Goal: Task Accomplishment & Management: Manage account settings

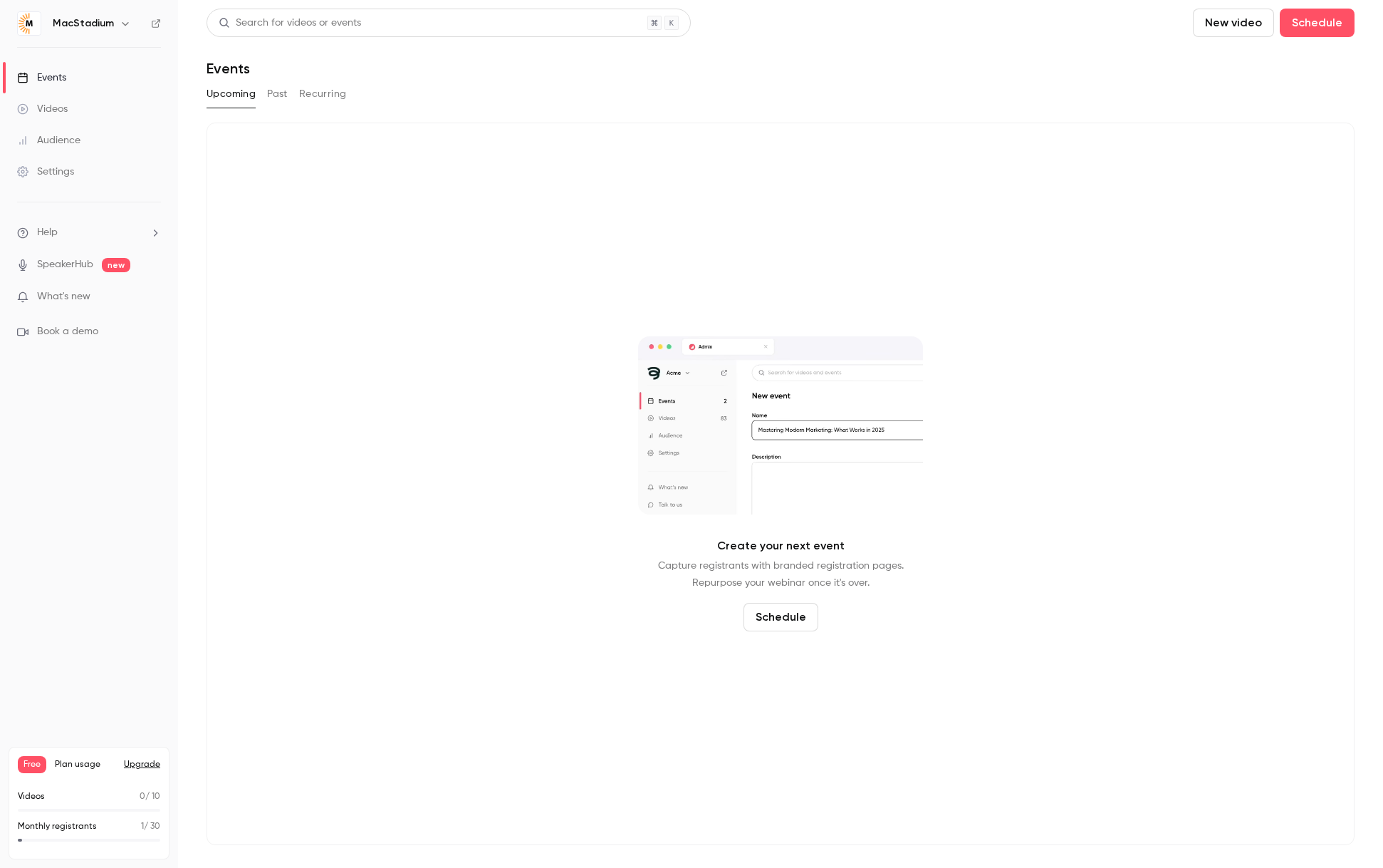
click at [238, 94] on button "Upcoming" at bounding box center [231, 94] width 49 height 23
click at [285, 93] on button "Past" at bounding box center [278, 94] width 21 height 23
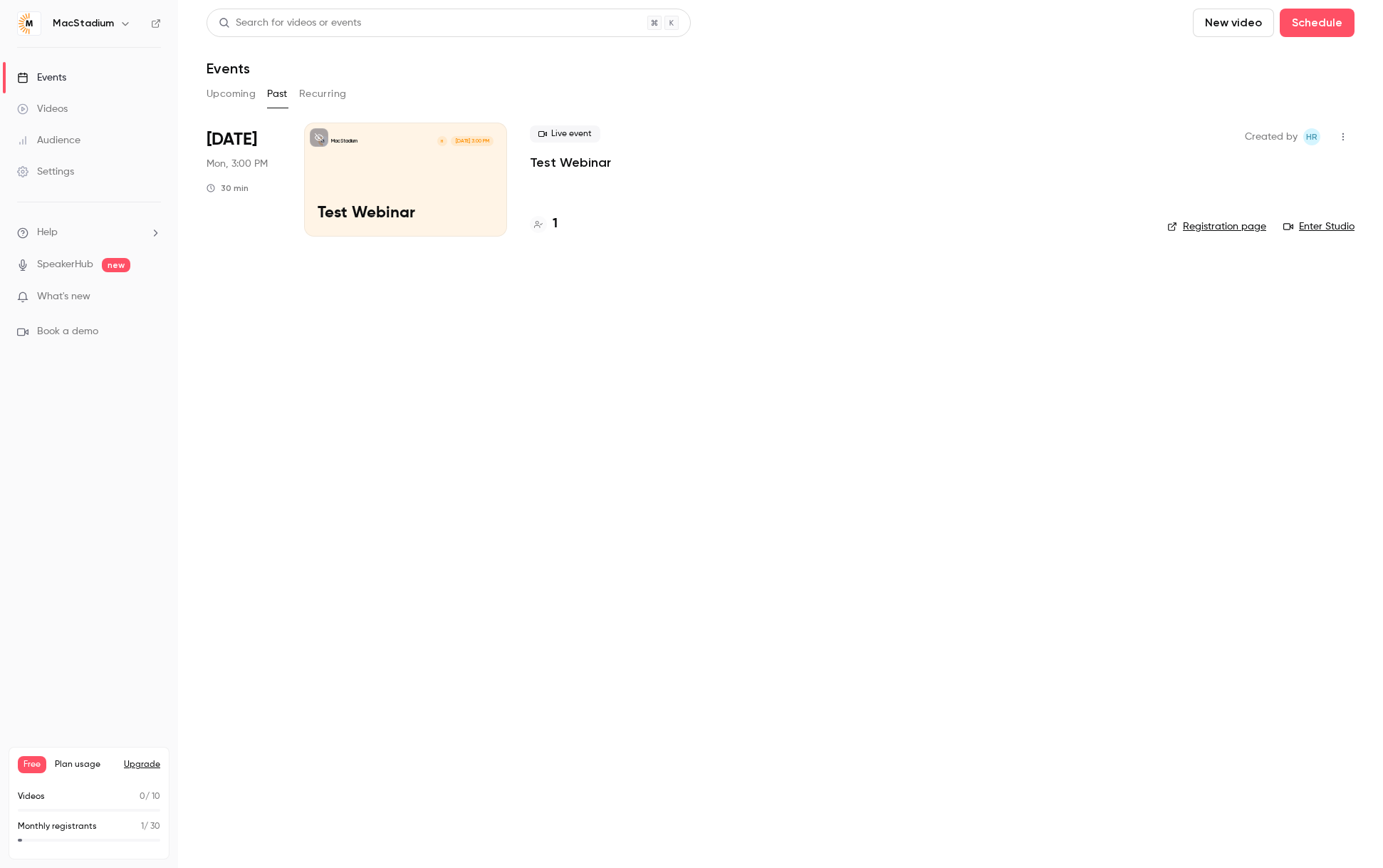
click at [1341, 133] on icon "button" at bounding box center [1343, 136] width 11 height 10
click at [1255, 286] on div "Delete" at bounding box center [1288, 284] width 109 height 14
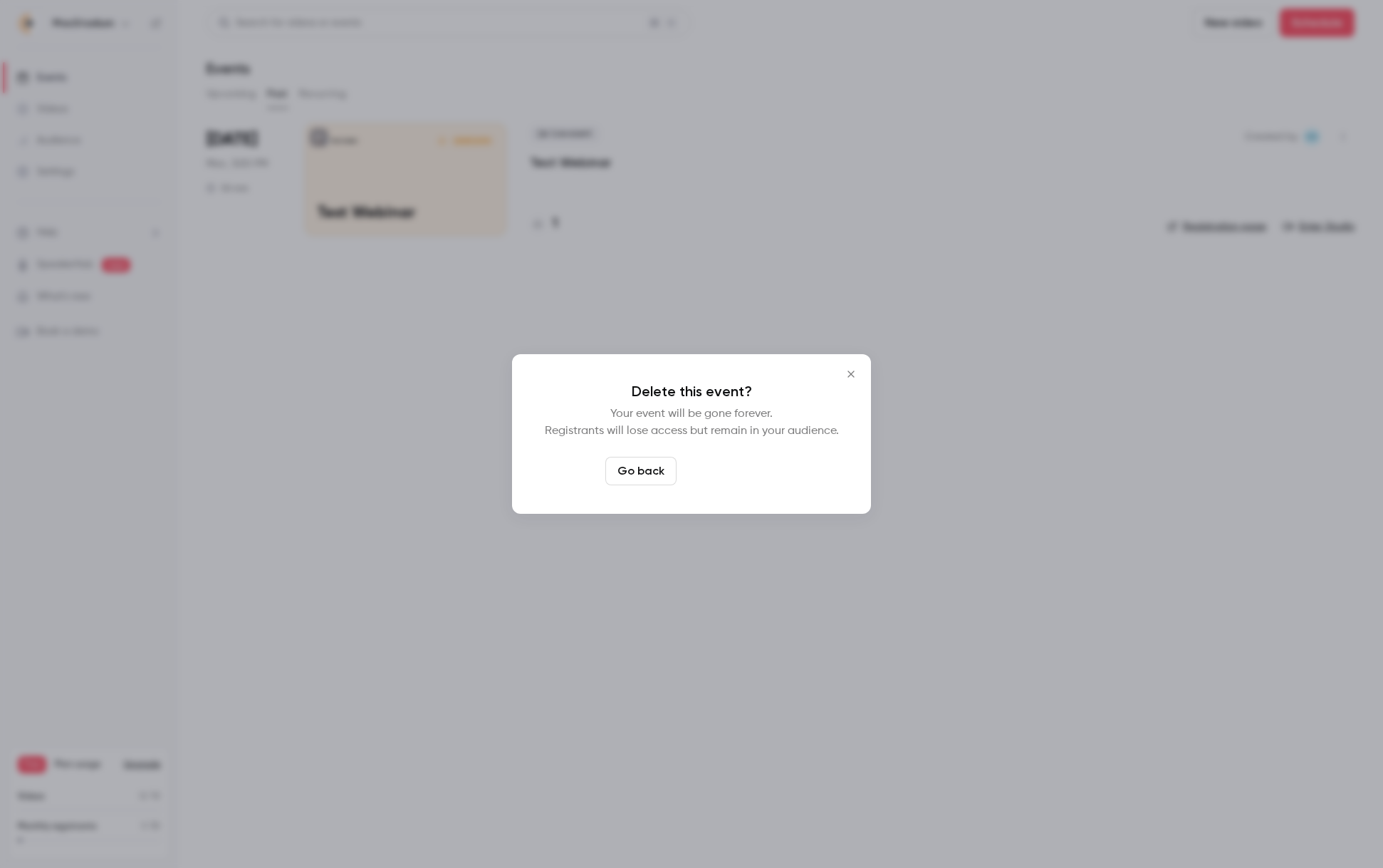
click at [737, 466] on button "Delete event" at bounding box center [730, 470] width 95 height 29
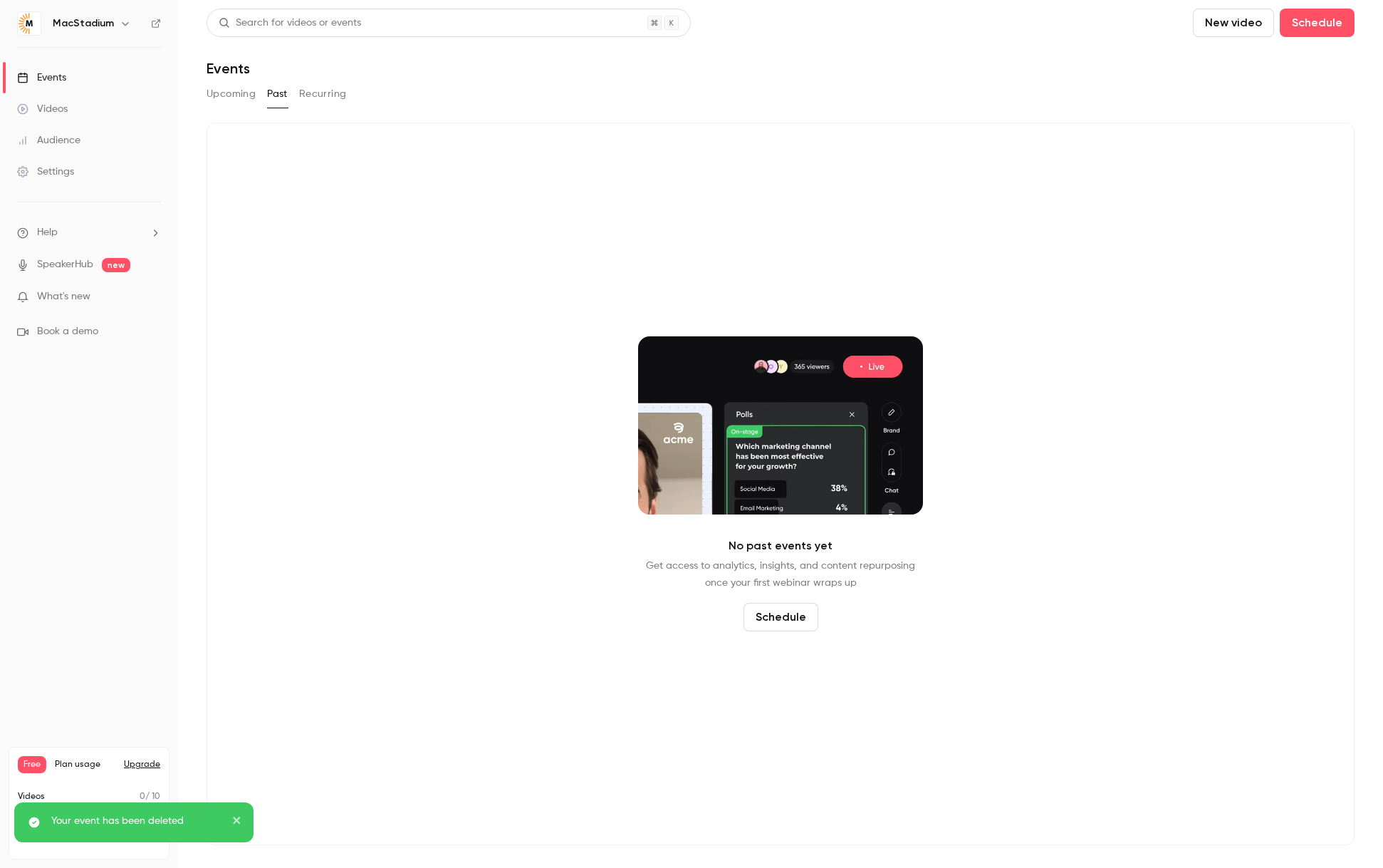
click at [228, 94] on button "Upcoming" at bounding box center [231, 94] width 49 height 23
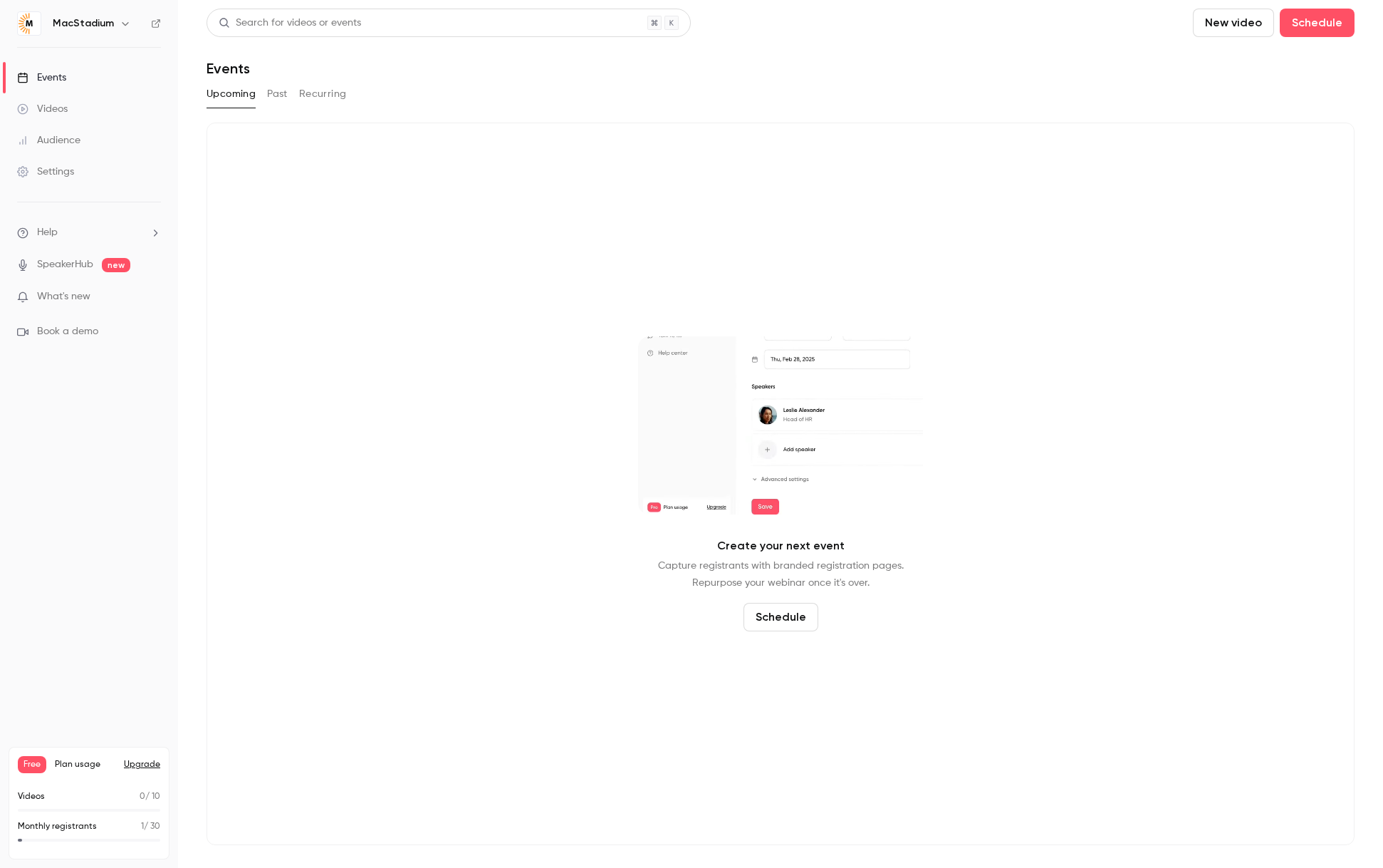
click at [784, 617] on button "Schedule" at bounding box center [780, 617] width 74 height 29
click at [766, 580] on span "Recurring event" at bounding box center [775, 577] width 74 height 15
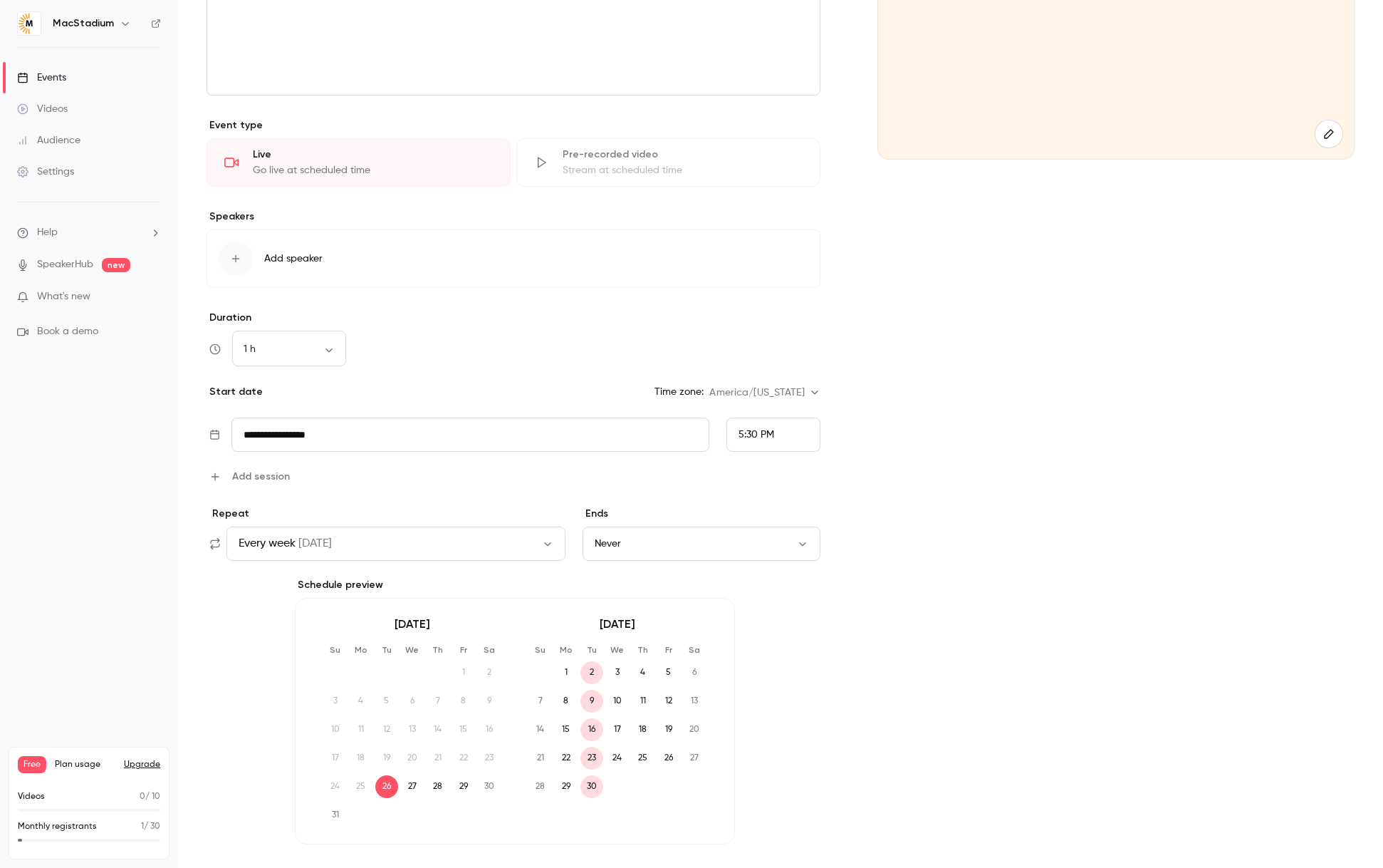
scroll to position [265, 0]
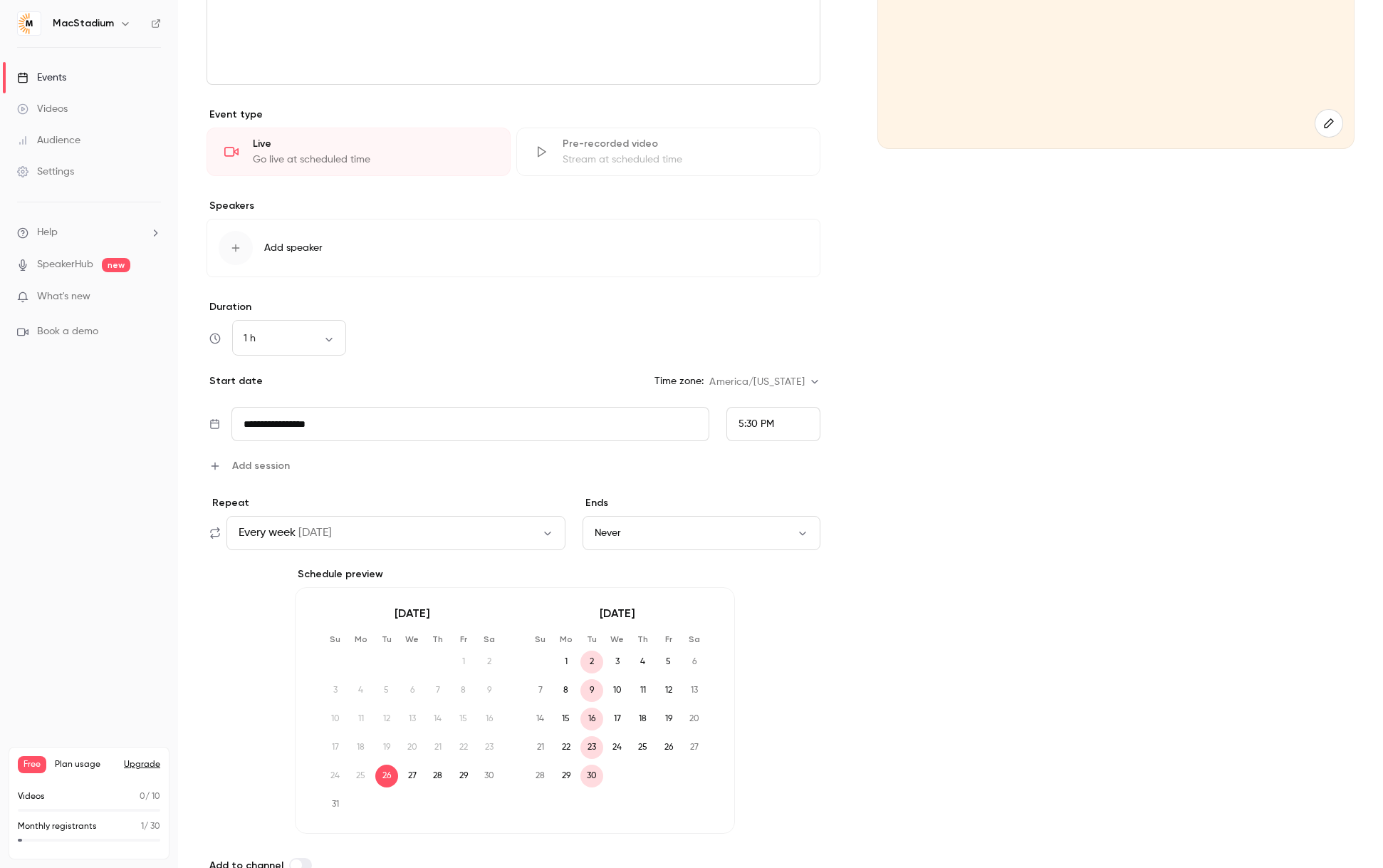
click at [441, 534] on button "Every week on Tue" at bounding box center [396, 533] width 339 height 34
click at [620, 638] on div "Custom" at bounding box center [644, 632] width 131 height 14
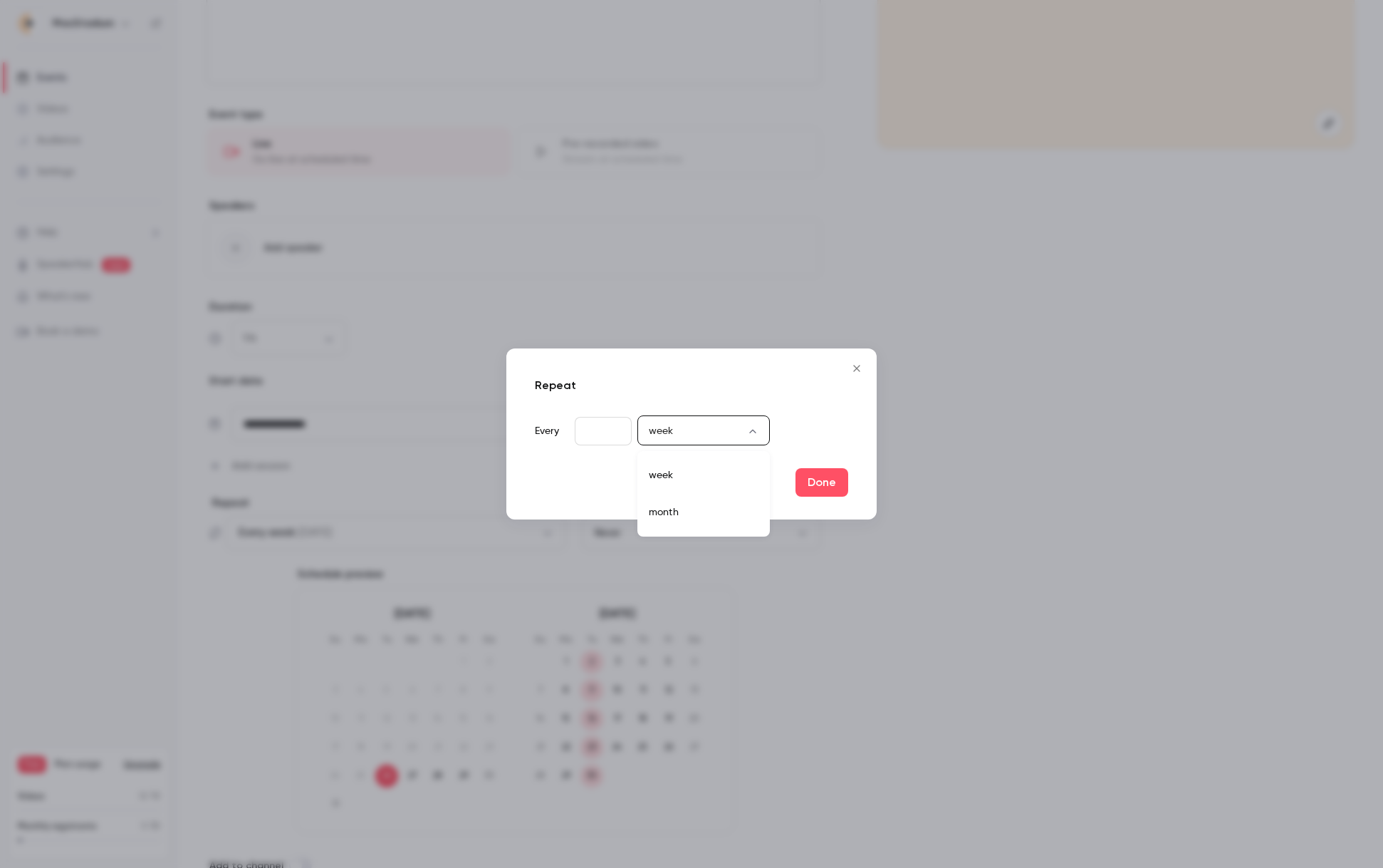
click at [690, 436] on body "**********" at bounding box center [691, 434] width 1383 height 868
drag, startPoint x: 813, startPoint y: 418, endPoint x: 833, endPoint y: 387, distance: 36.9
click at [814, 418] on div at bounding box center [691, 434] width 1383 height 868
click at [855, 368] on icon "Close" at bounding box center [857, 368] width 18 height 11
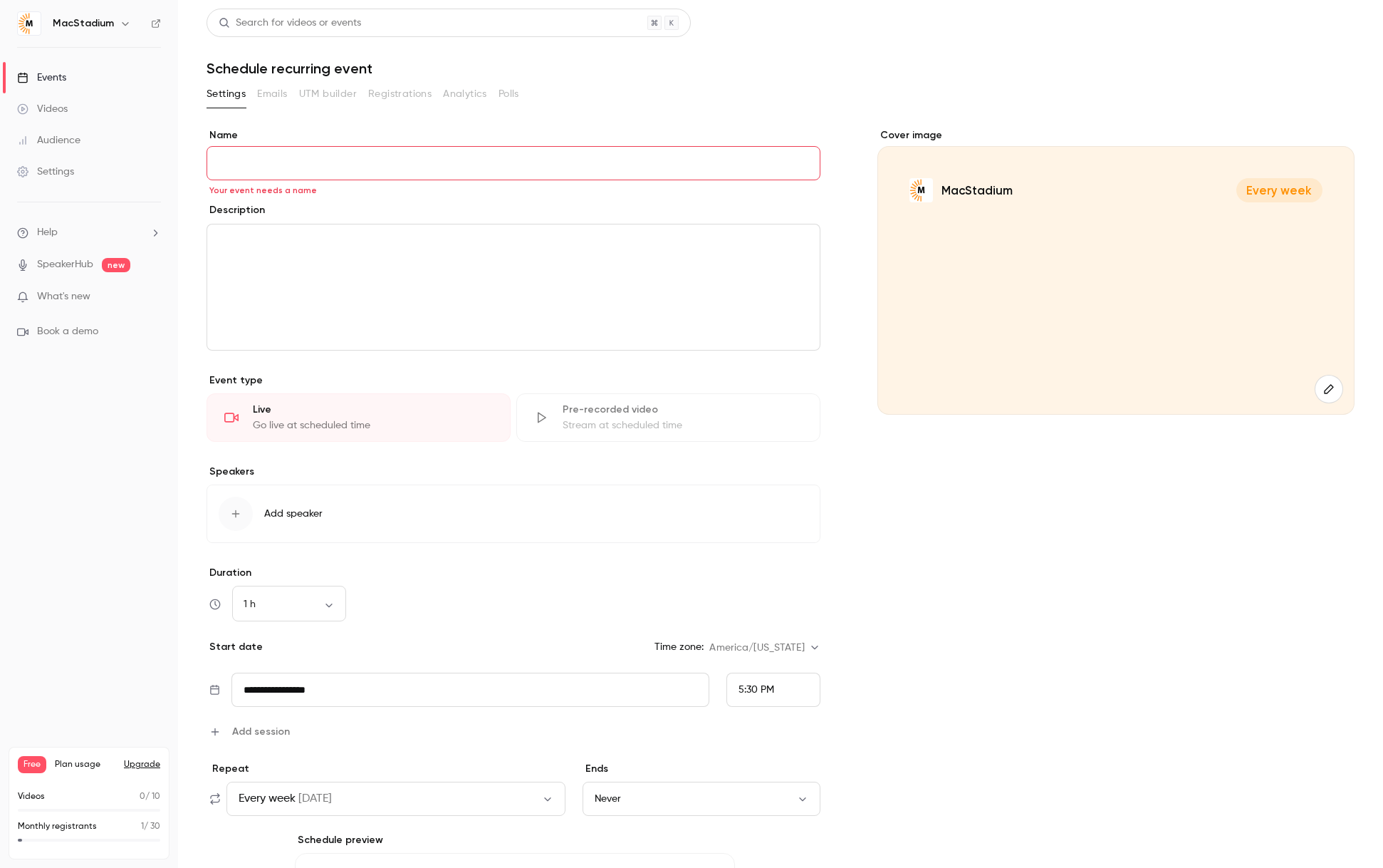
scroll to position [345, 0]
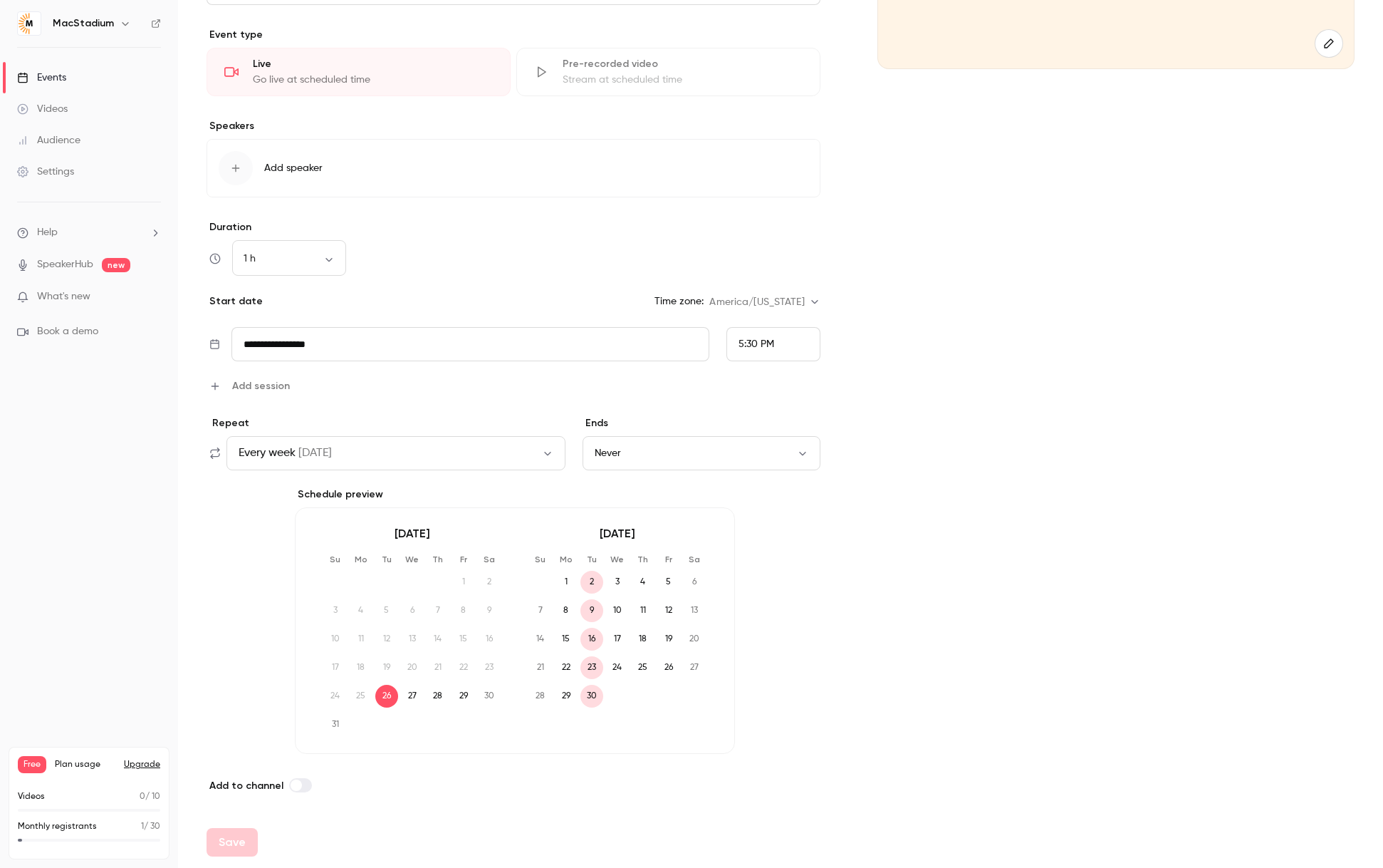
click at [591, 583] on span "2" at bounding box center [592, 582] width 23 height 23
click at [265, 387] on span "Add session" at bounding box center [261, 385] width 58 height 15
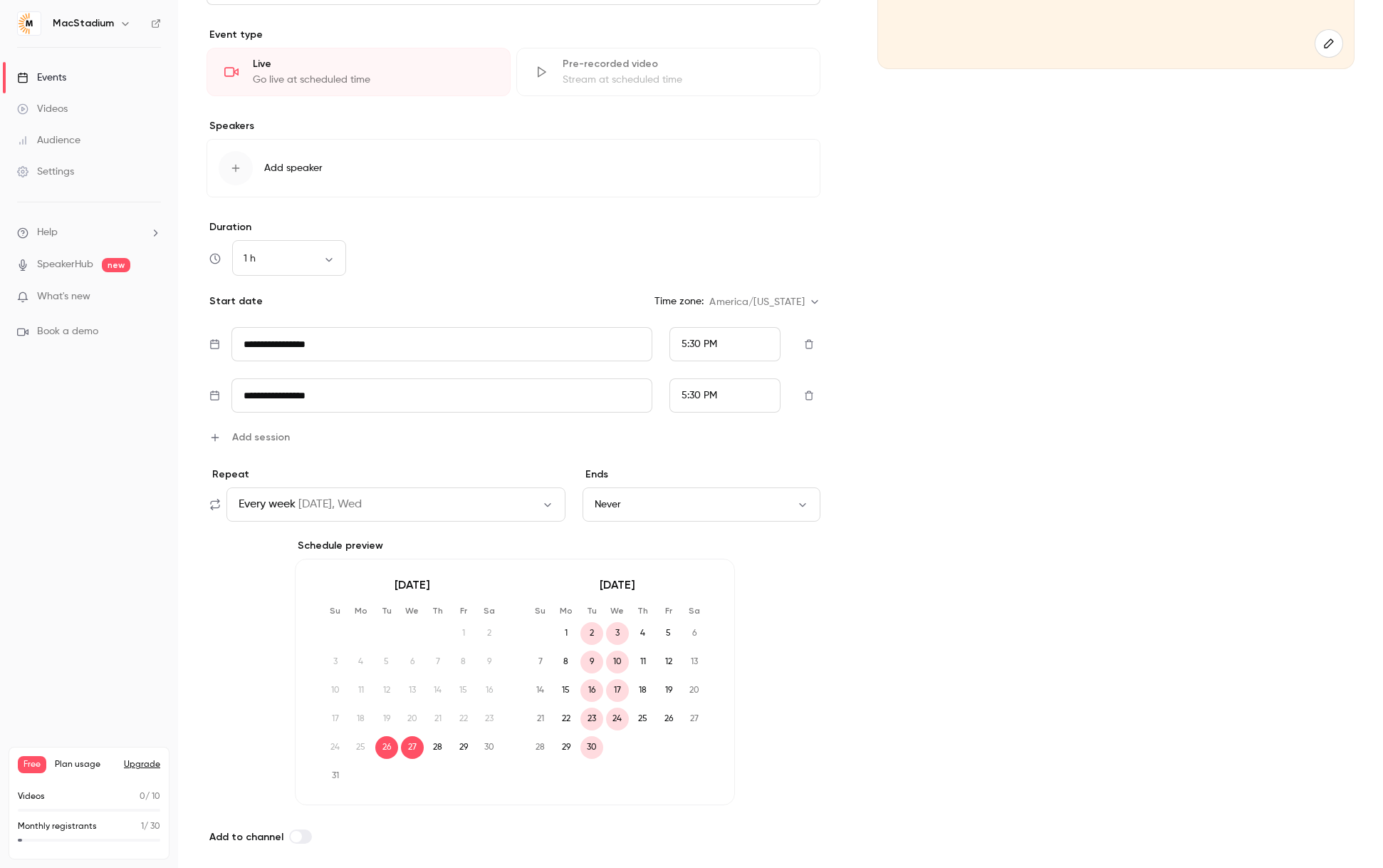
click at [808, 397] on icon "button" at bounding box center [808, 395] width 11 height 10
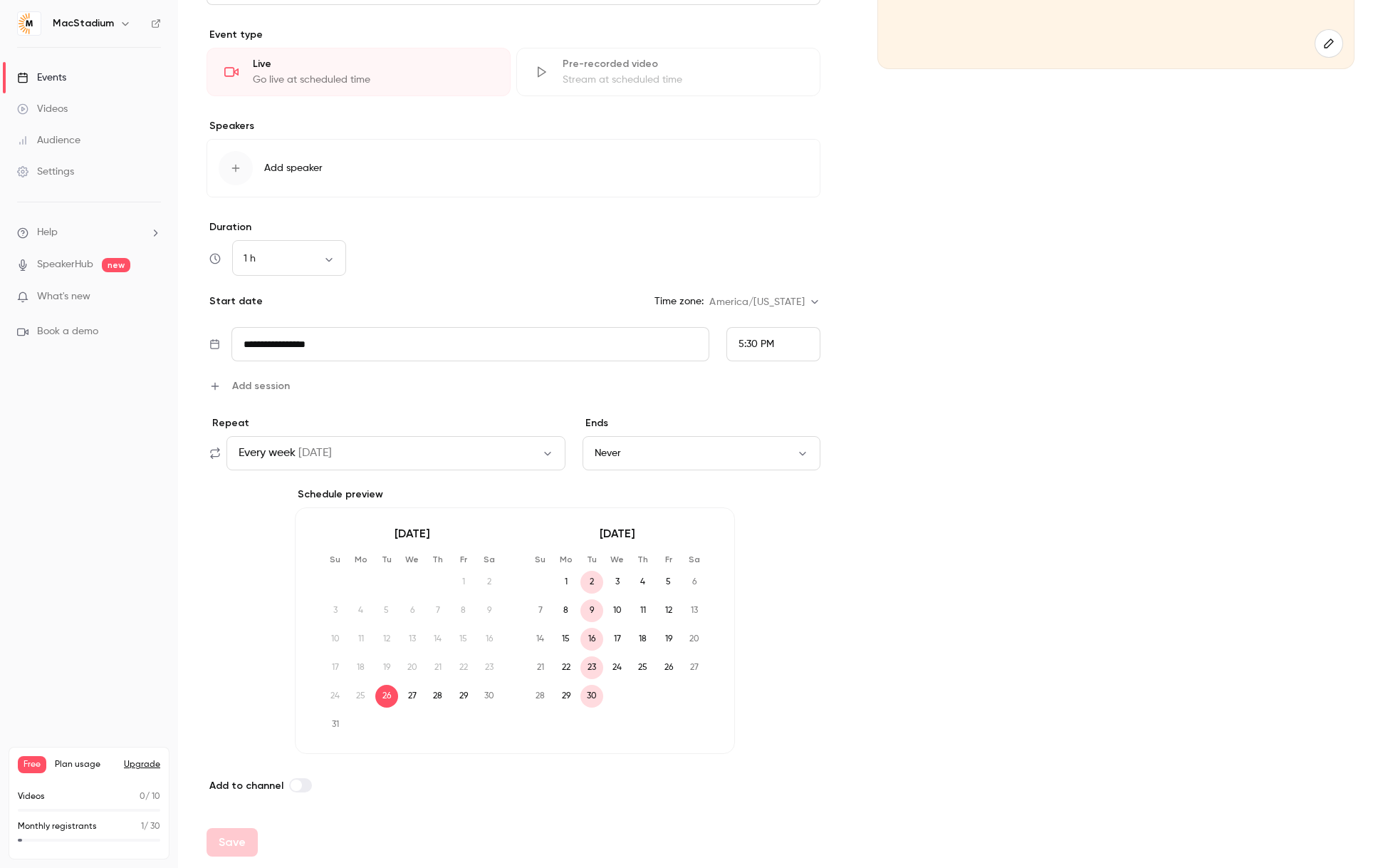
click at [365, 450] on button "Every week on Tue" at bounding box center [396, 453] width 339 height 34
click at [612, 559] on div "Custom" at bounding box center [644, 552] width 131 height 14
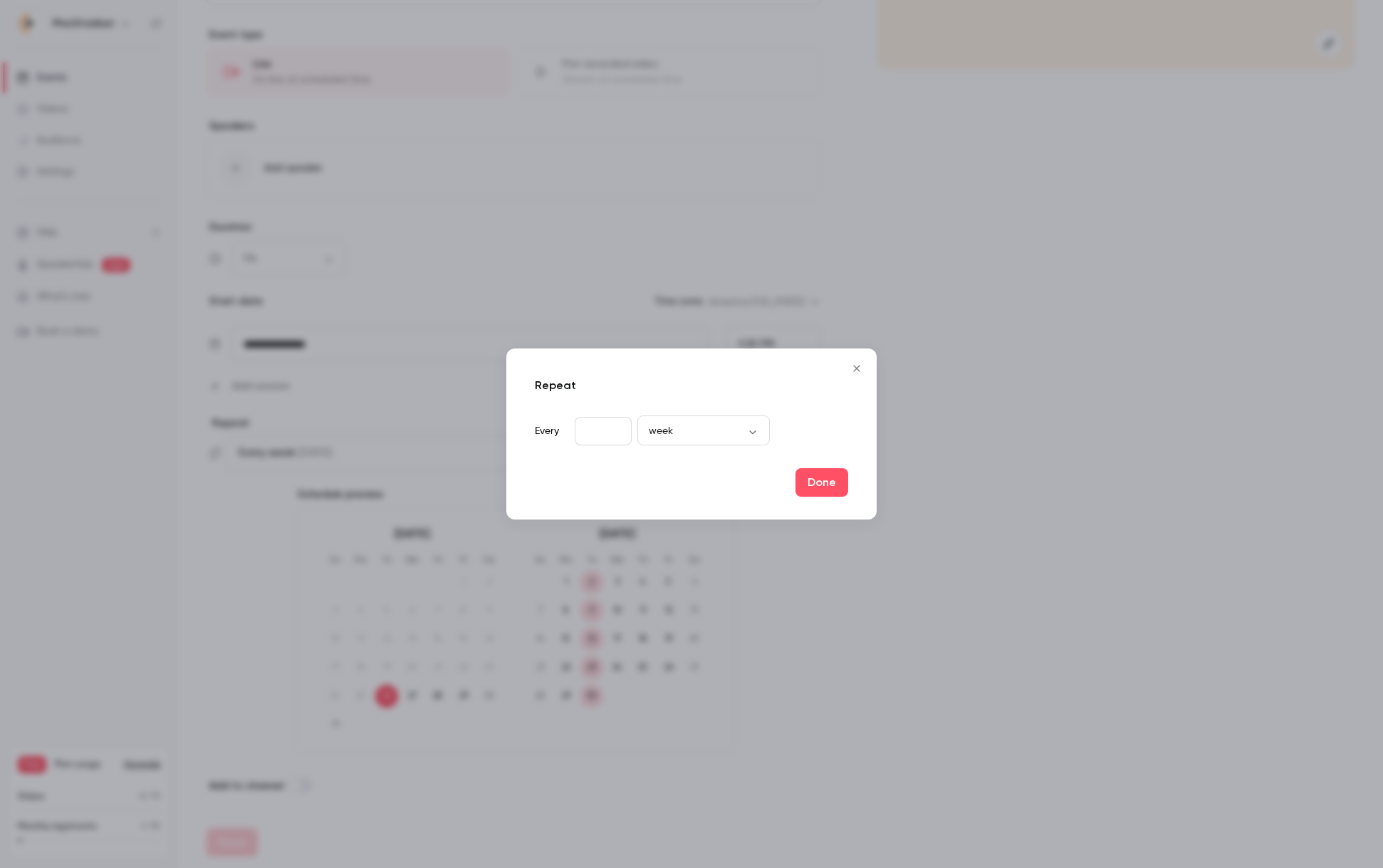
click at [853, 368] on icon "Close" at bounding box center [857, 368] width 18 height 11
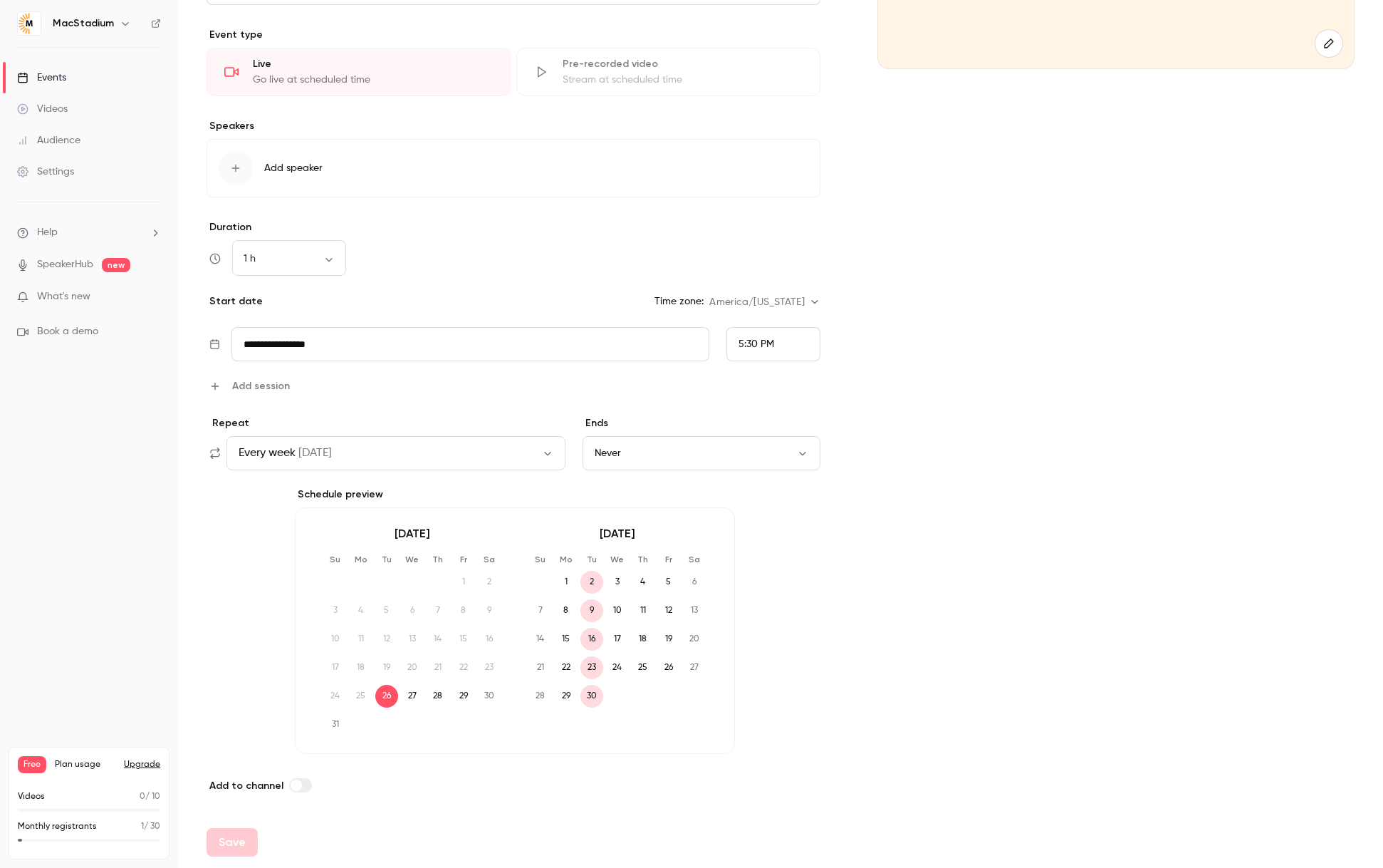
click at [820, 553] on div "**********" at bounding box center [780, 288] width 1148 height 1011
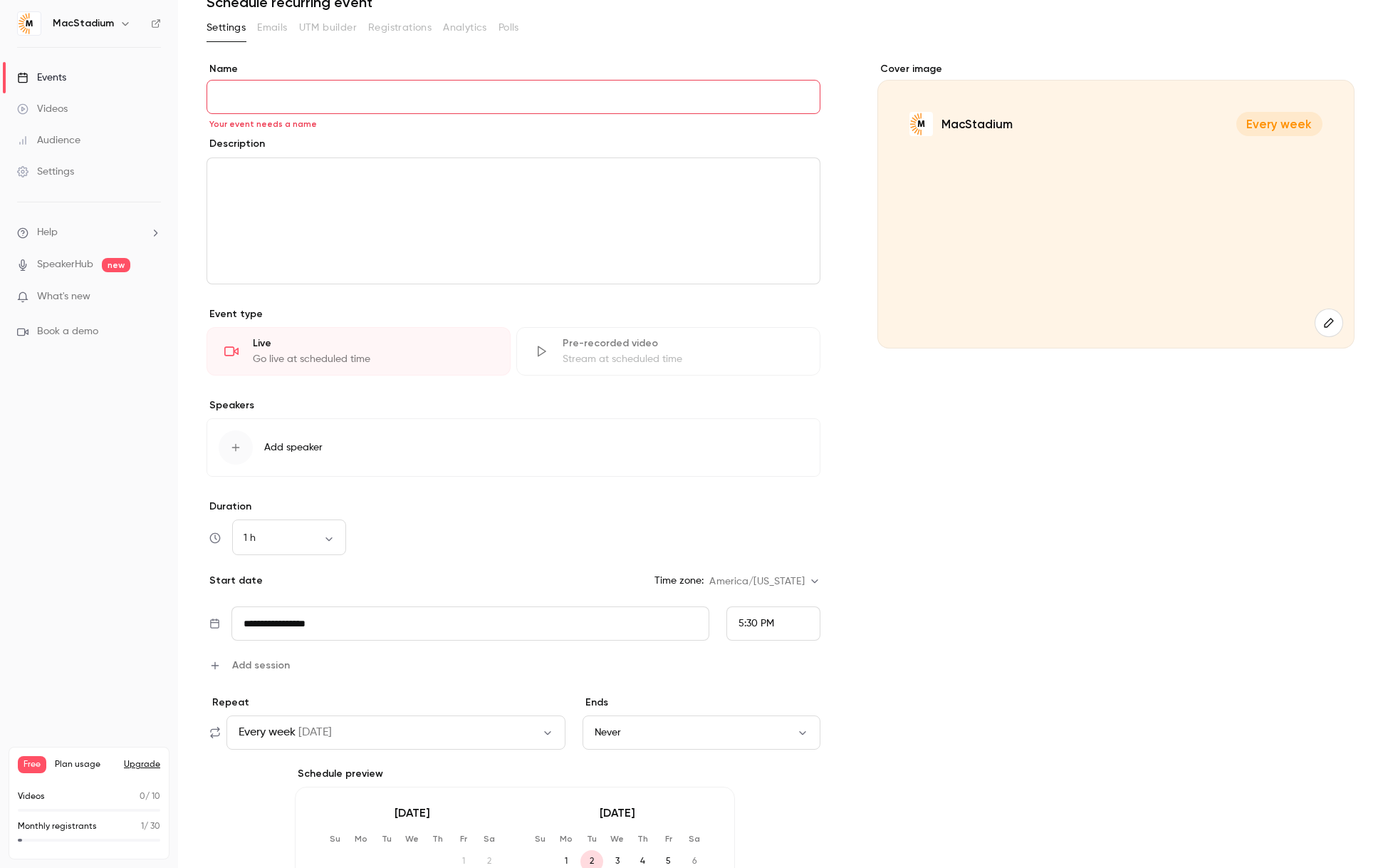
scroll to position [0, 0]
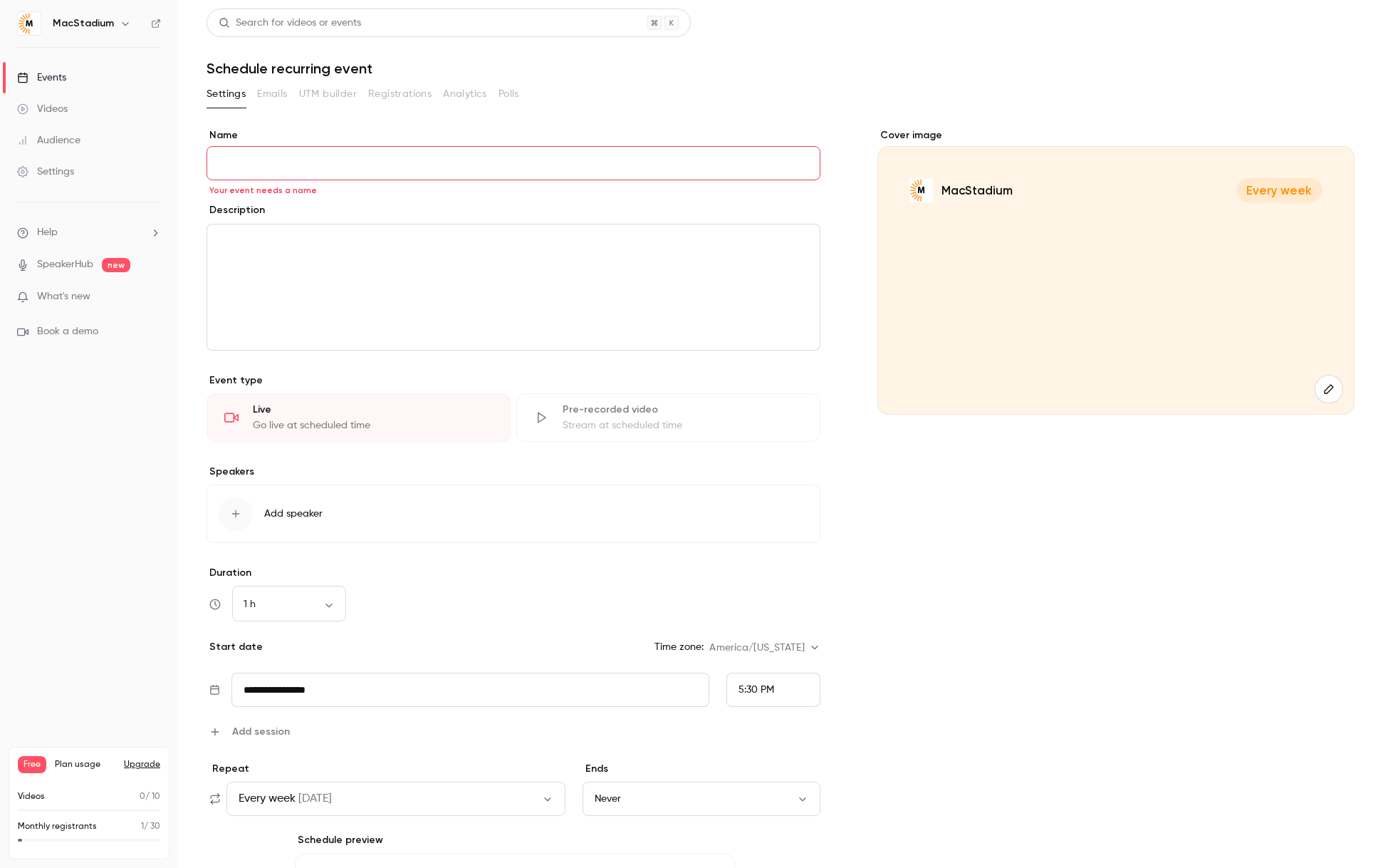
click at [327, 150] on input "Name" at bounding box center [513, 163] width 614 height 34
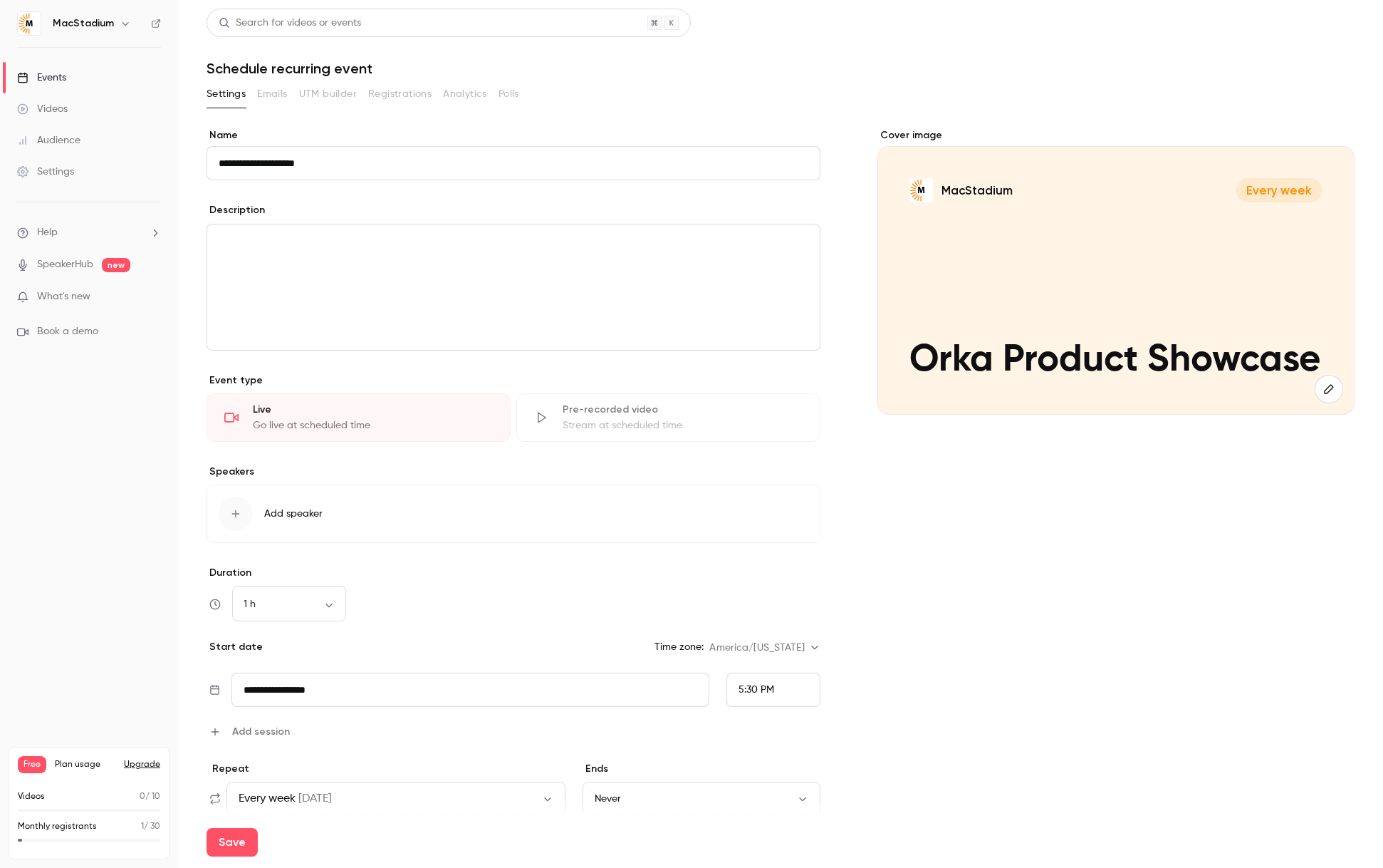
type input "**********"
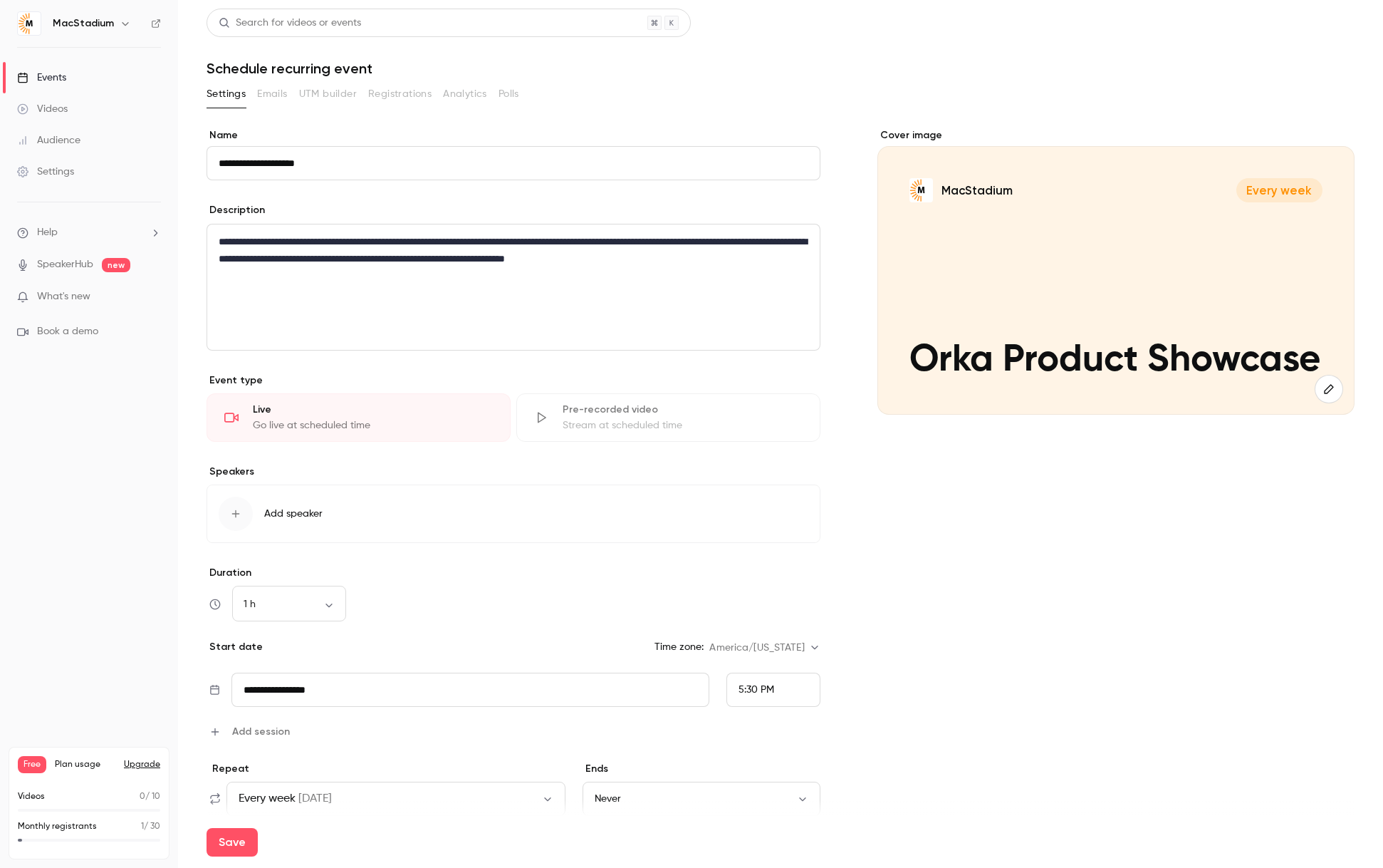
drag, startPoint x: 540, startPoint y: 372, endPoint x: 519, endPoint y: 373, distance: 21.0
click at [539, 372] on div "**********" at bounding box center [513, 633] width 614 height 1011
click at [358, 420] on div "Go live at scheduled time" at bounding box center [373, 425] width 240 height 14
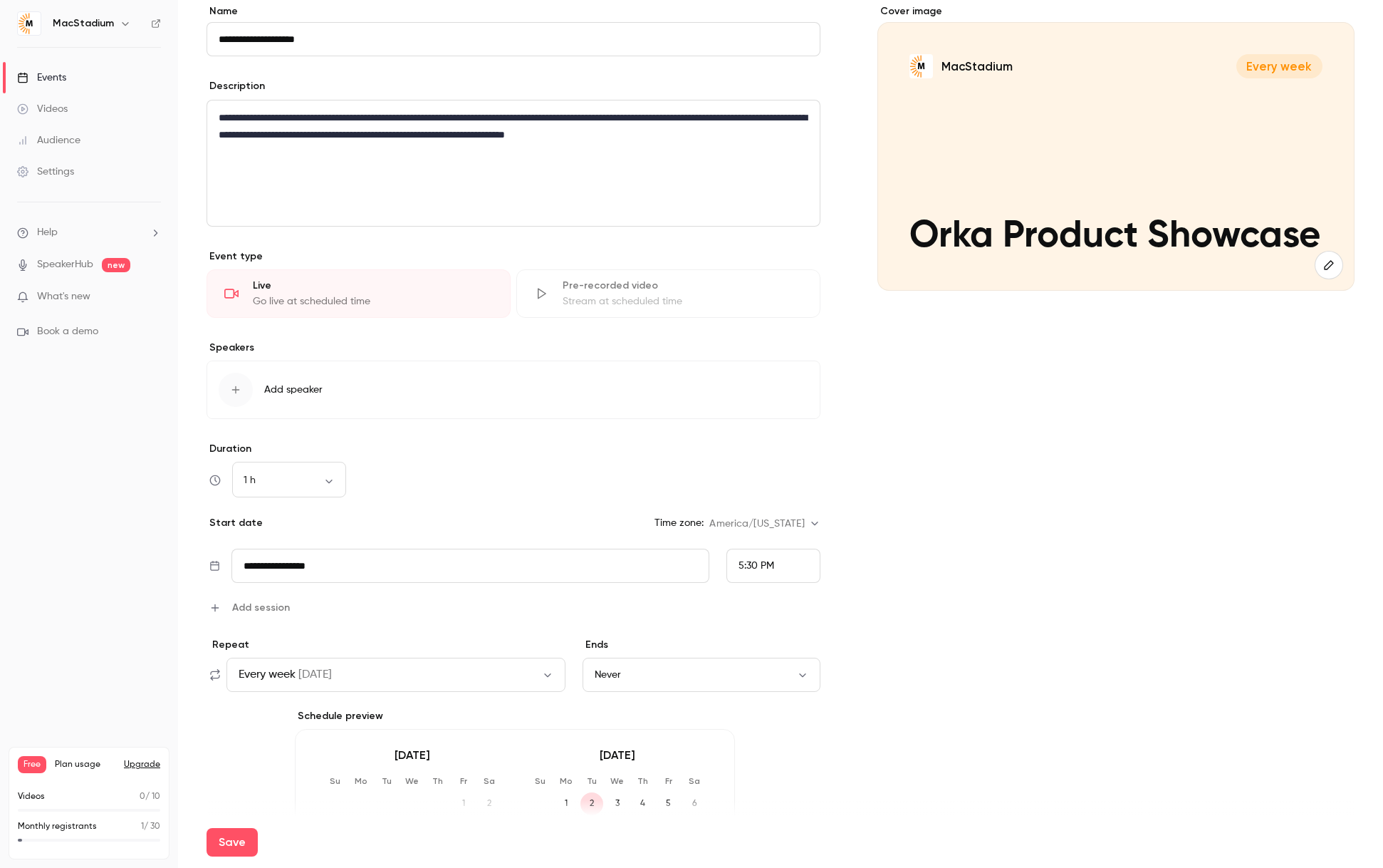
scroll to position [125, 0]
click at [239, 387] on icon "button" at bounding box center [236, 388] width 8 height 8
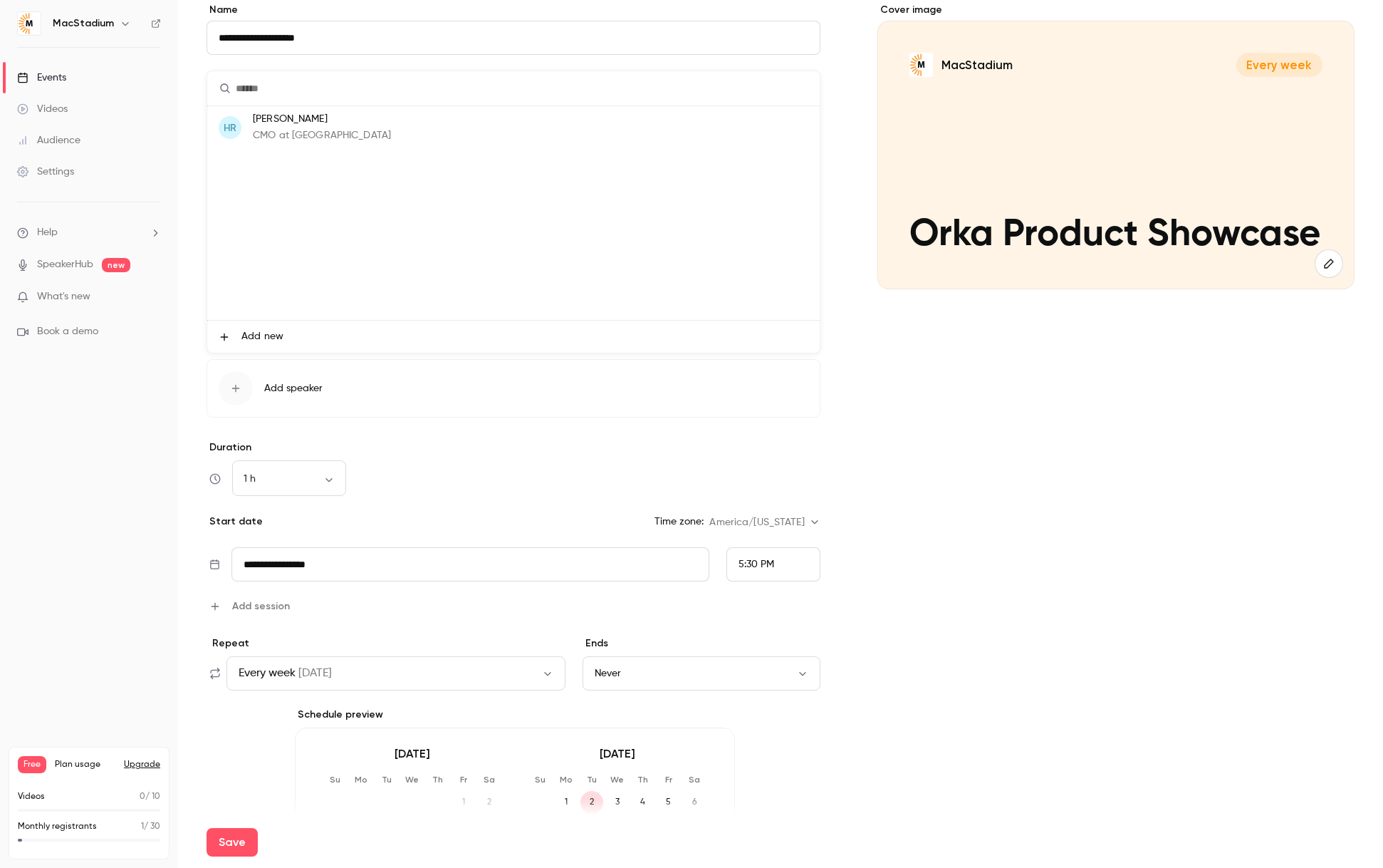
click at [284, 339] on li "Add new" at bounding box center [513, 336] width 612 height 32
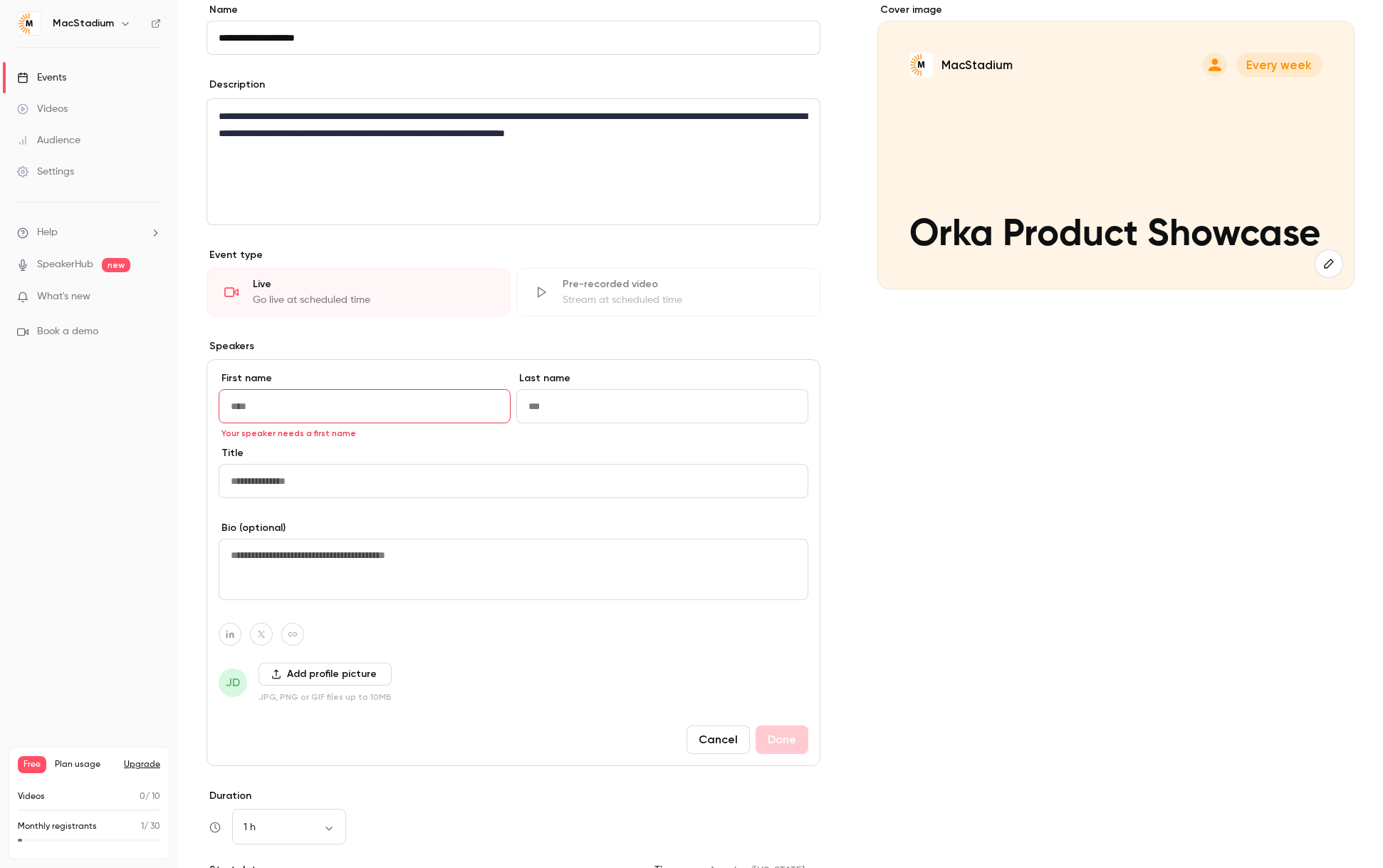
click at [728, 742] on button "Cancel" at bounding box center [718, 739] width 63 height 29
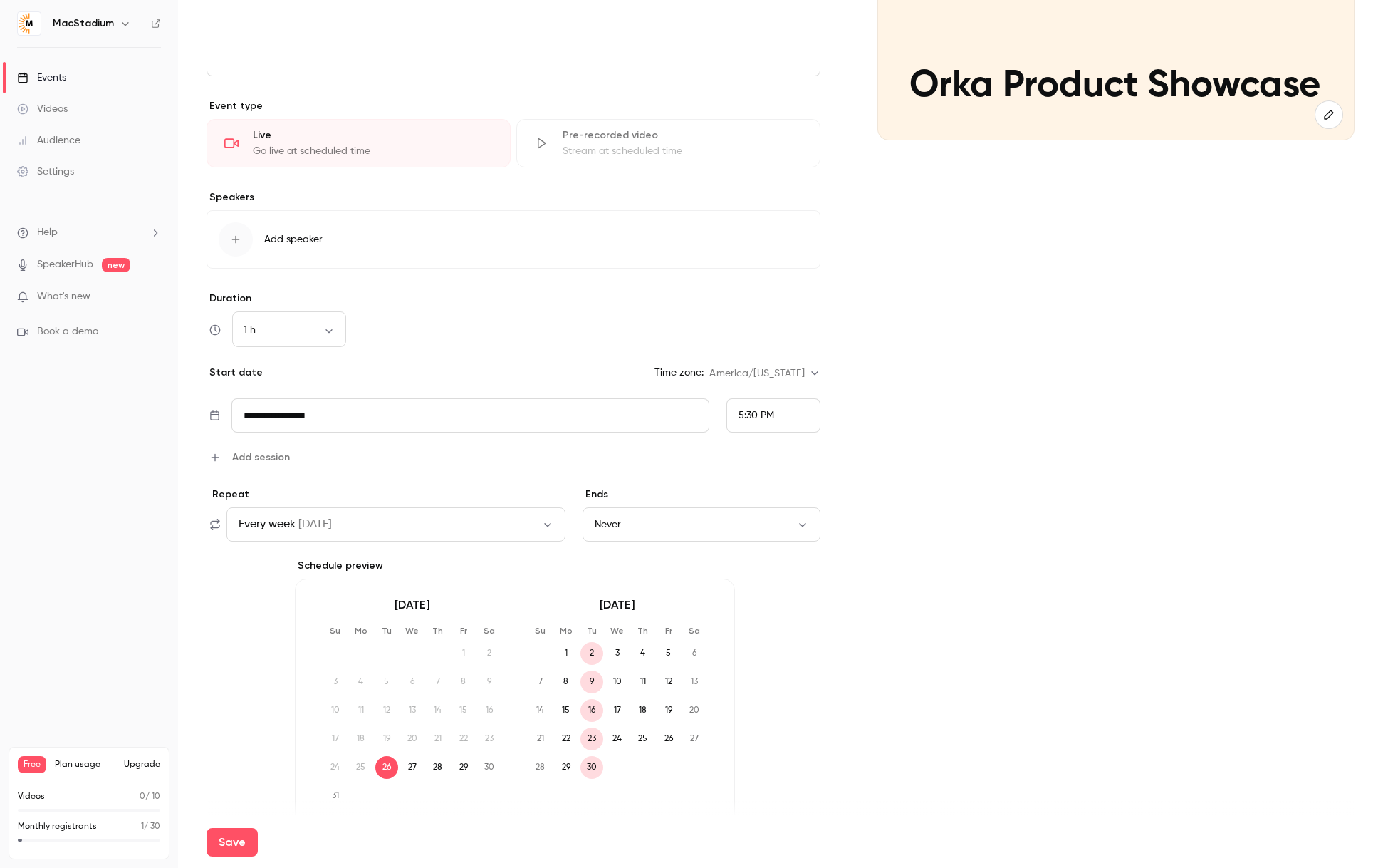
scroll to position [273, 0]
click at [309, 330] on body "**********" at bounding box center [691, 434] width 1383 height 868
click at [286, 410] on li "30 min" at bounding box center [289, 406] width 114 height 37
type input "**"
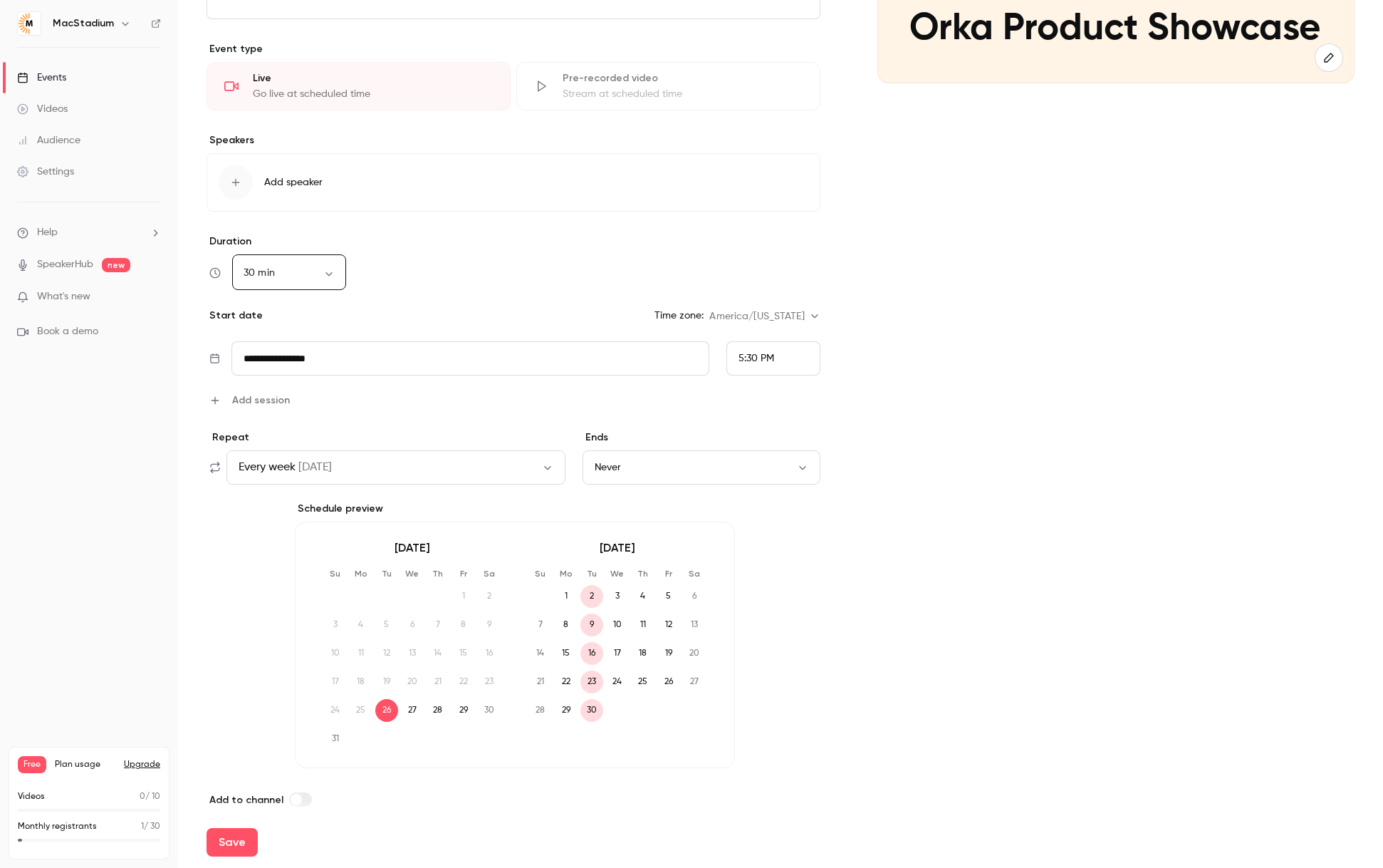
scroll to position [345, 0]
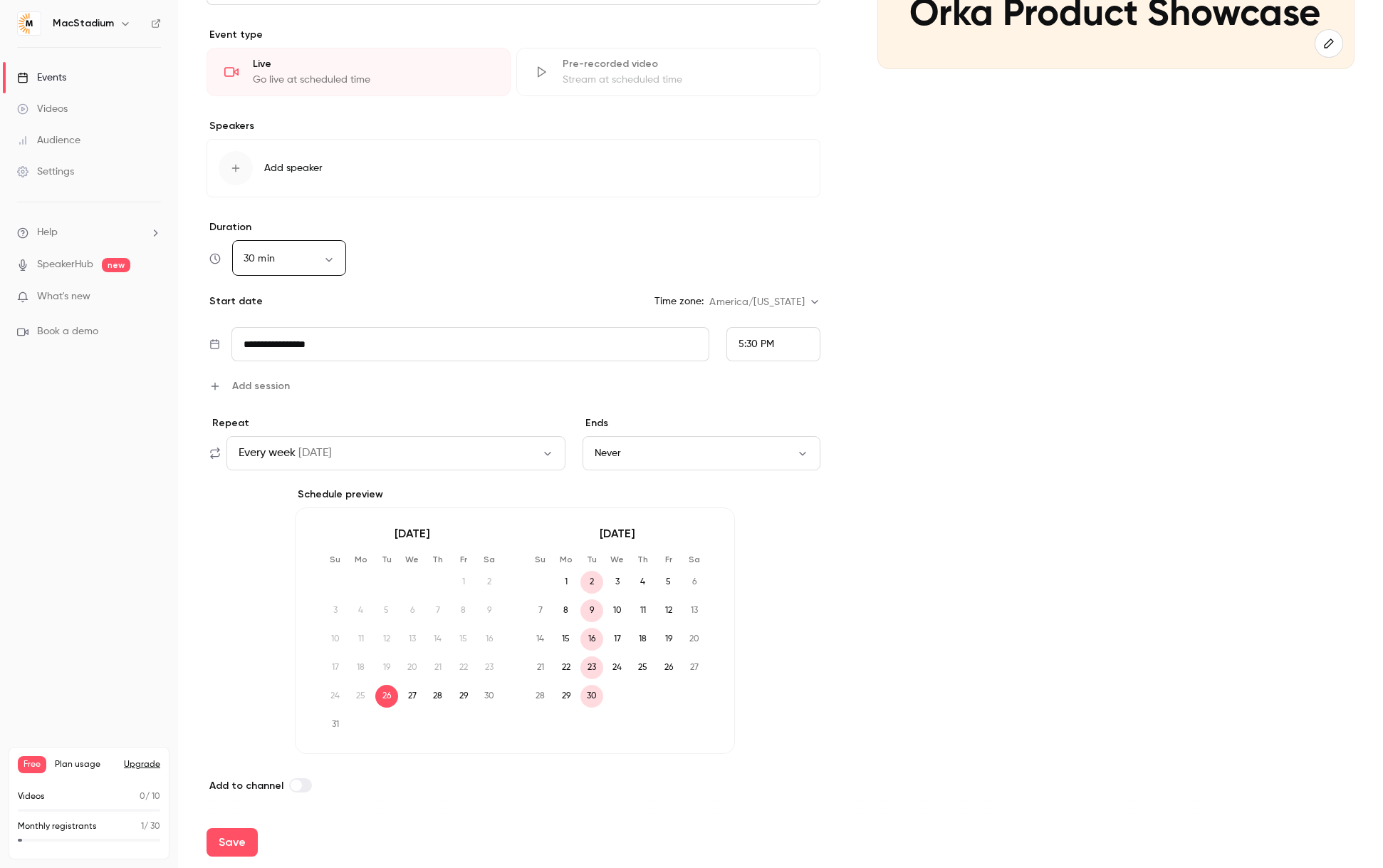
click at [353, 344] on input "**********" at bounding box center [469, 343] width 477 height 34
click at [437, 99] on icon "Move forward to switch to the next month." at bounding box center [438, 100] width 18 height 18
click at [382, 171] on div "4" at bounding box center [375, 172] width 22 height 21
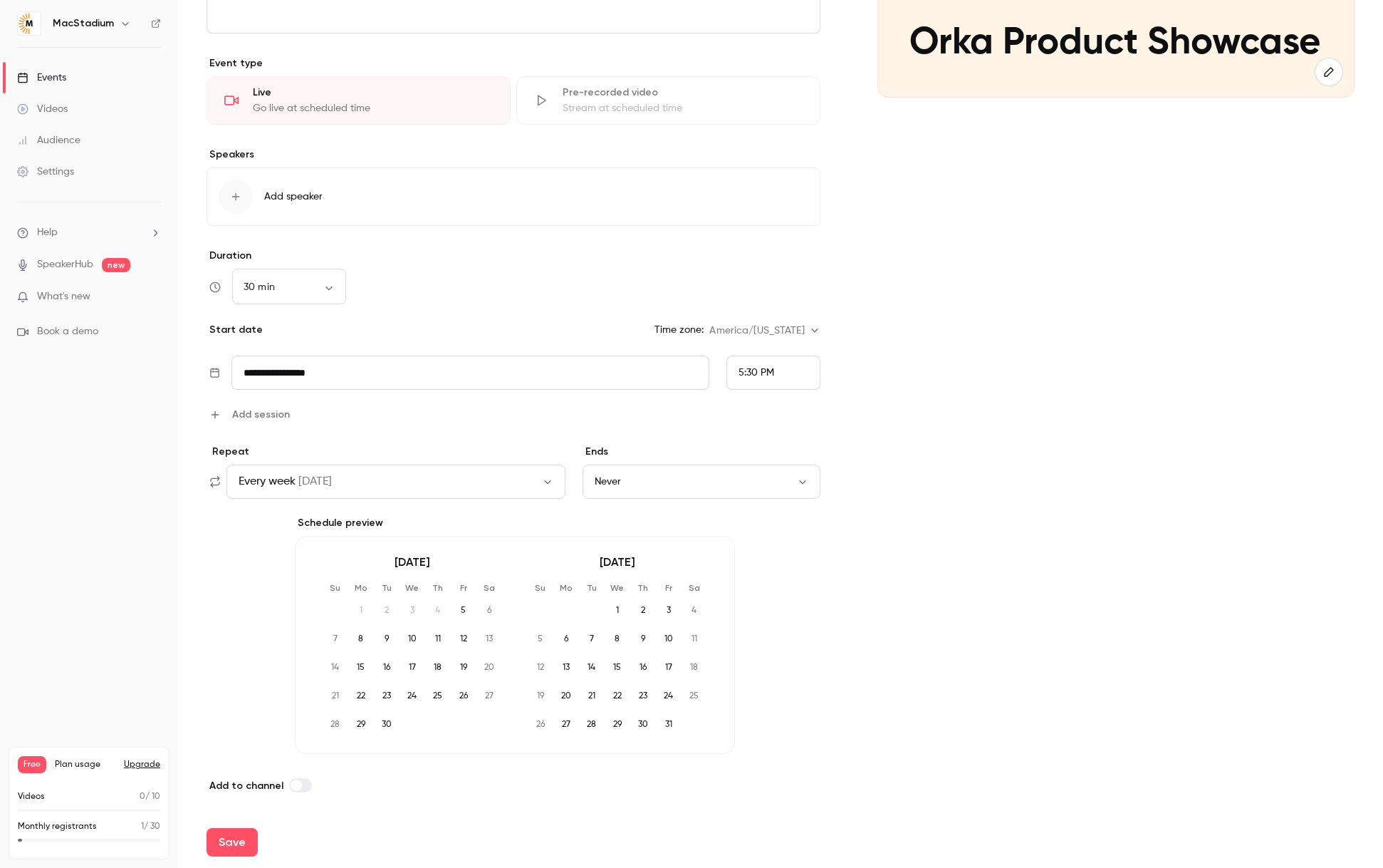
scroll to position [317, 0]
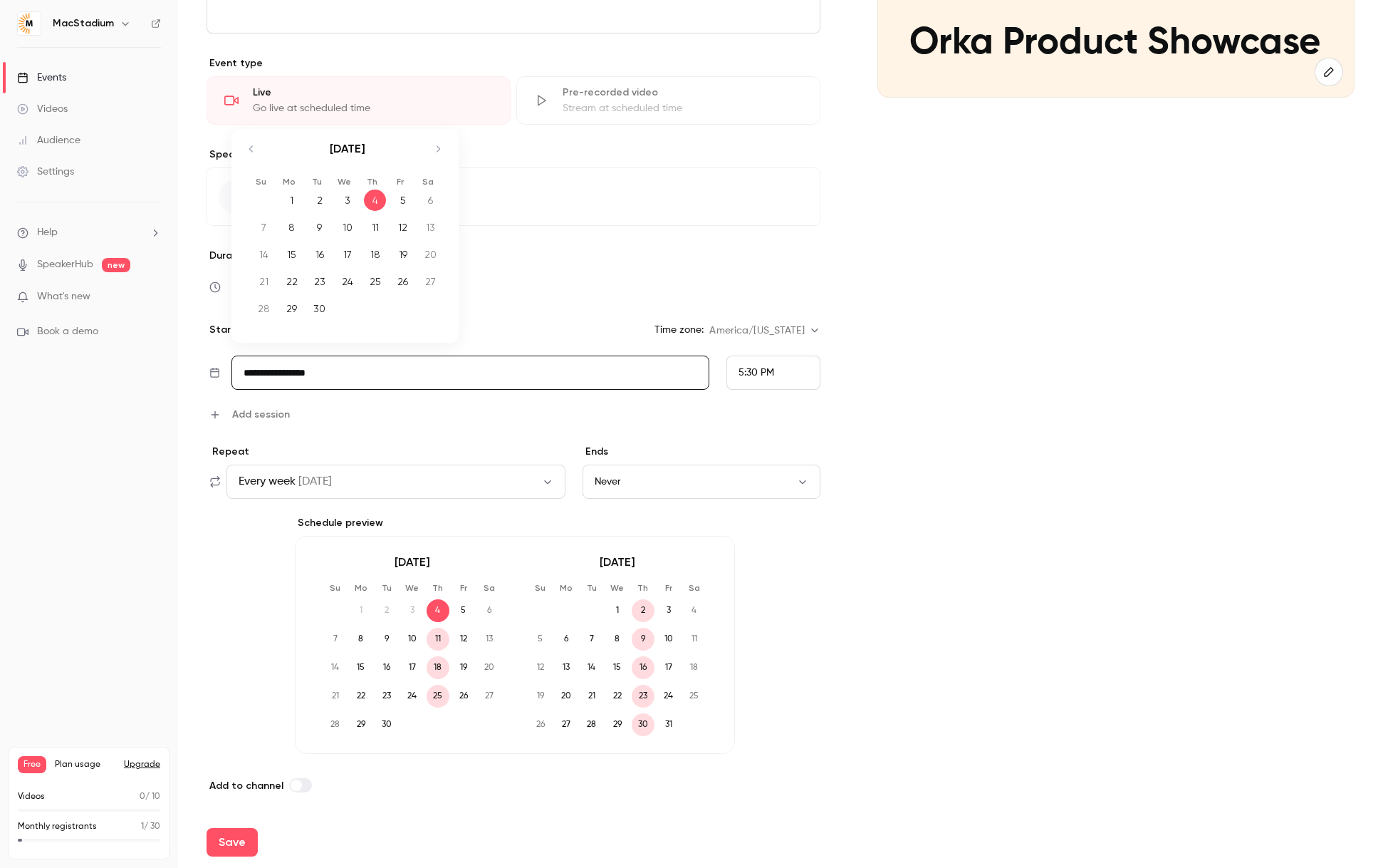
click at [391, 385] on input "**********" at bounding box center [469, 372] width 477 height 34
click at [375, 225] on div "11" at bounding box center [375, 227] width 22 height 21
type input "**********"
click at [765, 372] on span "5:30 PM" at bounding box center [756, 372] width 36 height 10
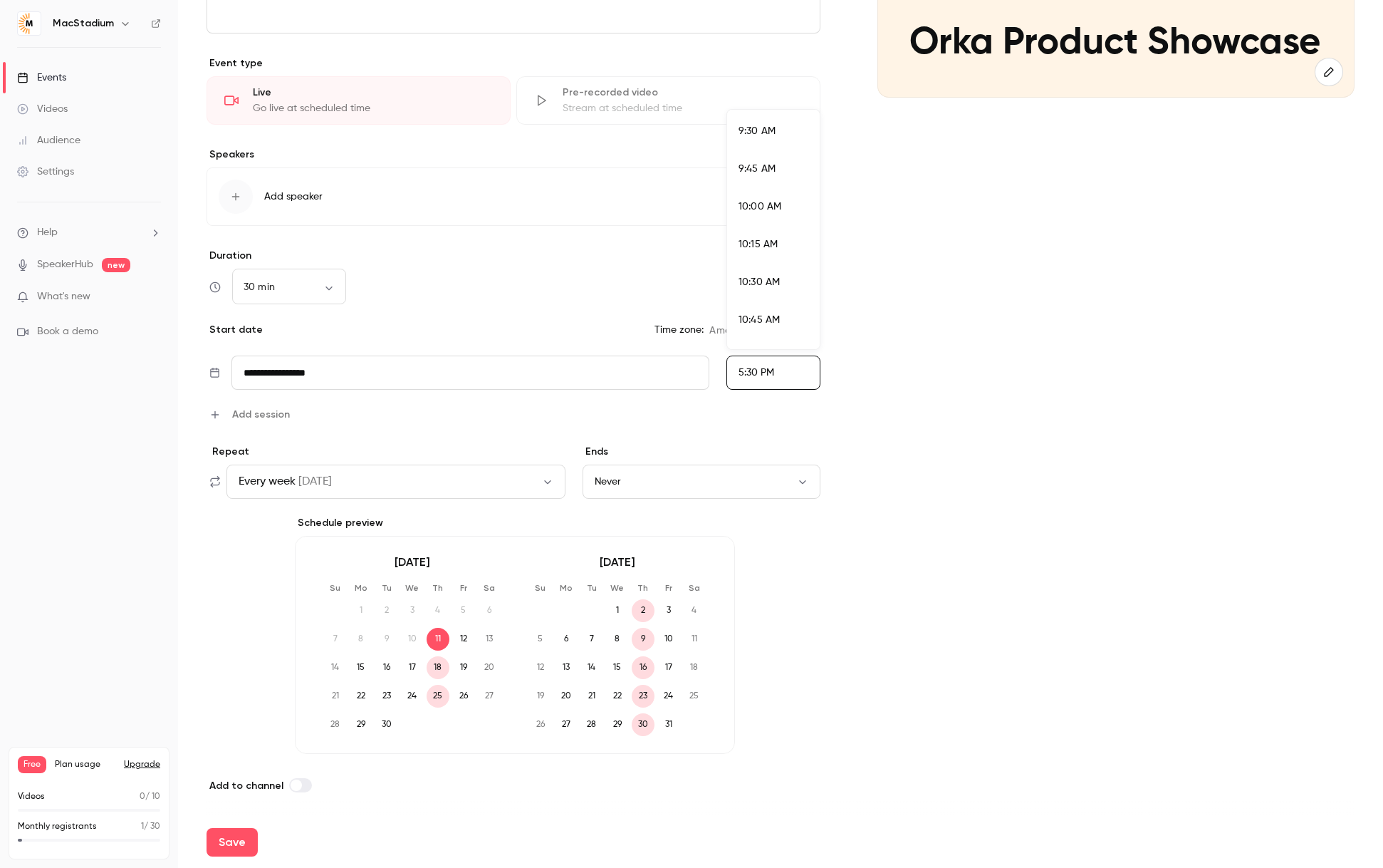
scroll to position [1450, 0]
drag, startPoint x: 765, startPoint y: 332, endPoint x: 783, endPoint y: 332, distance: 18.0
click at [765, 332] on div "11:00 AM" at bounding box center [773, 339] width 70 height 15
click at [686, 484] on button "Never" at bounding box center [702, 481] width 238 height 34
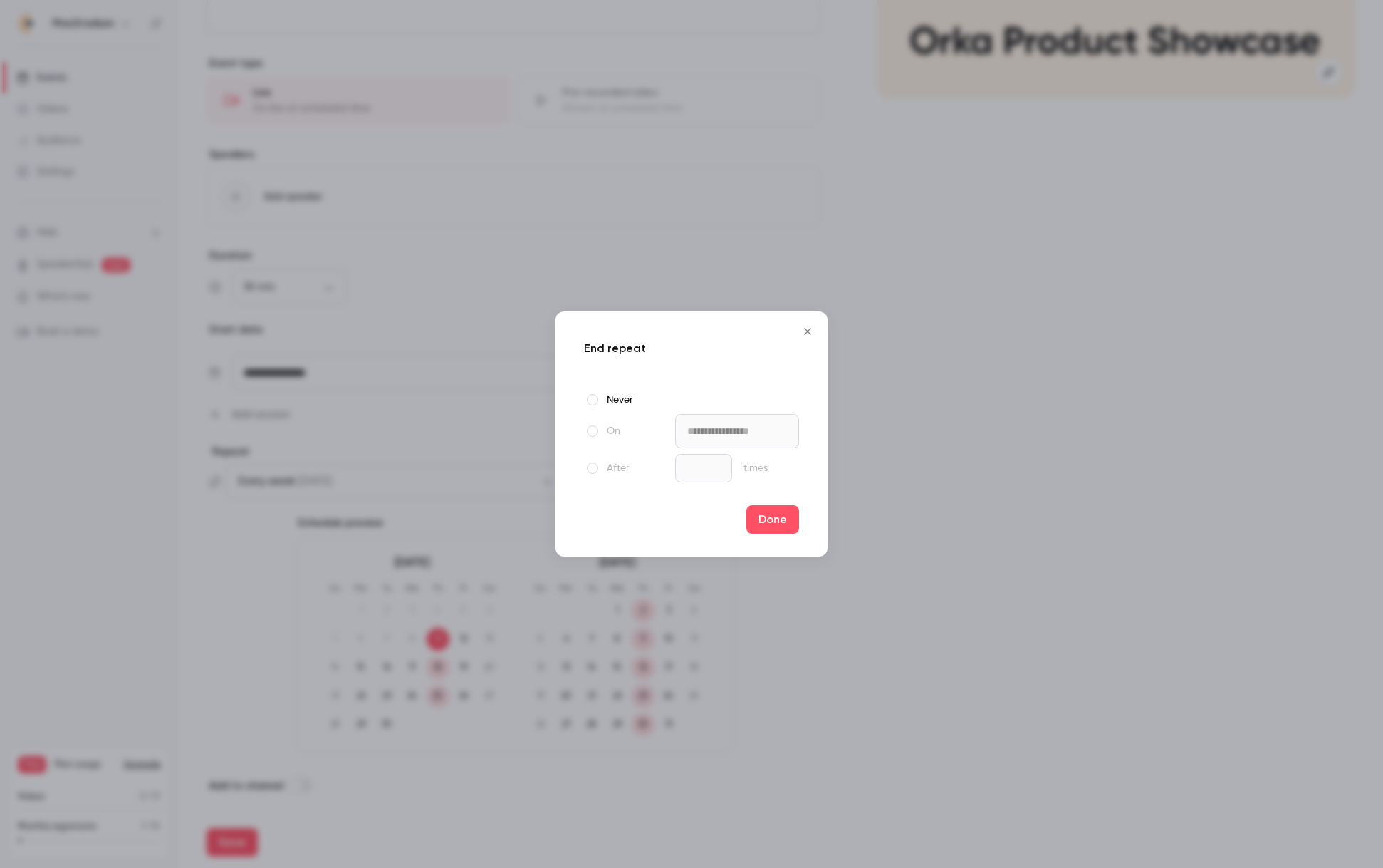
drag, startPoint x: 589, startPoint y: 433, endPoint x: 624, endPoint y: 433, distance: 35.0
click at [589, 433] on span at bounding box center [592, 431] width 11 height 11
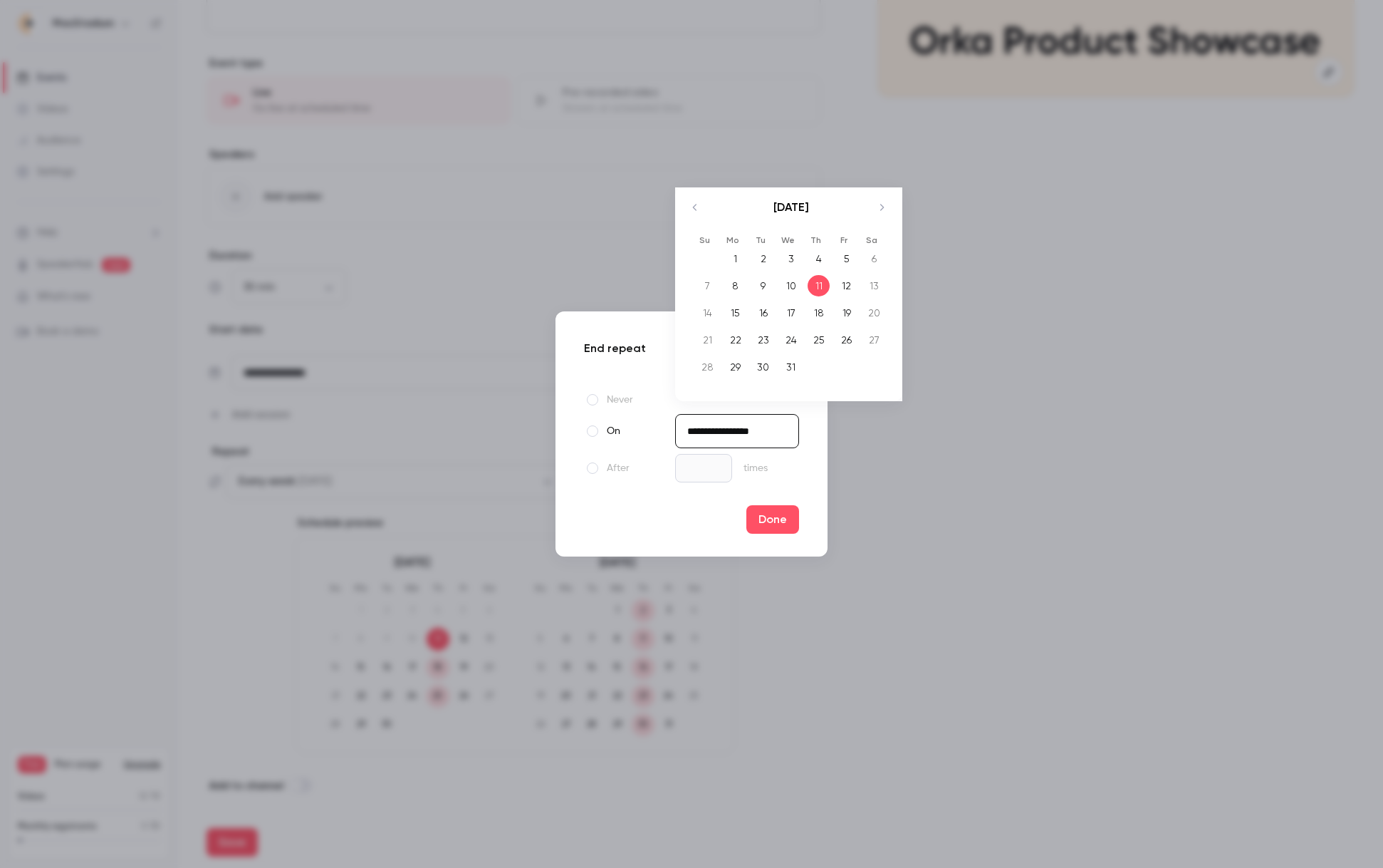
click at [745, 430] on input "**********" at bounding box center [737, 430] width 124 height 34
click at [818, 314] on div "18" at bounding box center [818, 313] width 22 height 21
type input "**********"
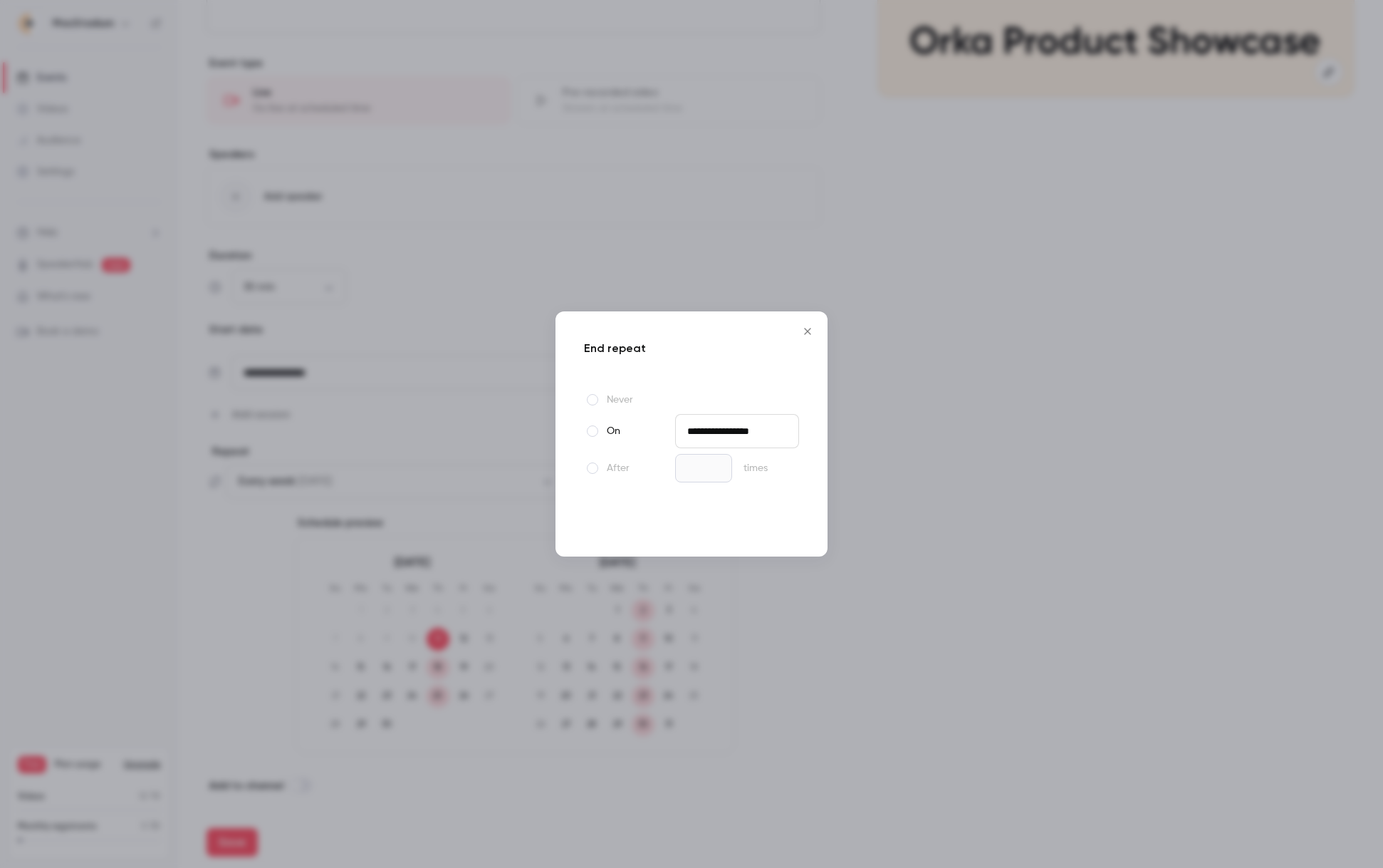
click at [774, 523] on button "Done" at bounding box center [773, 519] width 53 height 29
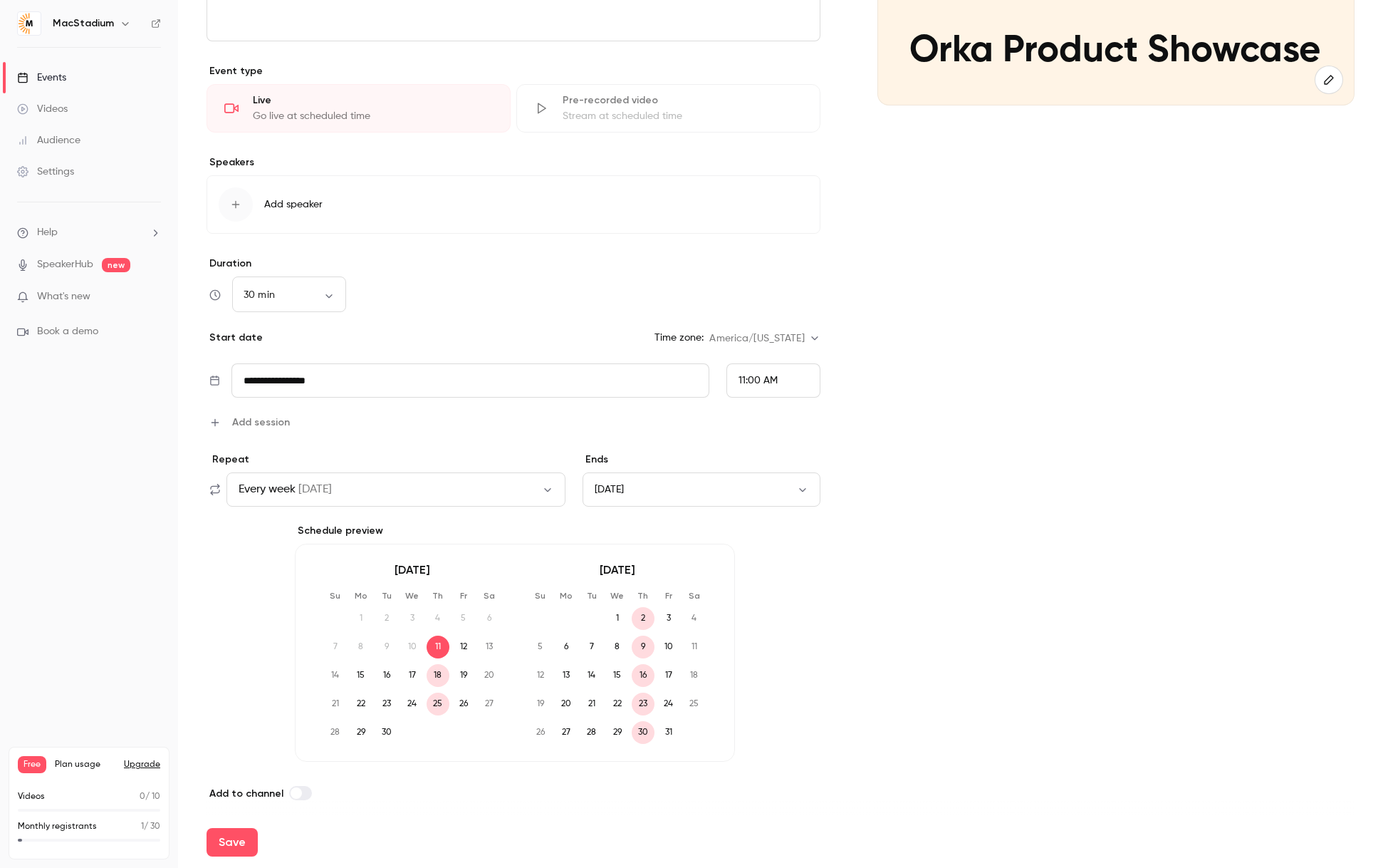
scroll to position [317, 0]
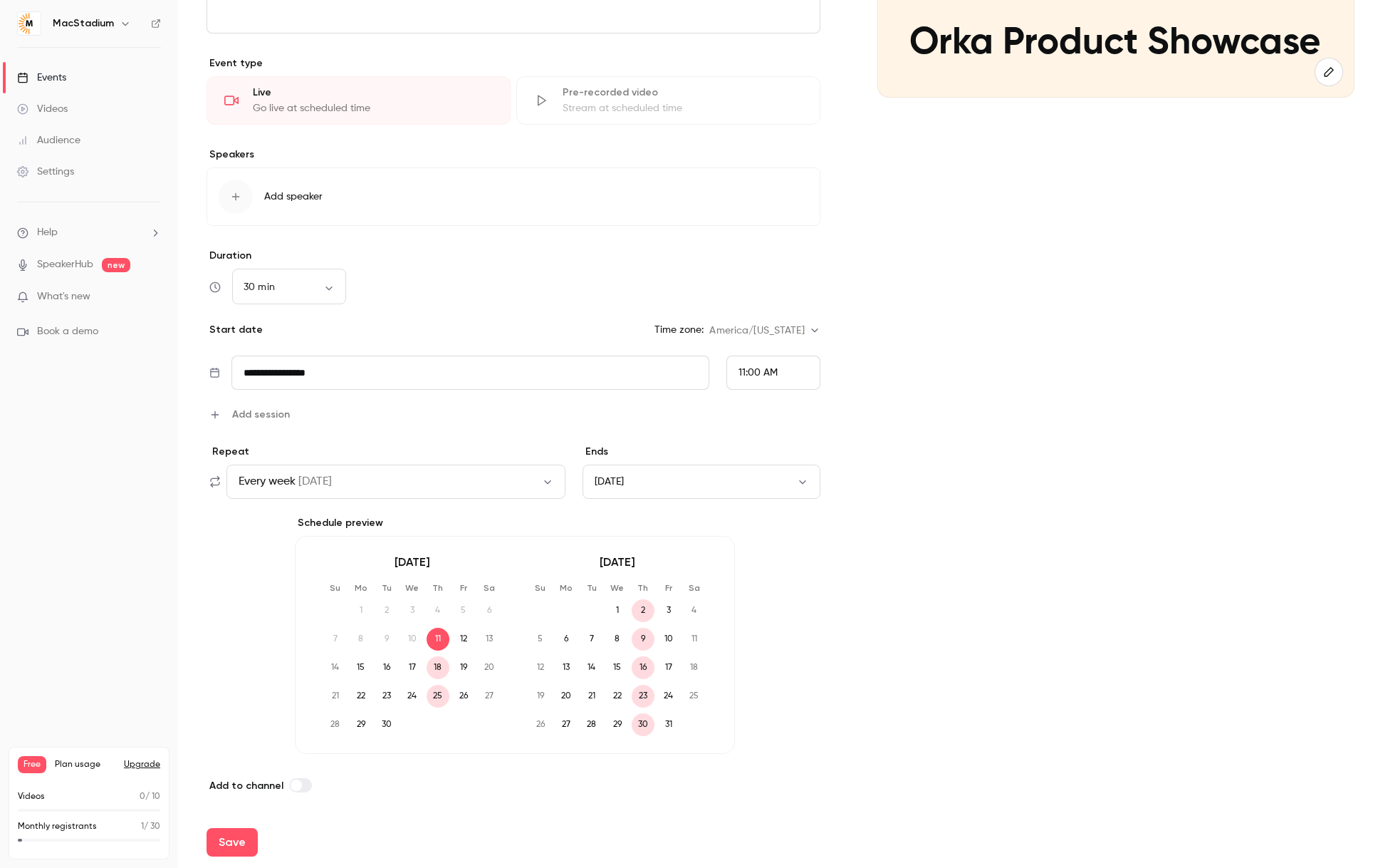
click at [215, 481] on icon at bounding box center [215, 481] width 11 height 11
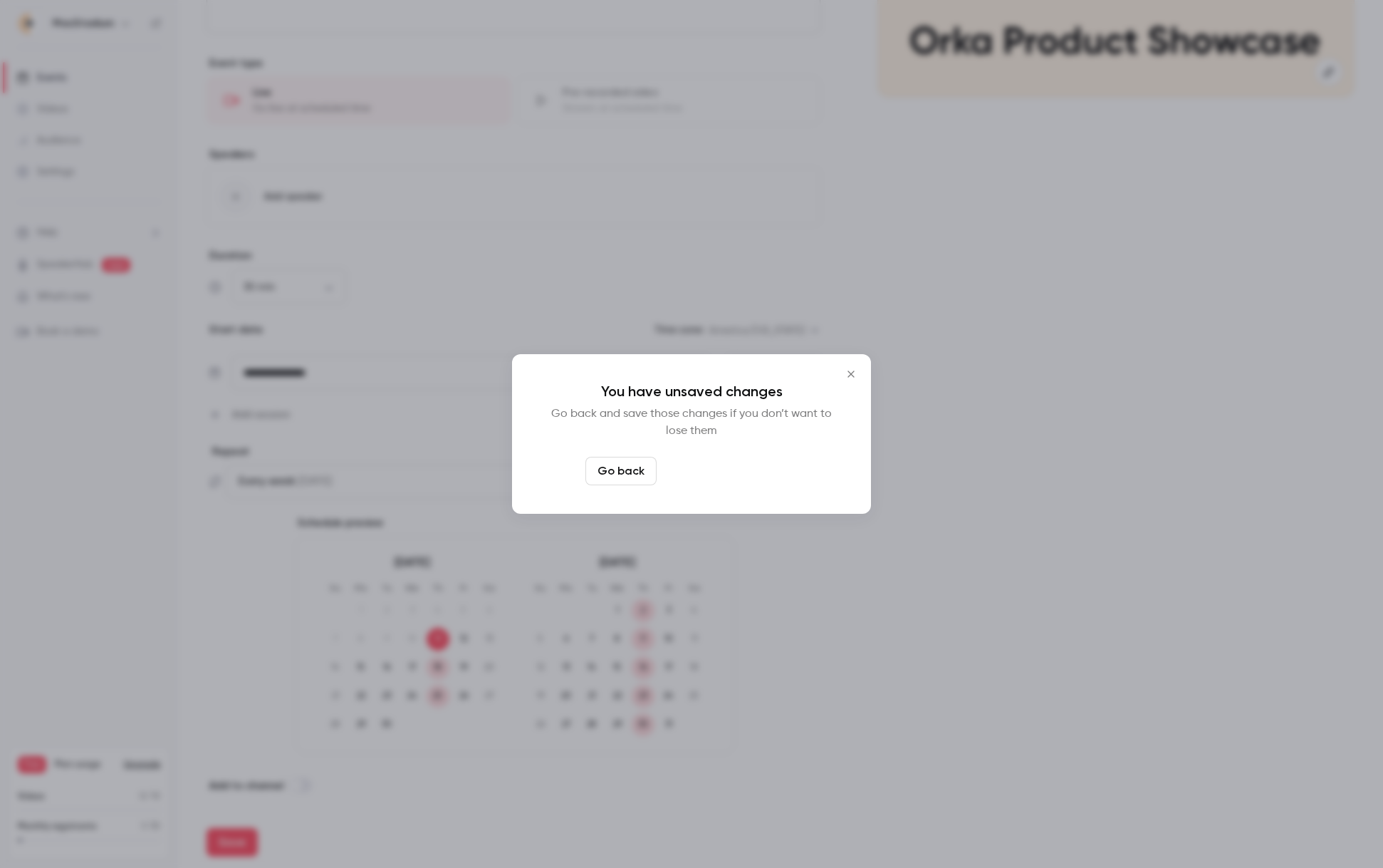
click at [704, 473] on button "Leave page anyway" at bounding box center [730, 470] width 136 height 29
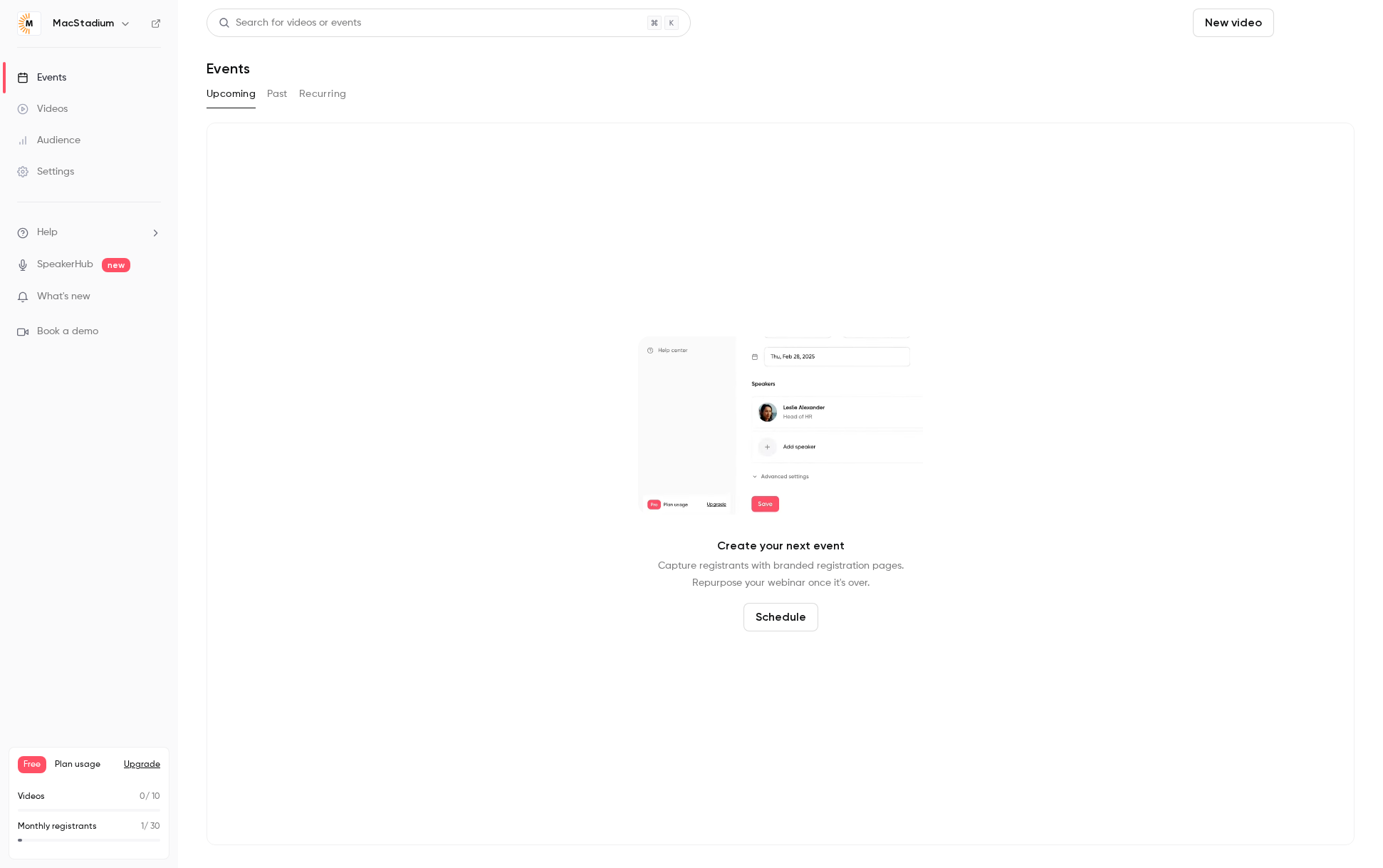
click at [1316, 30] on button "Schedule" at bounding box center [1316, 23] width 74 height 29
click at [1290, 55] on div "One time event" at bounding box center [1288, 62] width 109 height 14
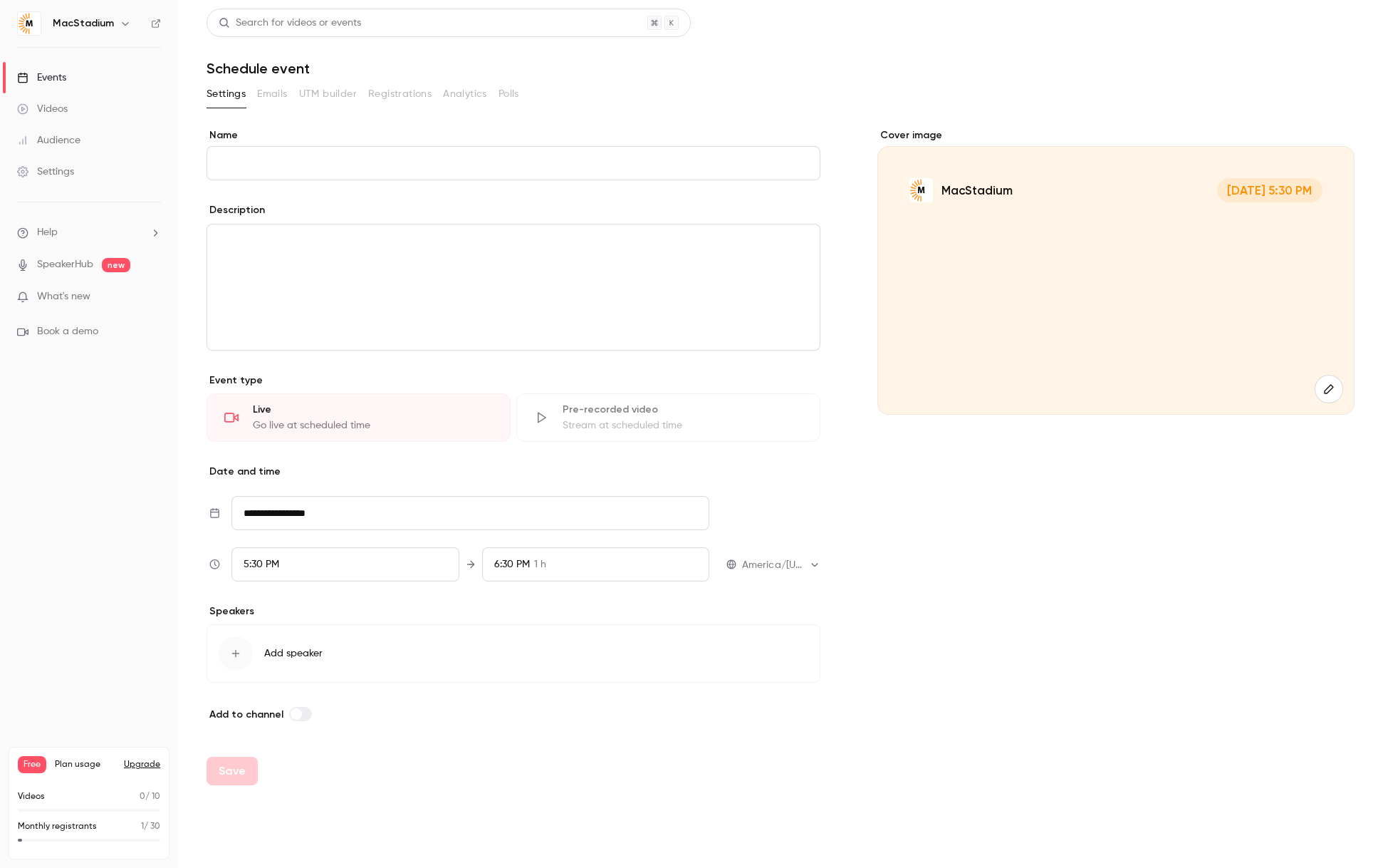
click at [450, 360] on div "**********" at bounding box center [513, 425] width 614 height 594
drag, startPoint x: 831, startPoint y: 481, endPoint x: 639, endPoint y: 525, distance: 197.0
click at [830, 481] on div "**********" at bounding box center [780, 425] width 1148 height 594
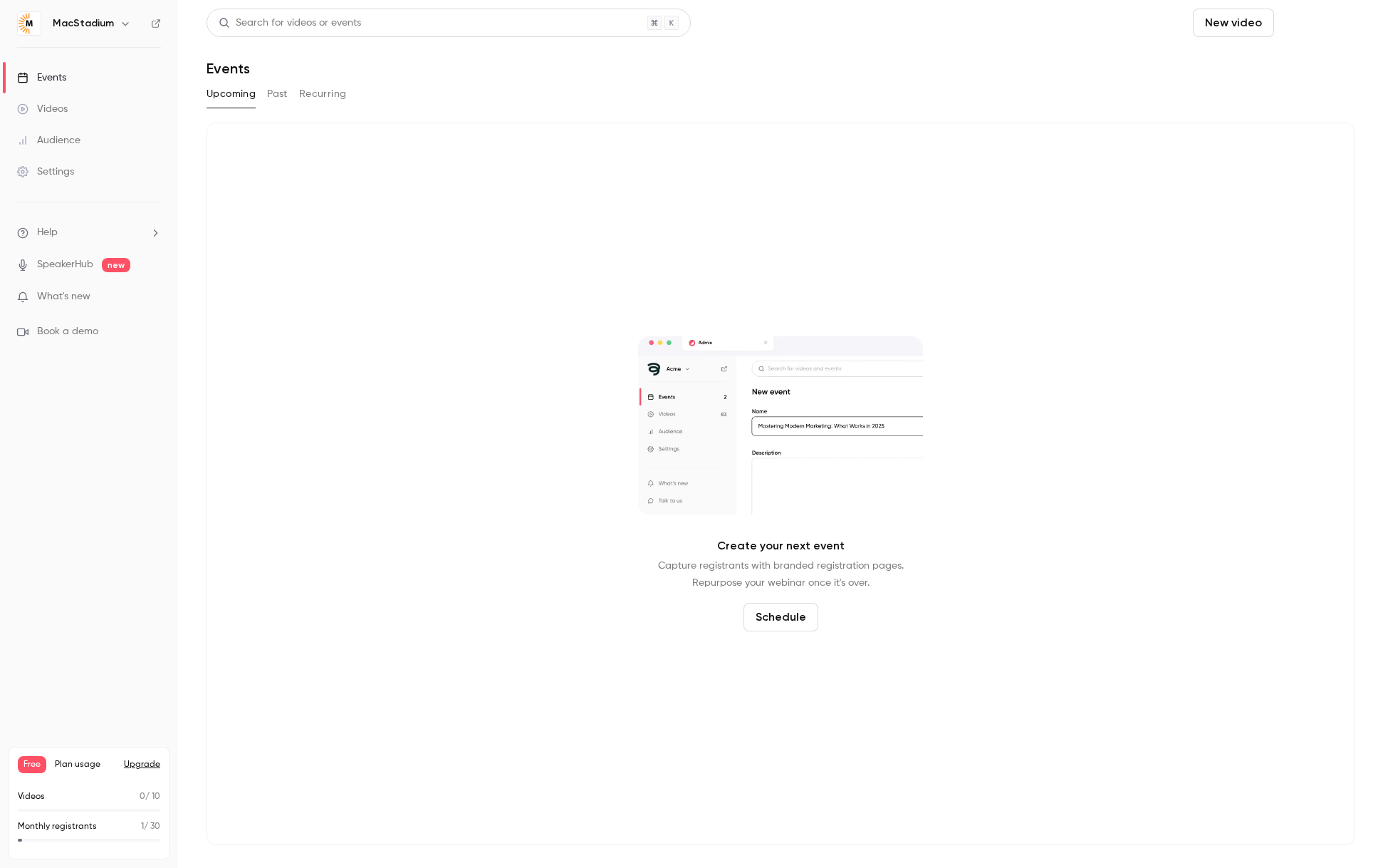
click at [1299, 25] on button "Schedule" at bounding box center [1316, 23] width 74 height 29
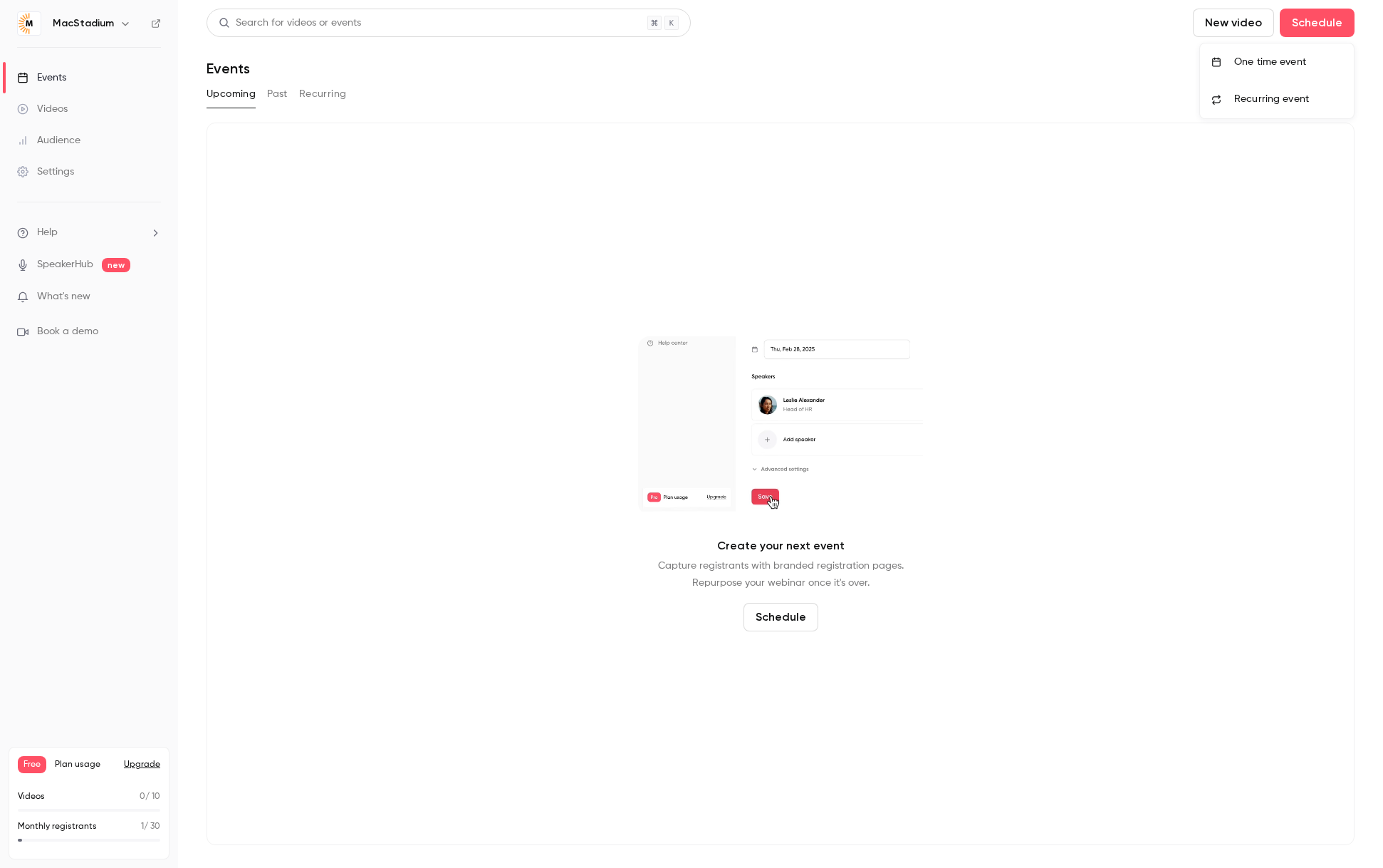
click at [1274, 101] on span "Recurring event" at bounding box center [1271, 99] width 74 height 15
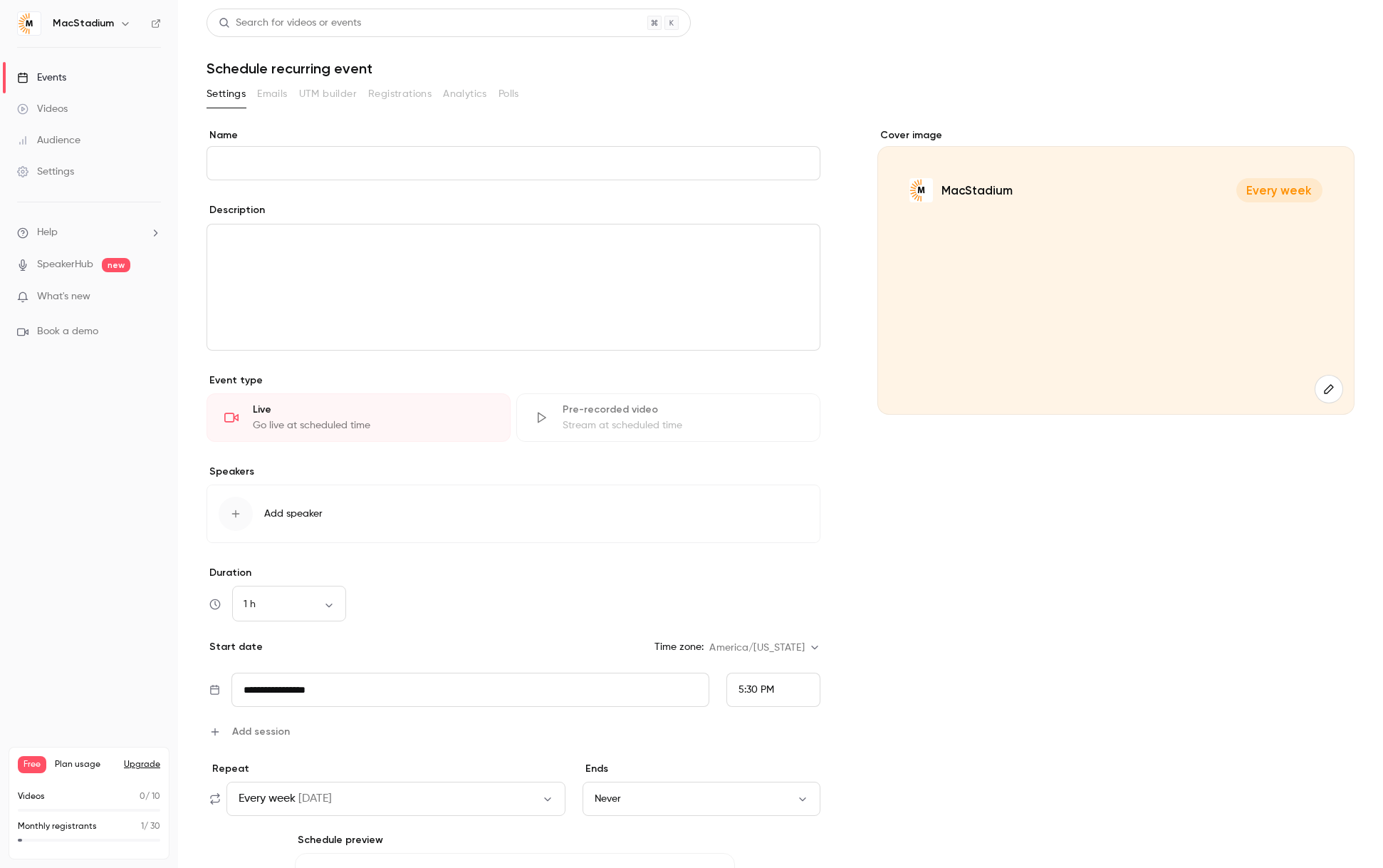
click at [389, 164] on input "Name" at bounding box center [513, 163] width 614 height 34
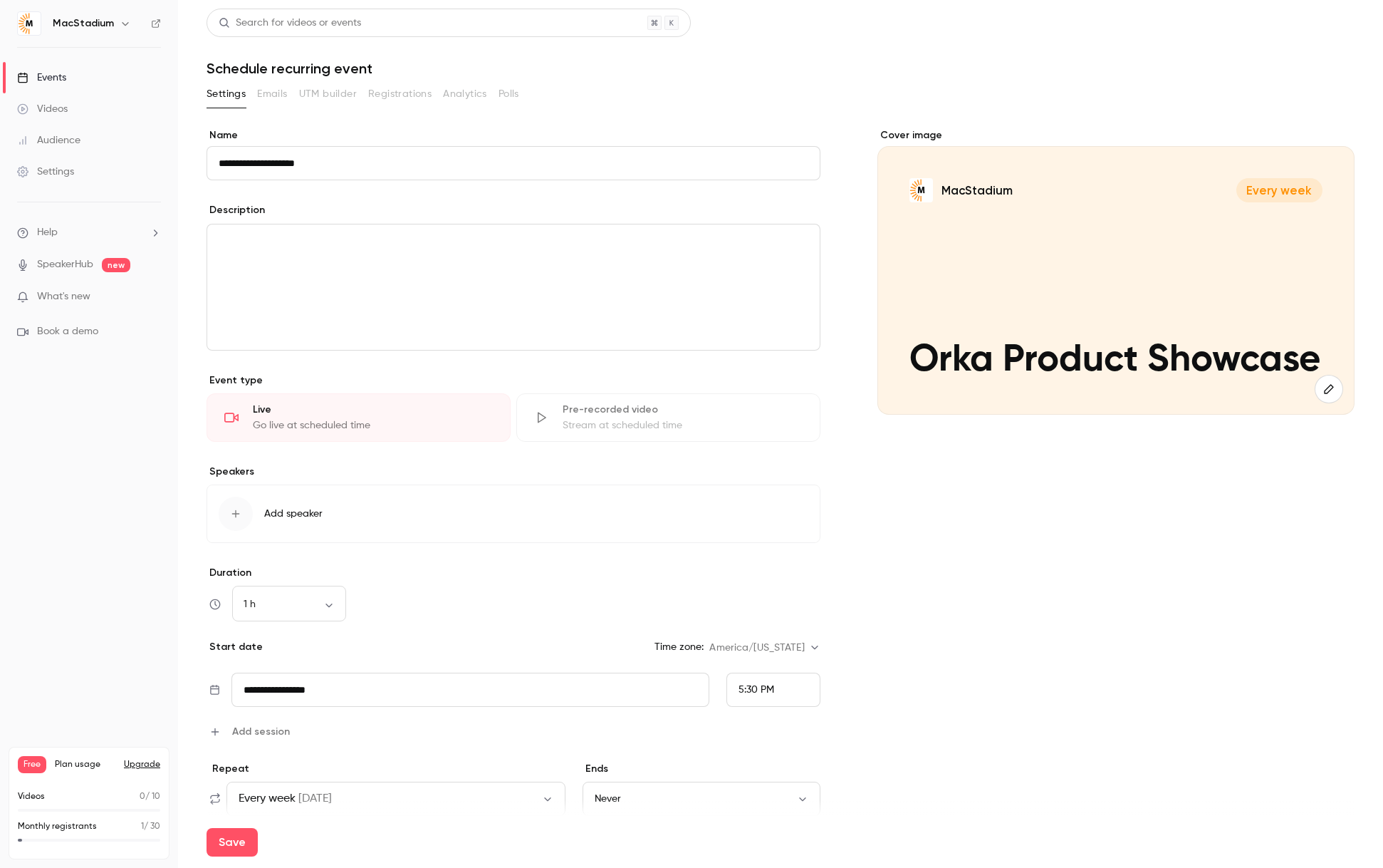
type input "**********"
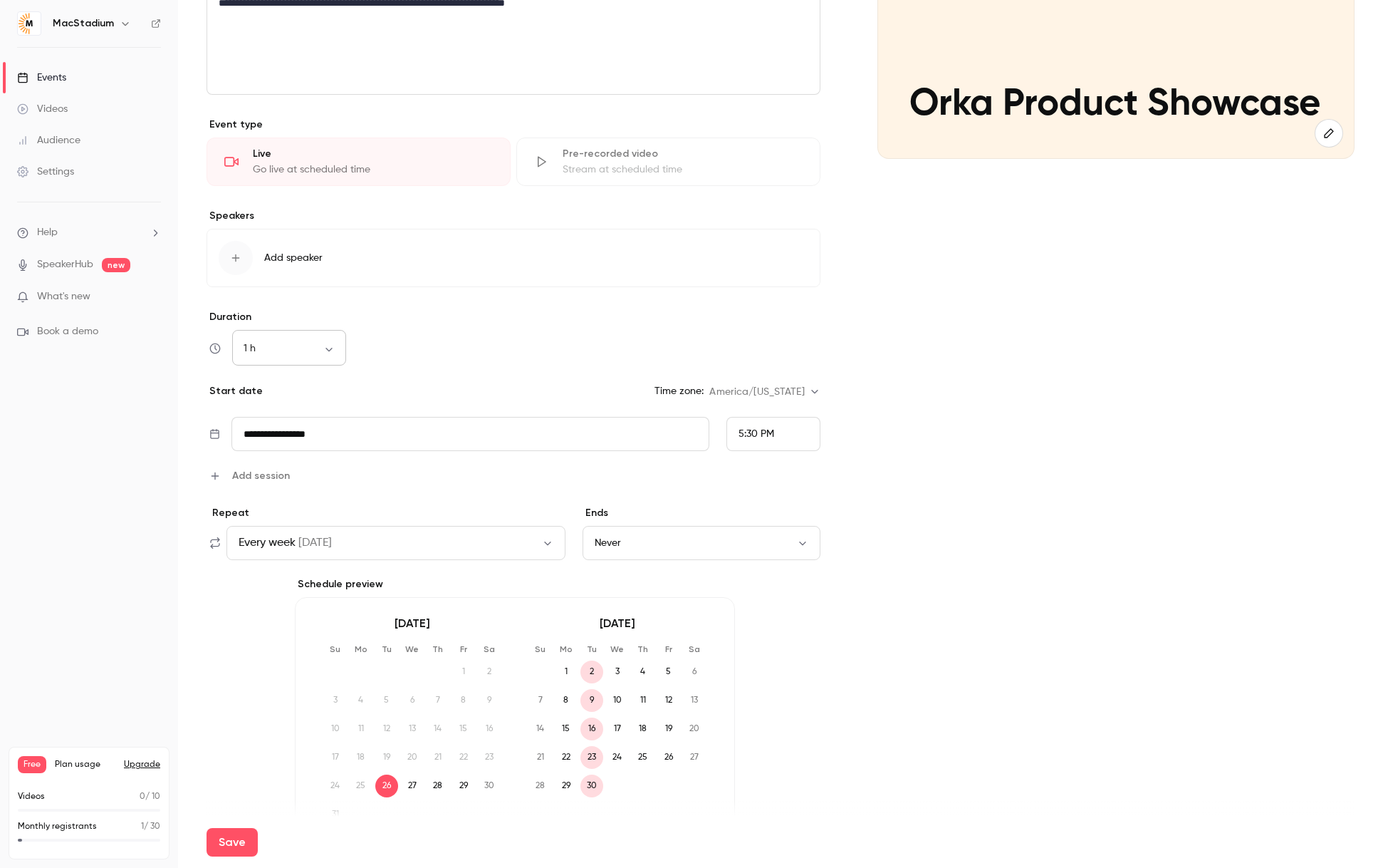
scroll to position [246, 0]
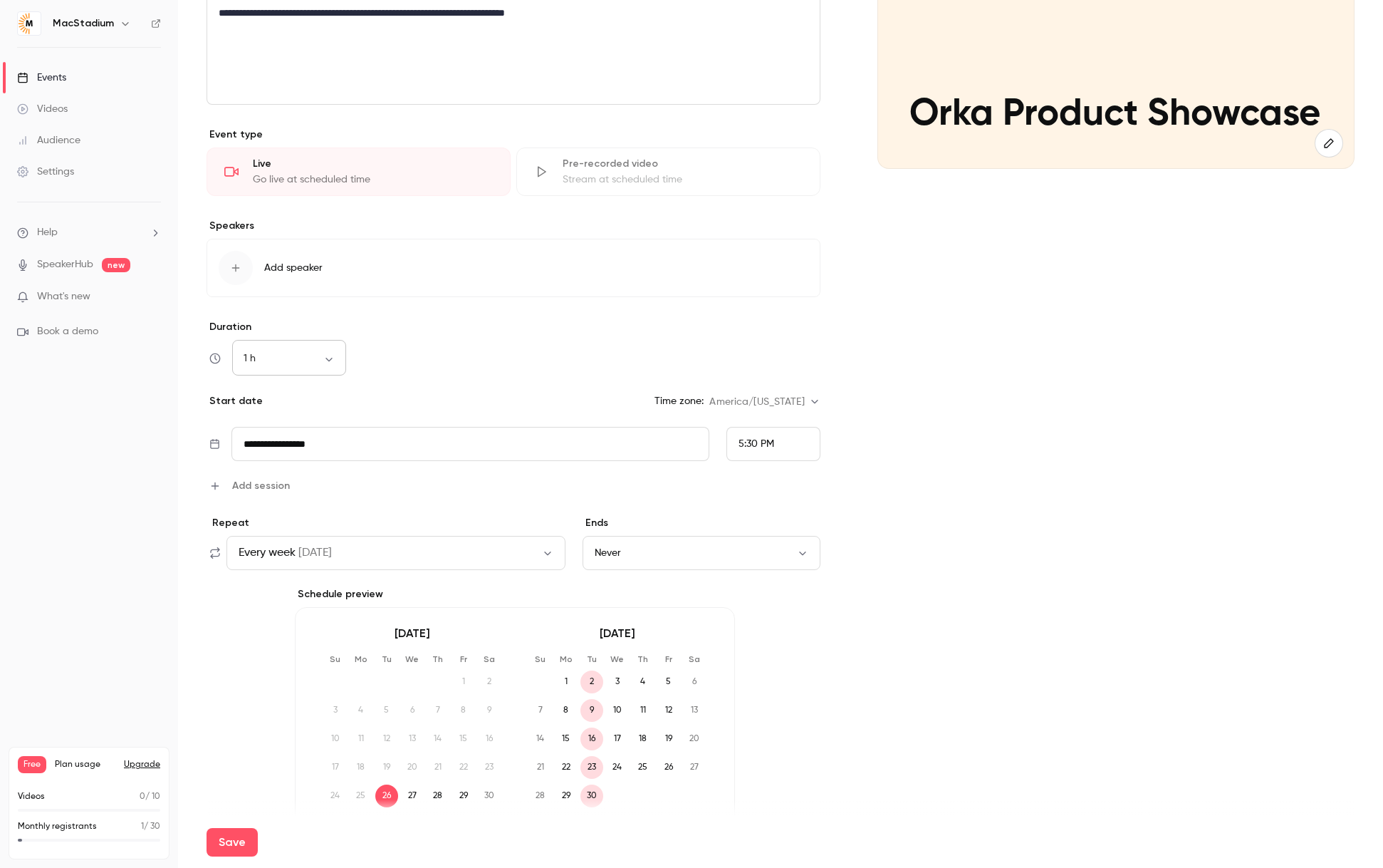
click at [322, 345] on div "1 h ** ​" at bounding box center [289, 358] width 114 height 34
click at [334, 360] on body "**********" at bounding box center [691, 434] width 1383 height 868
click at [304, 417] on li "30 min" at bounding box center [289, 434] width 114 height 37
type input "**"
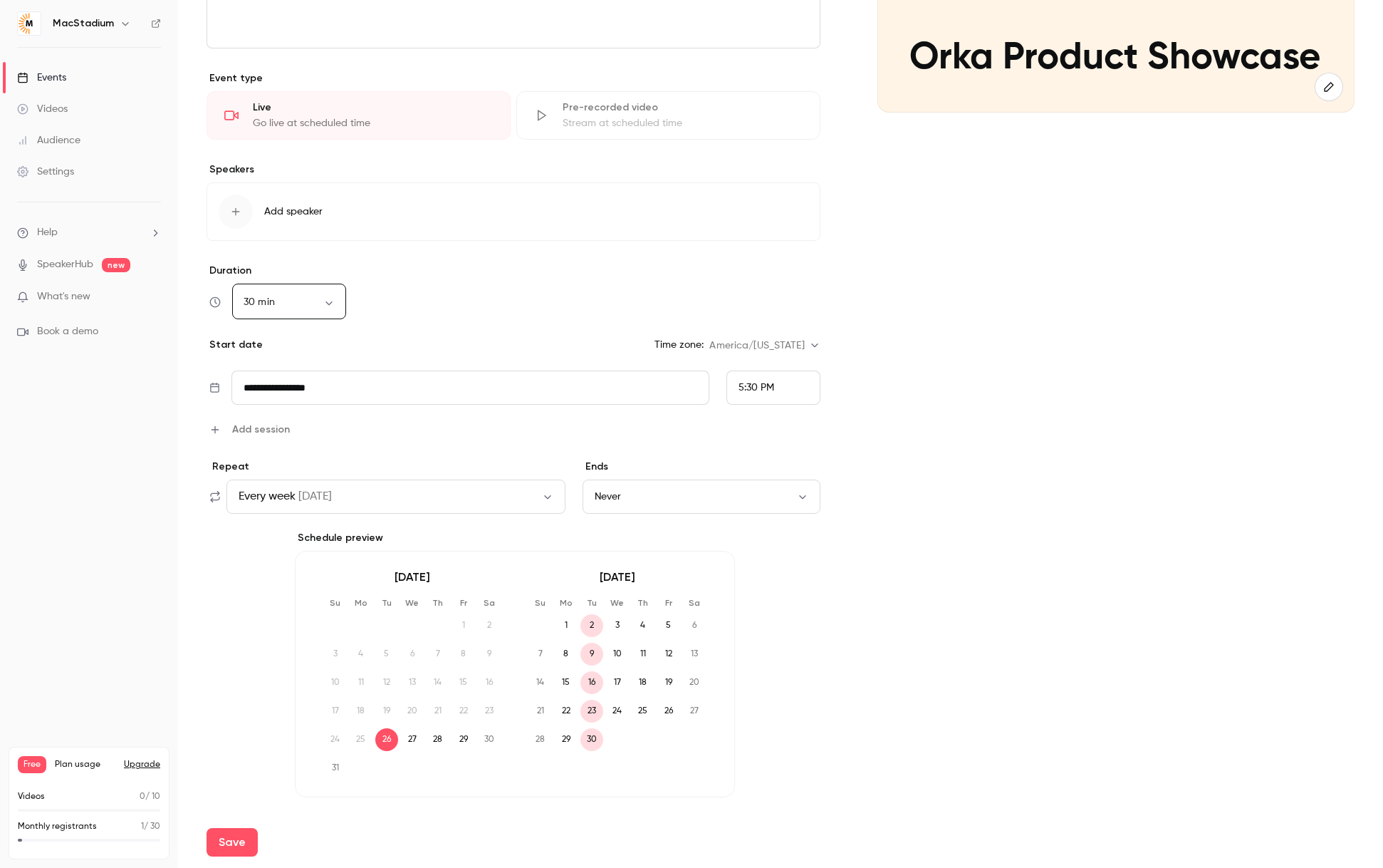
scroll to position [345, 0]
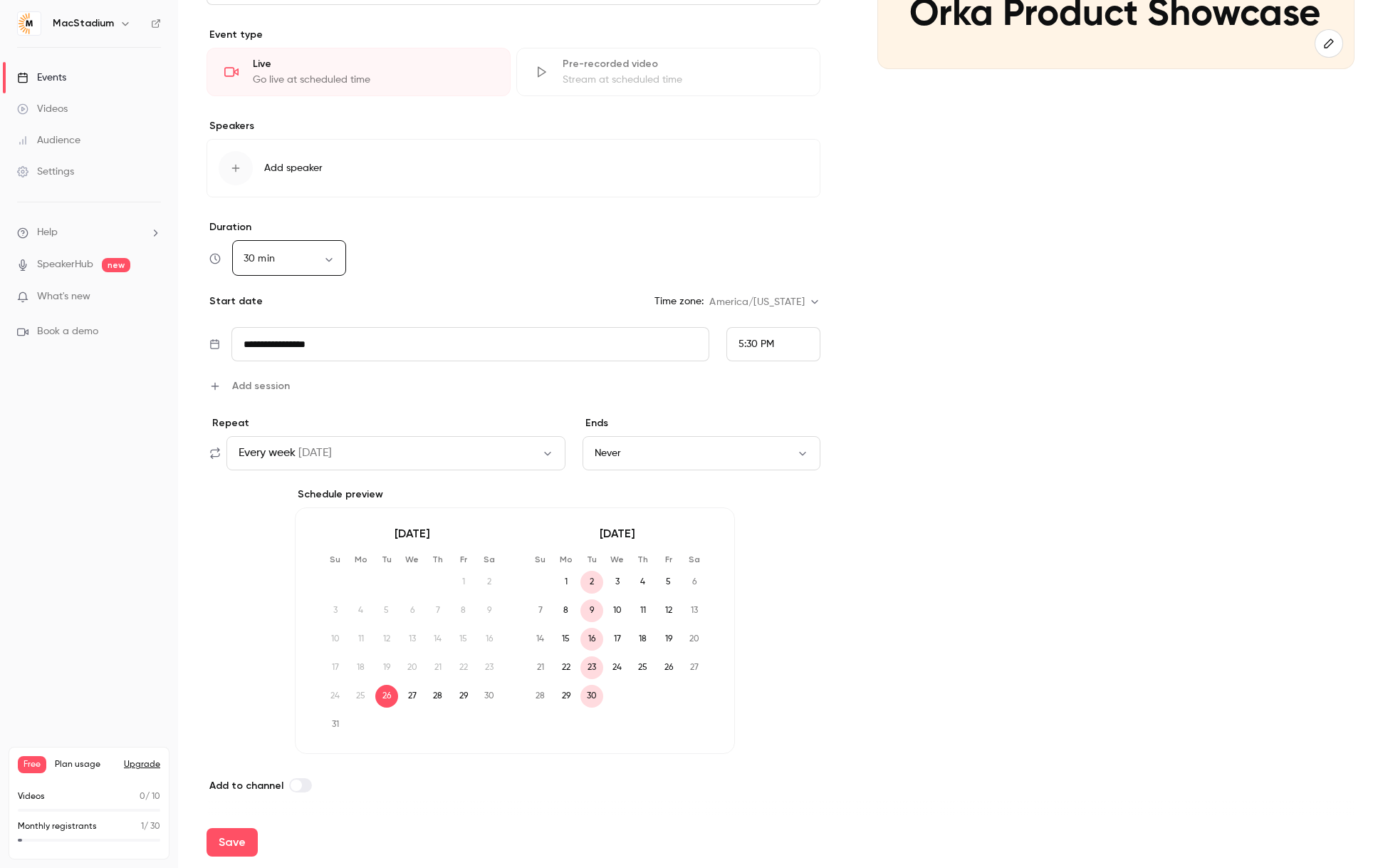
click at [483, 346] on input "**********" at bounding box center [469, 343] width 477 height 34
click at [435, 102] on icon "Move forward to switch to the next month." at bounding box center [438, 100] width 18 height 18
click at [374, 200] on div "11" at bounding box center [375, 199] width 22 height 21
type input "**********"
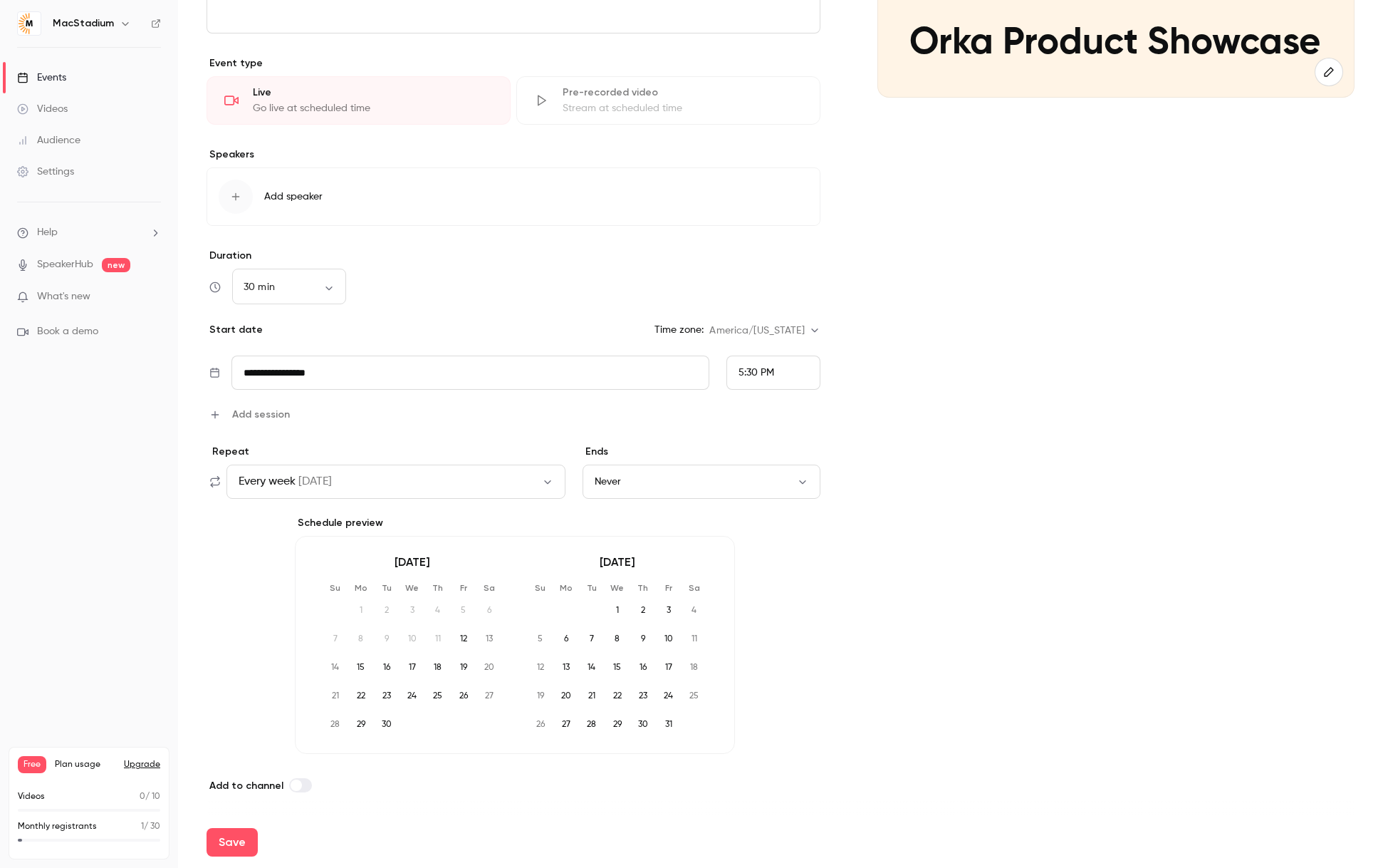
scroll to position [317, 0]
click at [490, 486] on button "Every week on Thu" at bounding box center [396, 481] width 339 height 34
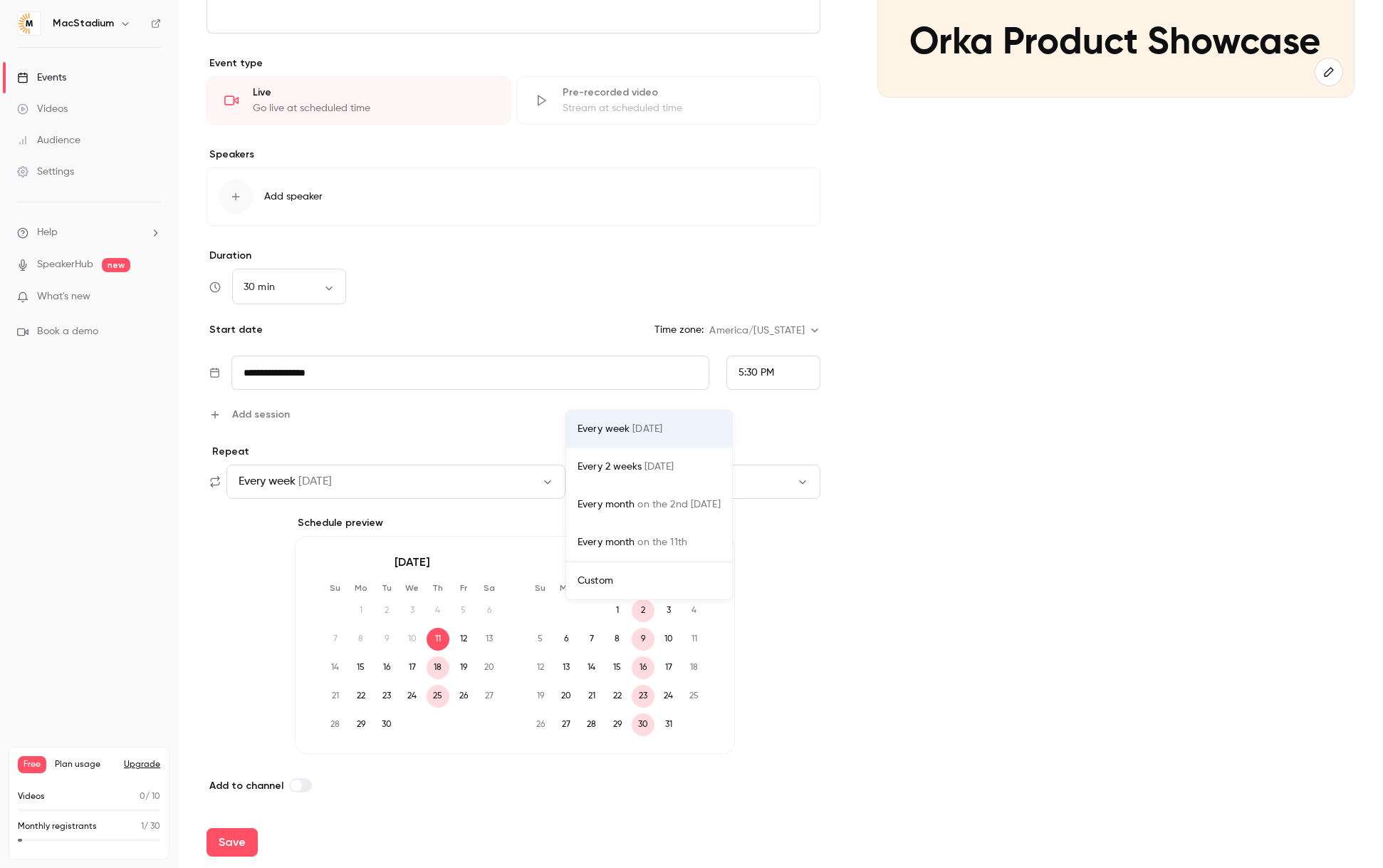
click at [597, 578] on div "Custom" at bounding box center [649, 581] width 143 height 14
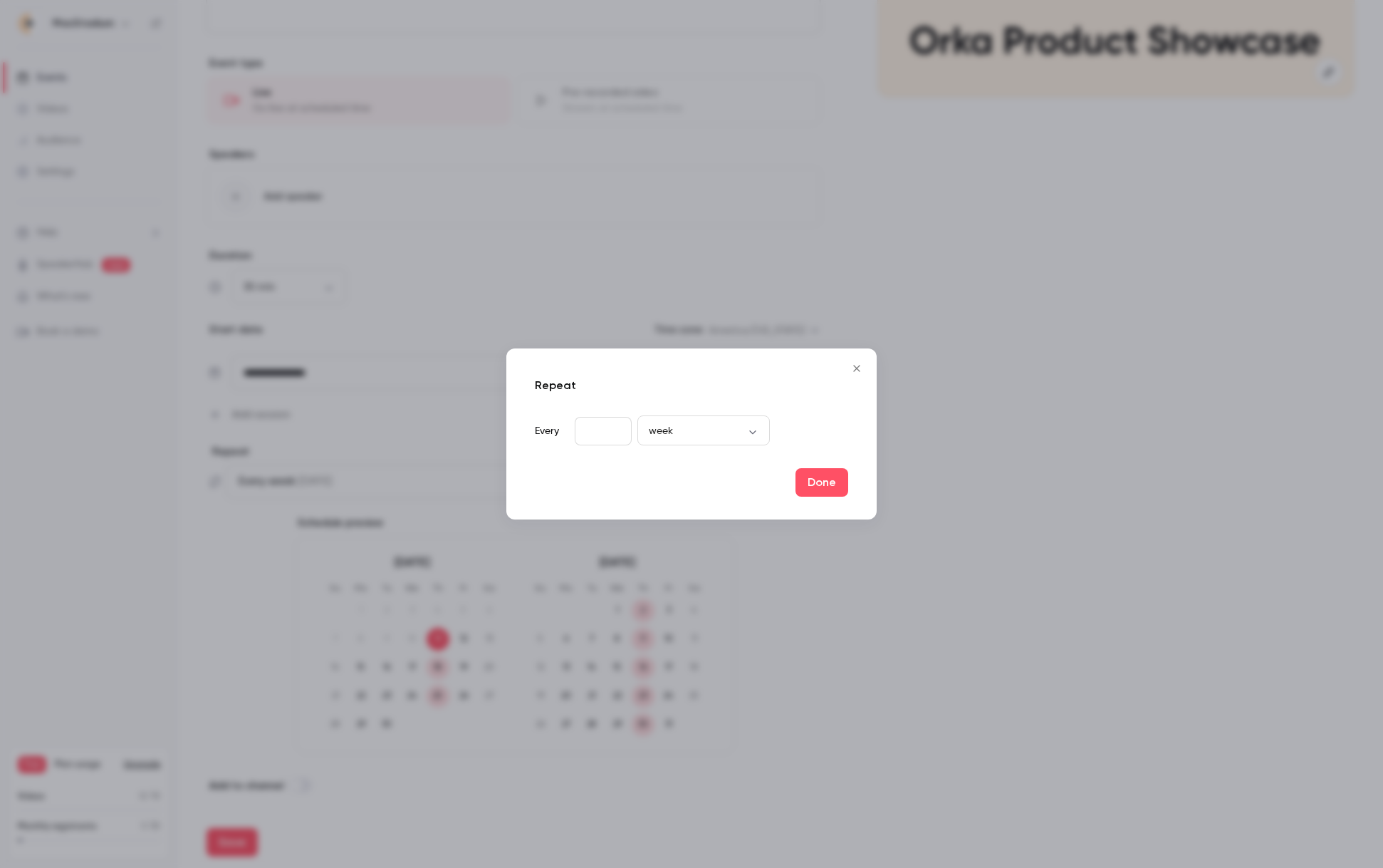
click at [601, 438] on input "*" at bounding box center [603, 431] width 57 height 29
type input "*"
click at [613, 429] on input "*" at bounding box center [603, 431] width 57 height 29
click at [827, 480] on button "Done" at bounding box center [822, 482] width 53 height 29
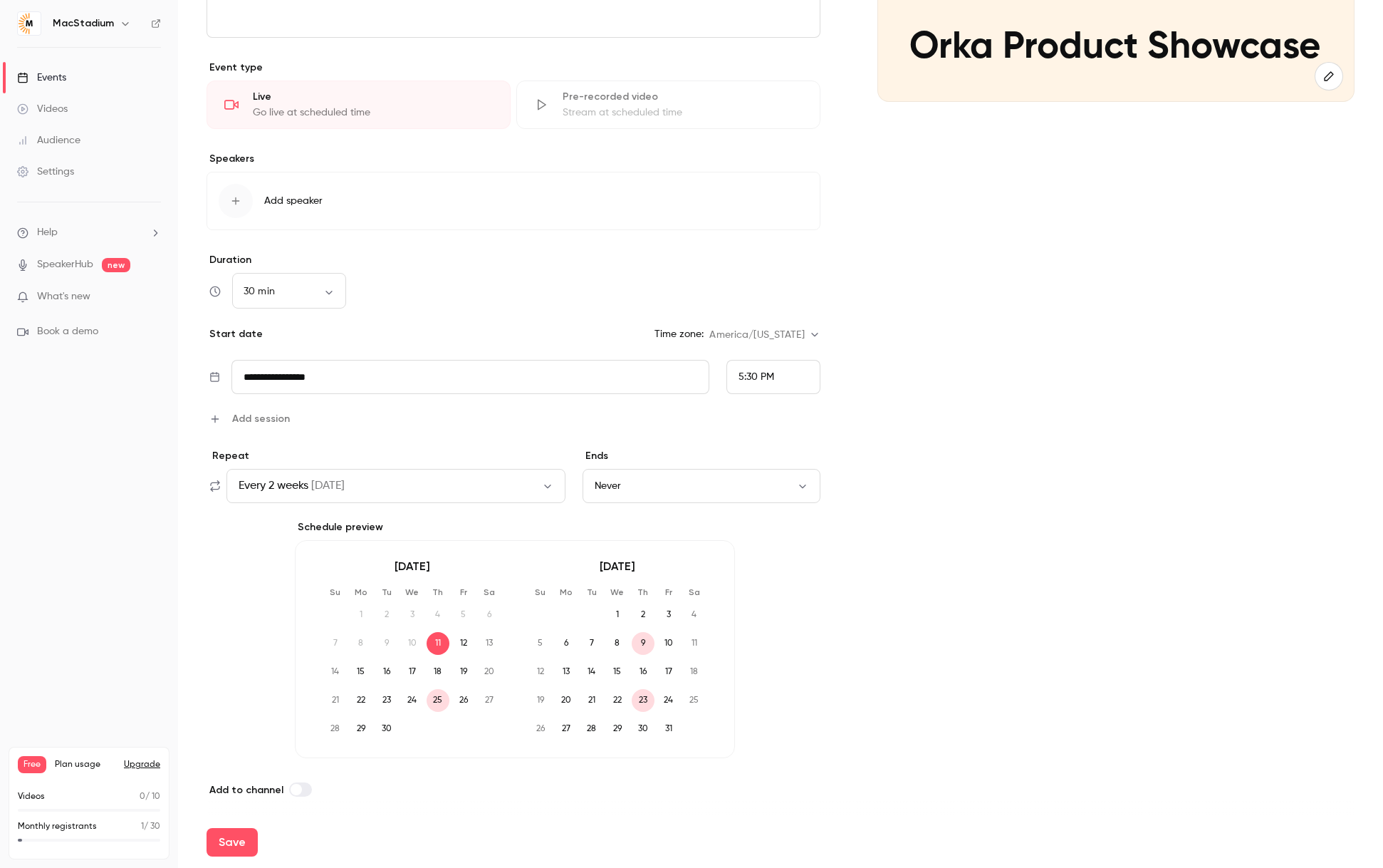
scroll to position [311, 0]
click at [688, 489] on button "Never" at bounding box center [702, 487] width 238 height 34
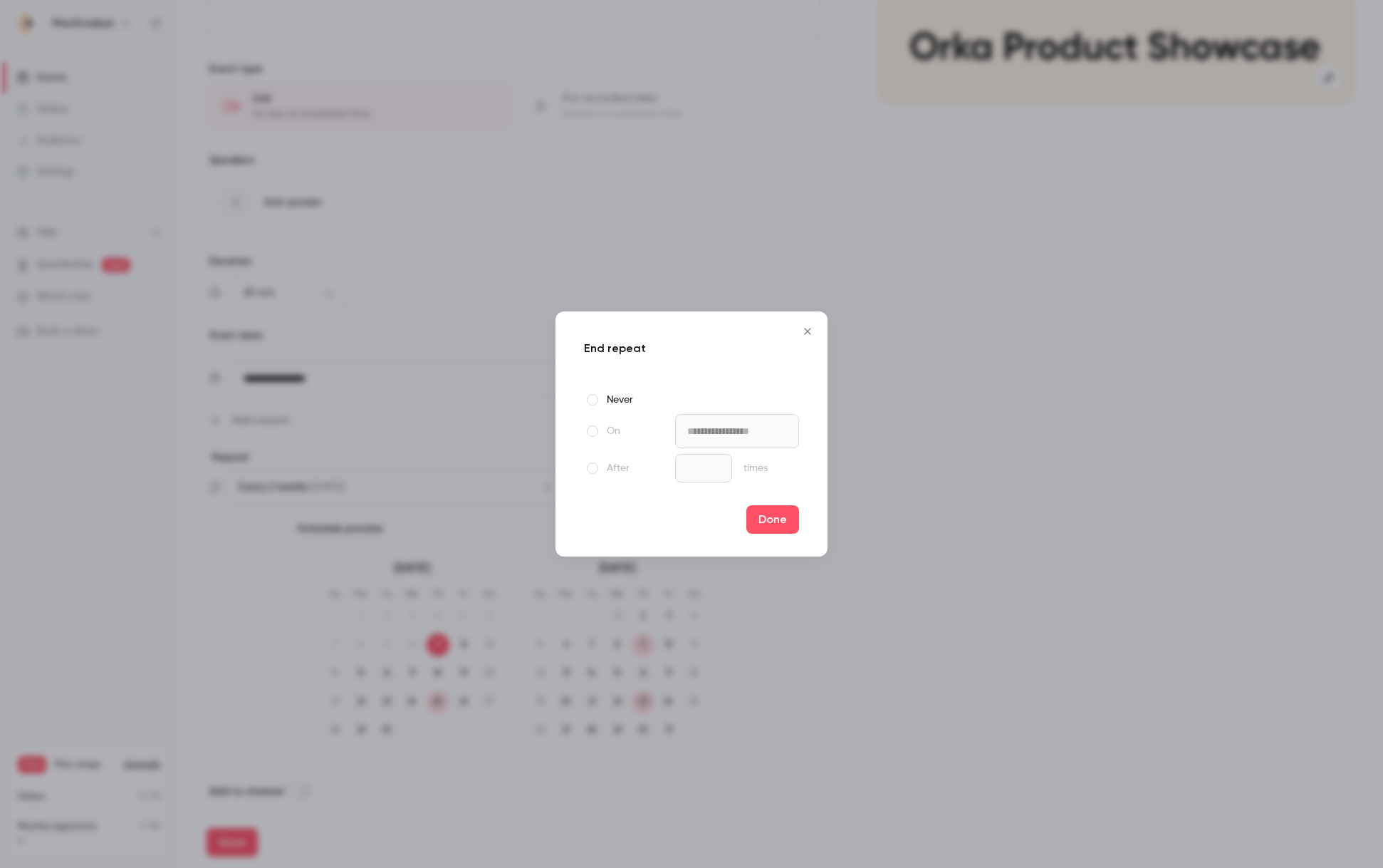
click at [603, 434] on label "On" at bounding box center [627, 431] width 86 height 18
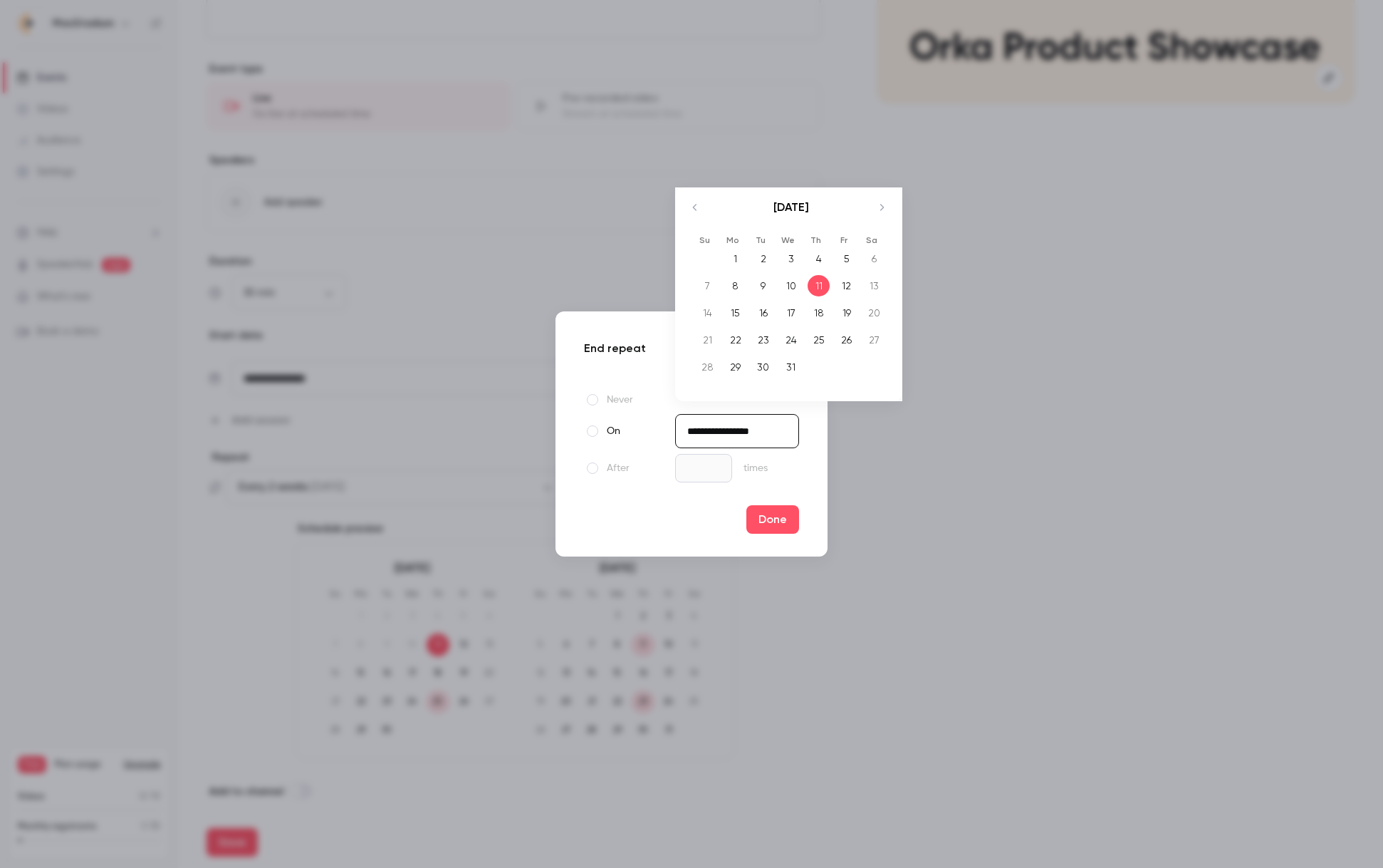
click at [727, 433] on input "**********" at bounding box center [737, 430] width 124 height 34
click at [691, 203] on icon "Move backward to switch to the previous month." at bounding box center [695, 208] width 18 height 18
click at [692, 189] on icon "Move backward to switch to the previous month." at bounding box center [695, 187] width 18 height 18
click at [818, 368] on div "30" at bounding box center [818, 367] width 22 height 21
type input "**********"
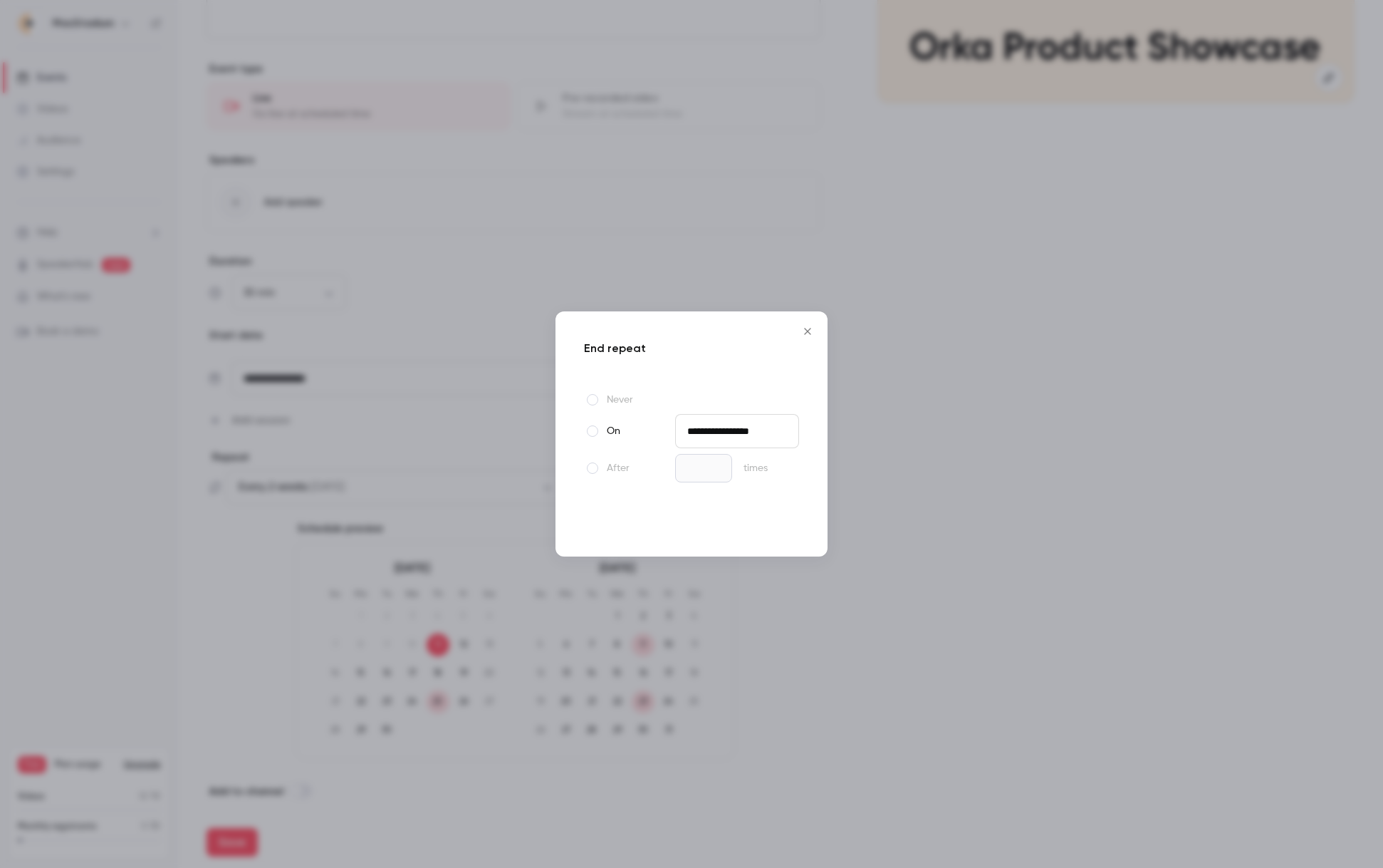
click at [773, 520] on button "Done" at bounding box center [773, 519] width 53 height 29
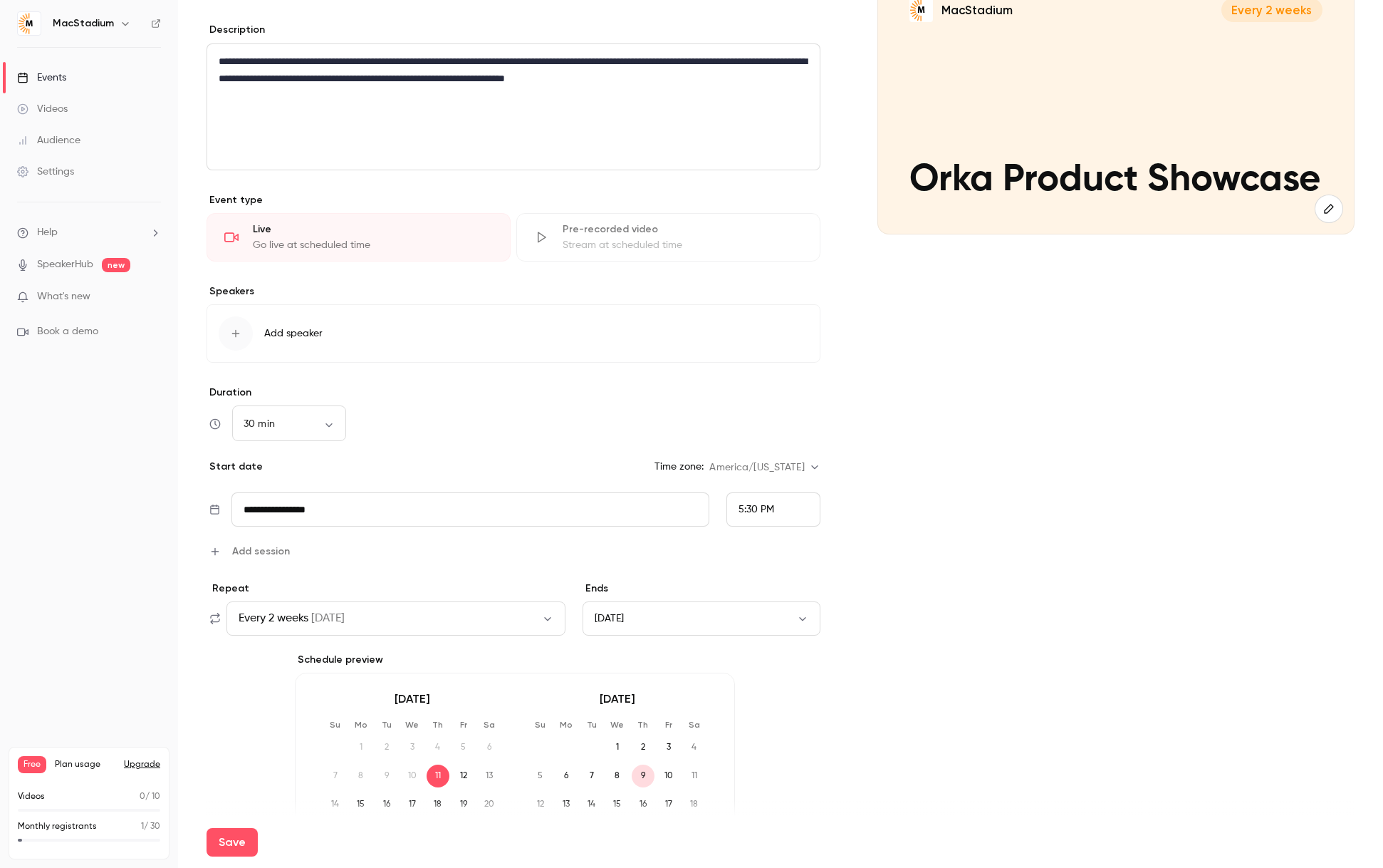
scroll to position [179, 0]
click at [768, 515] on span "5:30 PM" at bounding box center [756, 510] width 36 height 10
click at [768, 406] on span "11:00 AM" at bounding box center [759, 411] width 40 height 10
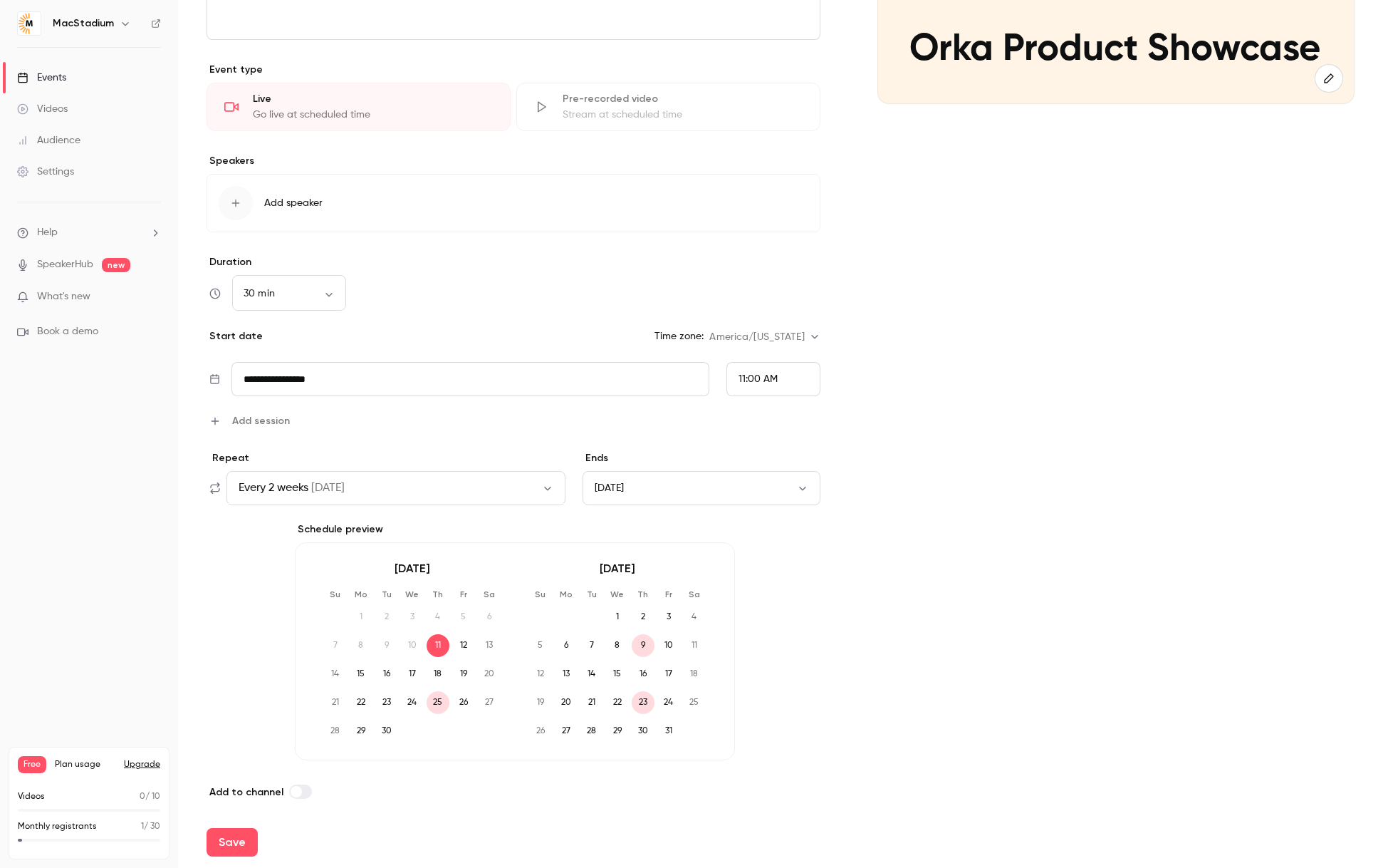
scroll to position [317, 0]
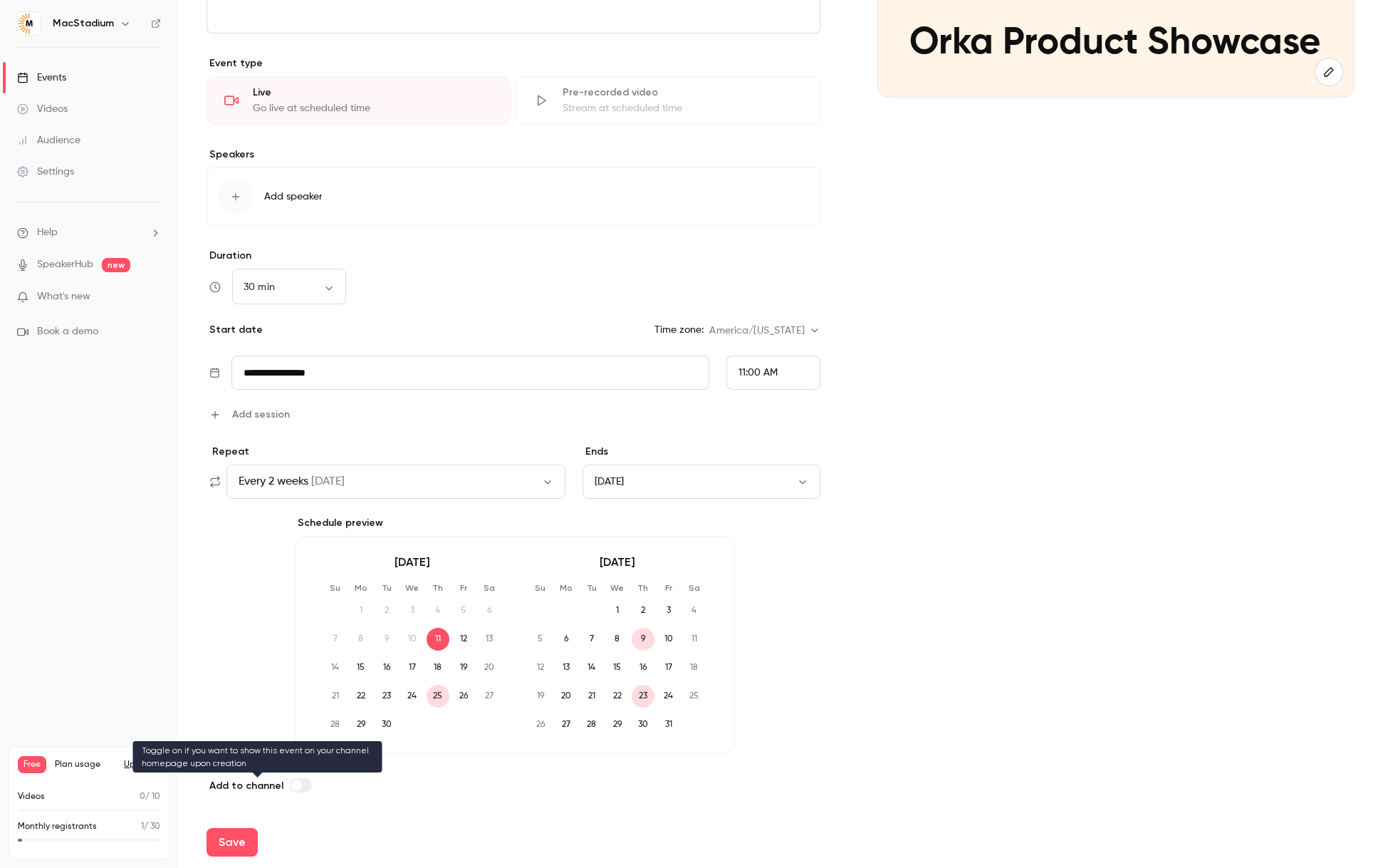
click at [303, 784] on label at bounding box center [300, 785] width 23 height 14
click at [225, 842] on button "Save" at bounding box center [232, 842] width 52 height 29
type input "**"
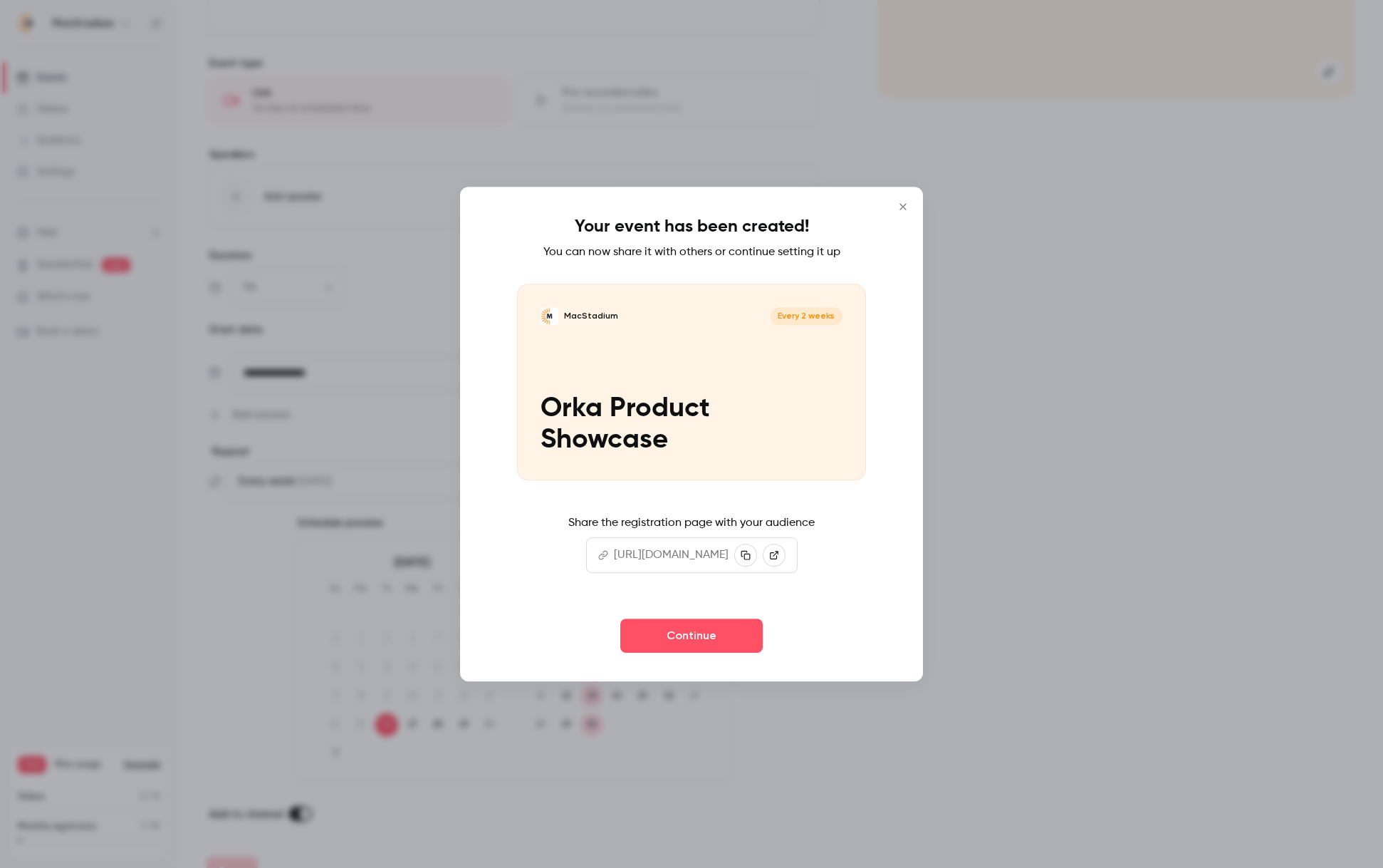
click at [780, 555] on icon at bounding box center [773, 554] width 10 height 10
click at [694, 632] on button "Continue" at bounding box center [691, 635] width 143 height 34
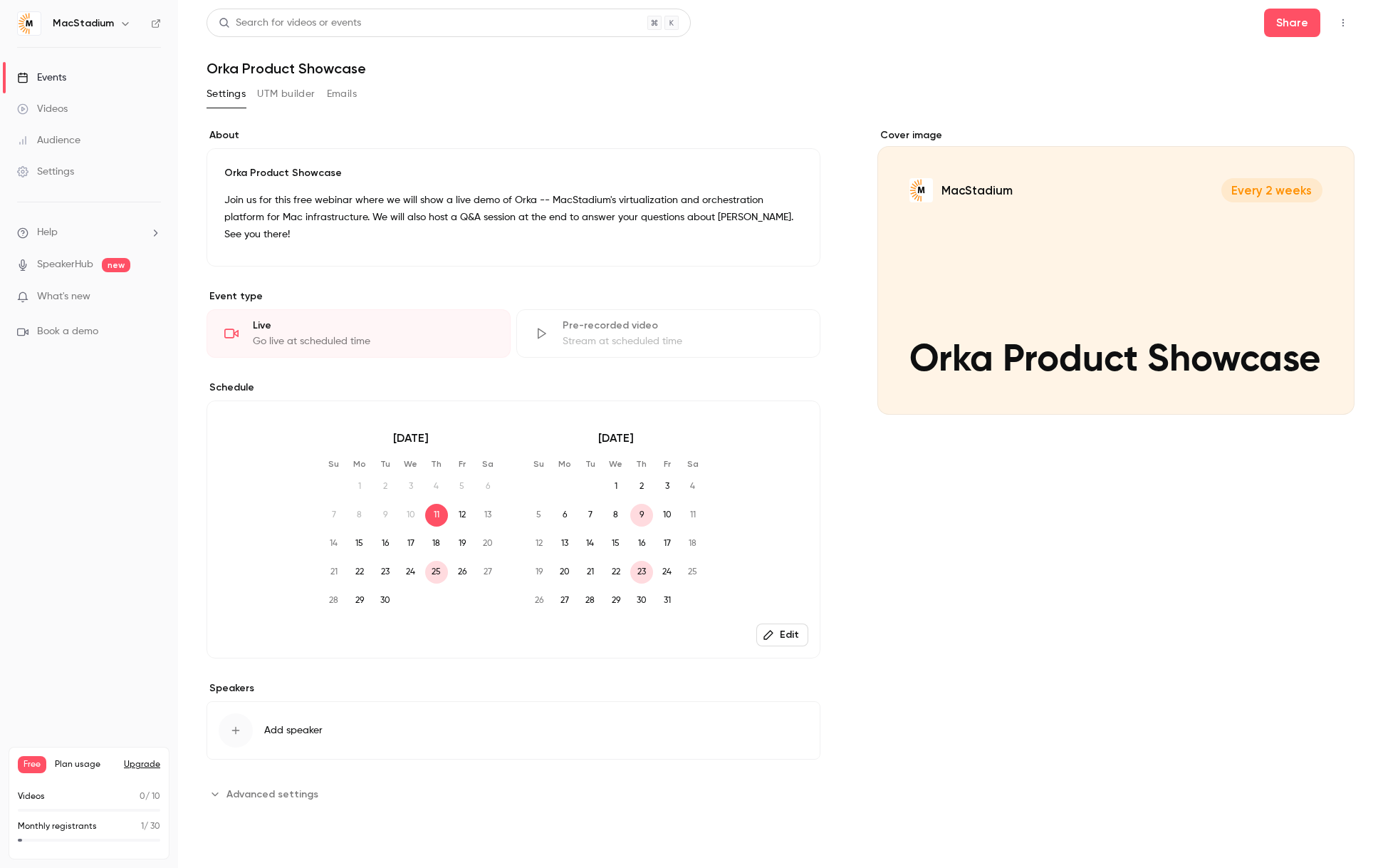
click at [269, 787] on span "Advanced settings" at bounding box center [272, 794] width 92 height 15
click at [289, 92] on button "UTM builder" at bounding box center [286, 94] width 58 height 23
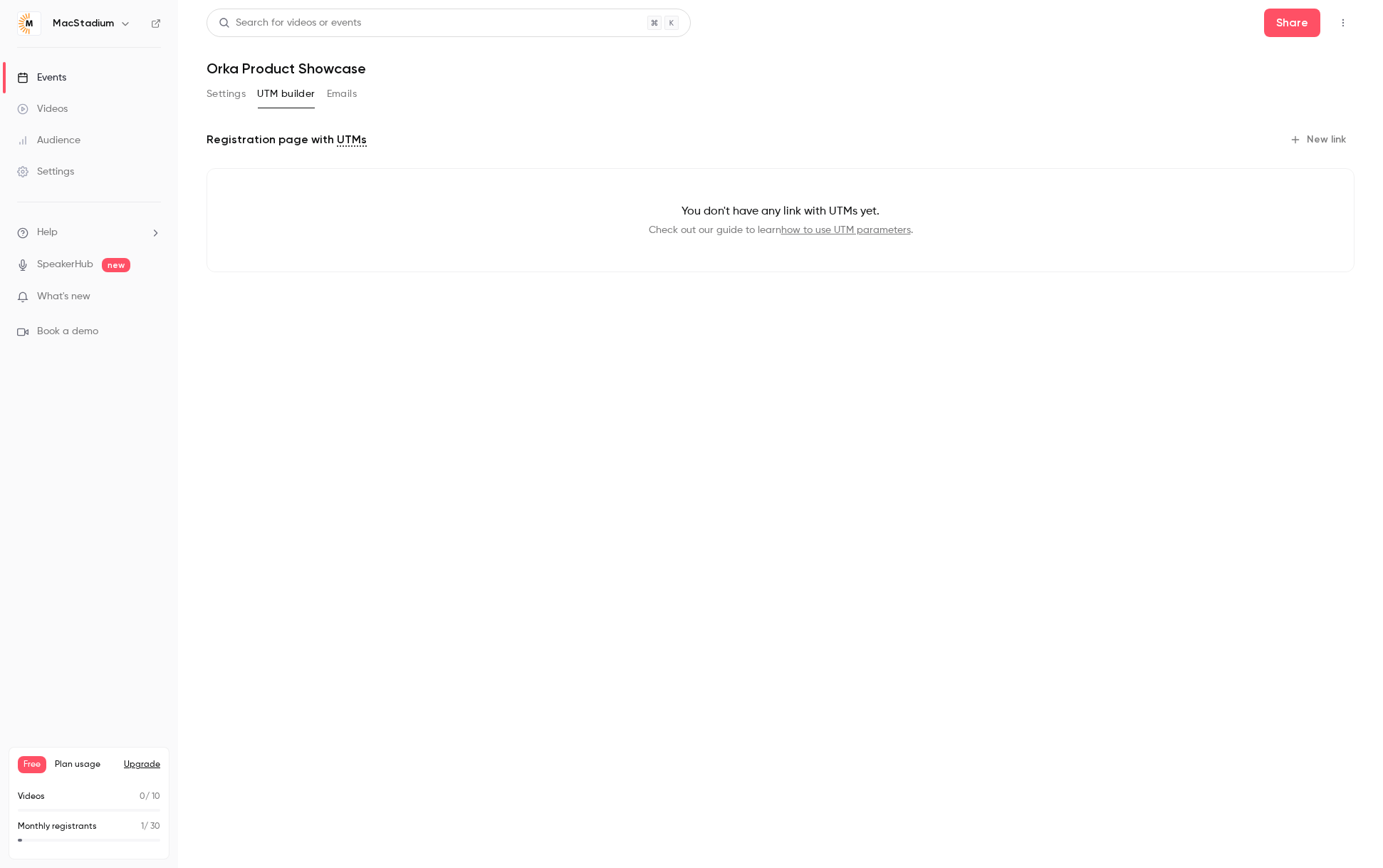
click at [346, 94] on button "Emails" at bounding box center [342, 94] width 30 height 23
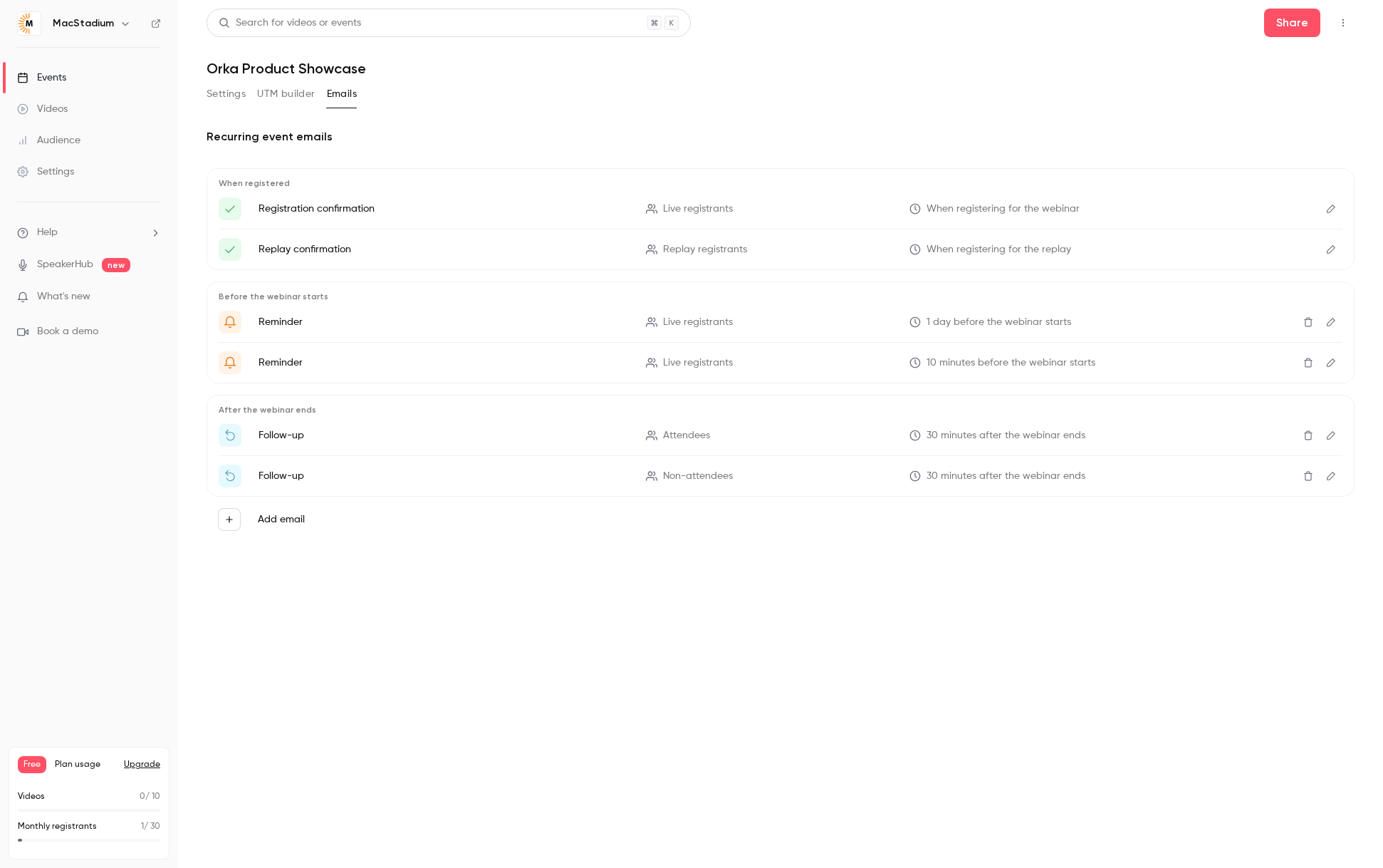
click at [1330, 208] on icon "Edit" at bounding box center [1330, 208] width 11 height 10
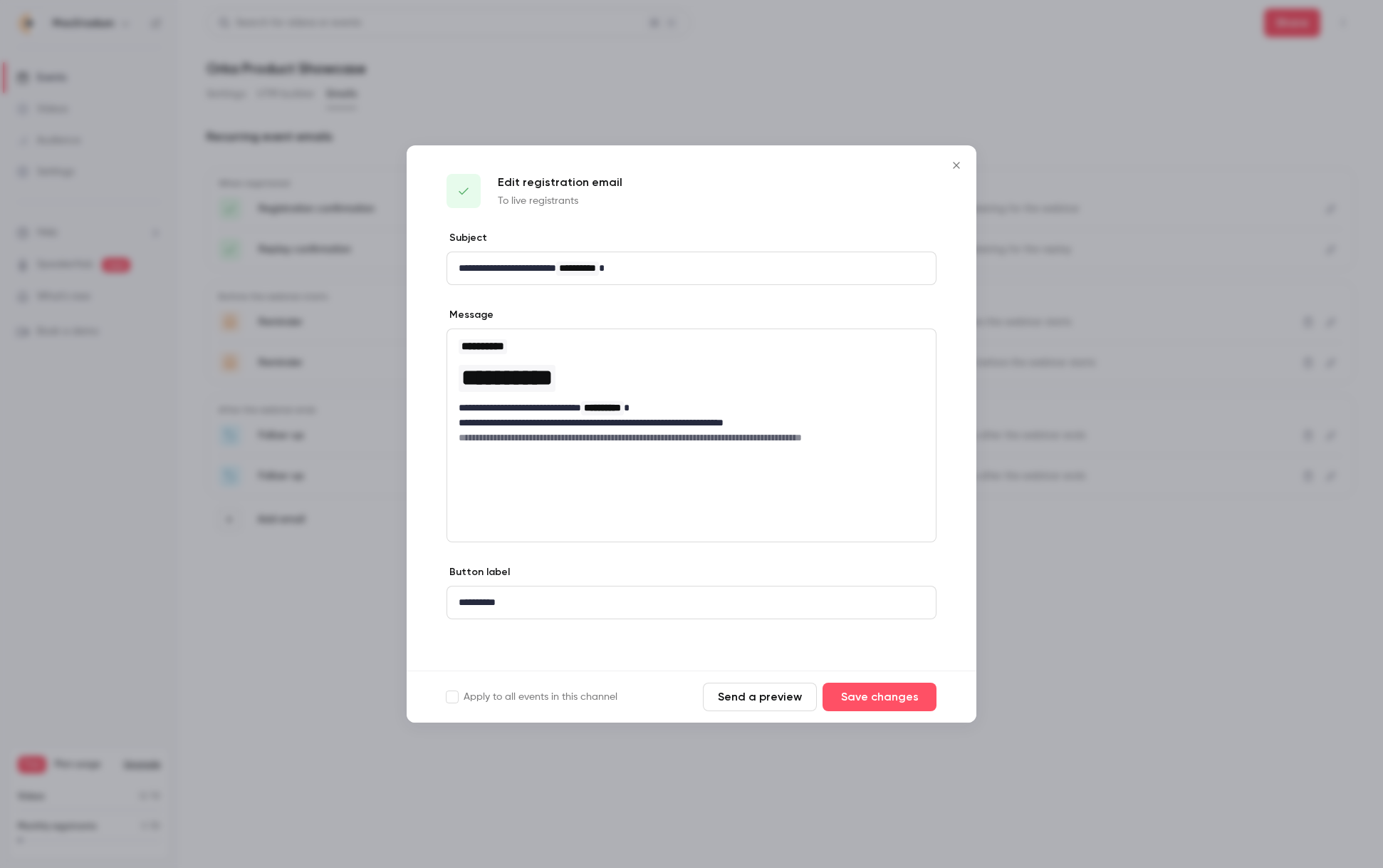
click at [744, 699] on button "Send a preview" at bounding box center [760, 696] width 114 height 29
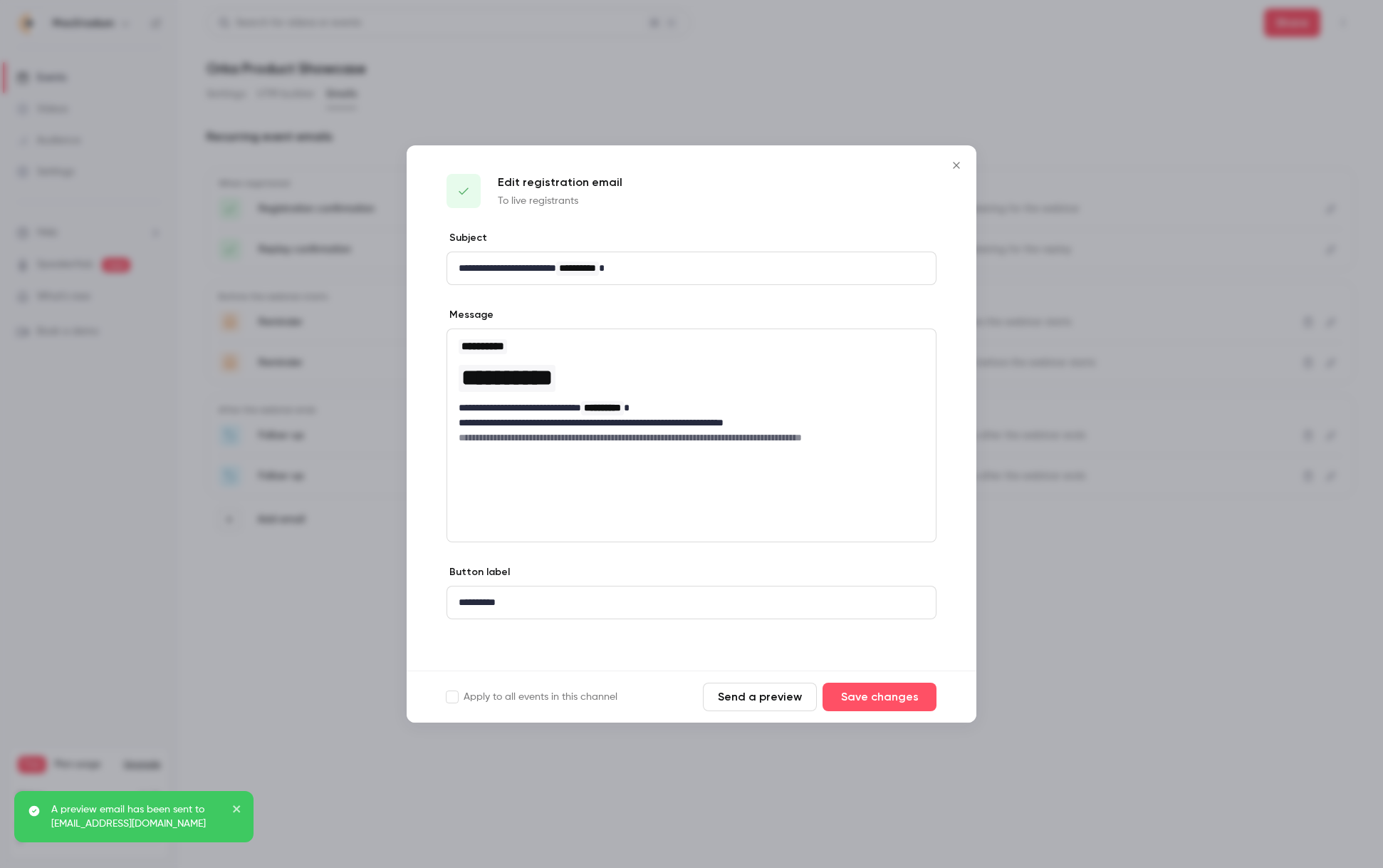
click at [950, 169] on icon "Close" at bounding box center [956, 165] width 18 height 11
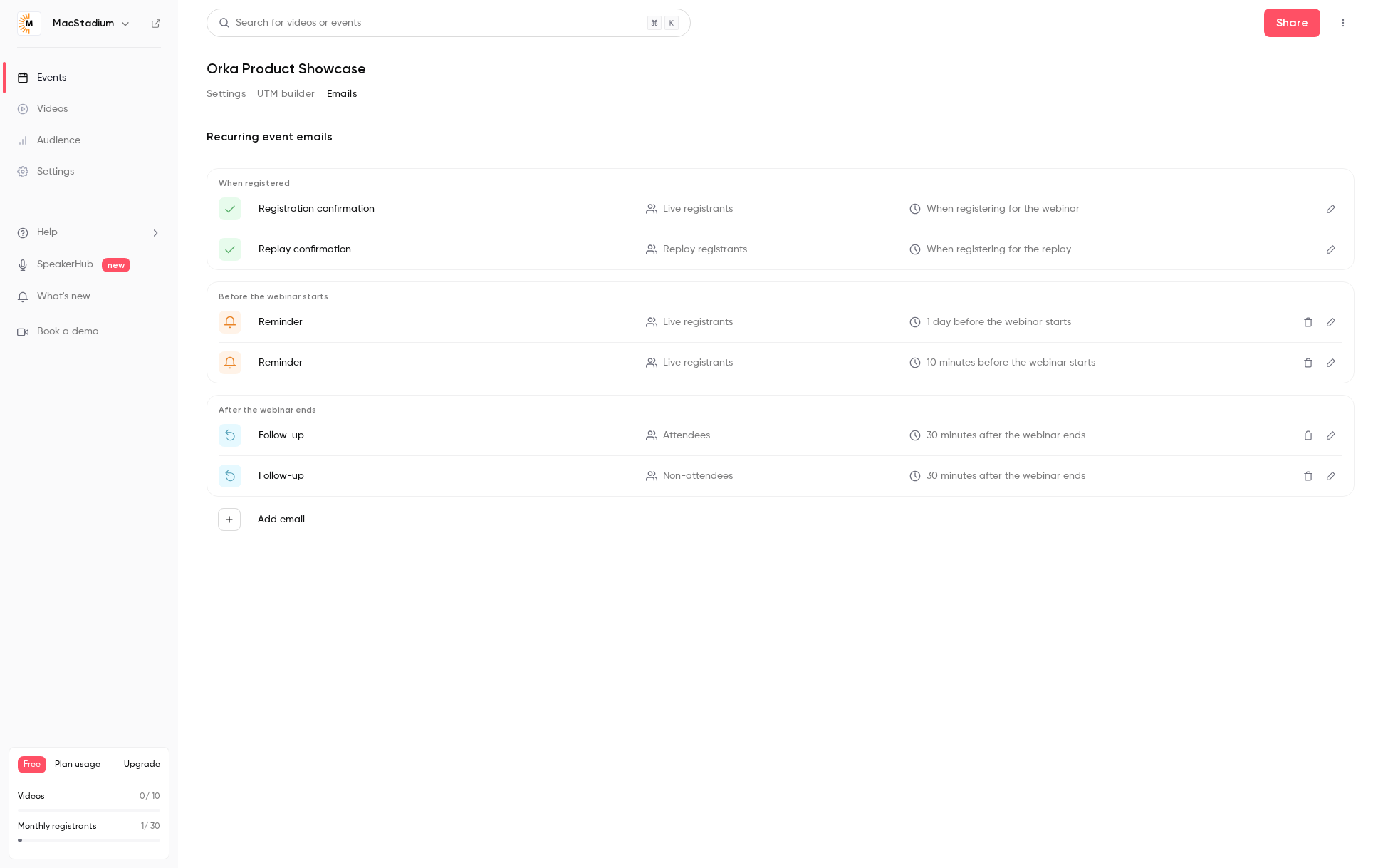
click at [1333, 251] on icon "Edit" at bounding box center [1330, 249] width 11 height 10
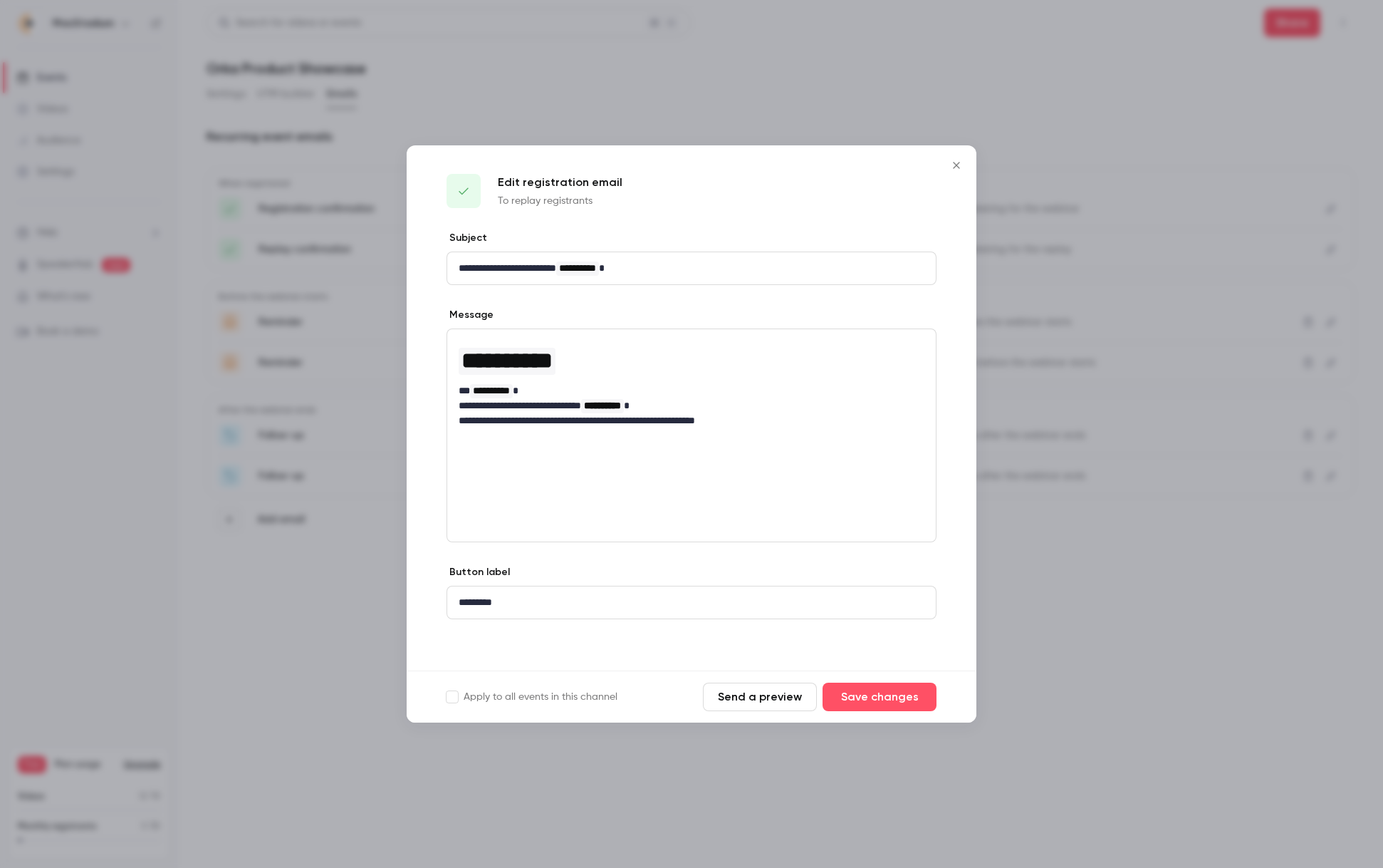
click at [958, 167] on icon "Close" at bounding box center [956, 165] width 6 height 6
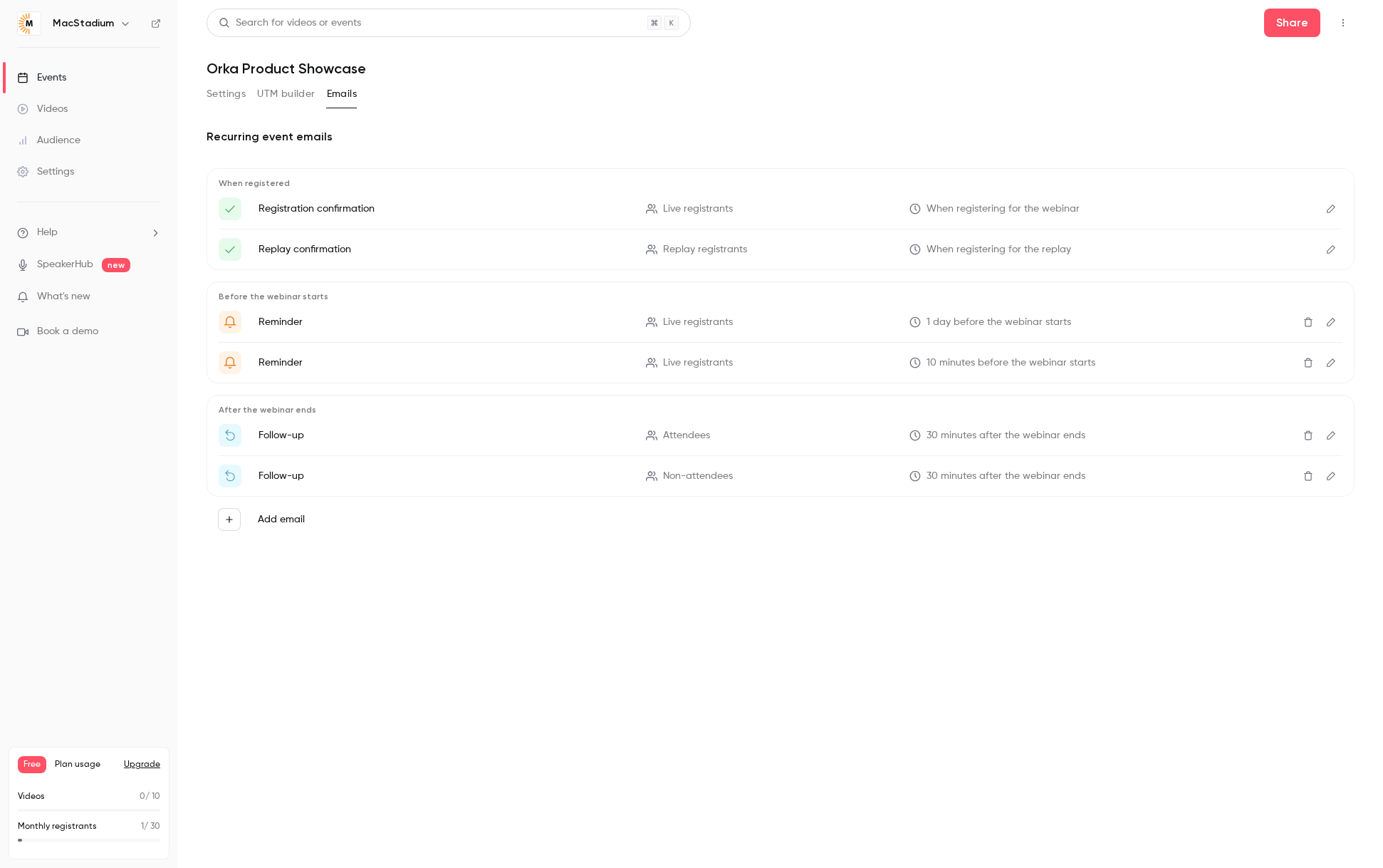
click at [227, 251] on icon "Here's your access link to {{ event_name }}!" at bounding box center [229, 250] width 10 height 7
click at [1329, 434] on icon "Edit" at bounding box center [1330, 434] width 11 height 10
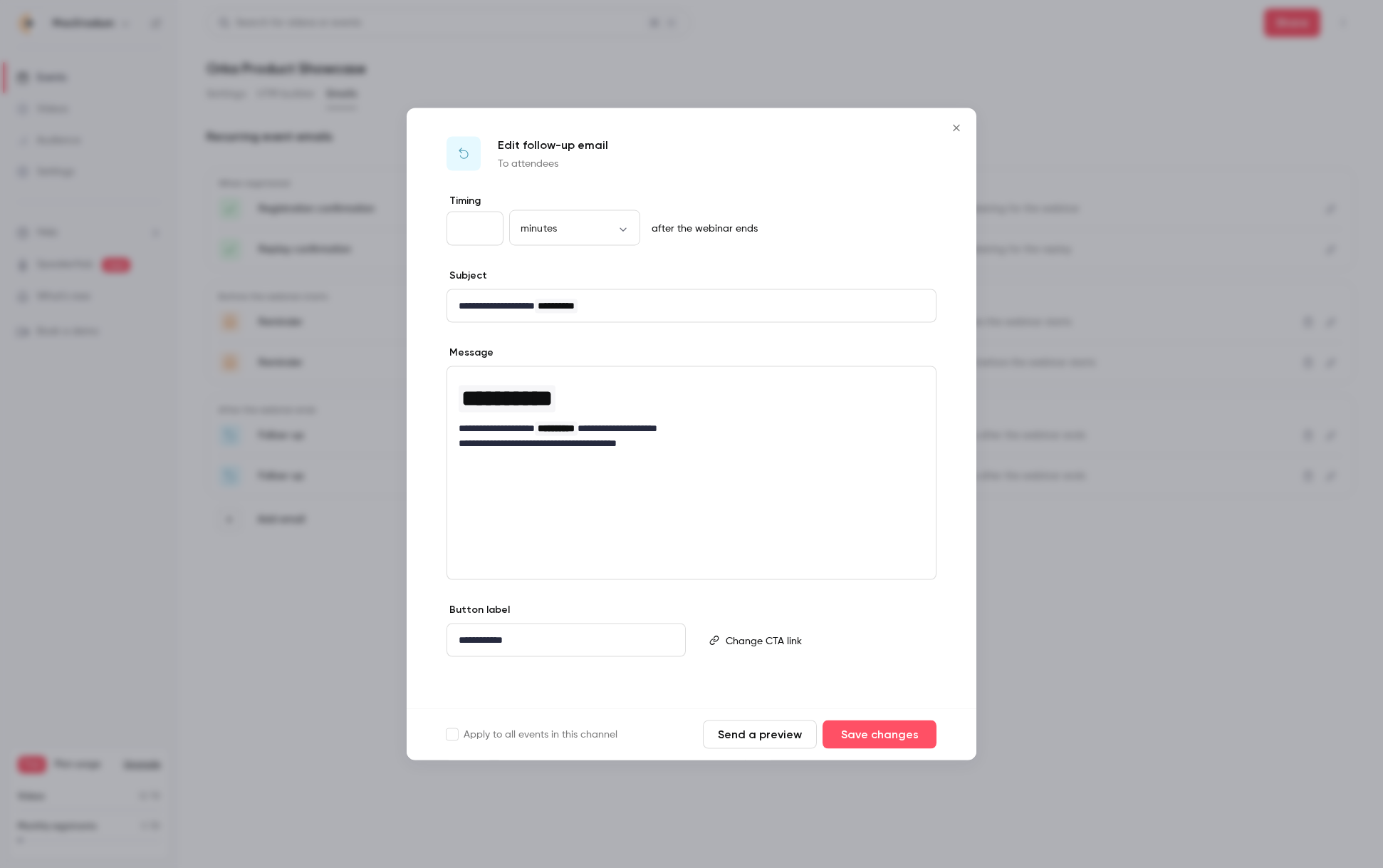
click at [953, 130] on icon "Close" at bounding box center [956, 128] width 18 height 11
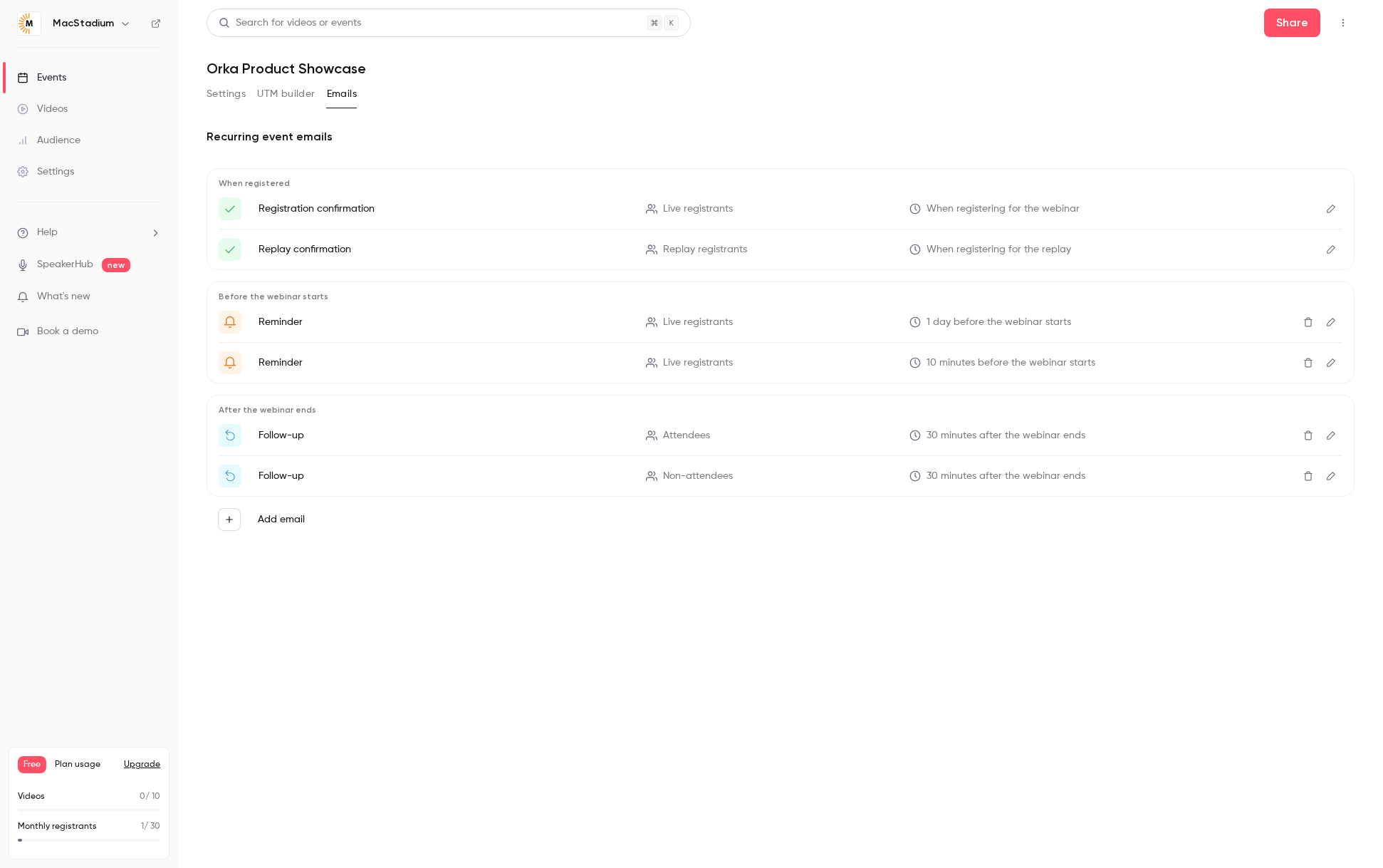
click at [233, 96] on button "Settings" at bounding box center [226, 94] width 39 height 23
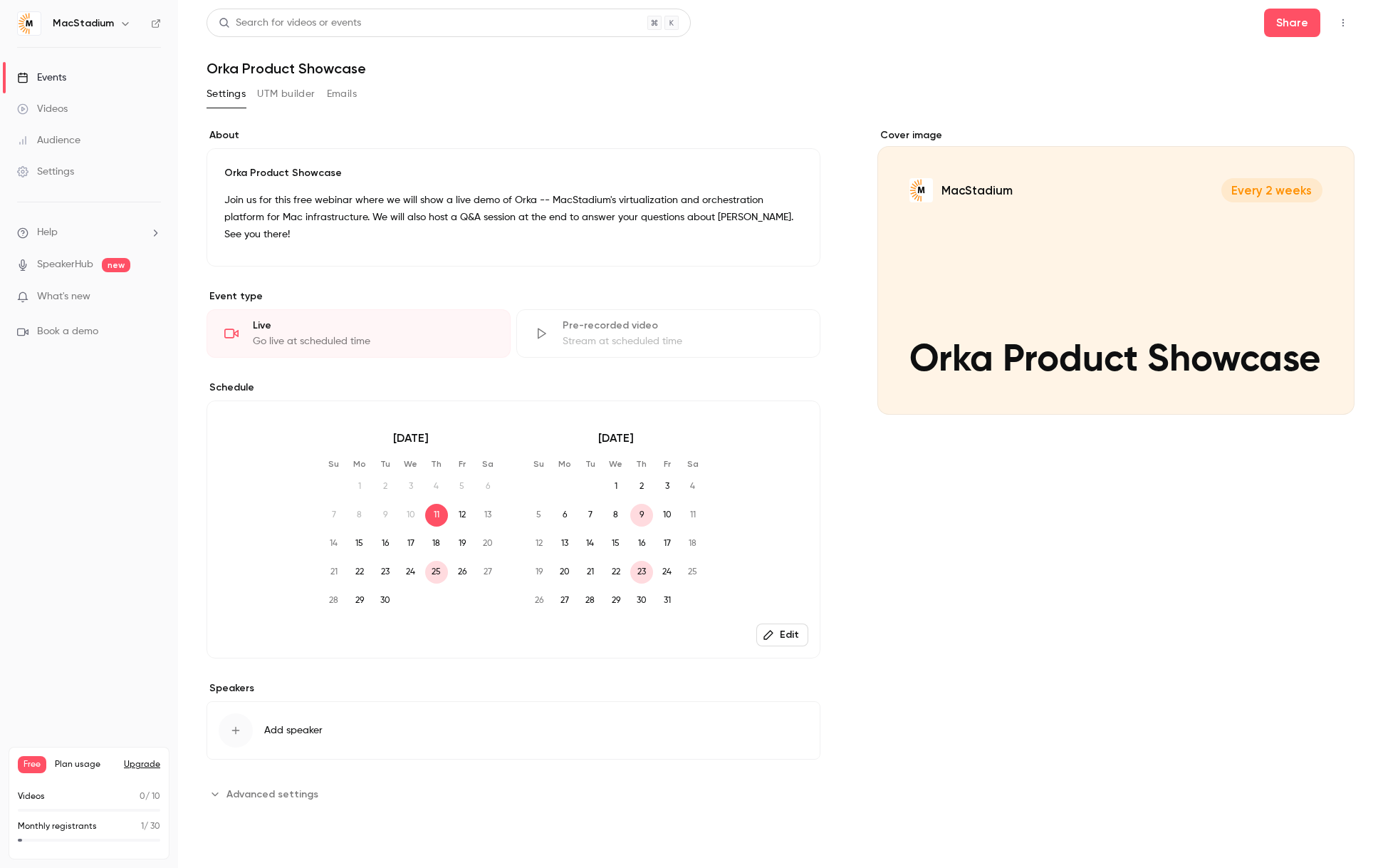
click at [108, 25] on h6 "MacStadium" at bounding box center [83, 24] width 61 height 14
click at [123, 23] on icon "button" at bounding box center [125, 23] width 11 height 11
click at [122, 23] on div at bounding box center [691, 434] width 1383 height 868
click at [154, 23] on icon at bounding box center [155, 23] width 10 height 10
click at [916, 155] on div "Cover image" at bounding box center [1116, 271] width 477 height 286
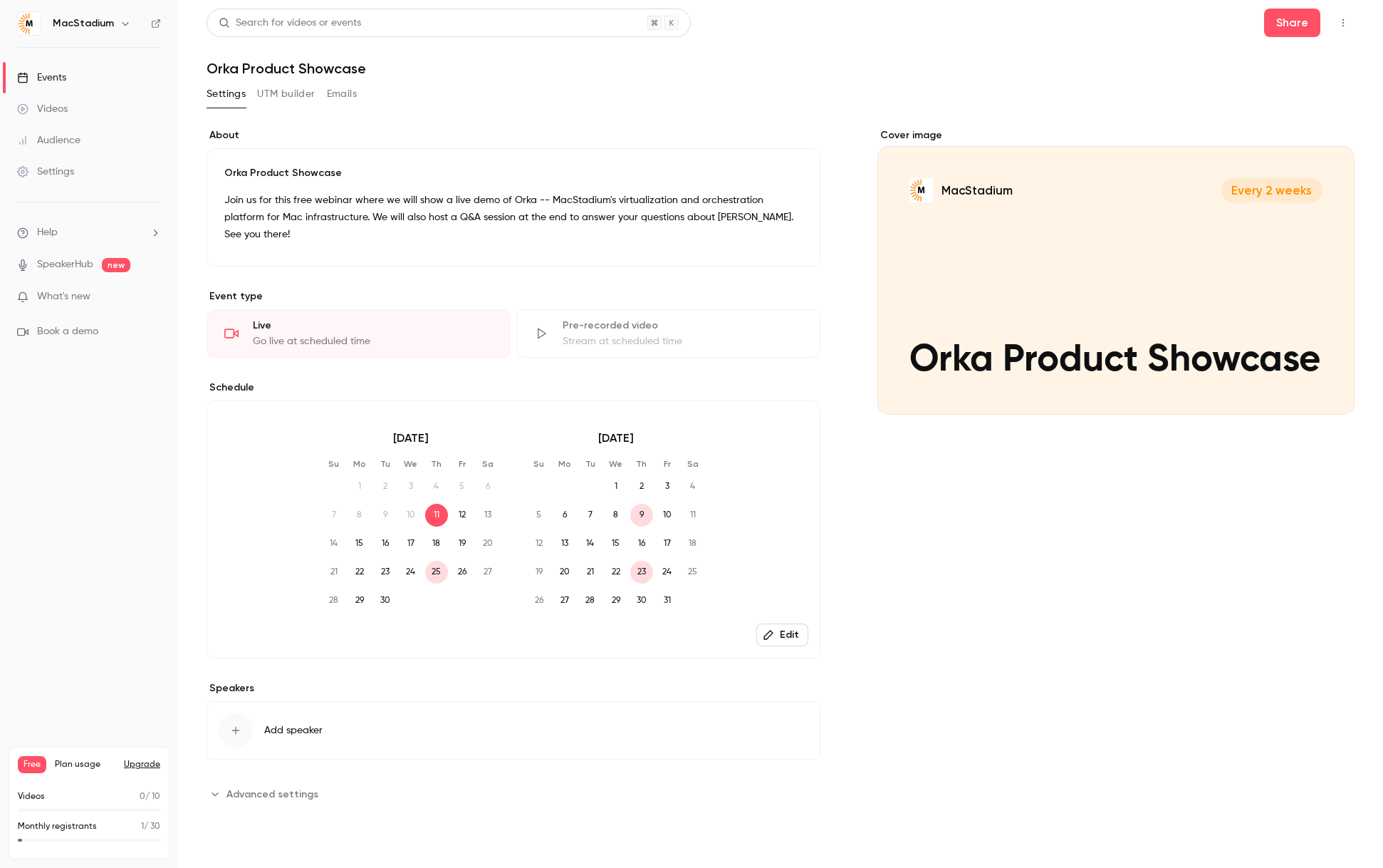
click at [0, 0] on input "MacStadium Every 2 weeks Orka Product Showcase" at bounding box center [0, 0] width 0 height 0
click at [1120, 315] on div "Cover image" at bounding box center [1116, 271] width 477 height 286
click at [0, 0] on input "MacStadium Every 2 weeks Orka Product Showcase" at bounding box center [0, 0] width 0 height 0
click at [44, 108] on div "Videos" at bounding box center [43, 109] width 51 height 14
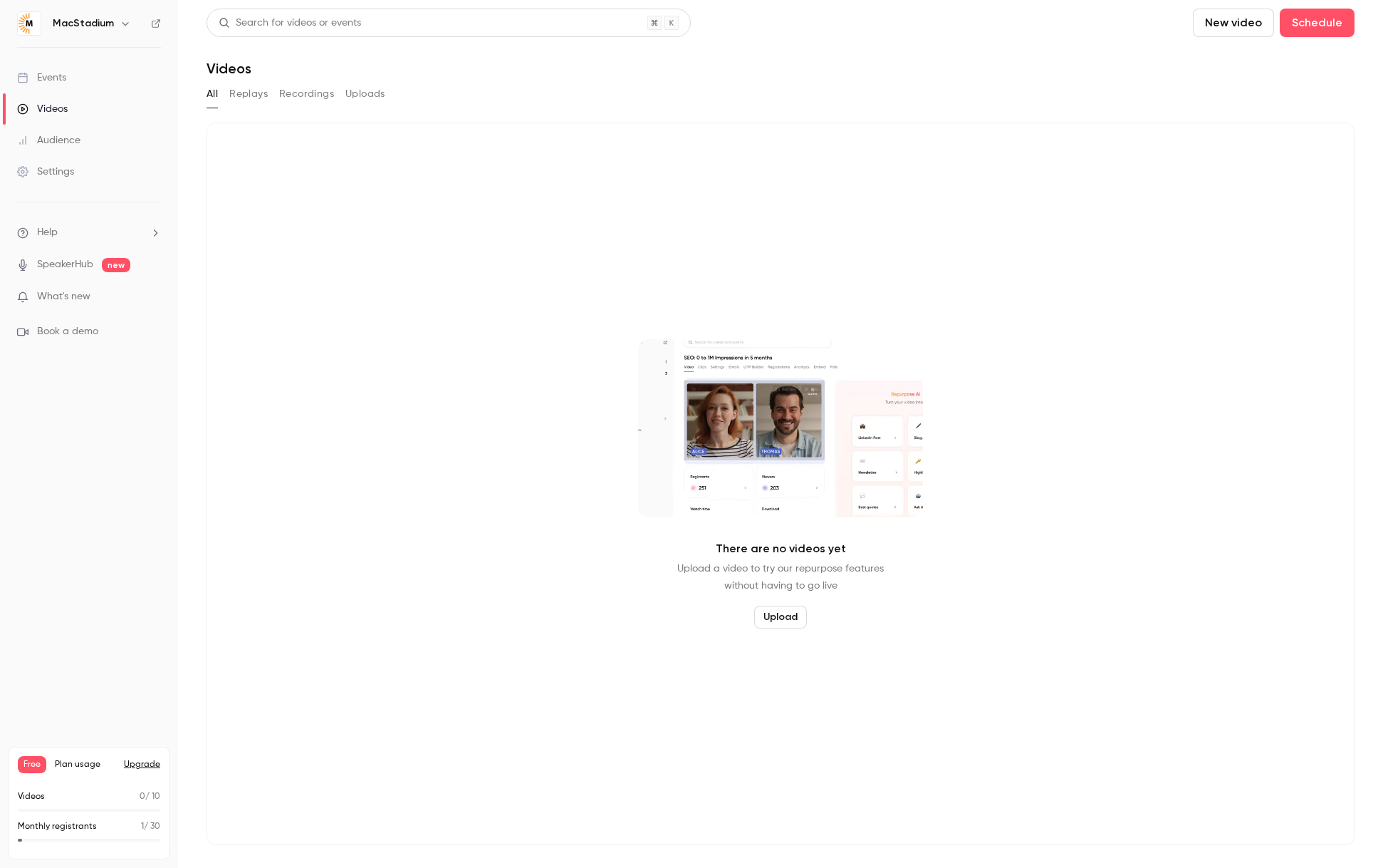
click at [49, 142] on div "Audience" at bounding box center [49, 140] width 63 height 14
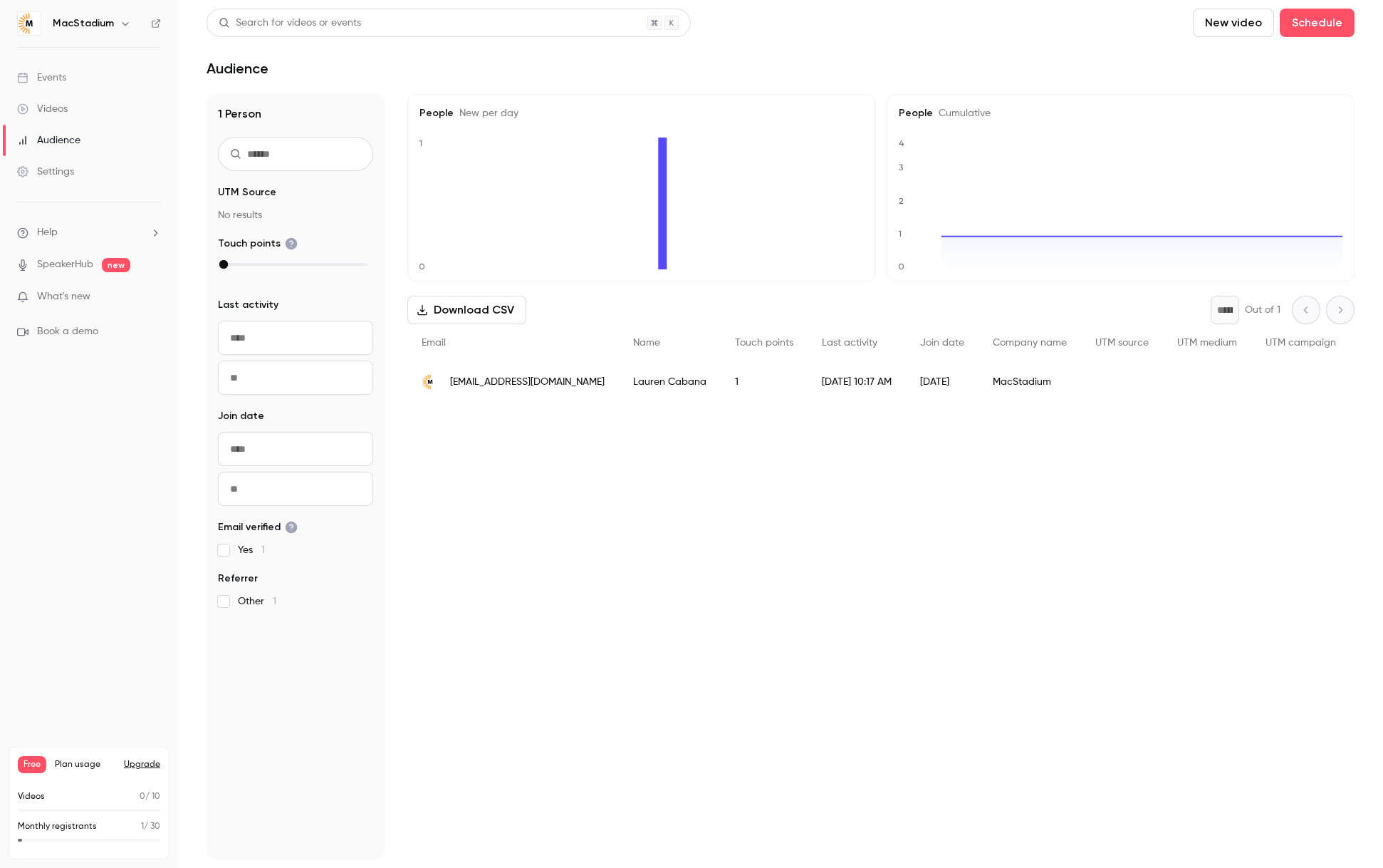
click at [64, 170] on div "Settings" at bounding box center [46, 172] width 57 height 14
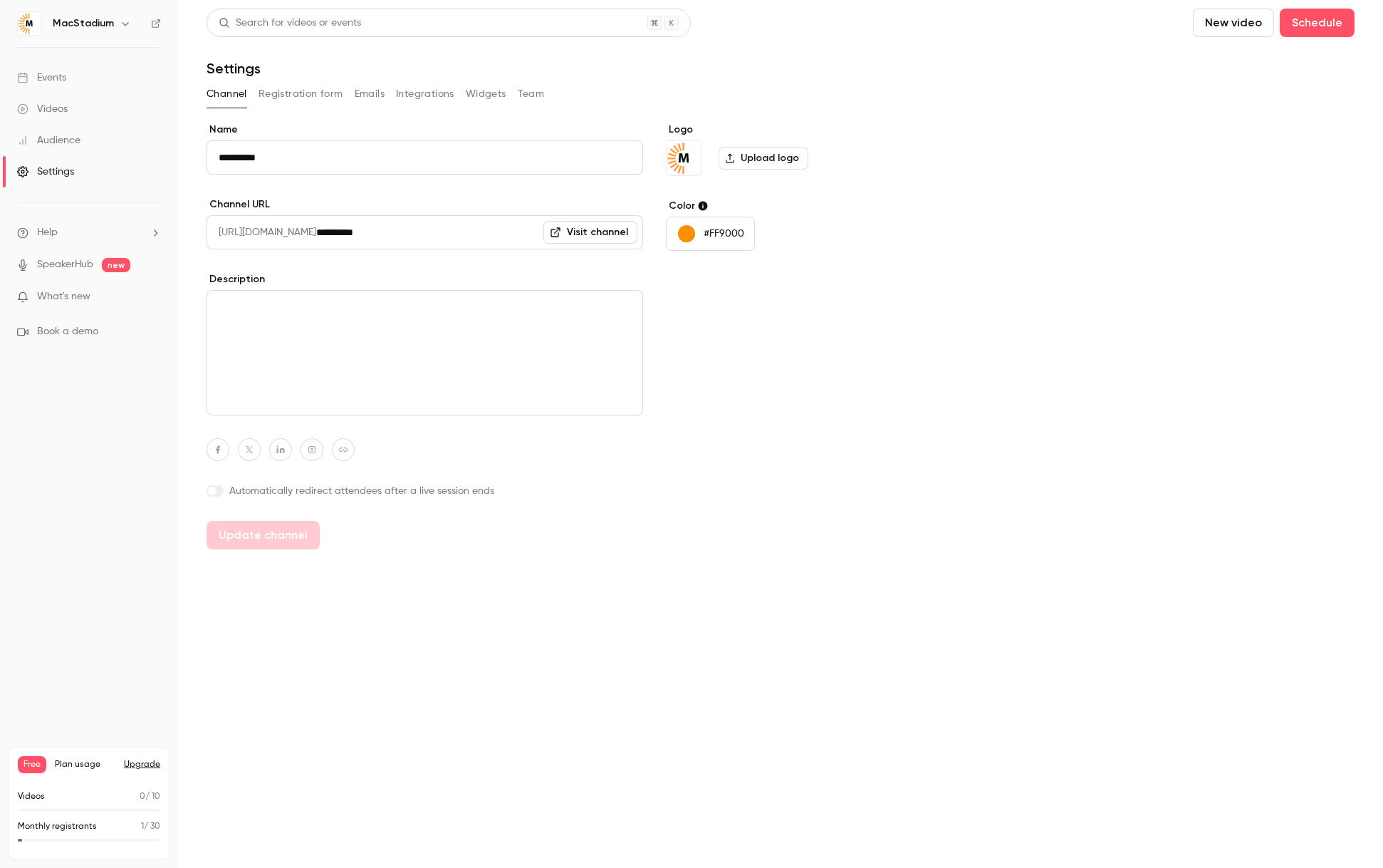
click at [279, 452] on icon "button" at bounding box center [280, 449] width 10 height 9
paste input "**********"
click at [356, 417] on icon "button" at bounding box center [355, 416] width 6 height 6
type input "**********"
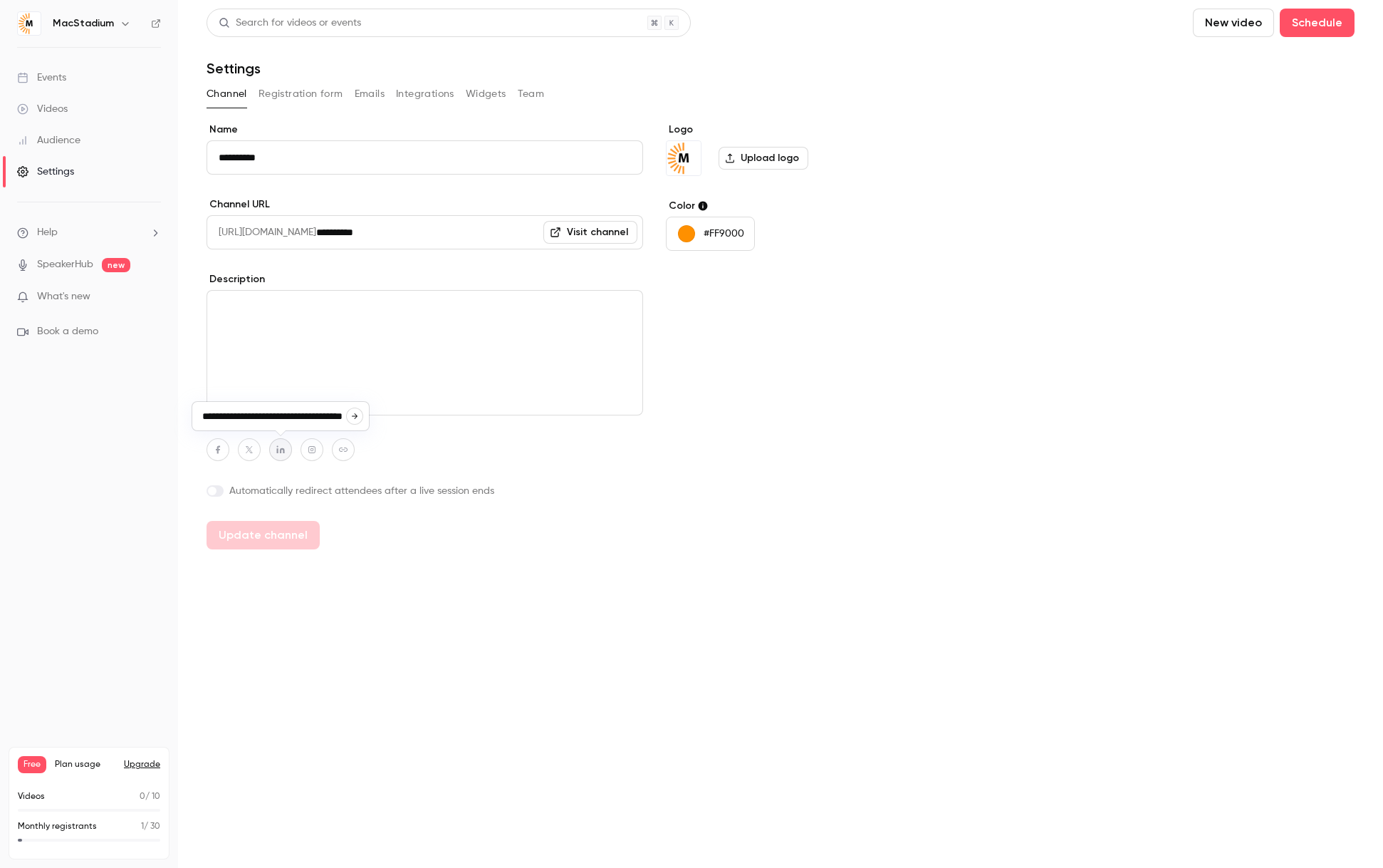
scroll to position [0, 0]
click at [340, 446] on icon "button" at bounding box center [342, 449] width 10 height 9
paste input "**********"
click at [418, 417] on icon "button" at bounding box center [418, 416] width 9 height 9
type input "**********"
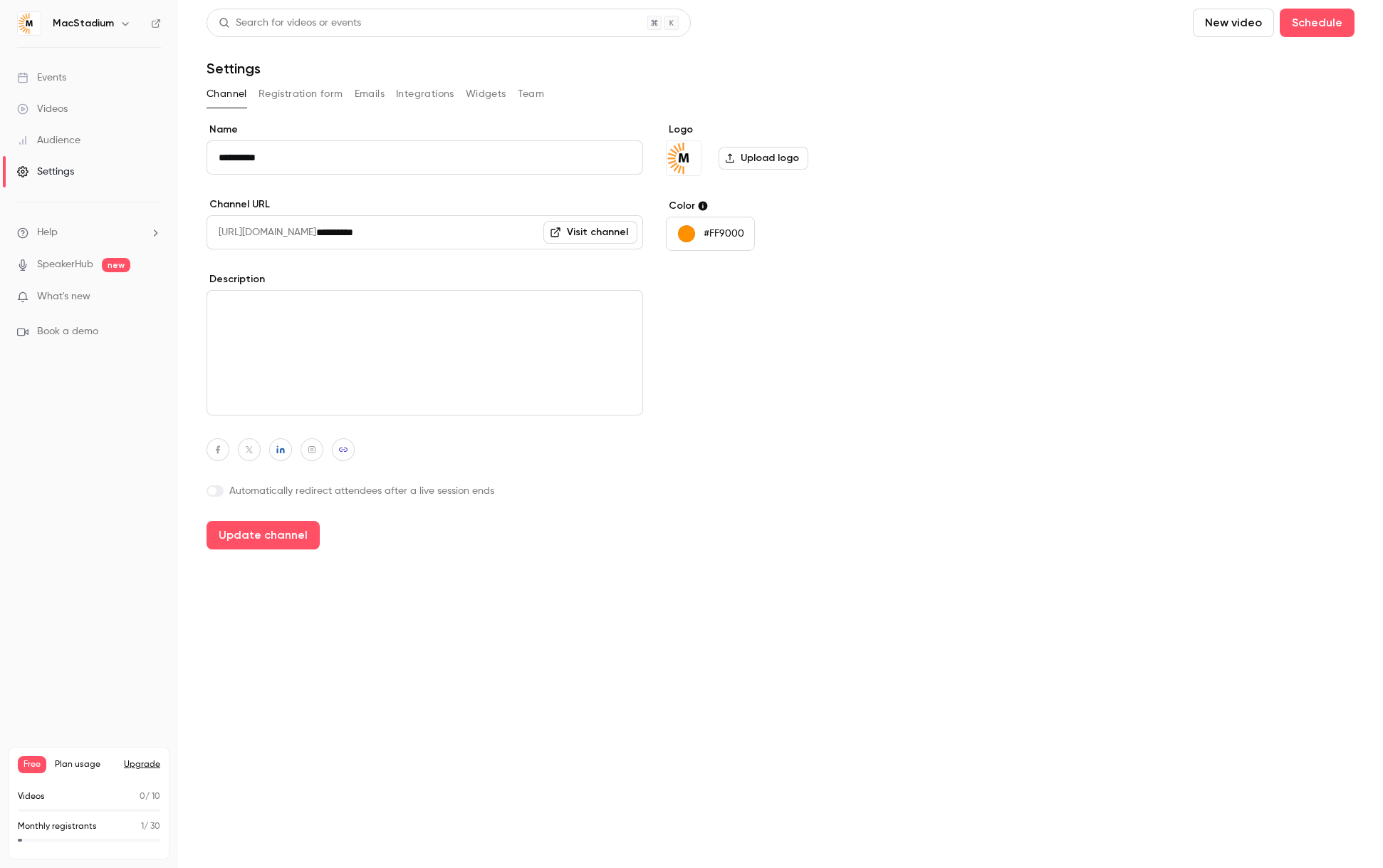
click at [250, 447] on icon "button" at bounding box center [249, 449] width 10 height 9
click at [322, 413] on icon "button" at bounding box center [323, 416] width 9 height 9
type input "**********"
click at [266, 532] on button "Update channel" at bounding box center [263, 534] width 113 height 29
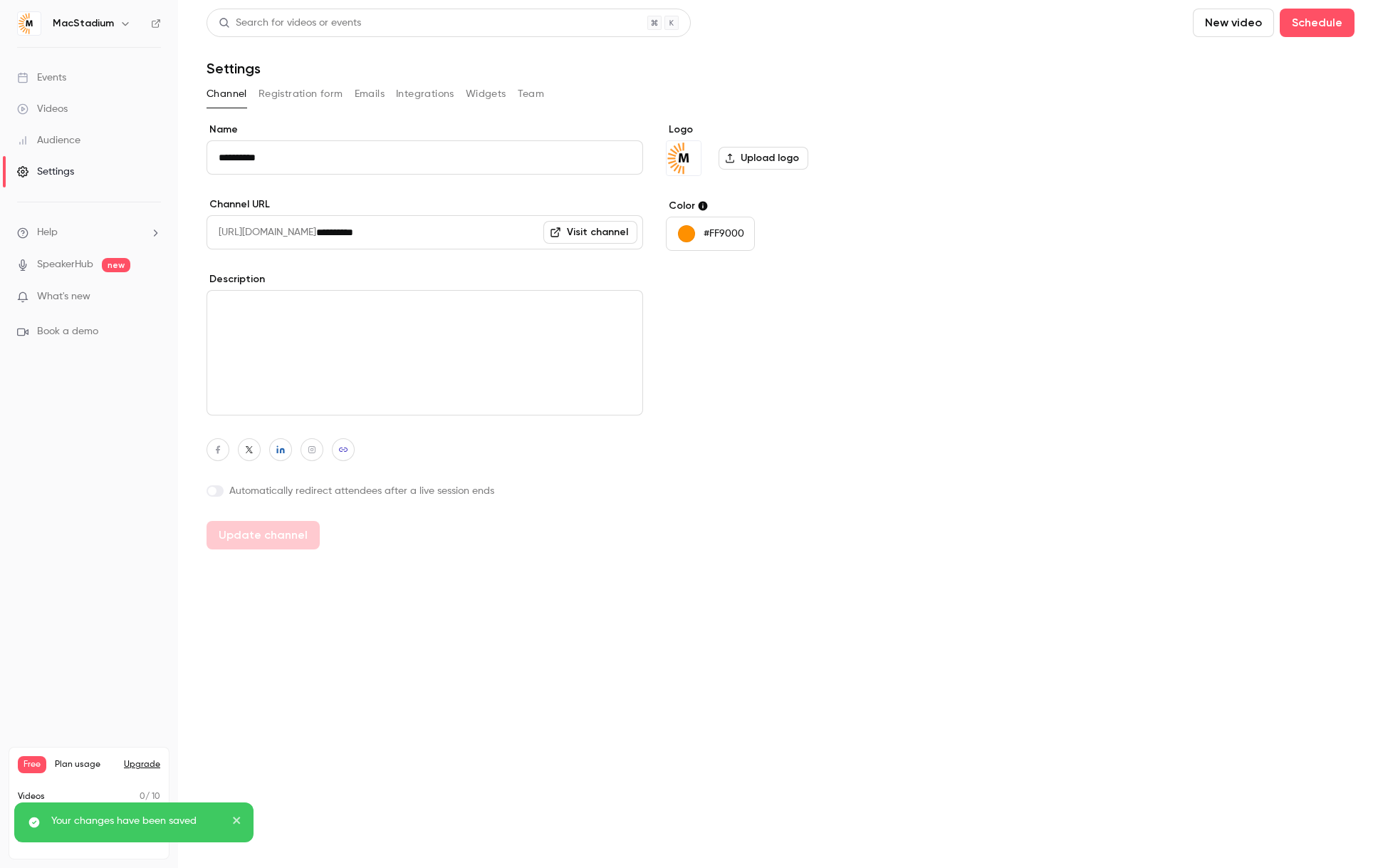
click at [301, 93] on button "Registration form" at bounding box center [300, 94] width 85 height 23
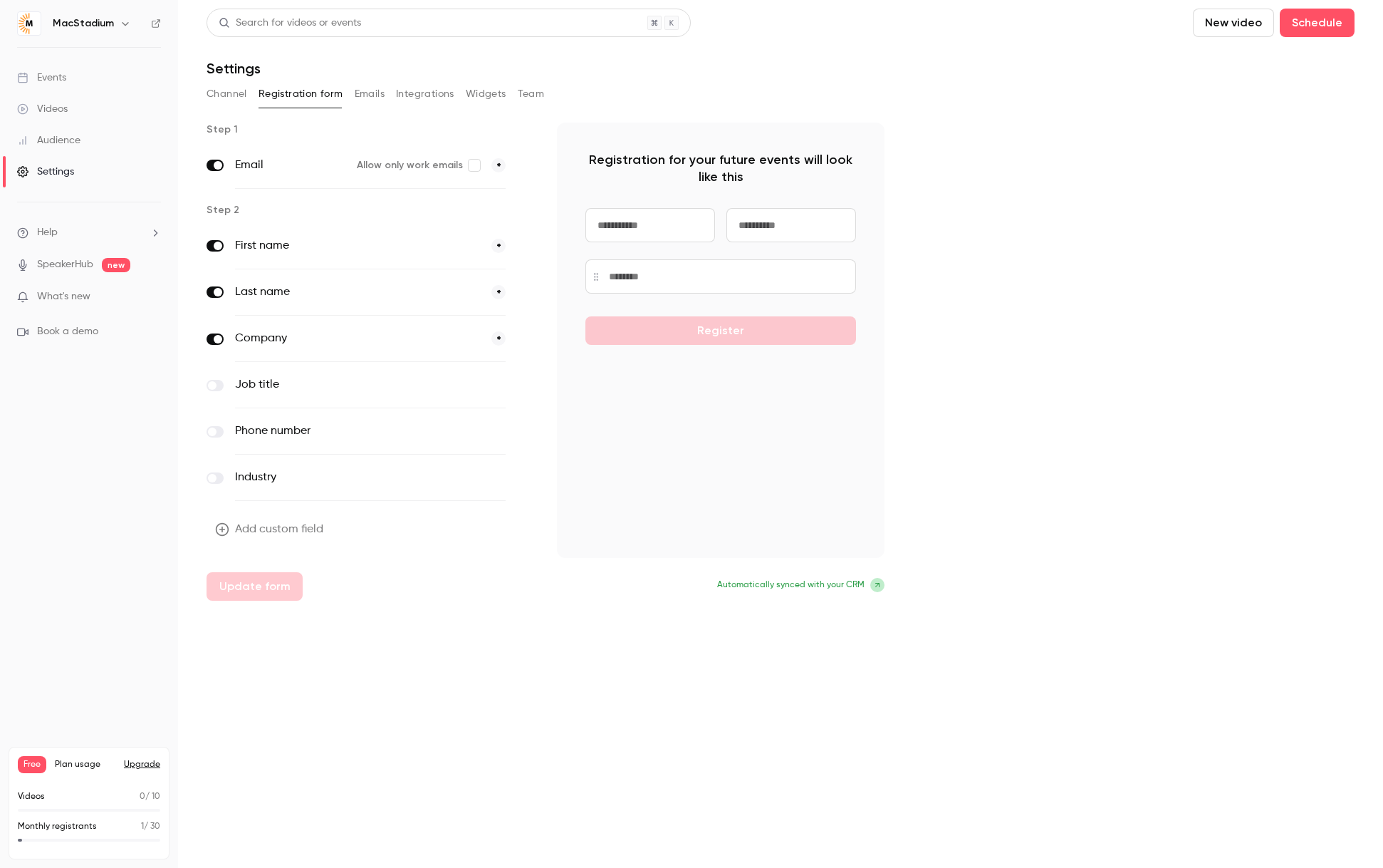
click at [364, 91] on button "Emails" at bounding box center [370, 94] width 30 height 23
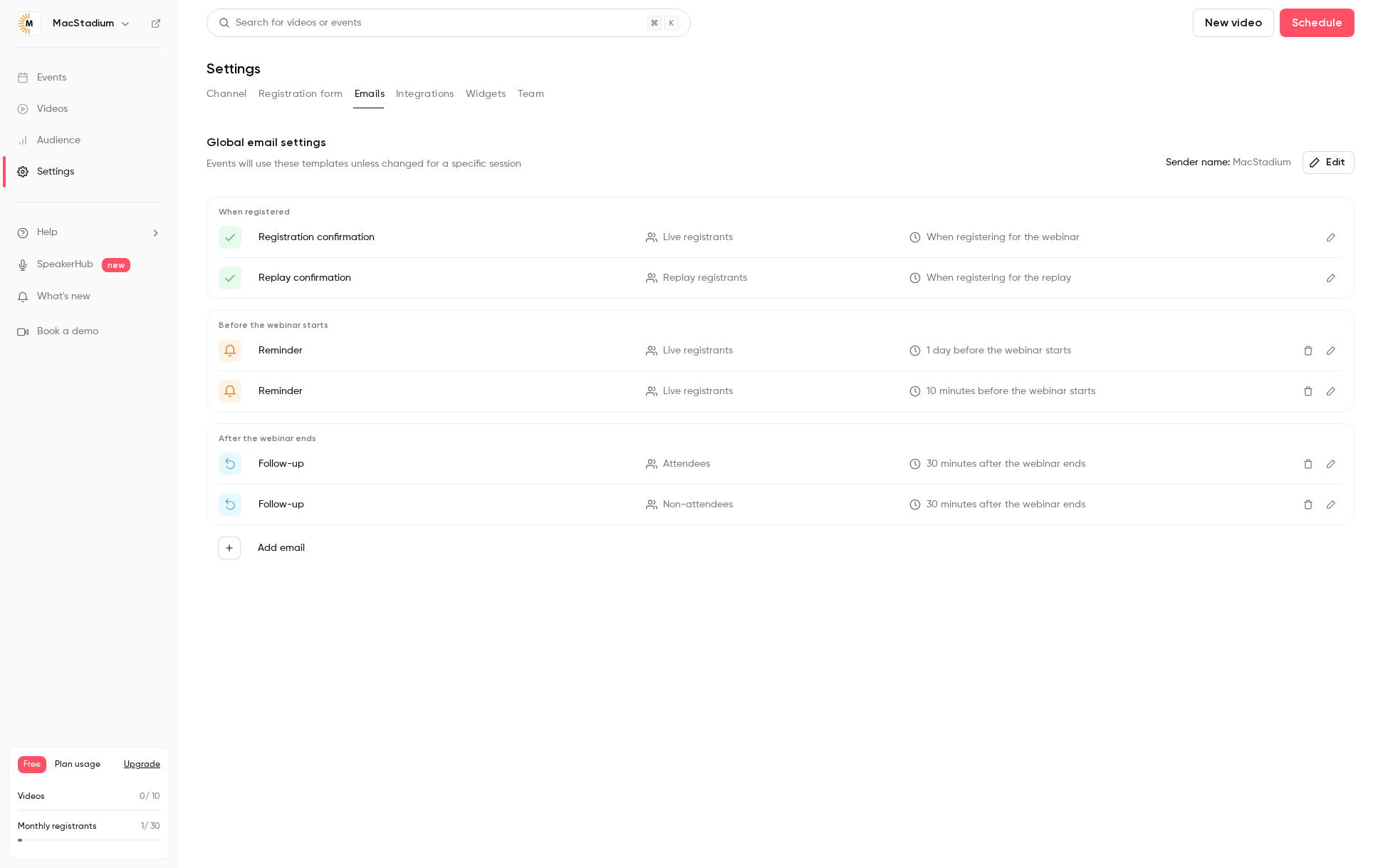
click at [1333, 464] on icon "Edit" at bounding box center [1330, 463] width 11 height 10
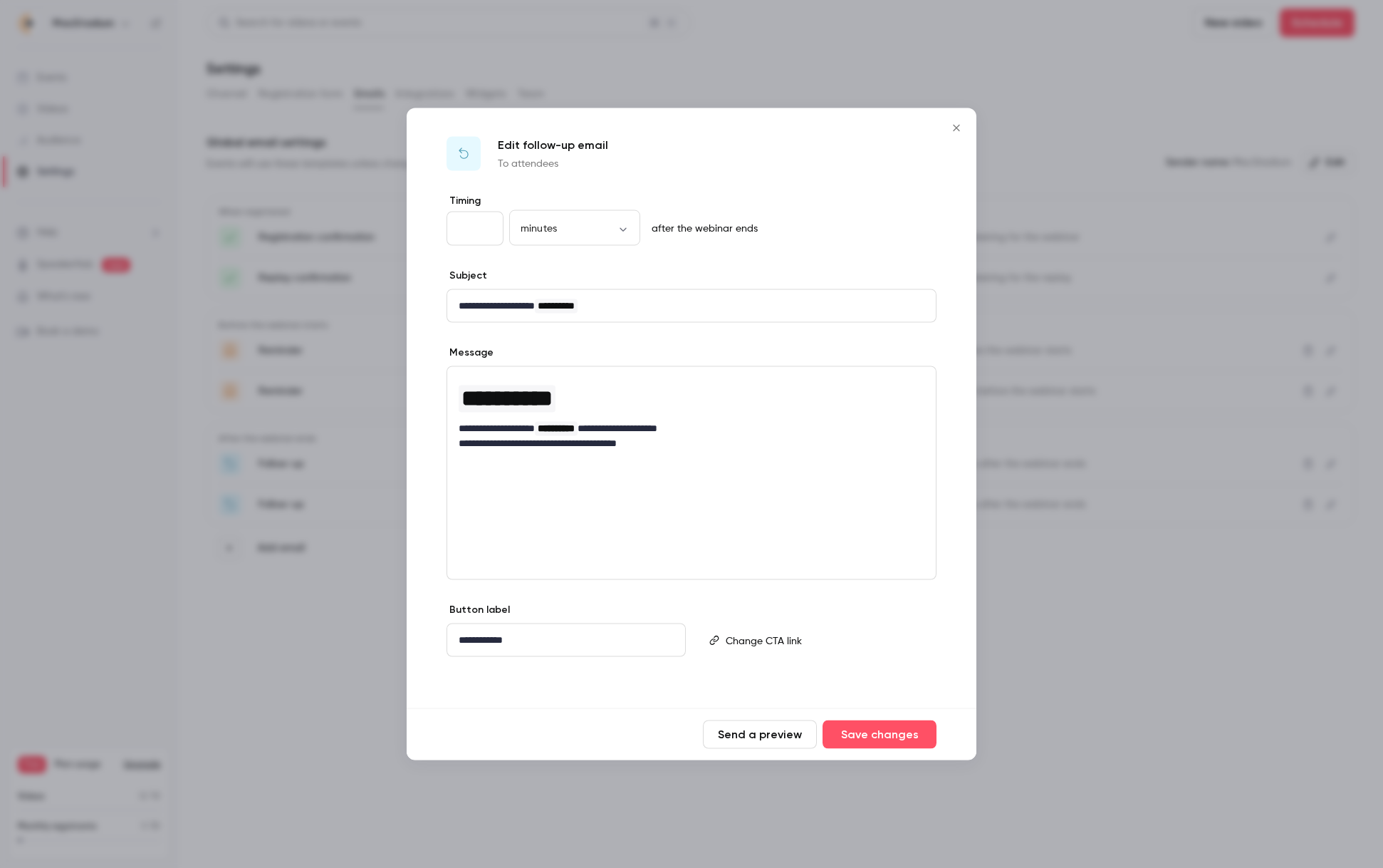
click at [958, 126] on icon "Close" at bounding box center [956, 127] width 6 height 6
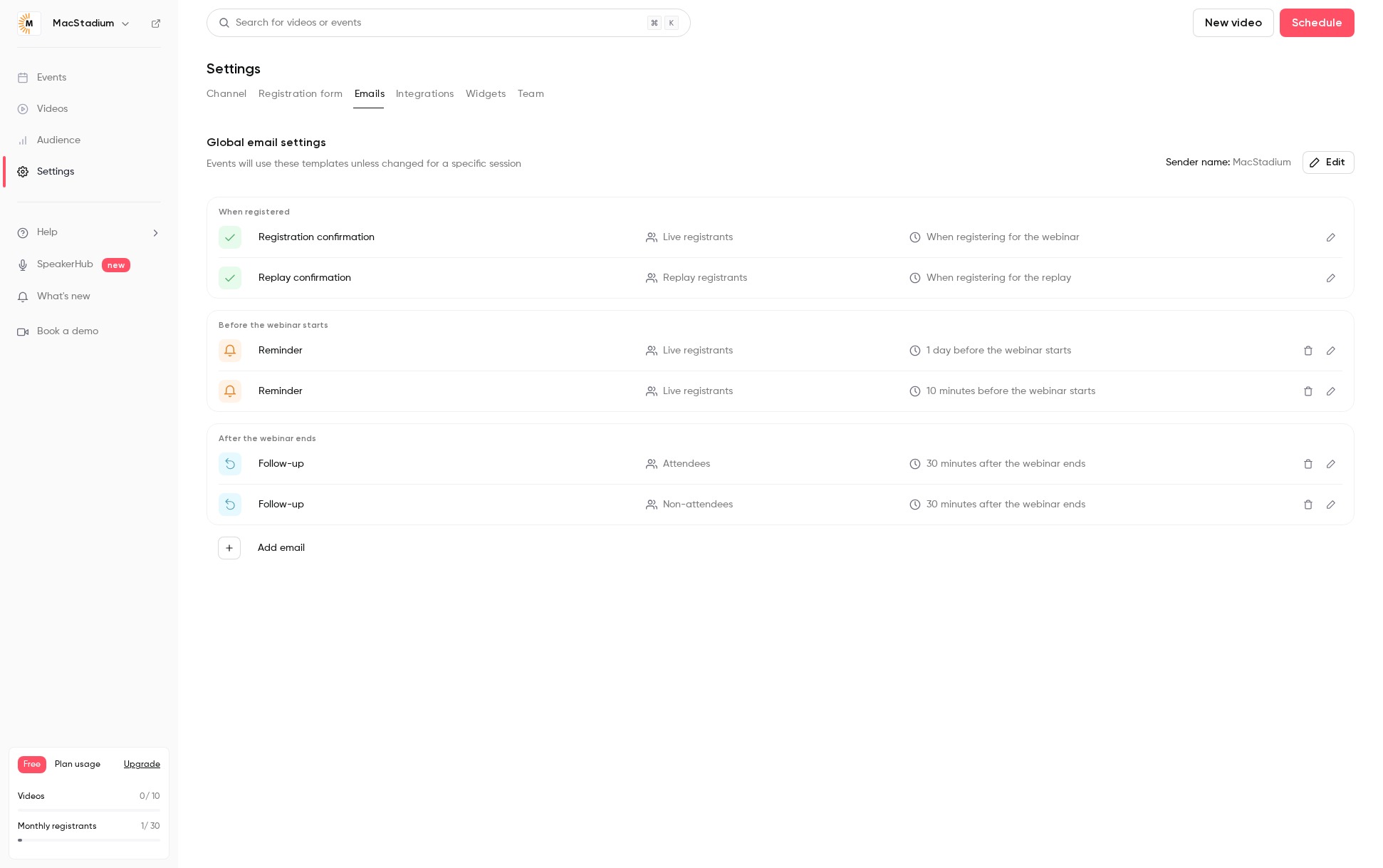
click at [422, 91] on button "Integrations" at bounding box center [425, 94] width 59 height 23
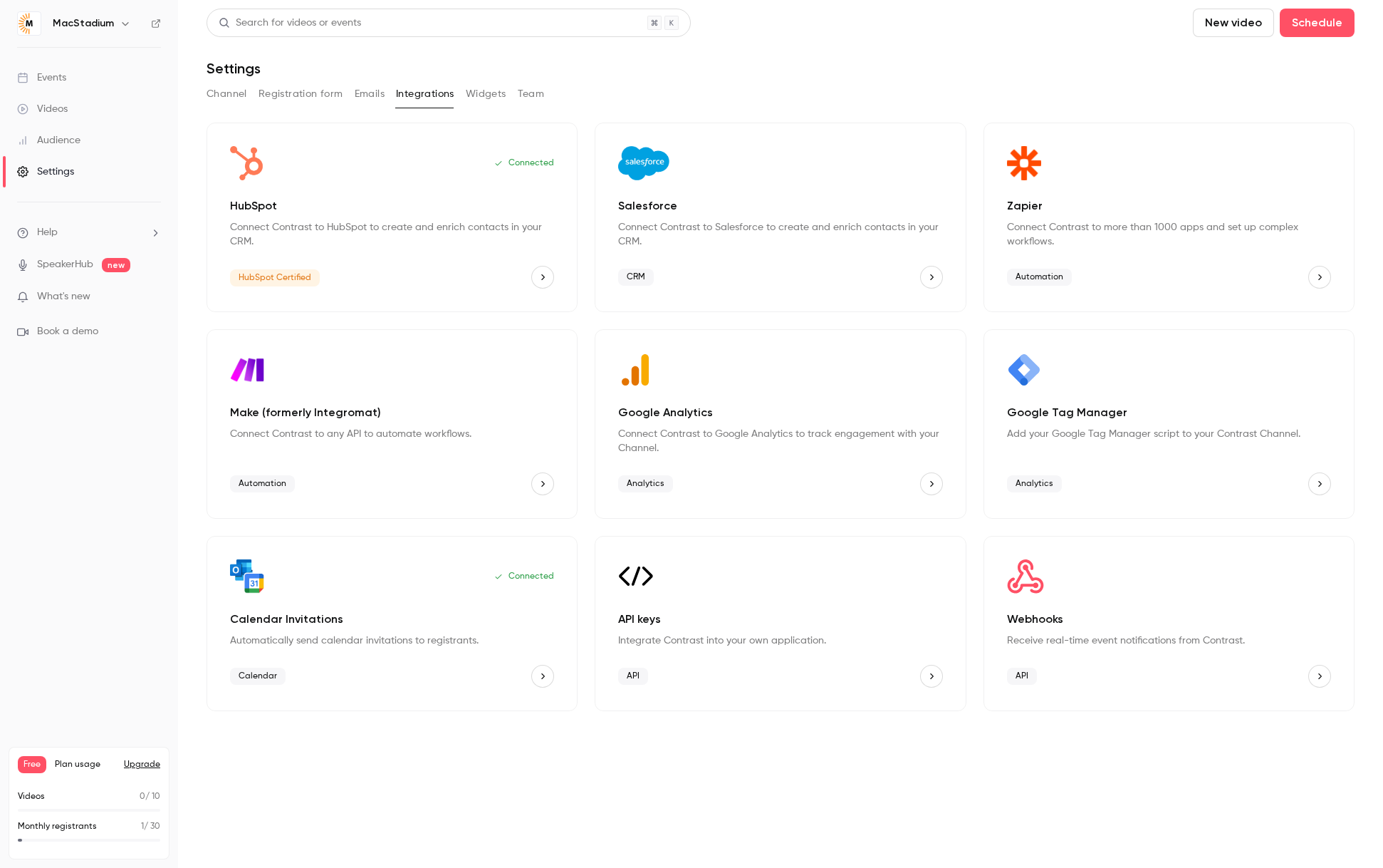
click at [485, 94] on button "Widgets" at bounding box center [486, 94] width 40 height 23
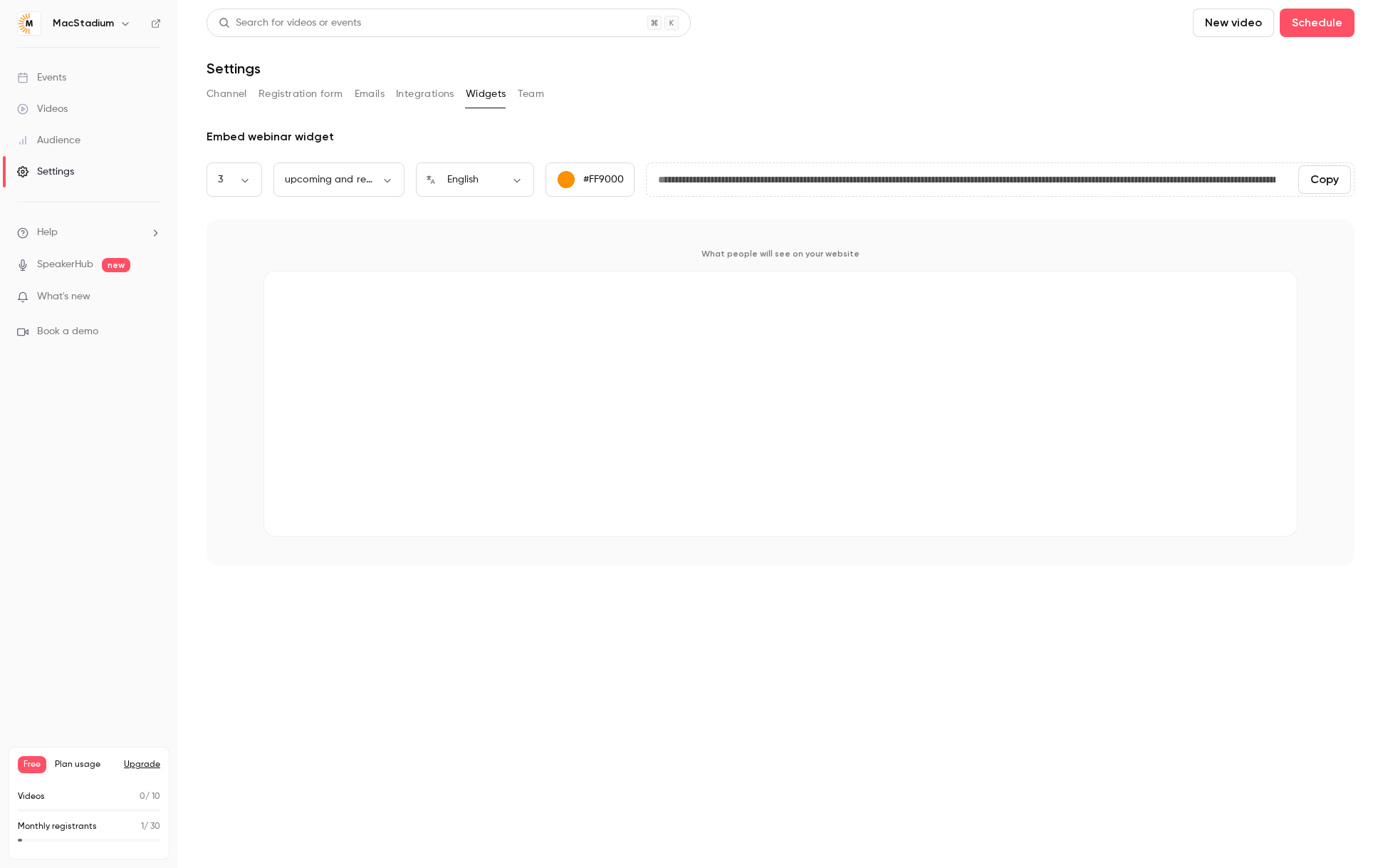
click at [525, 96] on button "Team" at bounding box center [531, 94] width 27 height 23
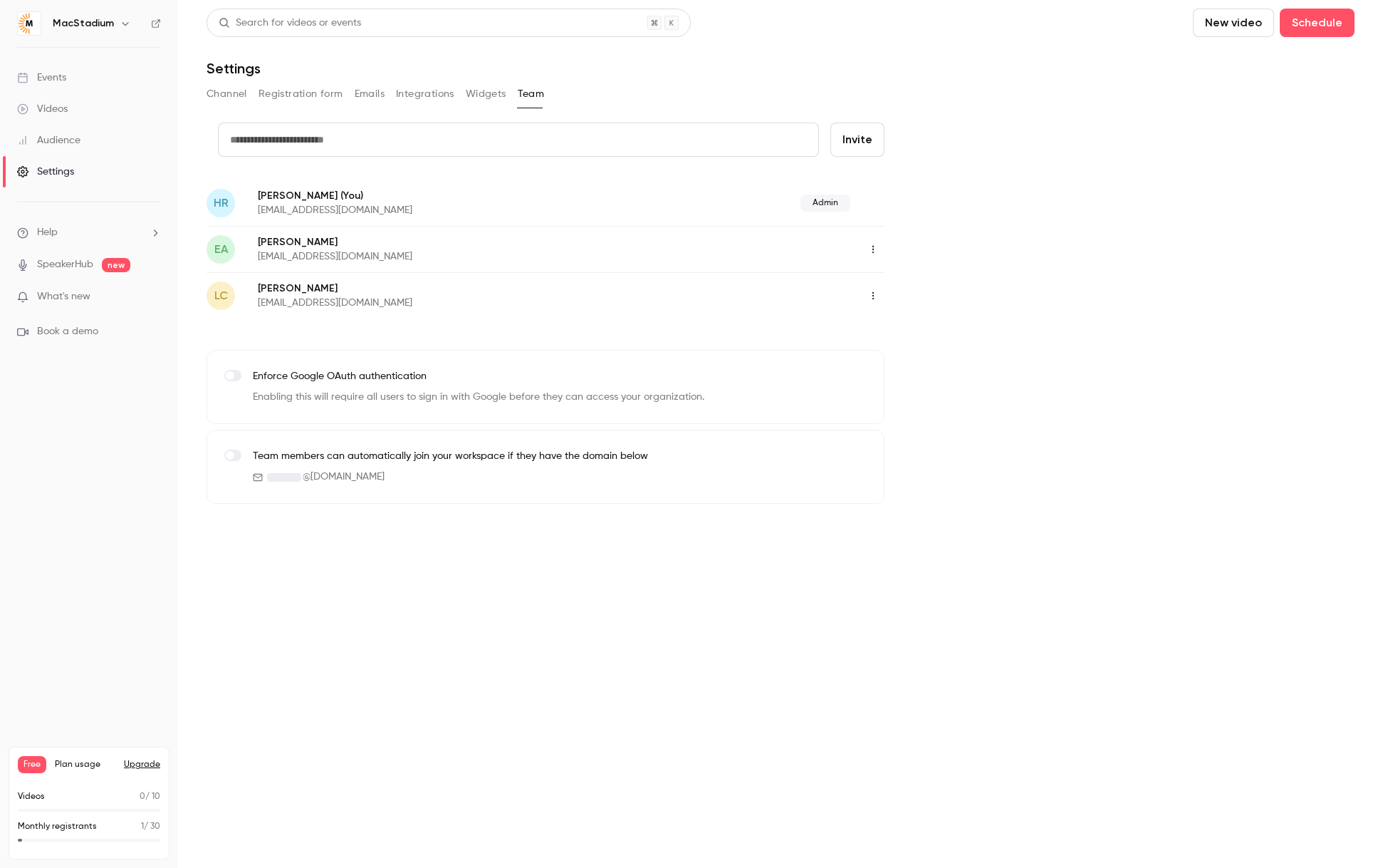
click at [406, 140] on input "text" at bounding box center [519, 139] width 601 height 34
click at [47, 77] on div "Events" at bounding box center [42, 78] width 49 height 14
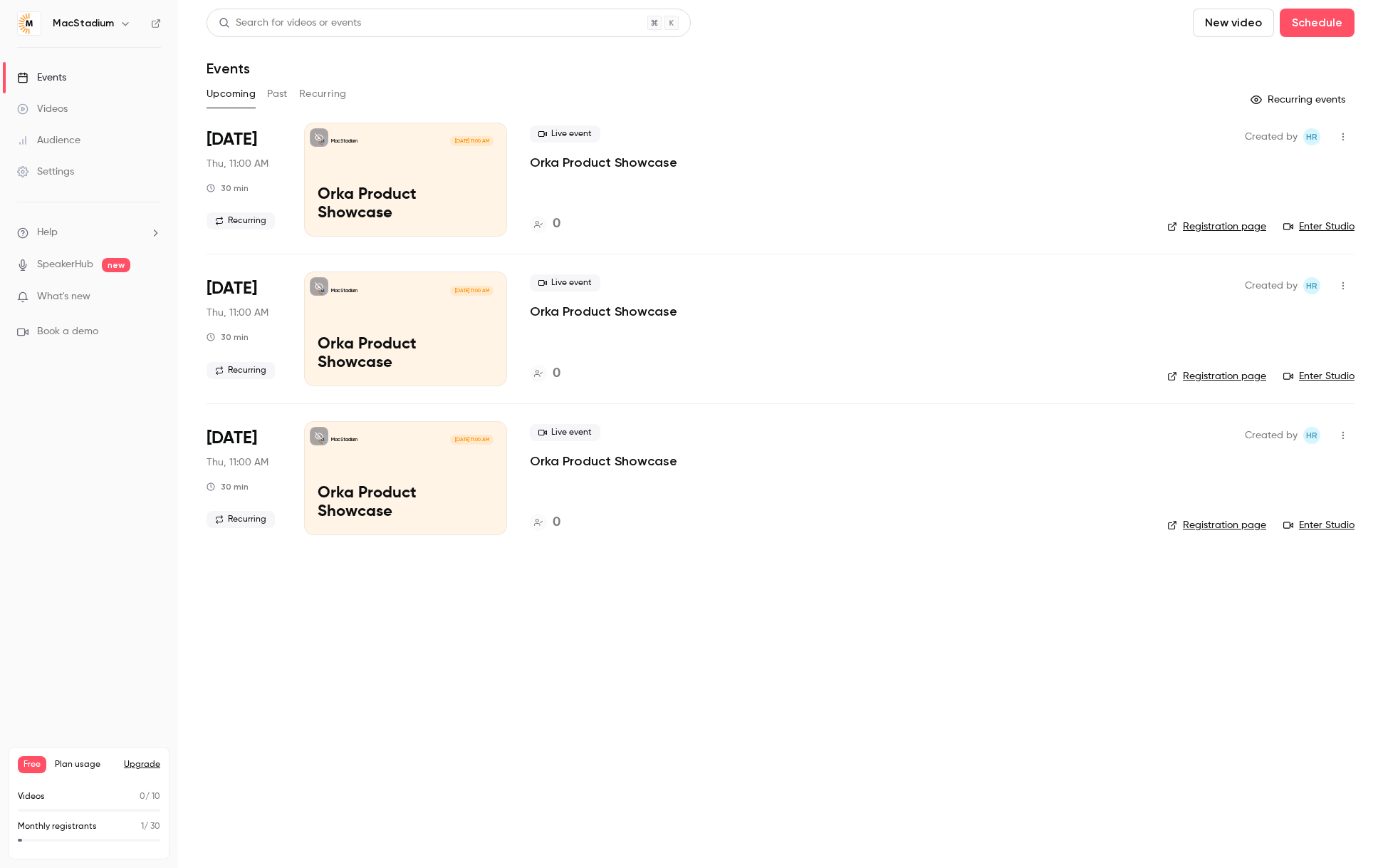
click at [235, 98] on button "Upcoming" at bounding box center [231, 94] width 49 height 23
click at [1234, 223] on link "Registration page" at bounding box center [1217, 226] width 99 height 14
click at [48, 166] on div "Settings" at bounding box center [46, 172] width 57 height 14
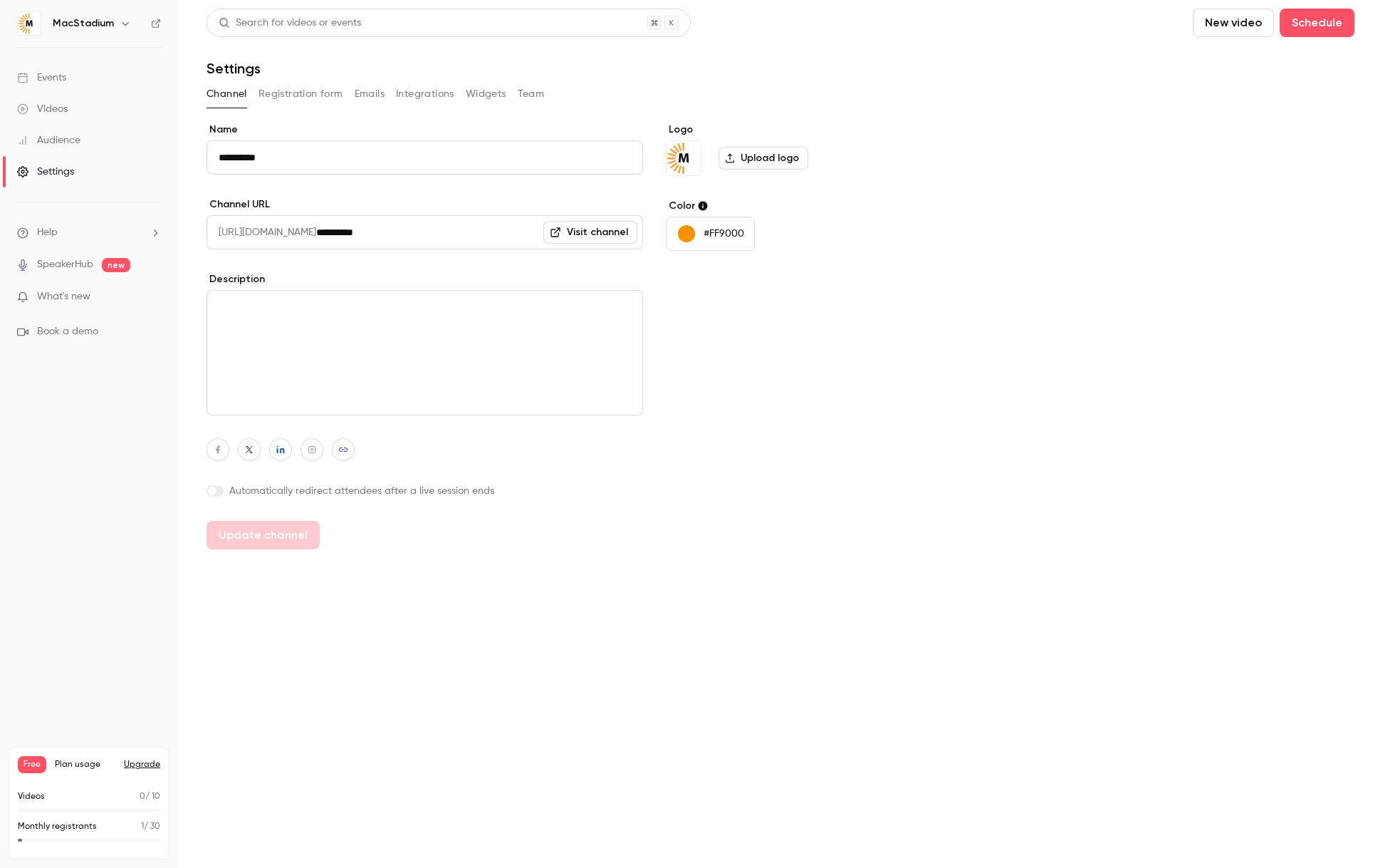
click at [68, 25] on h6 "MacStadium" at bounding box center [83, 24] width 61 height 14
click at [122, 25] on icon "button" at bounding box center [124, 24] width 6 height 4
click at [81, 86] on div "MacStadium hrobertson@macstadium.com Billing Free New channel Log out" at bounding box center [119, 142] width 214 height 167
click at [95, 29] on div at bounding box center [691, 434] width 1383 height 868
click at [47, 172] on div "Settings" at bounding box center [46, 172] width 57 height 14
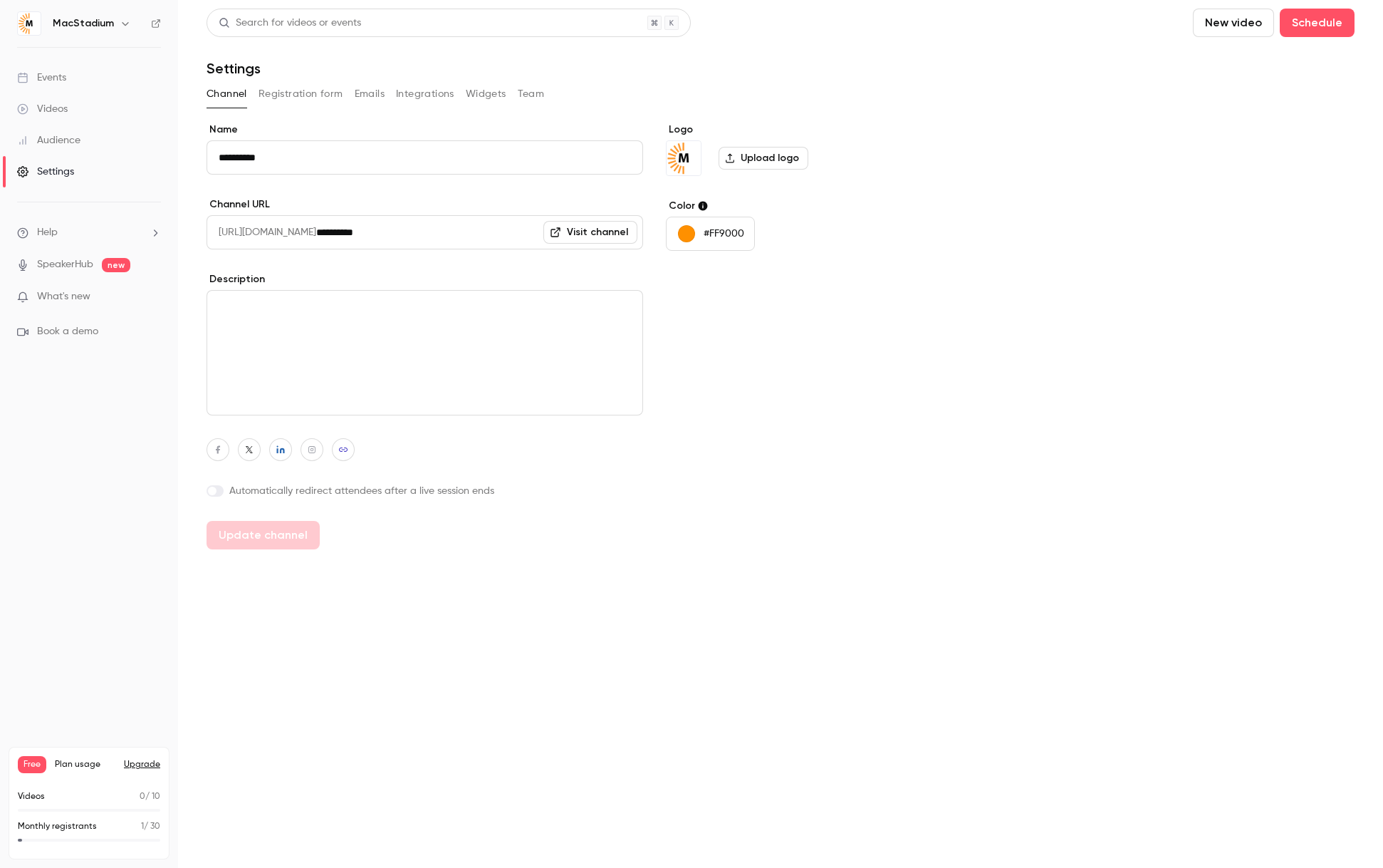
click at [547, 94] on div "Channel Registration form Emails Integrations Widgets Team" at bounding box center [780, 94] width 1148 height 23
click at [537, 94] on button "Team" at bounding box center [531, 94] width 27 height 23
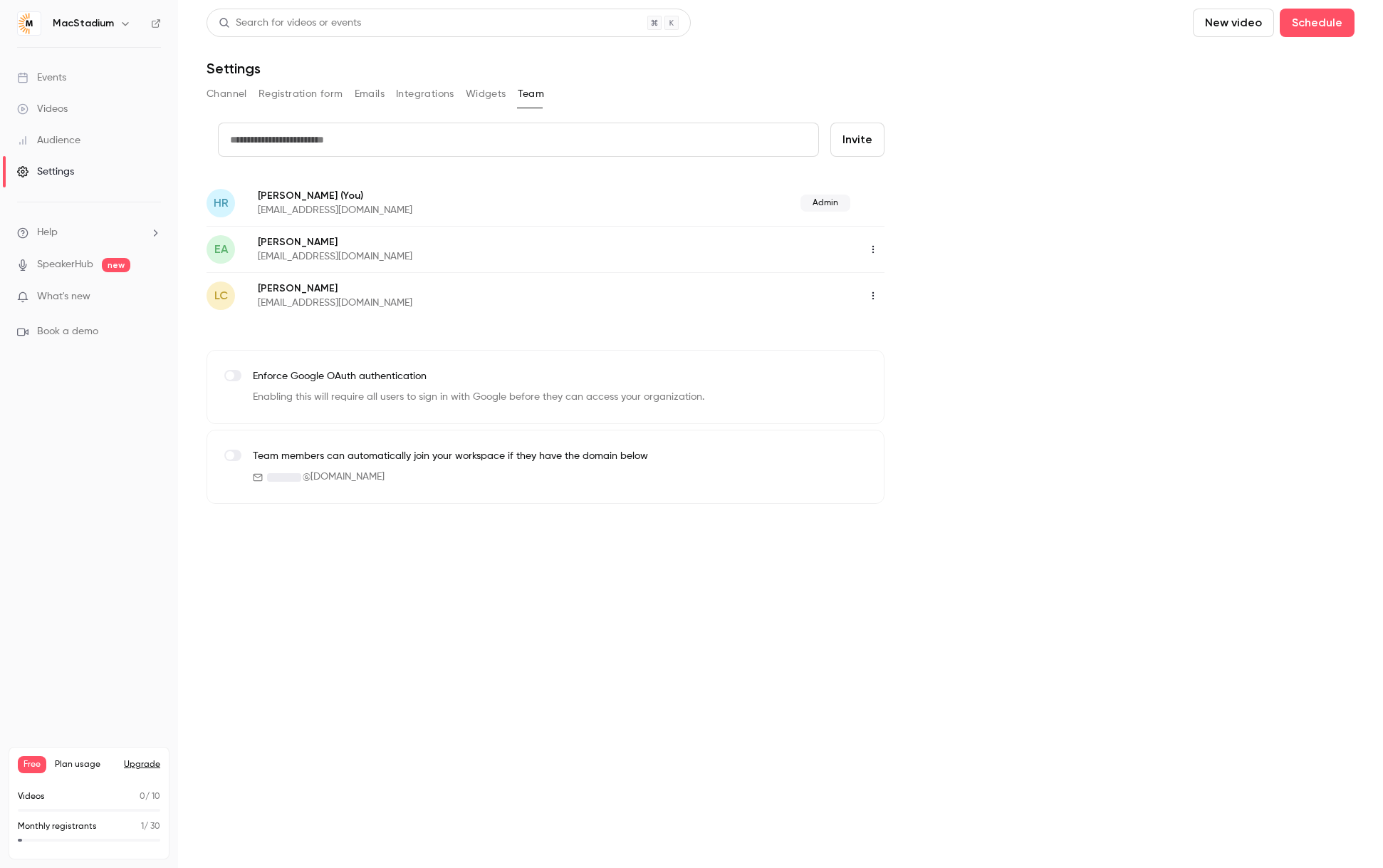
click at [487, 138] on input "text" at bounding box center [519, 139] width 601 height 34
click at [300, 144] on input "*****" at bounding box center [519, 139] width 601 height 34
paste input "**********"
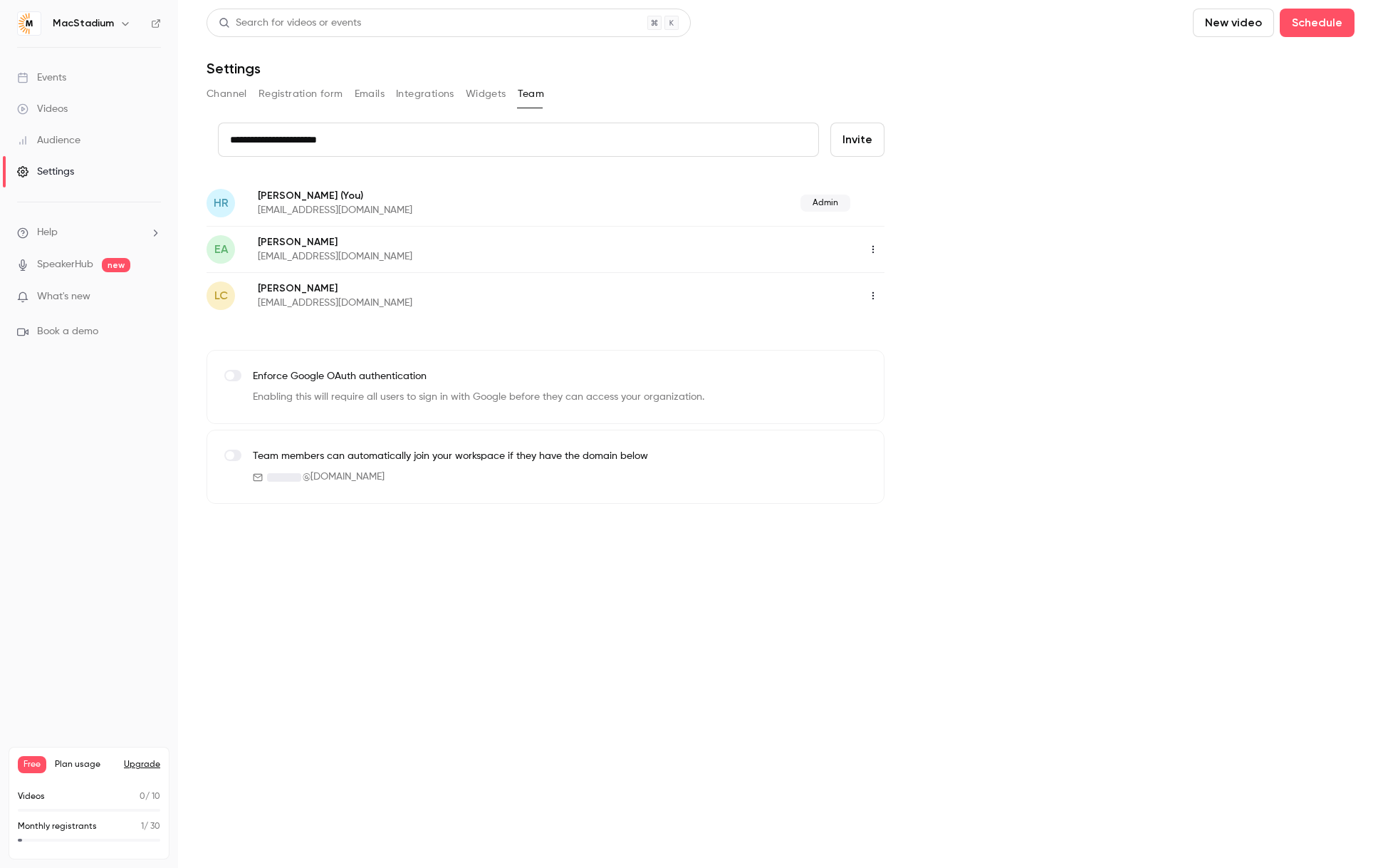
type input "**********"
click at [860, 140] on button "Invite" at bounding box center [857, 139] width 54 height 34
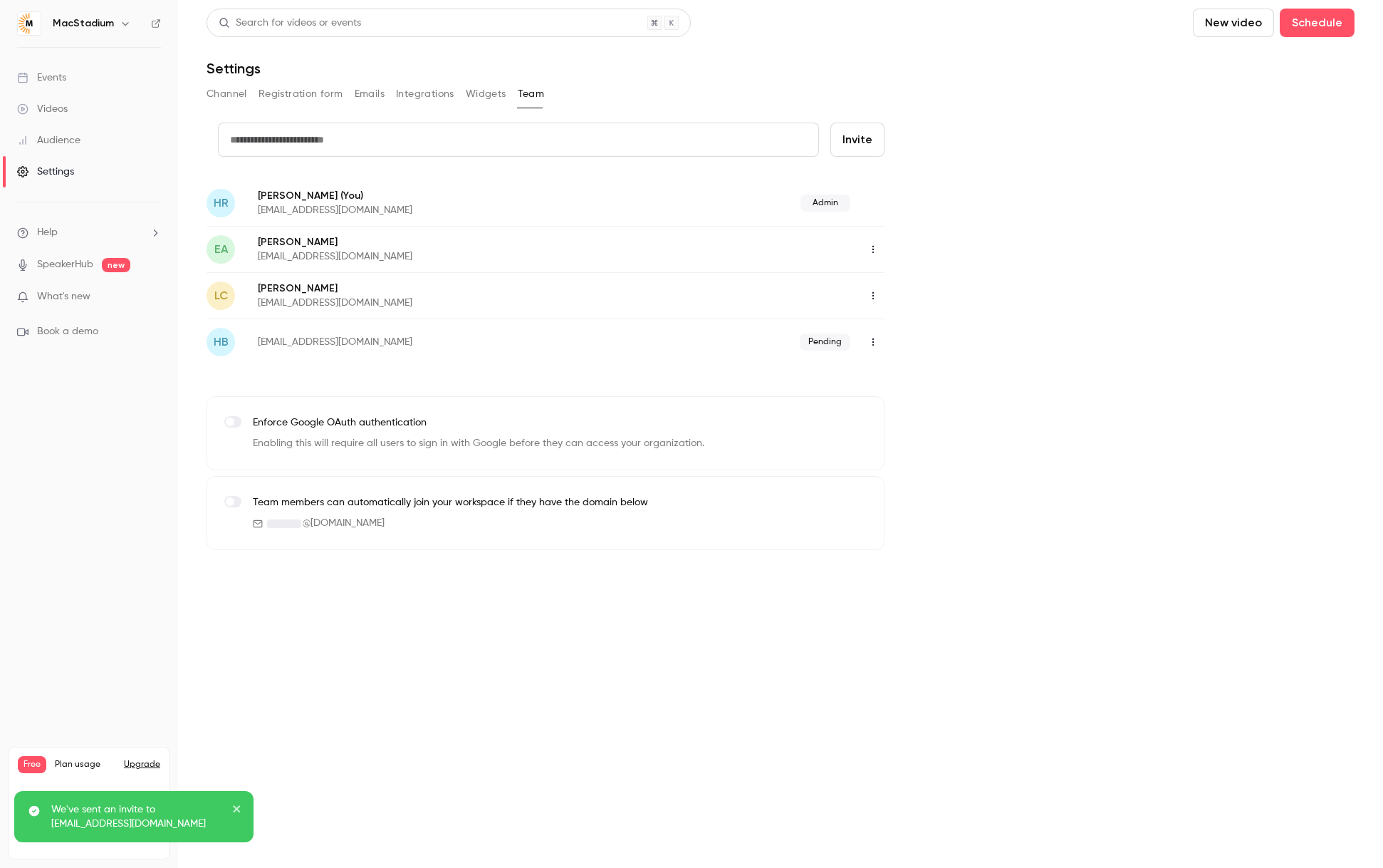
click at [410, 141] on input "text" at bounding box center [519, 139] width 601 height 34
paste input "**********"
type input "**********"
click at [864, 141] on button "Invite" at bounding box center [857, 139] width 54 height 34
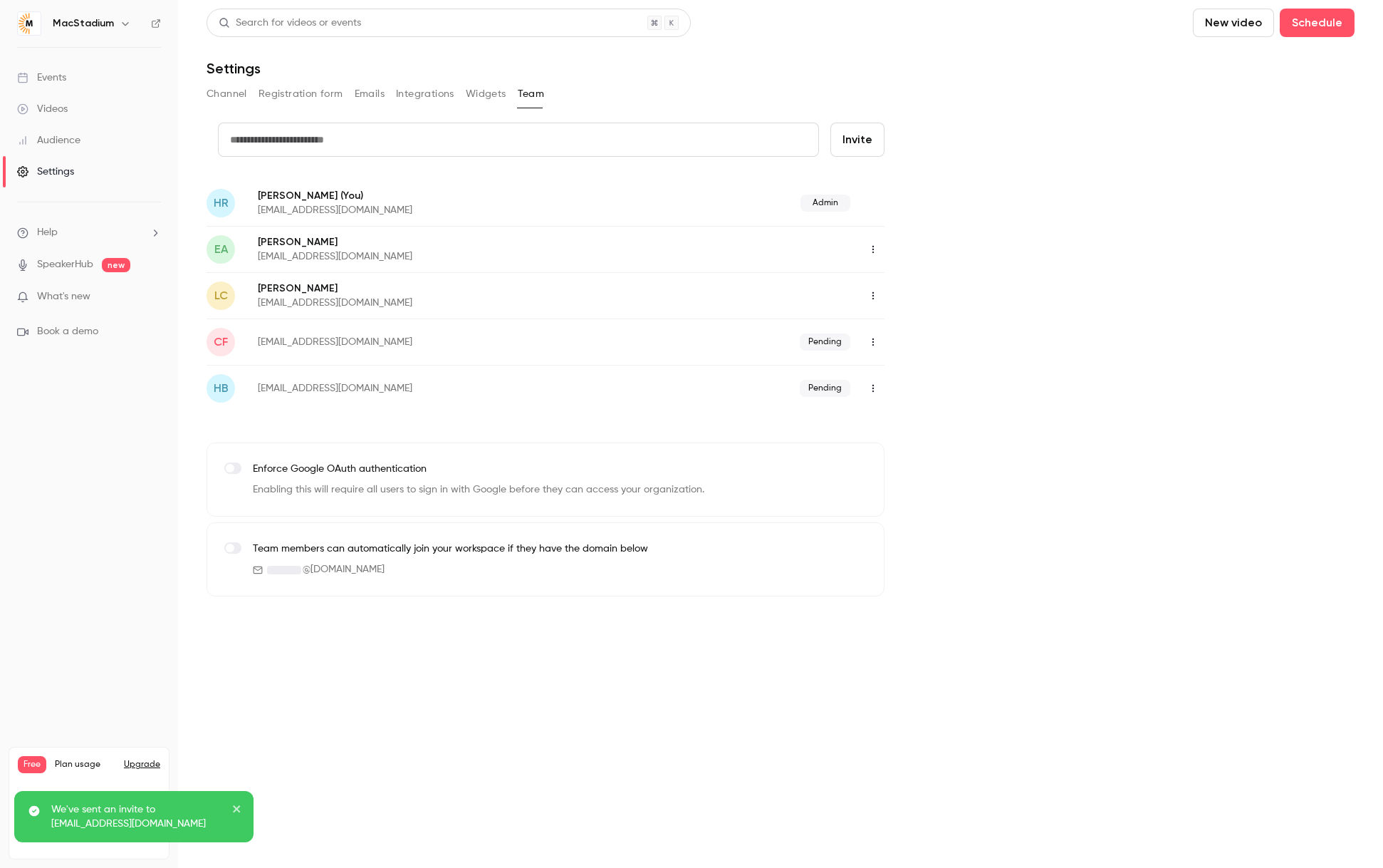
click at [414, 138] on input "text" at bounding box center [519, 139] width 601 height 34
paste input "**********"
type input "**********"
click at [872, 140] on button "Invite" at bounding box center [857, 139] width 54 height 34
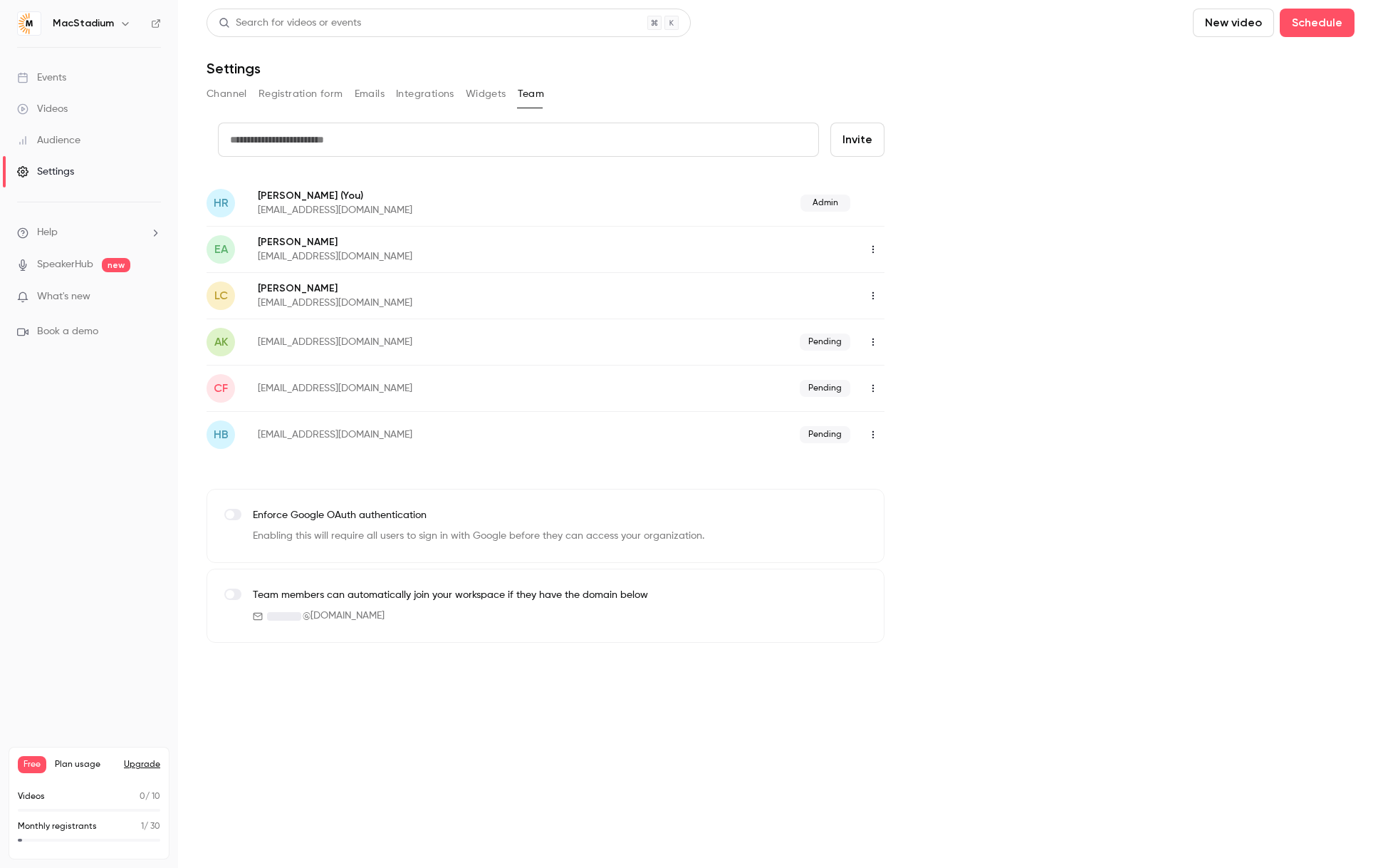
click at [484, 94] on button "Widgets" at bounding box center [486, 94] width 40 height 23
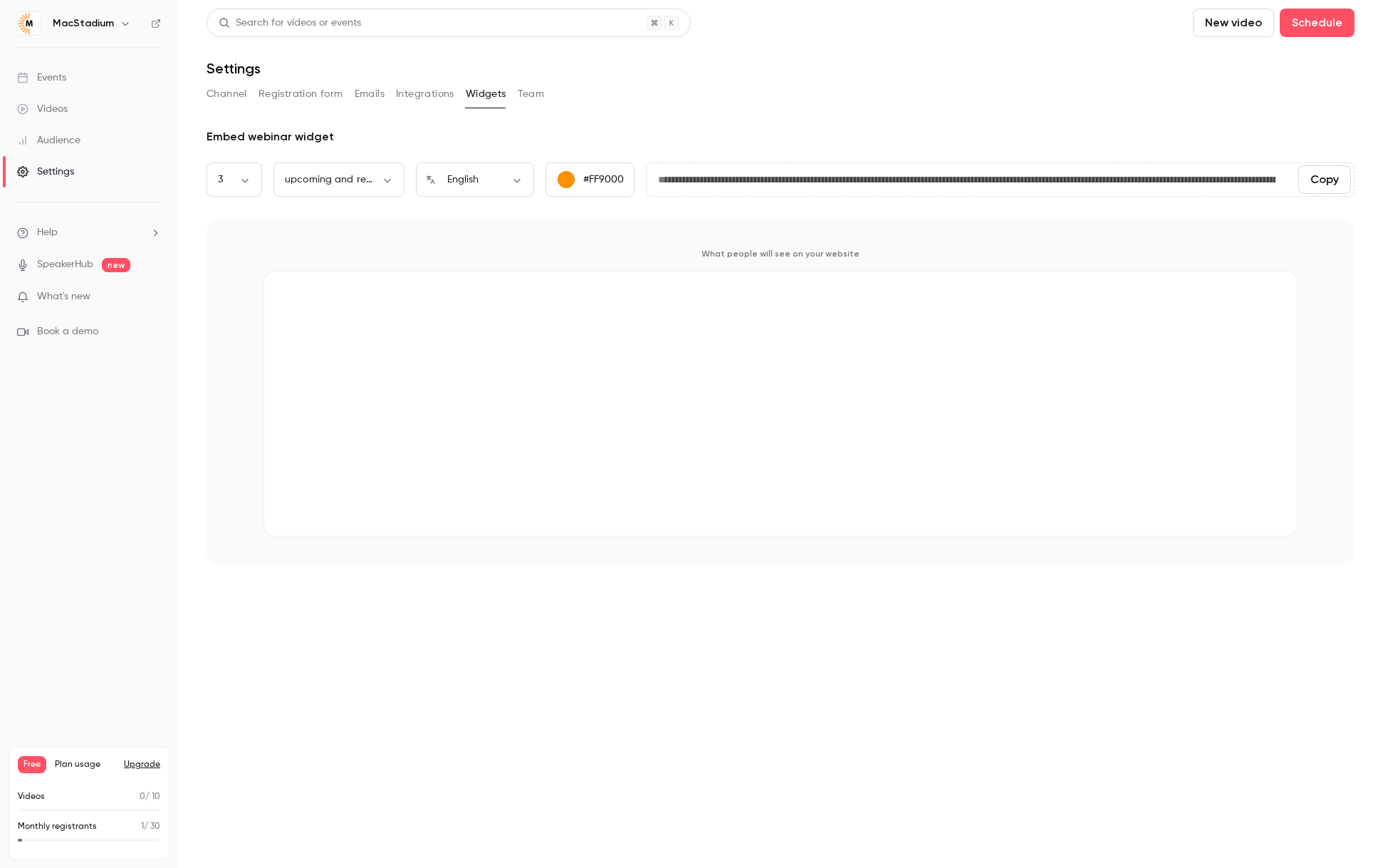
drag, startPoint x: 427, startPoint y: 94, endPoint x: 413, endPoint y: 94, distance: 14.0
click at [426, 94] on button "Integrations" at bounding box center [425, 94] width 59 height 23
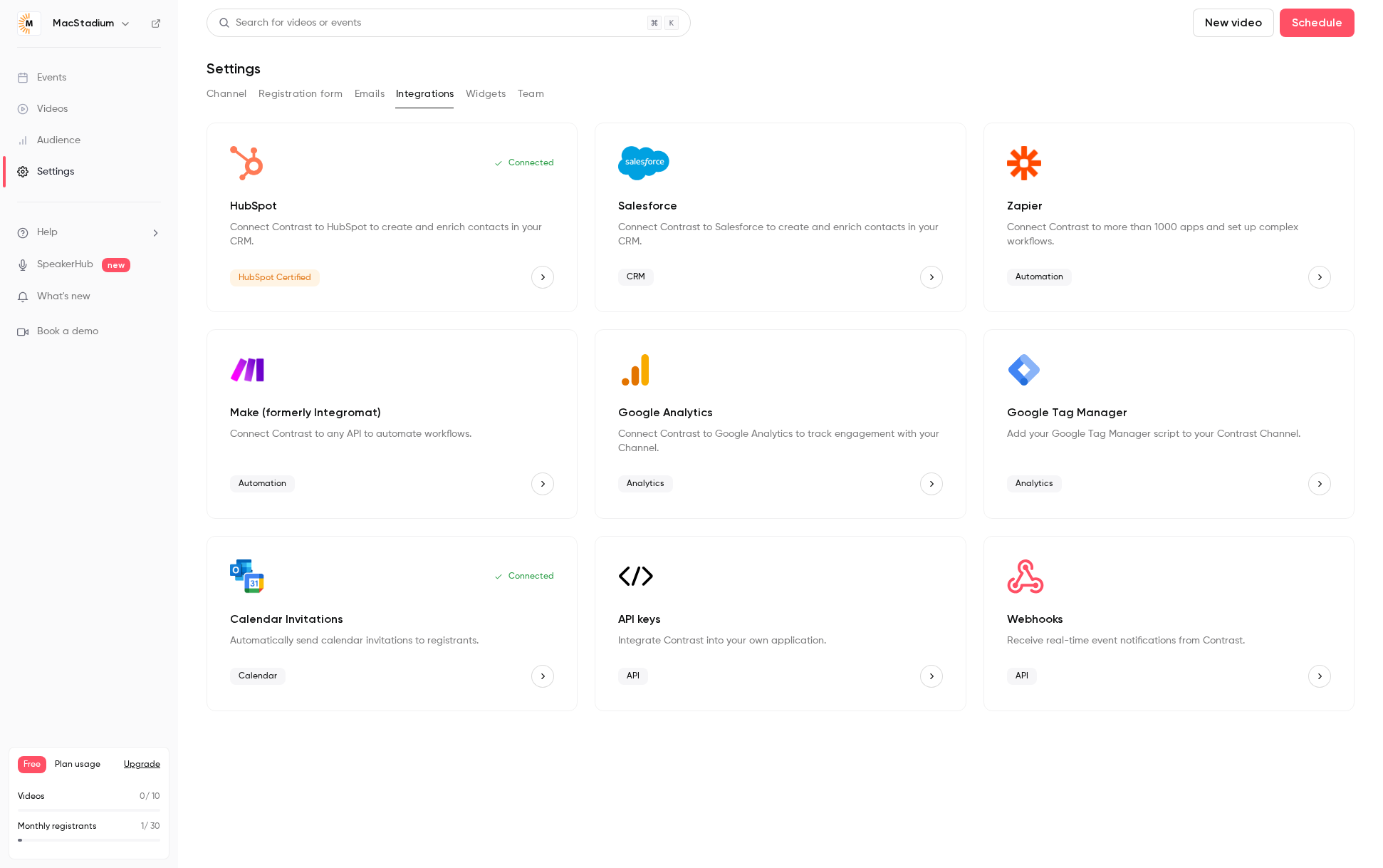
click at [368, 92] on button "Emails" at bounding box center [370, 94] width 30 height 23
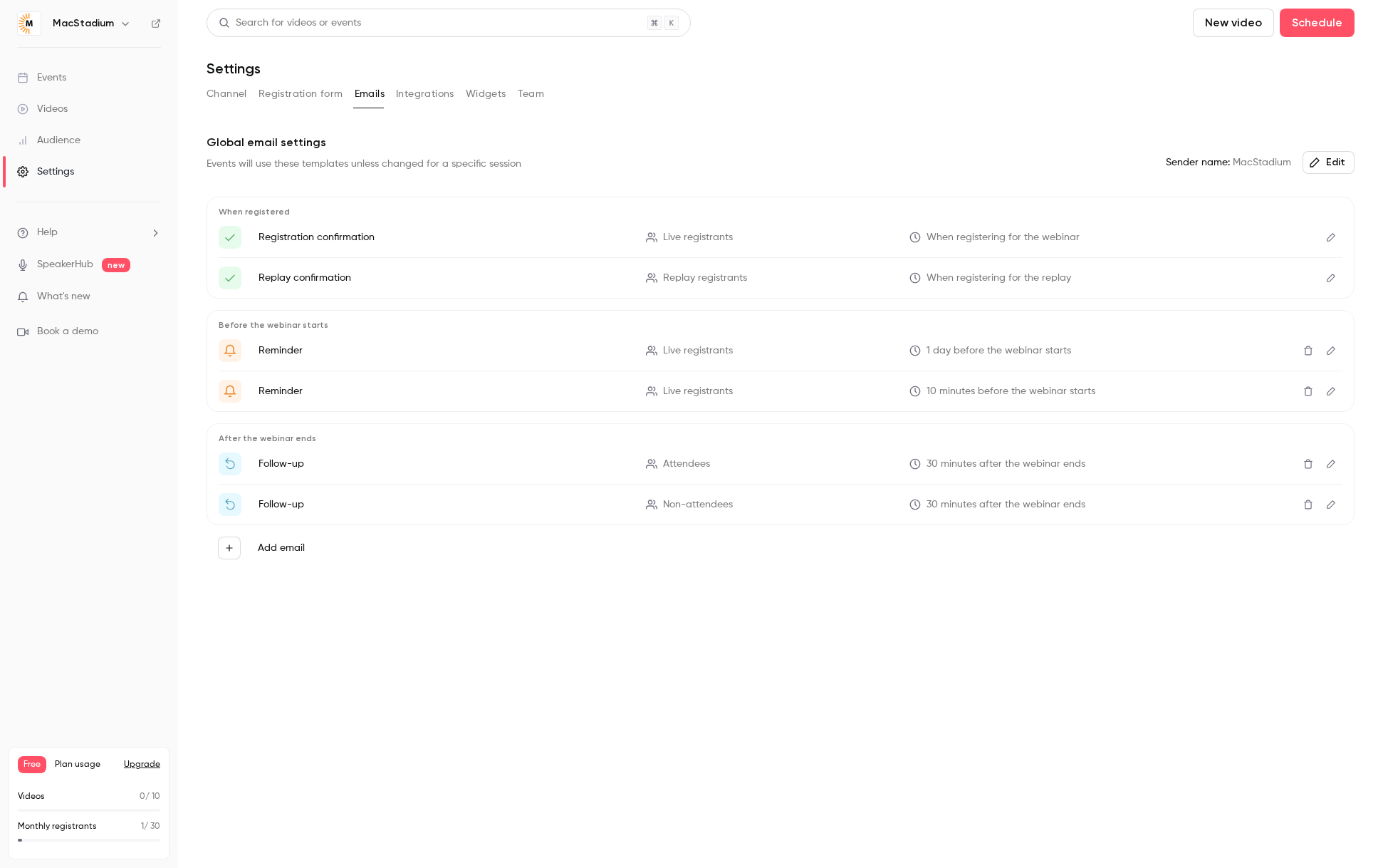
click at [310, 90] on button "Registration form" at bounding box center [300, 94] width 85 height 23
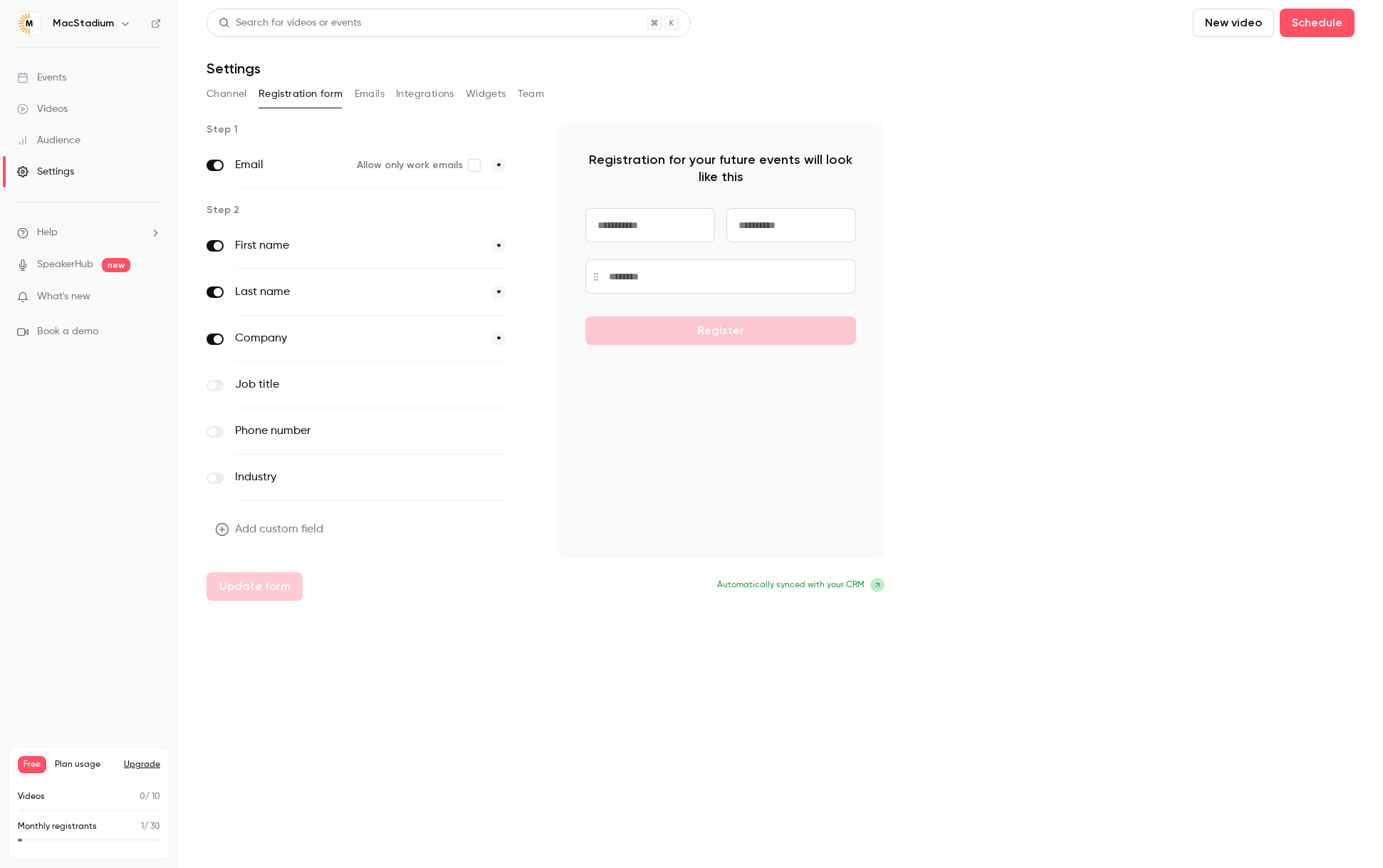
click at [229, 91] on button "Channel" at bounding box center [227, 94] width 40 height 23
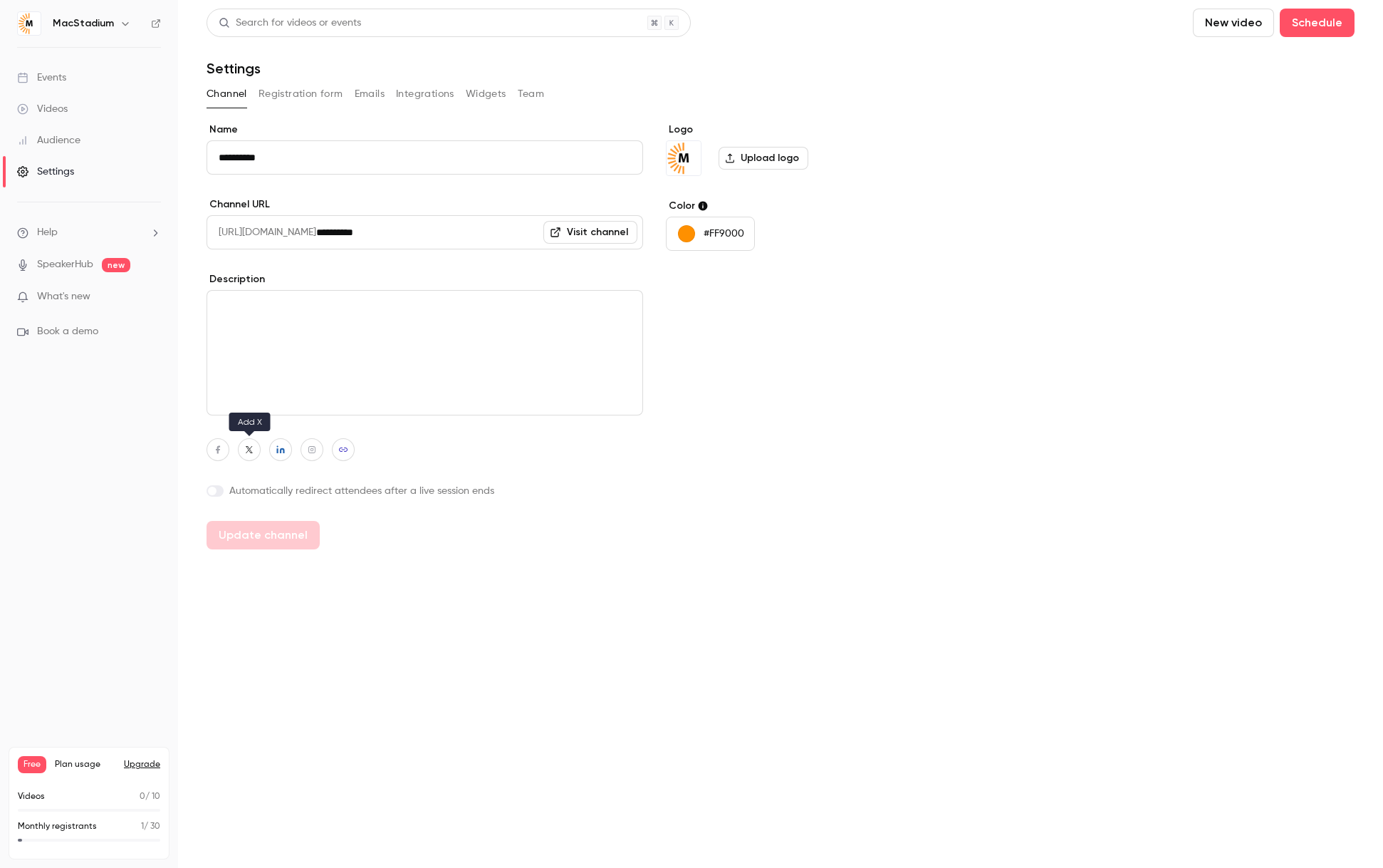
click at [244, 449] on icon "button" at bounding box center [249, 449] width 10 height 9
click at [547, 559] on main "**********" at bounding box center [780, 434] width 1205 height 868
click at [138, 763] on button "Upgrade" at bounding box center [142, 764] width 36 height 11
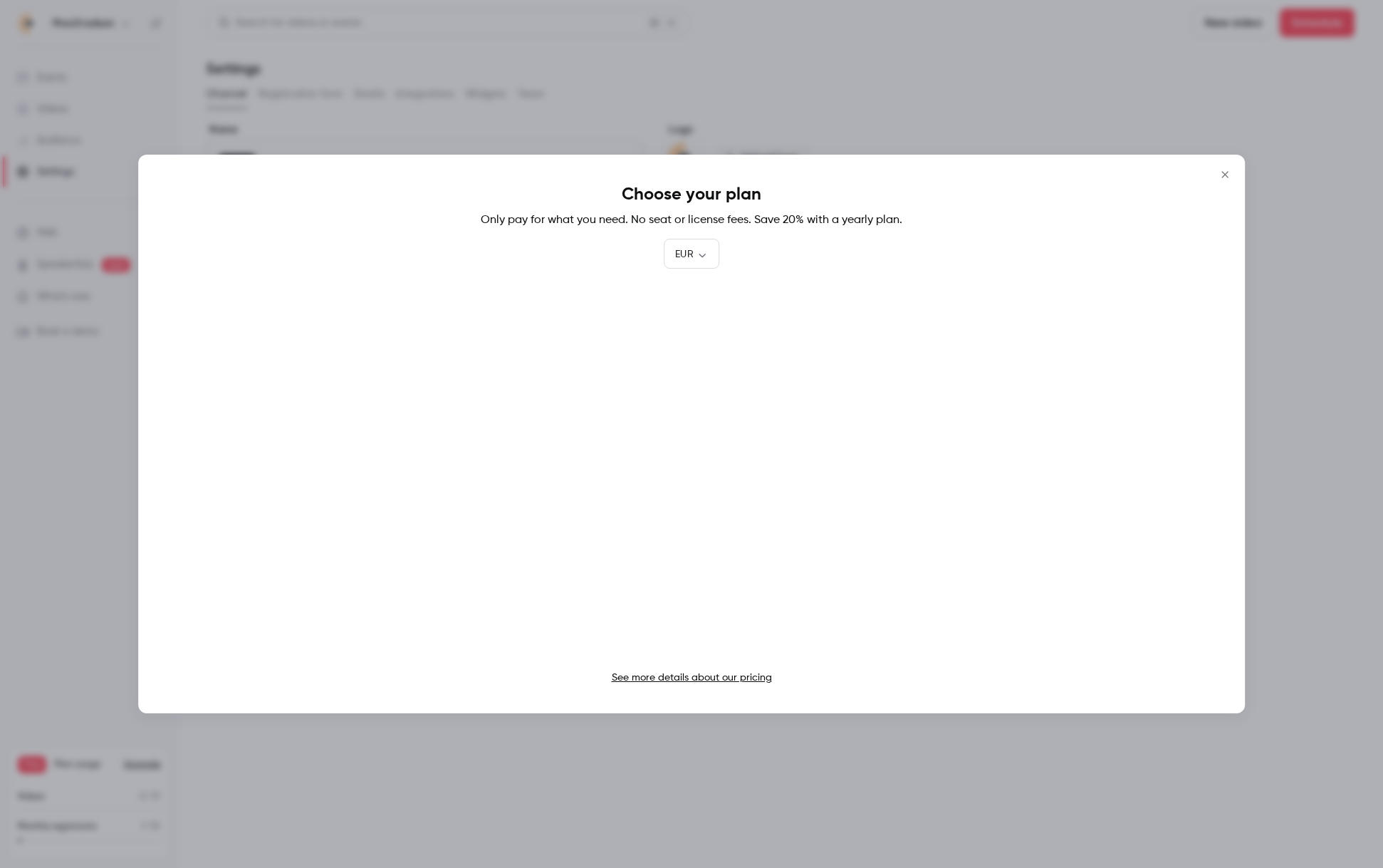
click at [669, 679] on link "See more details about our pricing" at bounding box center [692, 677] width 160 height 10
drag, startPoint x: 1224, startPoint y: 175, endPoint x: 949, endPoint y: 108, distance: 283.0
click at [1224, 174] on icon "Close" at bounding box center [1224, 173] width 6 height 6
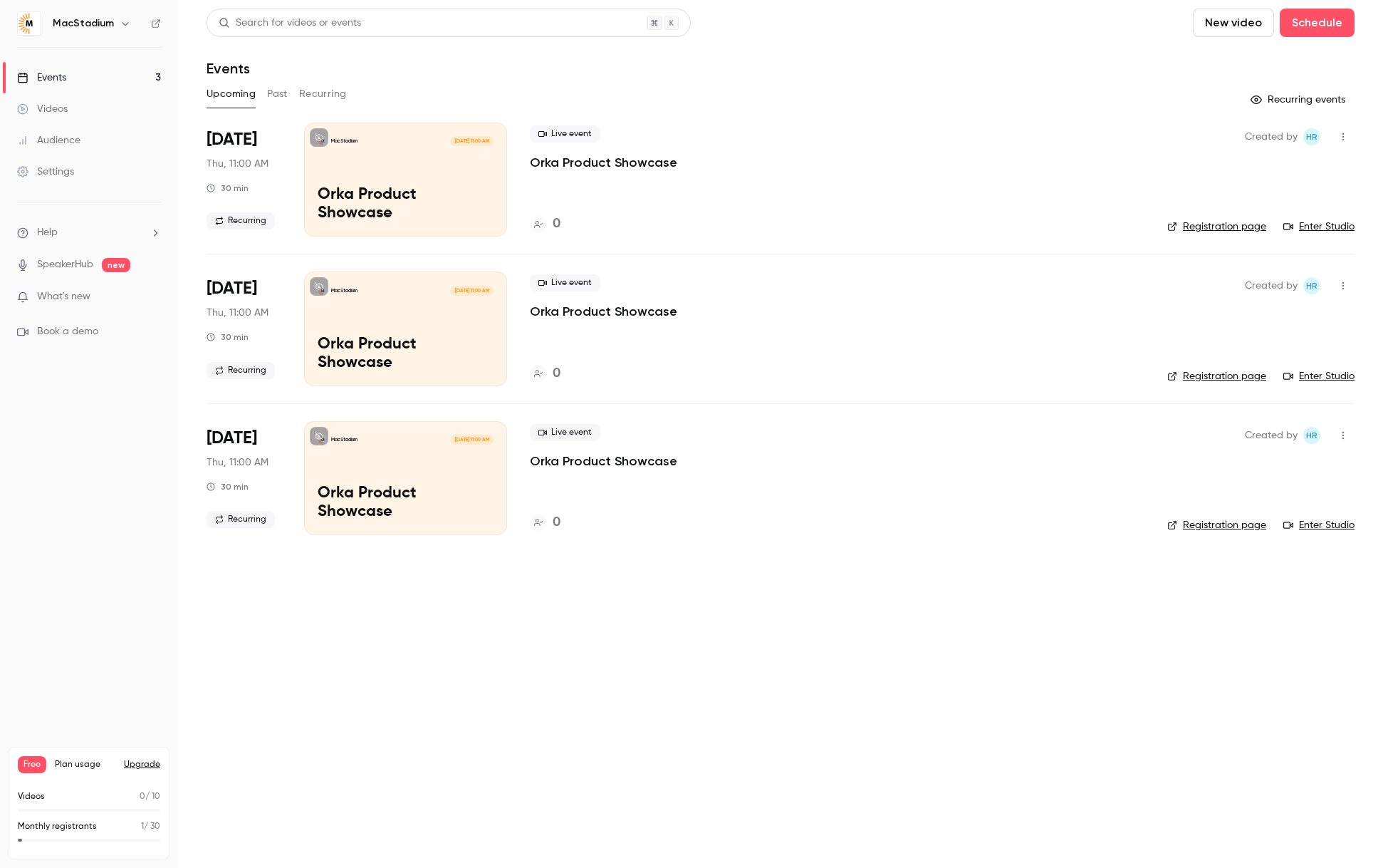
click at [129, 764] on button "Upgrade" at bounding box center [142, 764] width 36 height 11
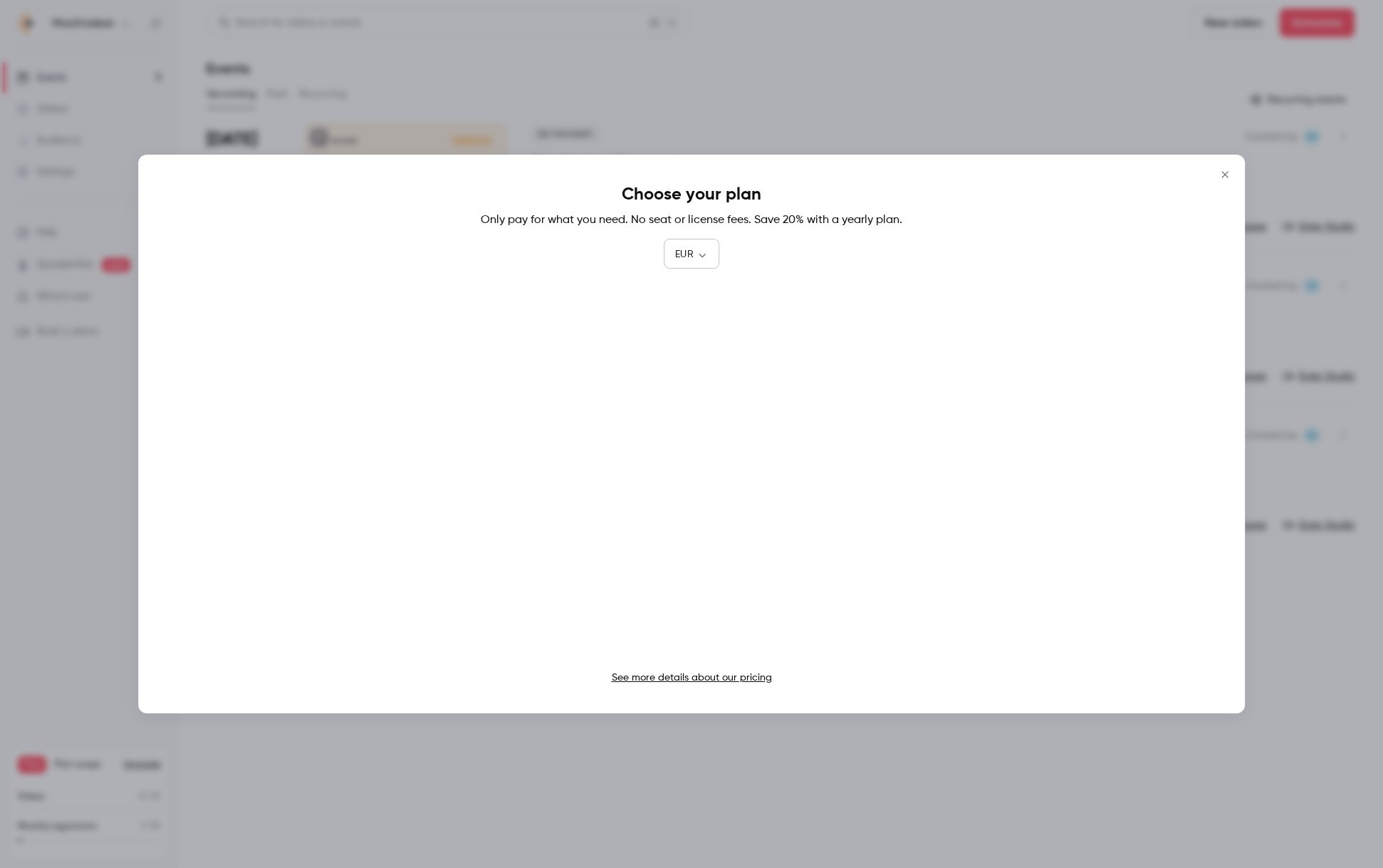
click at [696, 254] on body "MacStadium Events 3 Videos Audience Settings Help SpeakerHub new What's new Boo…" at bounding box center [691, 434] width 1383 height 868
click at [685, 328] on li "USD" at bounding box center [691, 335] width 55 height 37
type input "***"
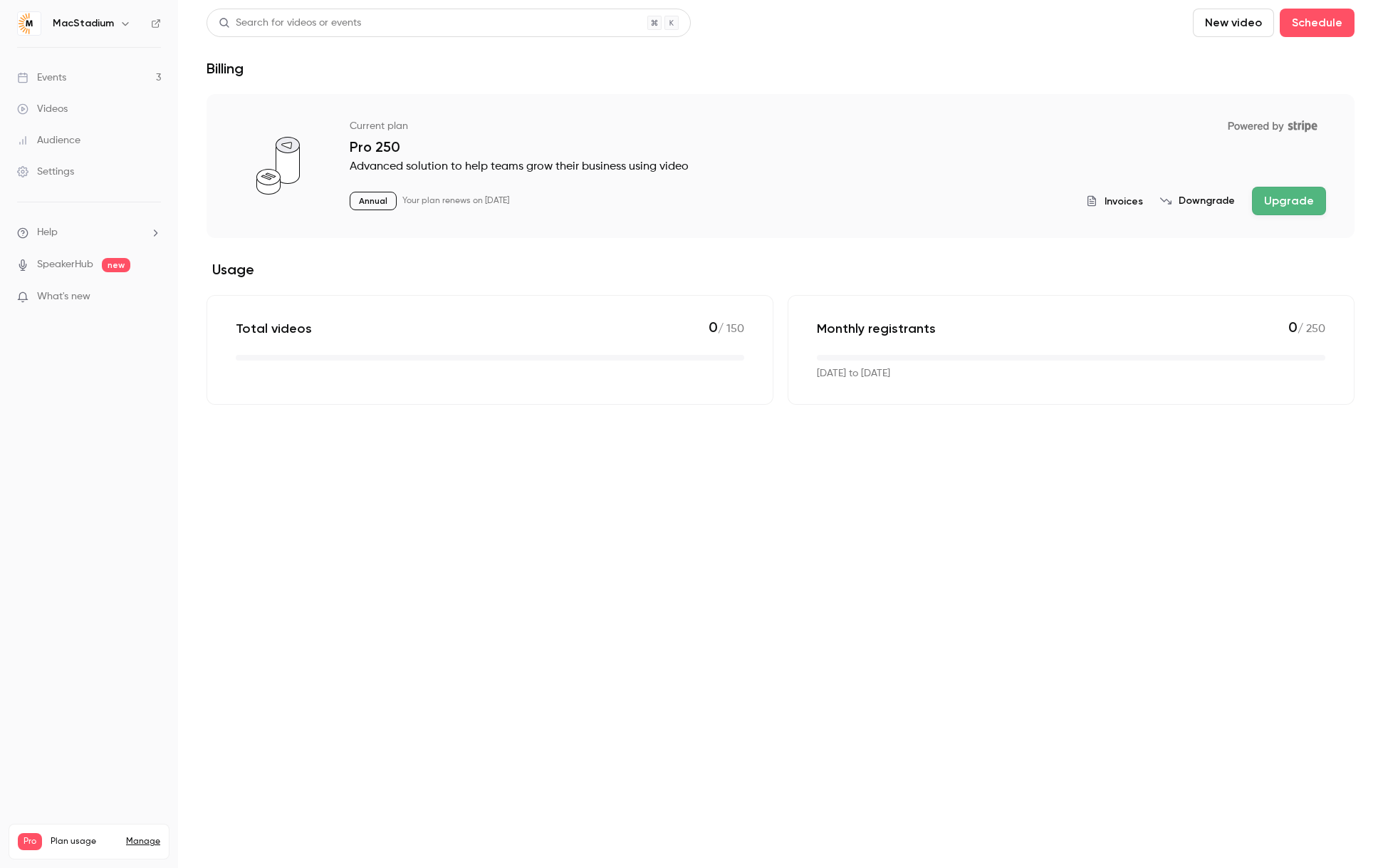
click at [1118, 201] on span "Invoices" at bounding box center [1124, 201] width 39 height 15
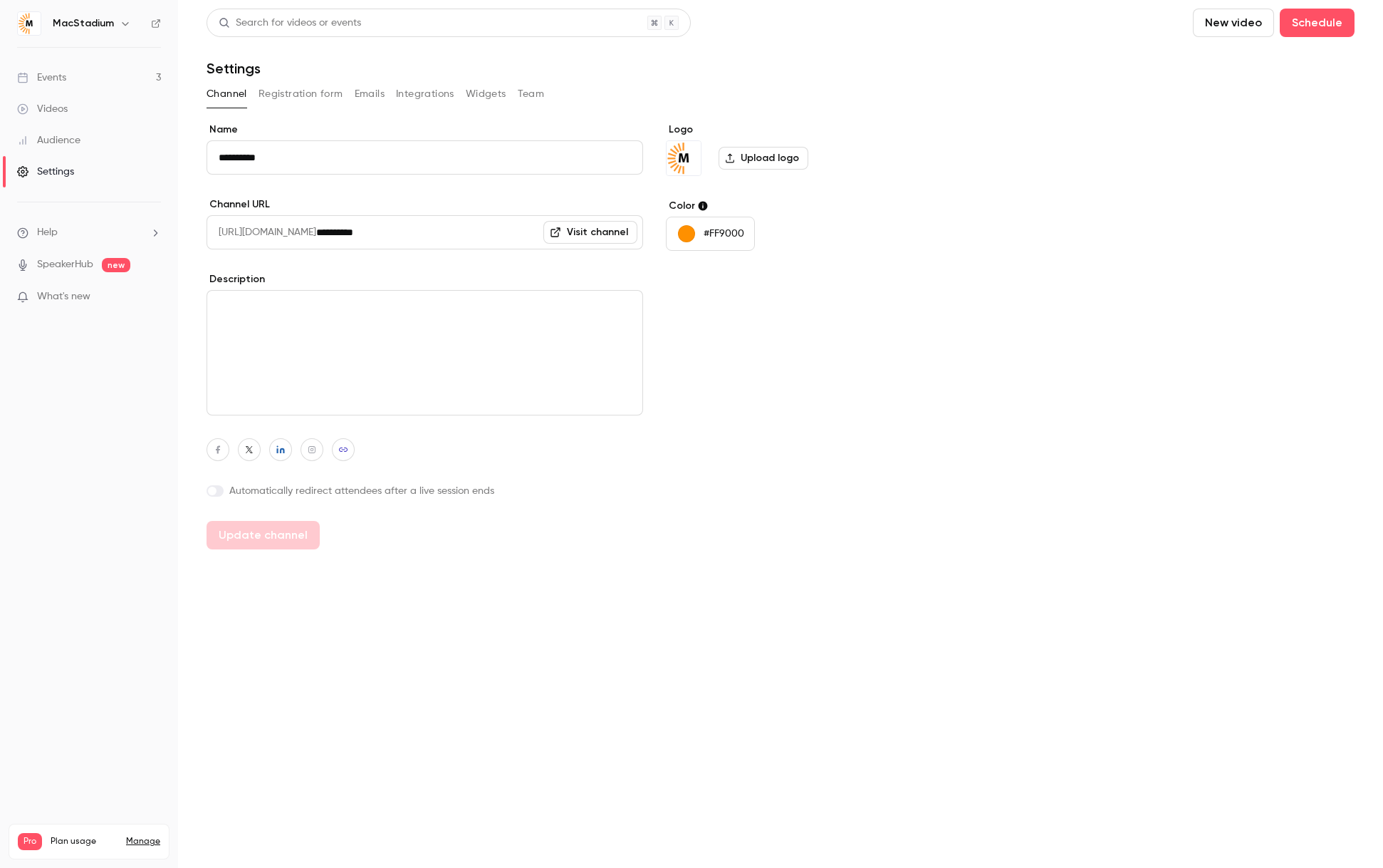
click at [141, 836] on link "Manage" at bounding box center [143, 841] width 34 height 11
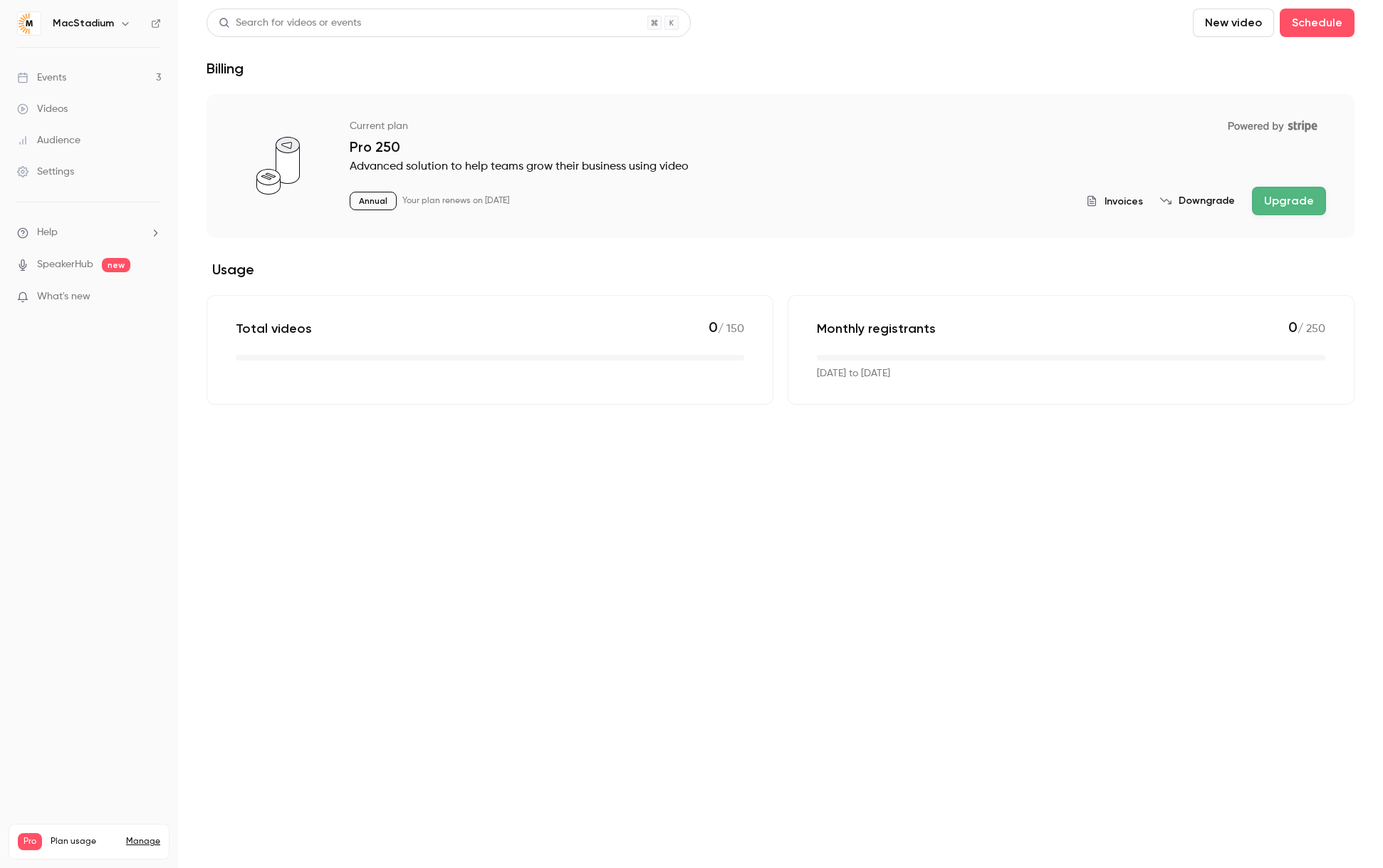
click at [48, 74] on div "Events" at bounding box center [42, 78] width 49 height 14
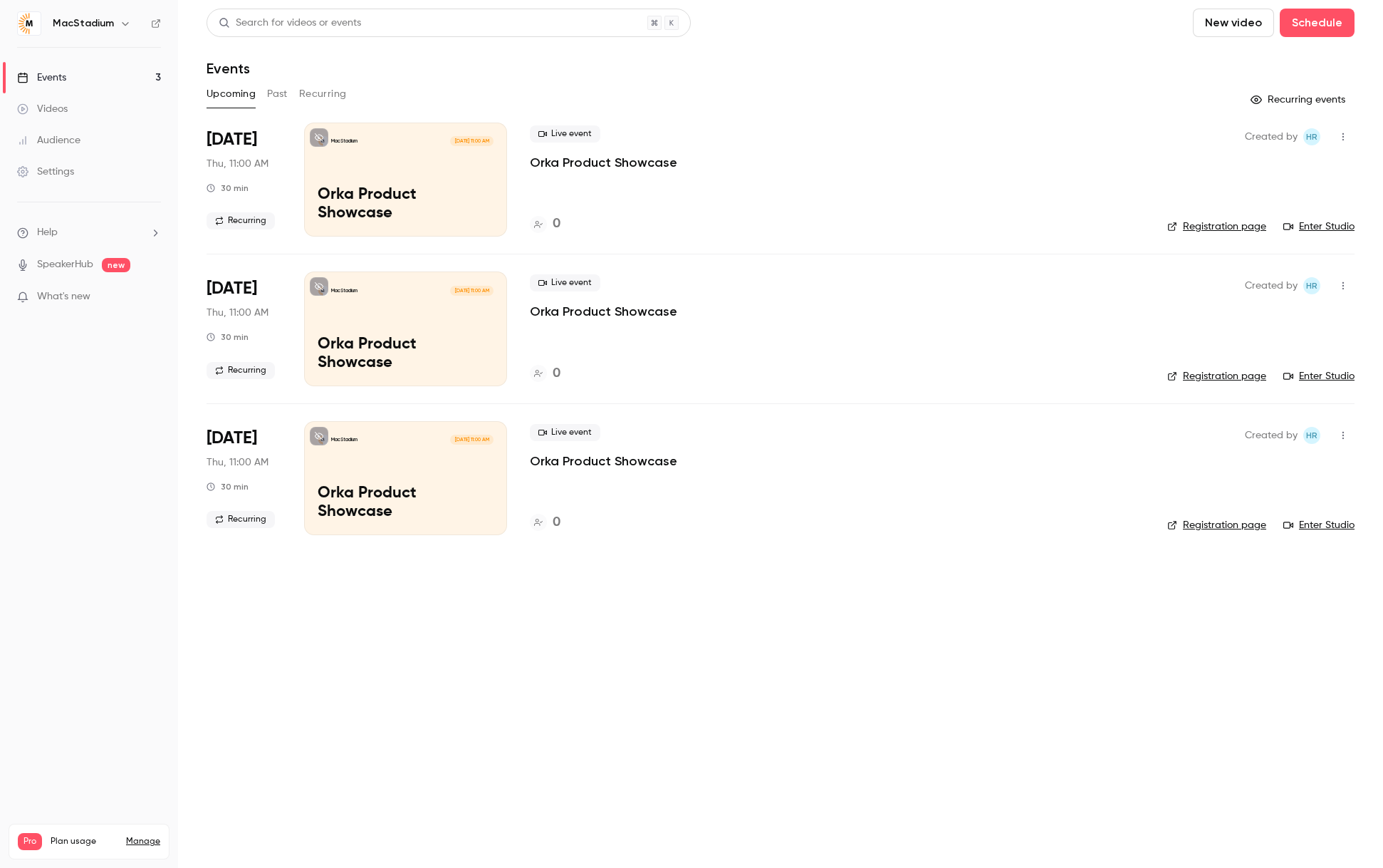
click at [230, 93] on button "Upcoming" at bounding box center [231, 94] width 49 height 23
click at [422, 159] on div "MacStadium Sep 11, 11:00 AM Orka Product Showcase" at bounding box center [406, 180] width 203 height 114
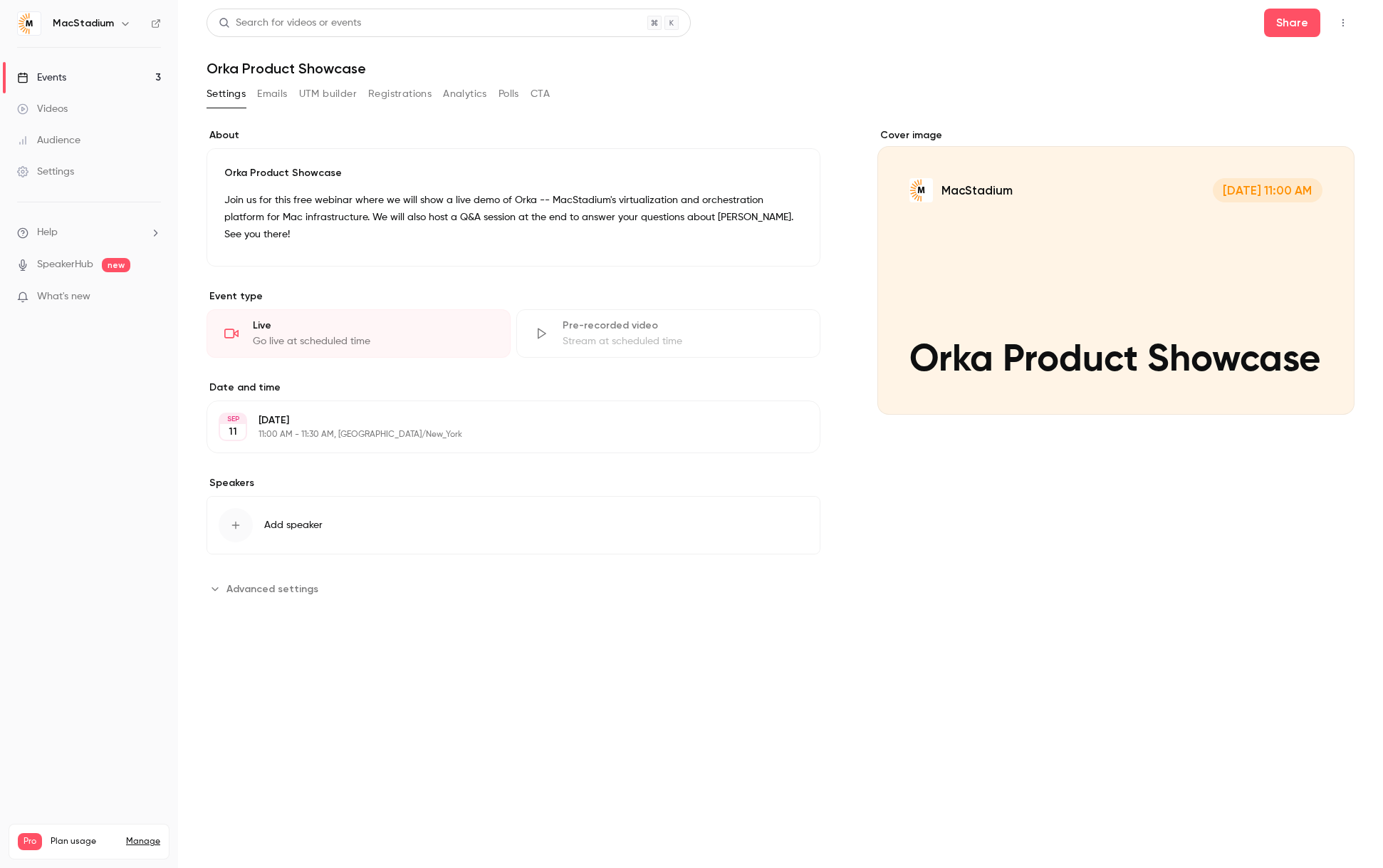
click at [278, 95] on button "Emails" at bounding box center [272, 94] width 30 height 23
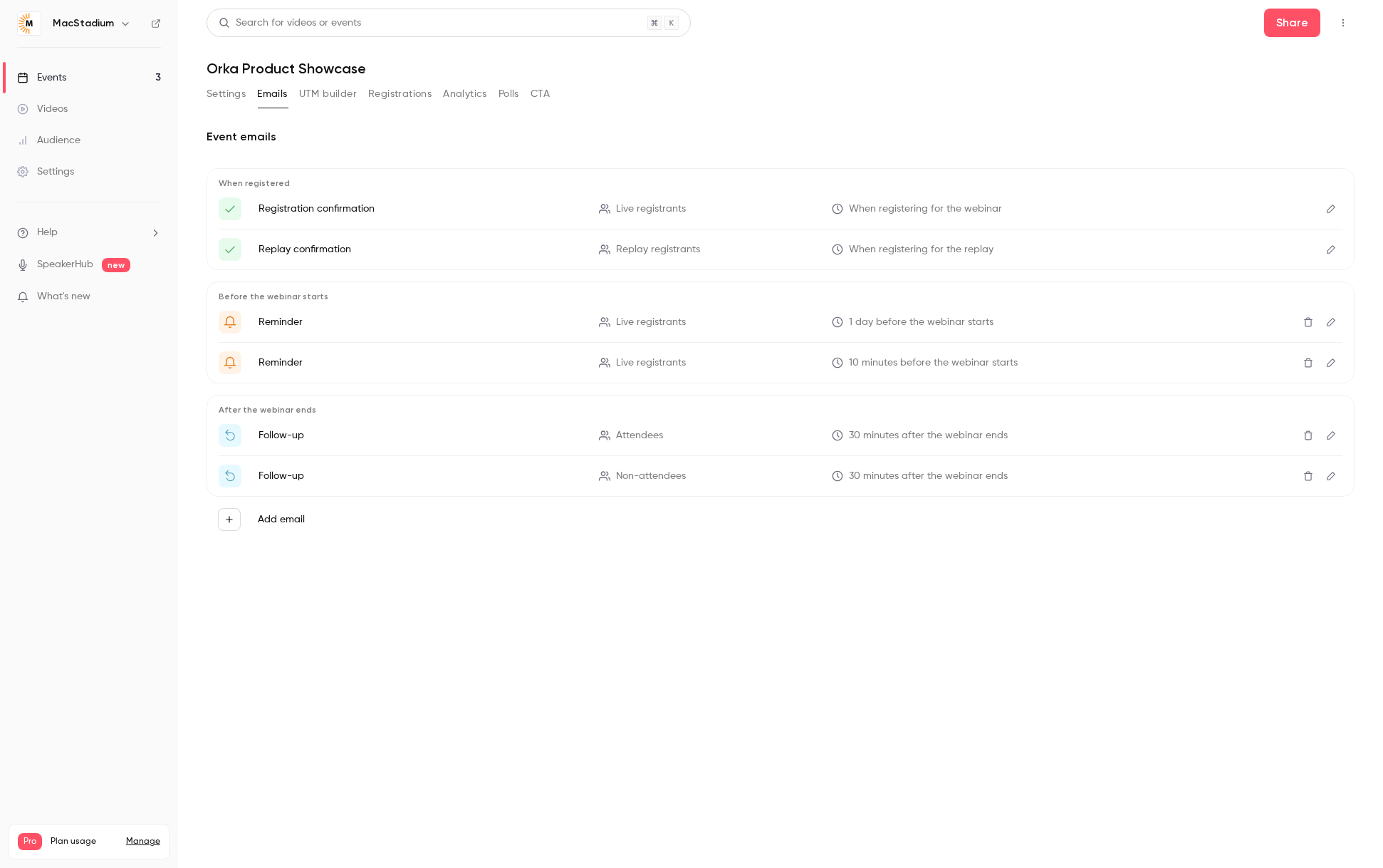
click at [226, 96] on button "Settings" at bounding box center [226, 94] width 39 height 23
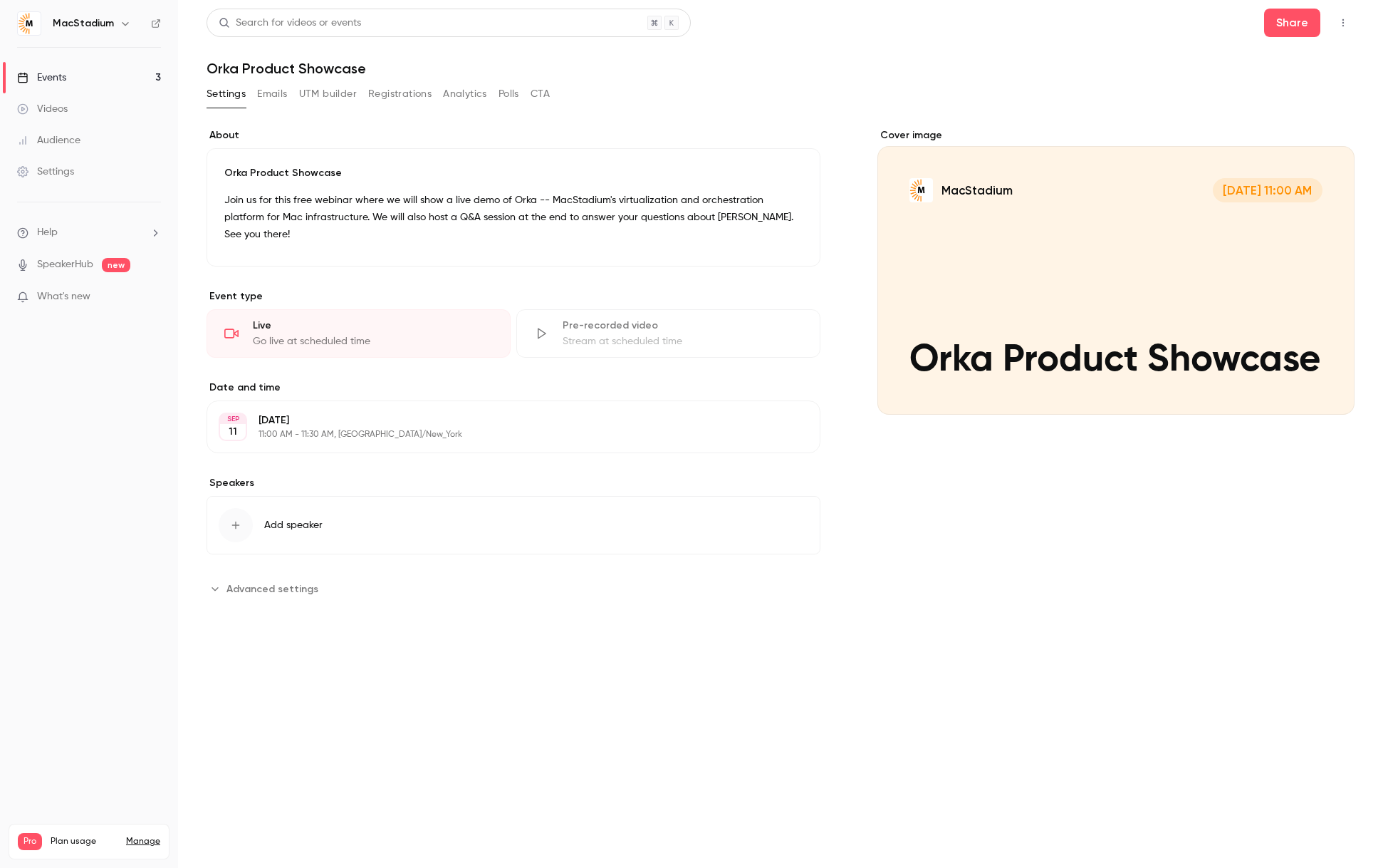
click at [67, 143] on div "Audience" at bounding box center [49, 140] width 63 height 14
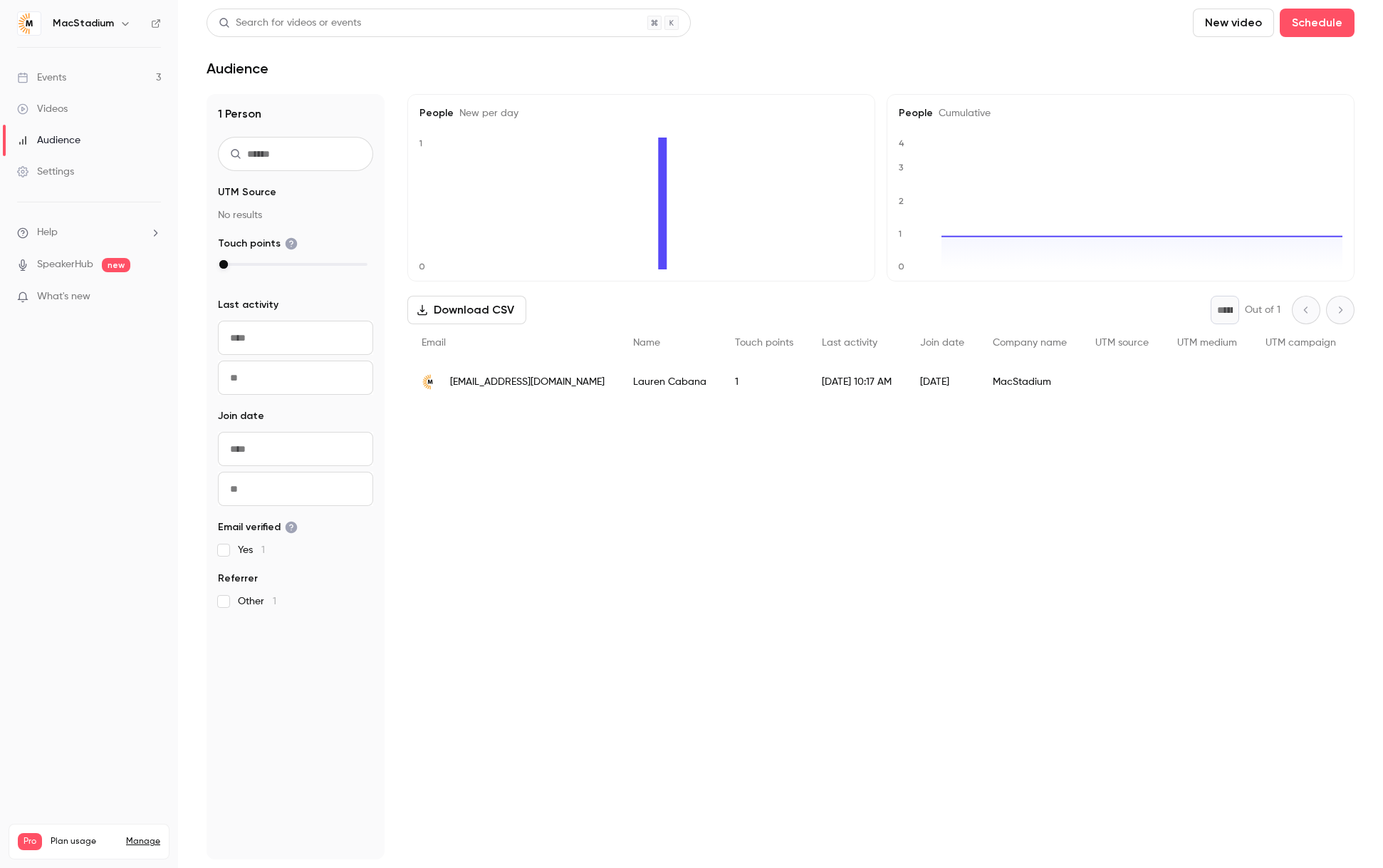
click at [50, 78] on div "Events" at bounding box center [42, 78] width 49 height 14
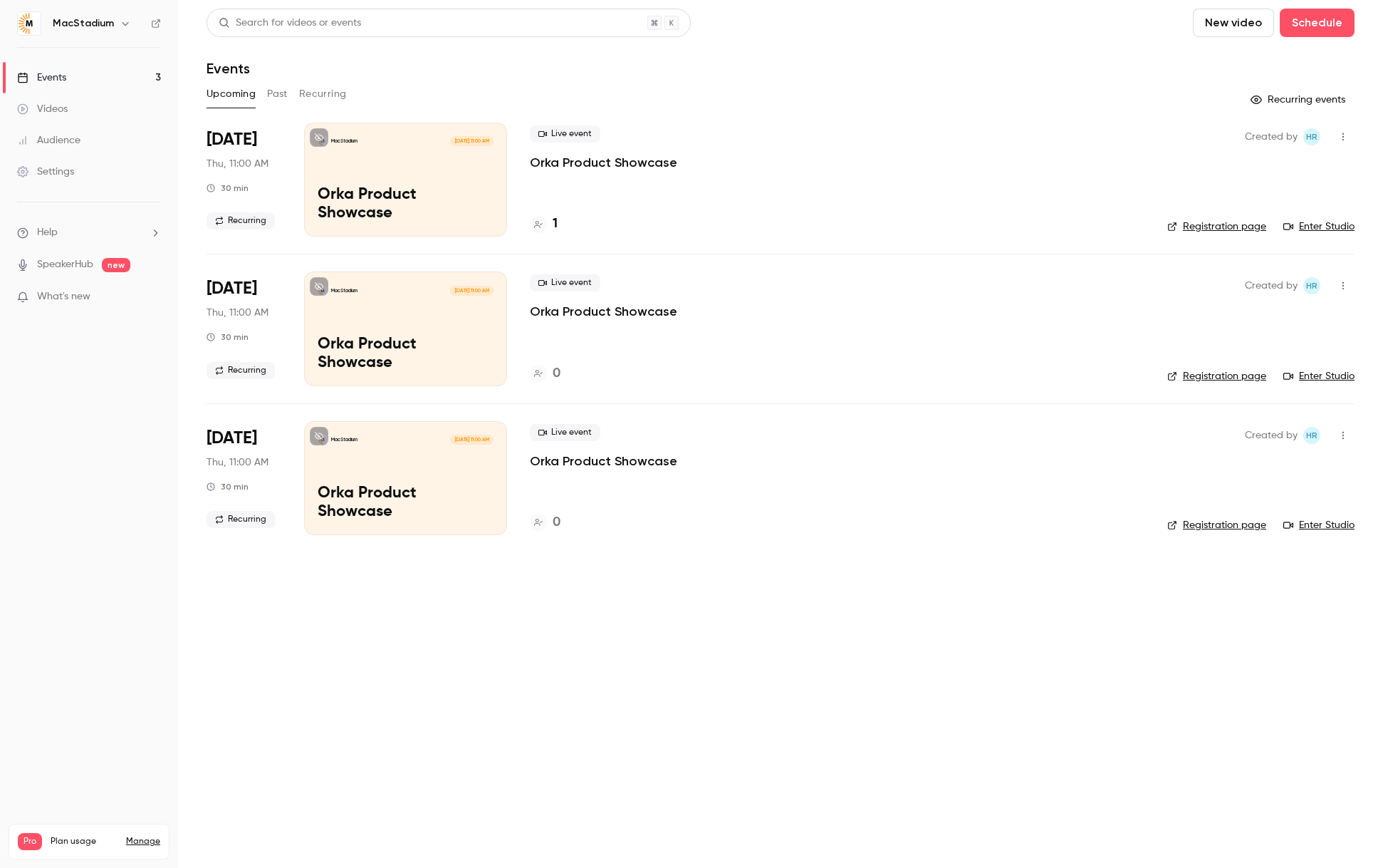
click at [1338, 139] on icon "button" at bounding box center [1343, 136] width 11 height 10
drag, startPoint x: 766, startPoint y: 219, endPoint x: 661, endPoint y: 228, distance: 105.4
click at [765, 219] on div at bounding box center [691, 434] width 1383 height 868
click at [553, 223] on h4 "1" at bounding box center [555, 224] width 5 height 19
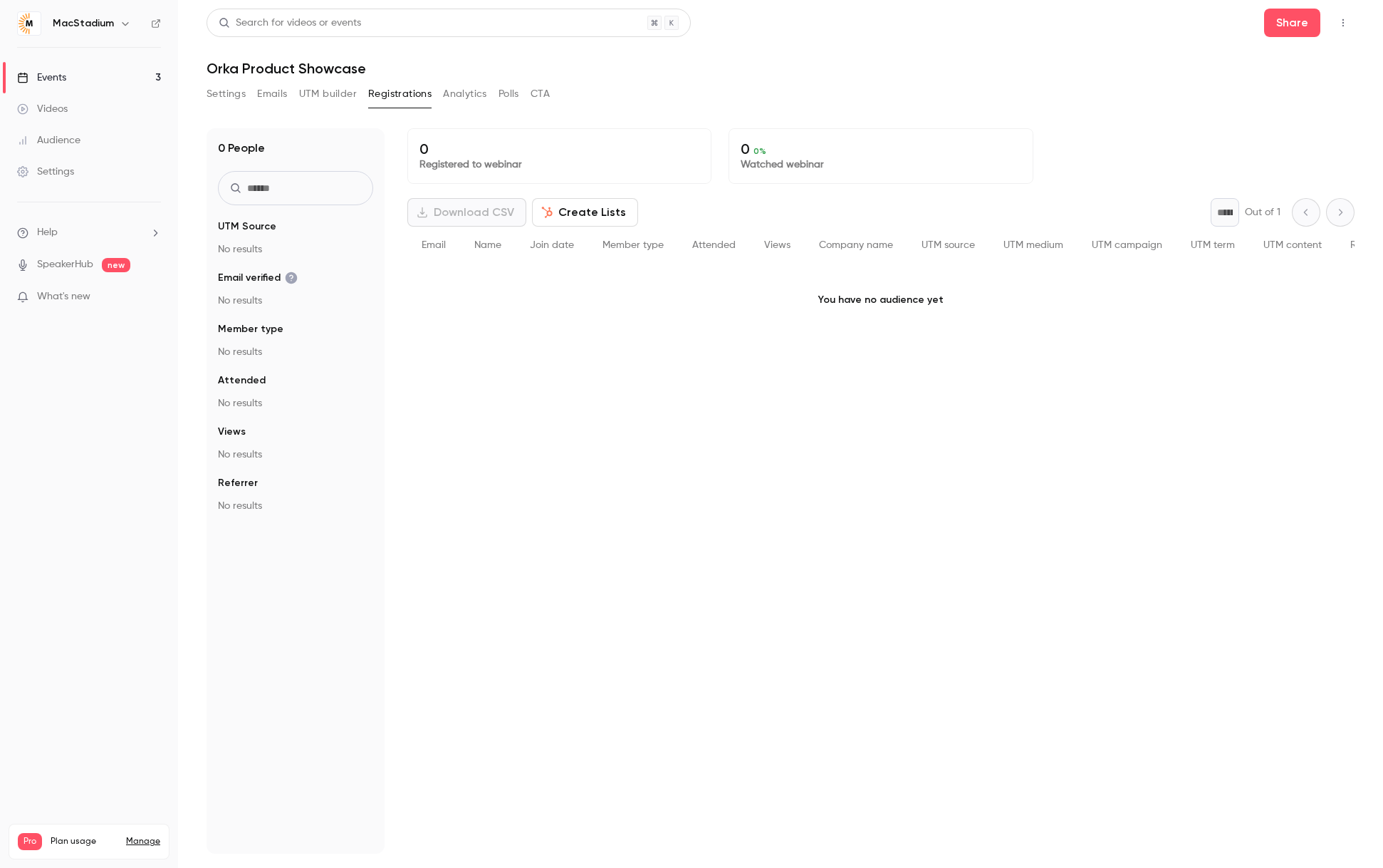
click at [399, 96] on button "Registrations" at bounding box center [399, 94] width 63 height 23
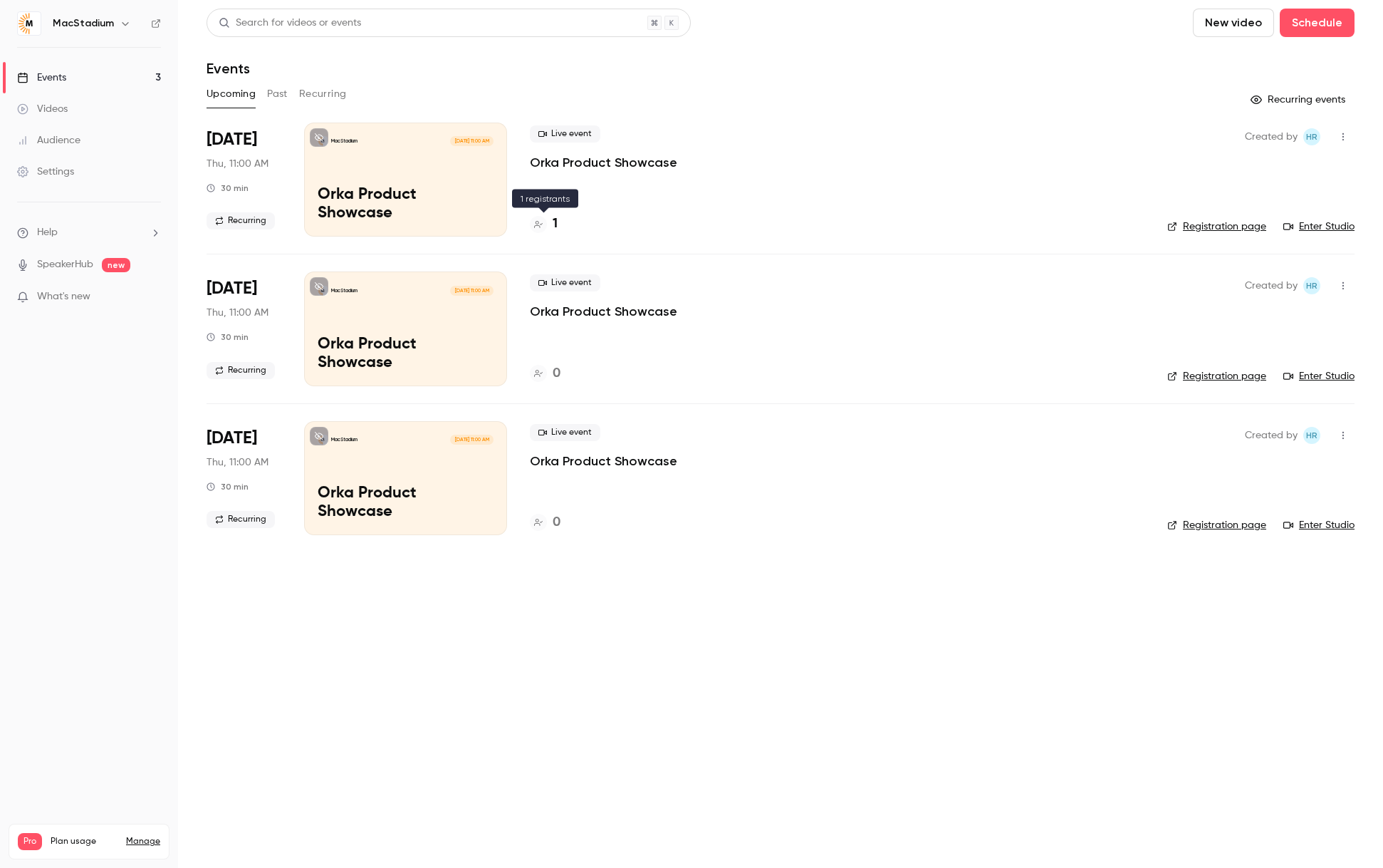
click at [538, 223] on icon at bounding box center [539, 224] width 9 height 7
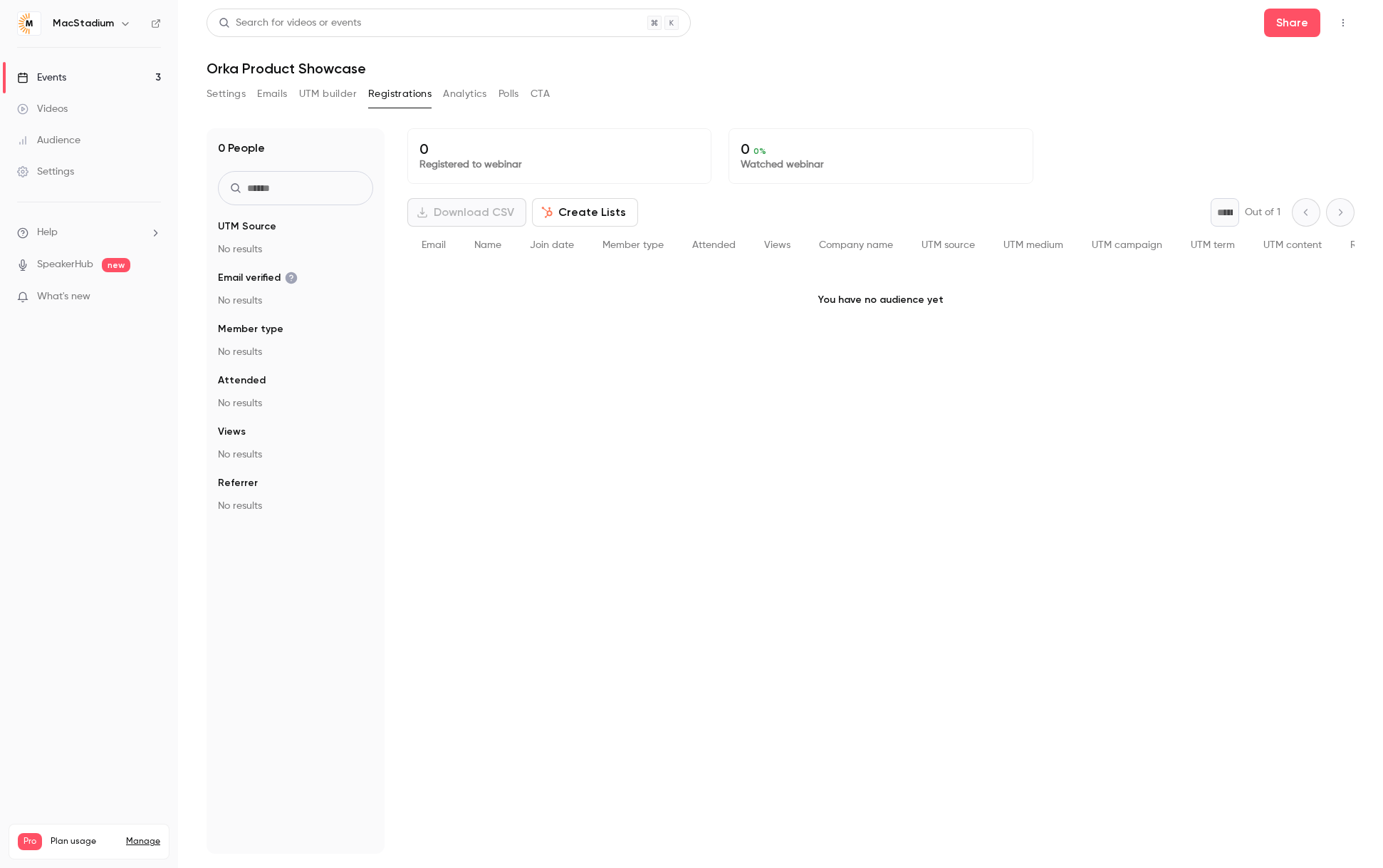
click at [314, 97] on button "UTM builder" at bounding box center [328, 94] width 58 height 23
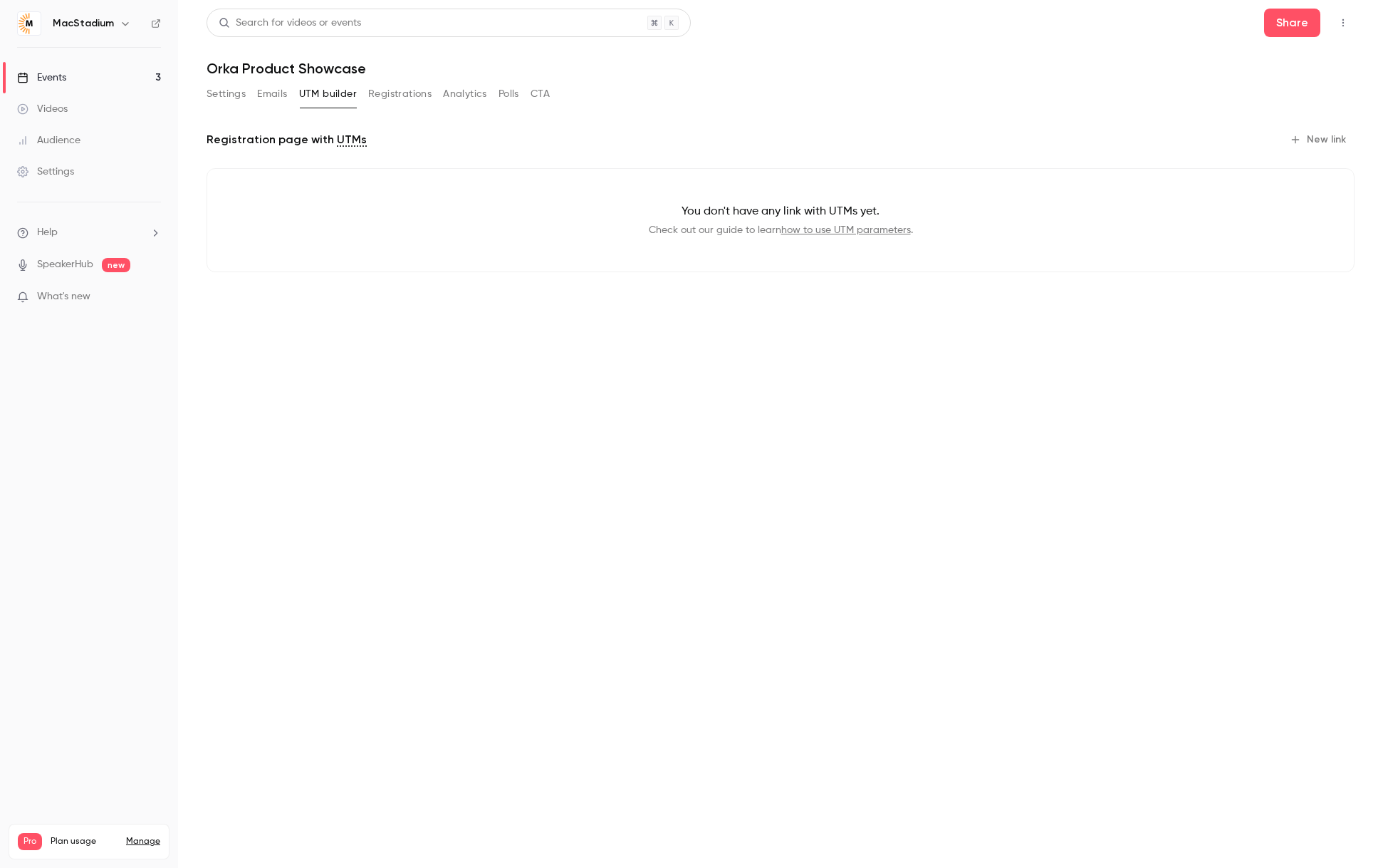
click at [228, 99] on button "Settings" at bounding box center [226, 94] width 39 height 23
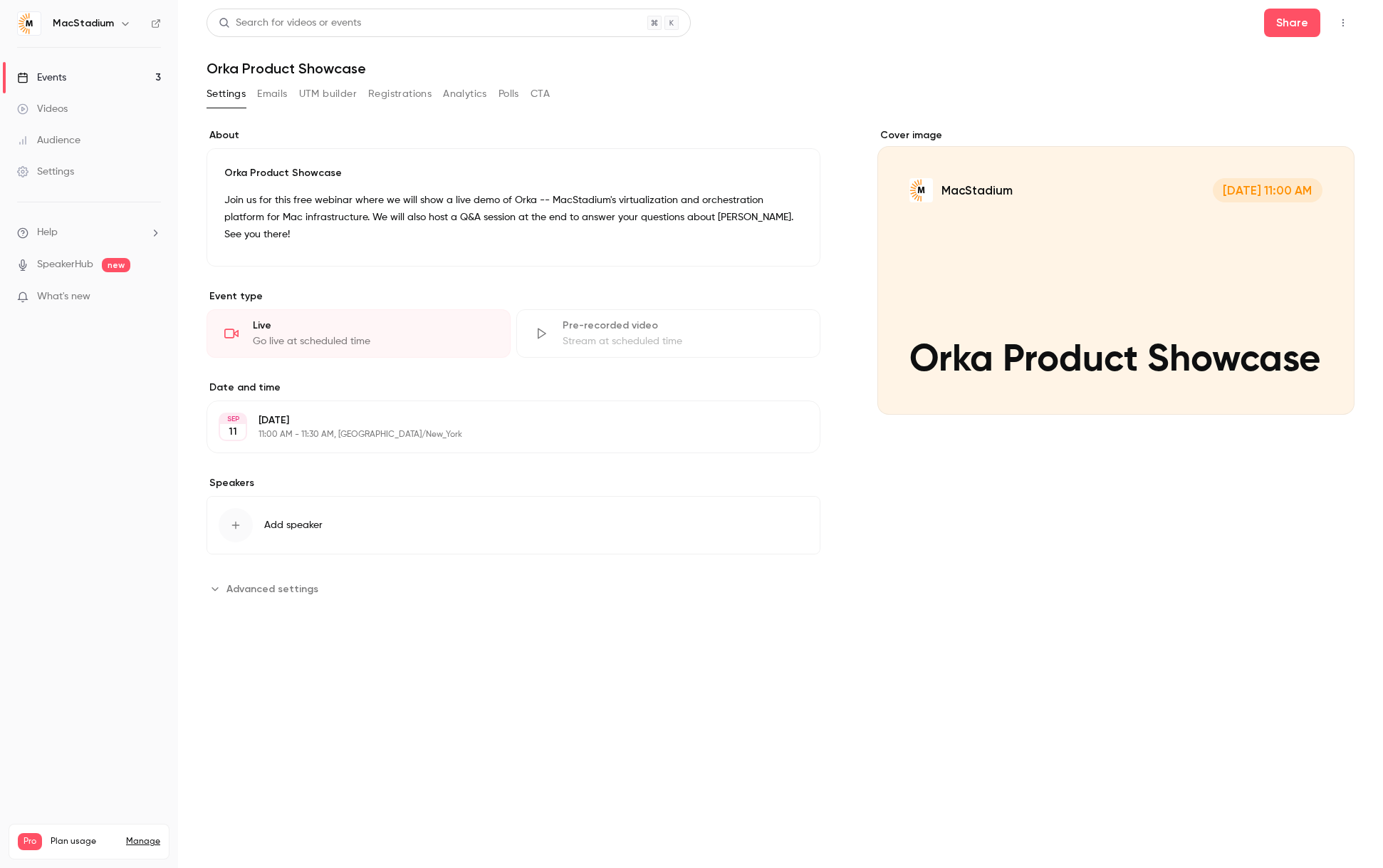
click at [1010, 604] on div "**********" at bounding box center [780, 380] width 1148 height 505
click at [1297, 20] on button "Share" at bounding box center [1292, 23] width 56 height 29
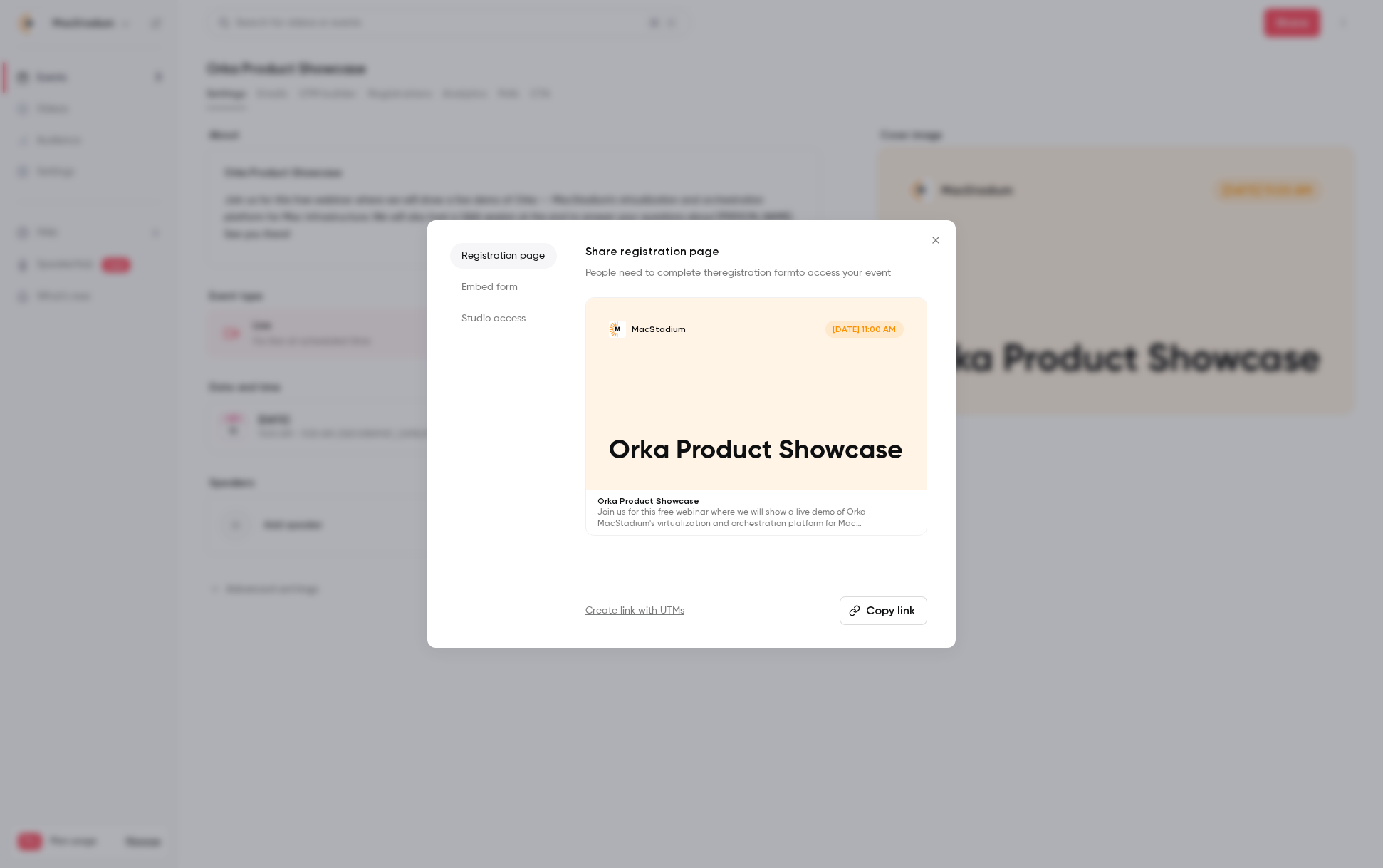
click at [885, 616] on button "Copy link" at bounding box center [884, 610] width 88 height 29
click at [933, 238] on icon "Close" at bounding box center [936, 240] width 18 height 11
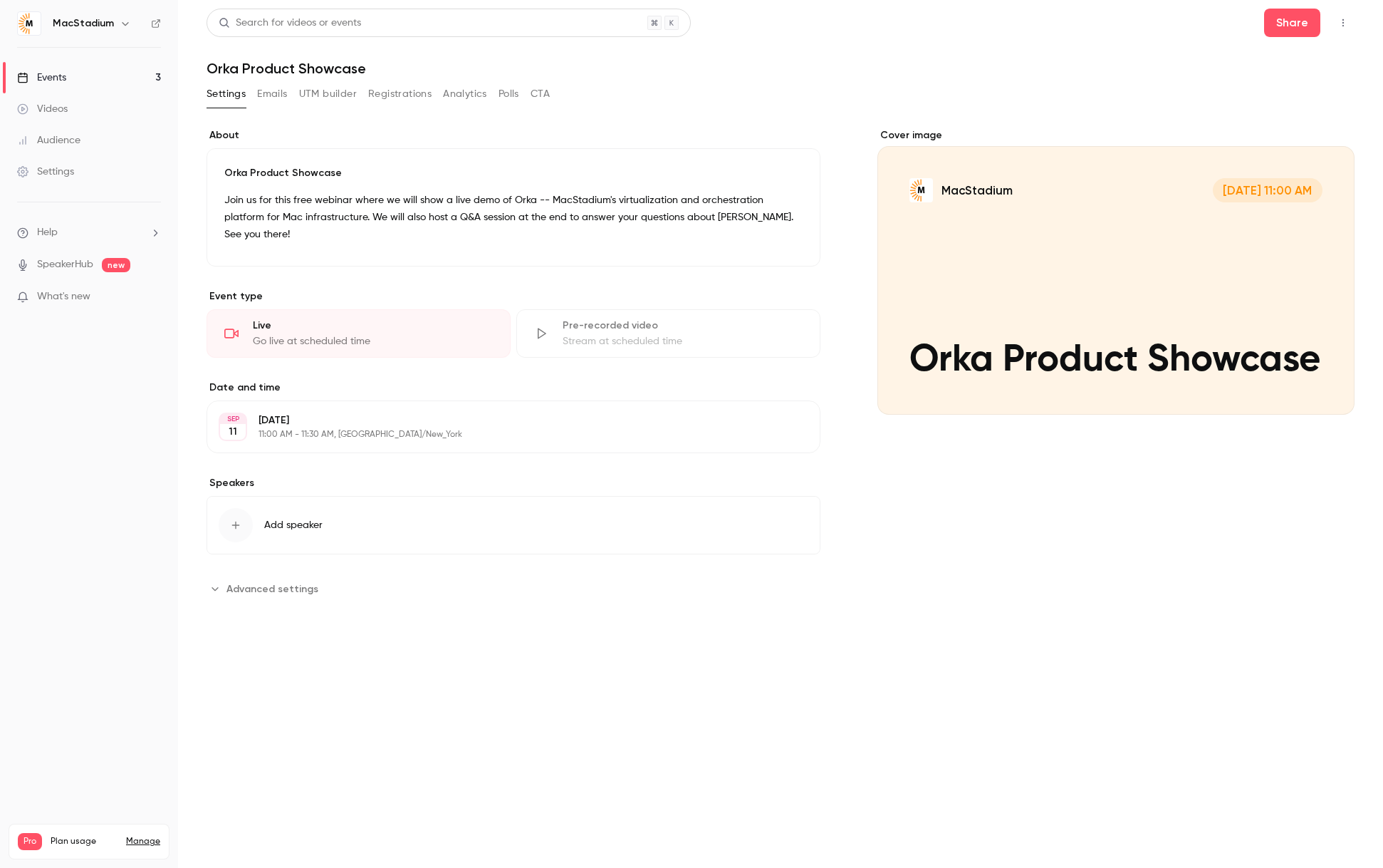
click at [314, 98] on button "UTM builder" at bounding box center [328, 94] width 58 height 23
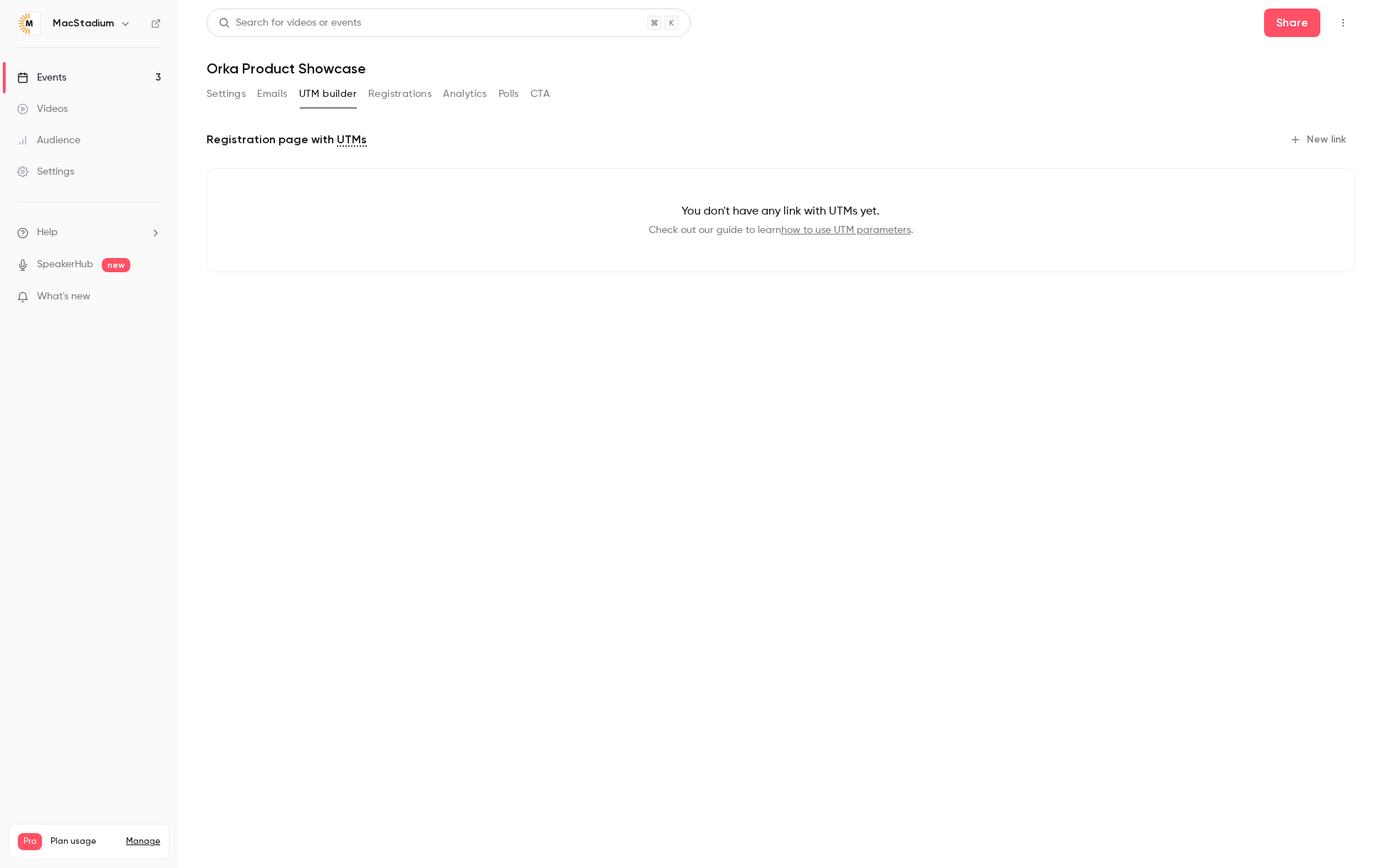
click at [1323, 140] on button "New link" at bounding box center [1319, 139] width 71 height 23
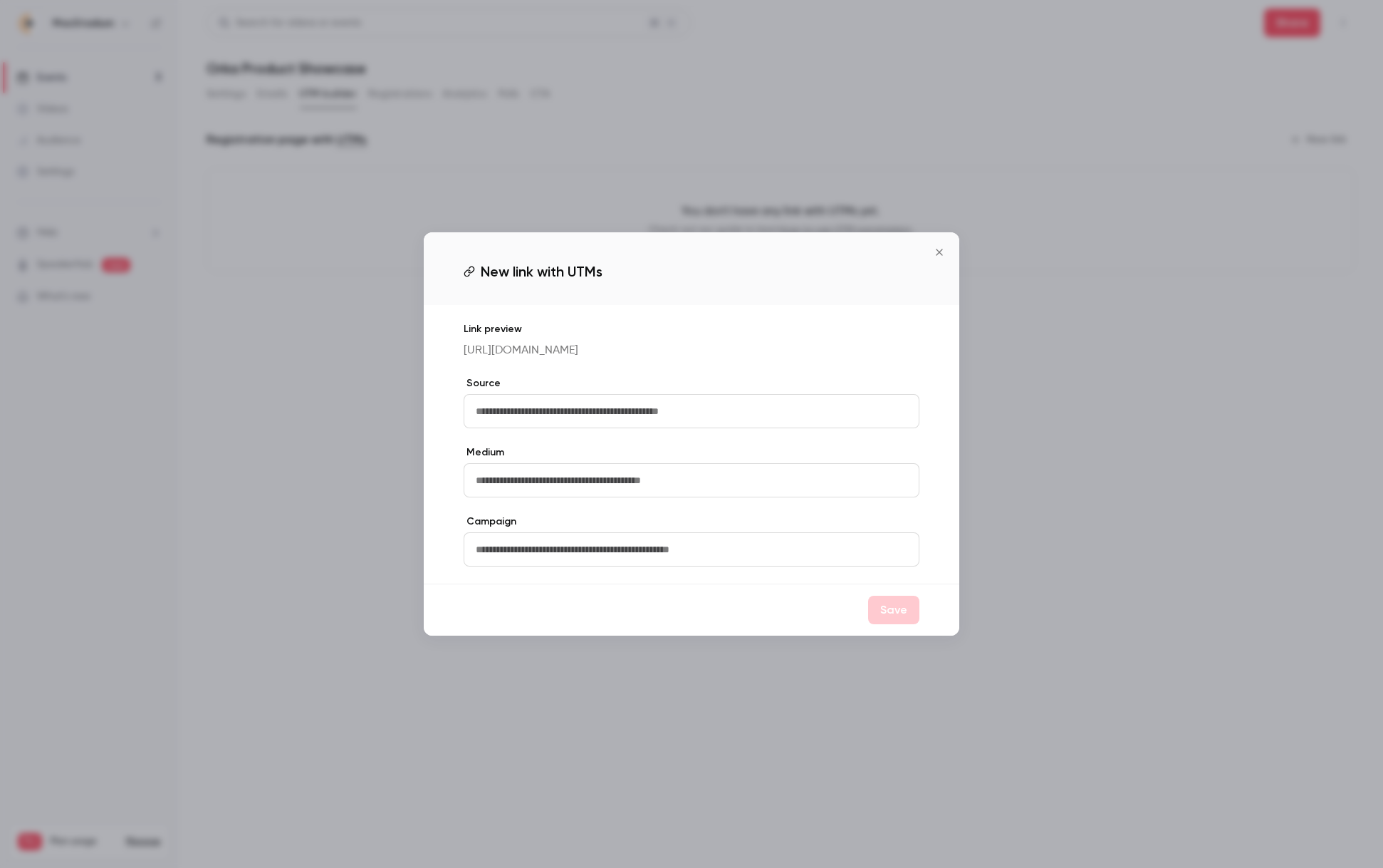
click at [750, 424] on input "text" at bounding box center [691, 411] width 455 height 34
type input "**********"
type input "*"
type input "*****"
click at [582, 549] on input "text" at bounding box center [691, 548] width 455 height 34
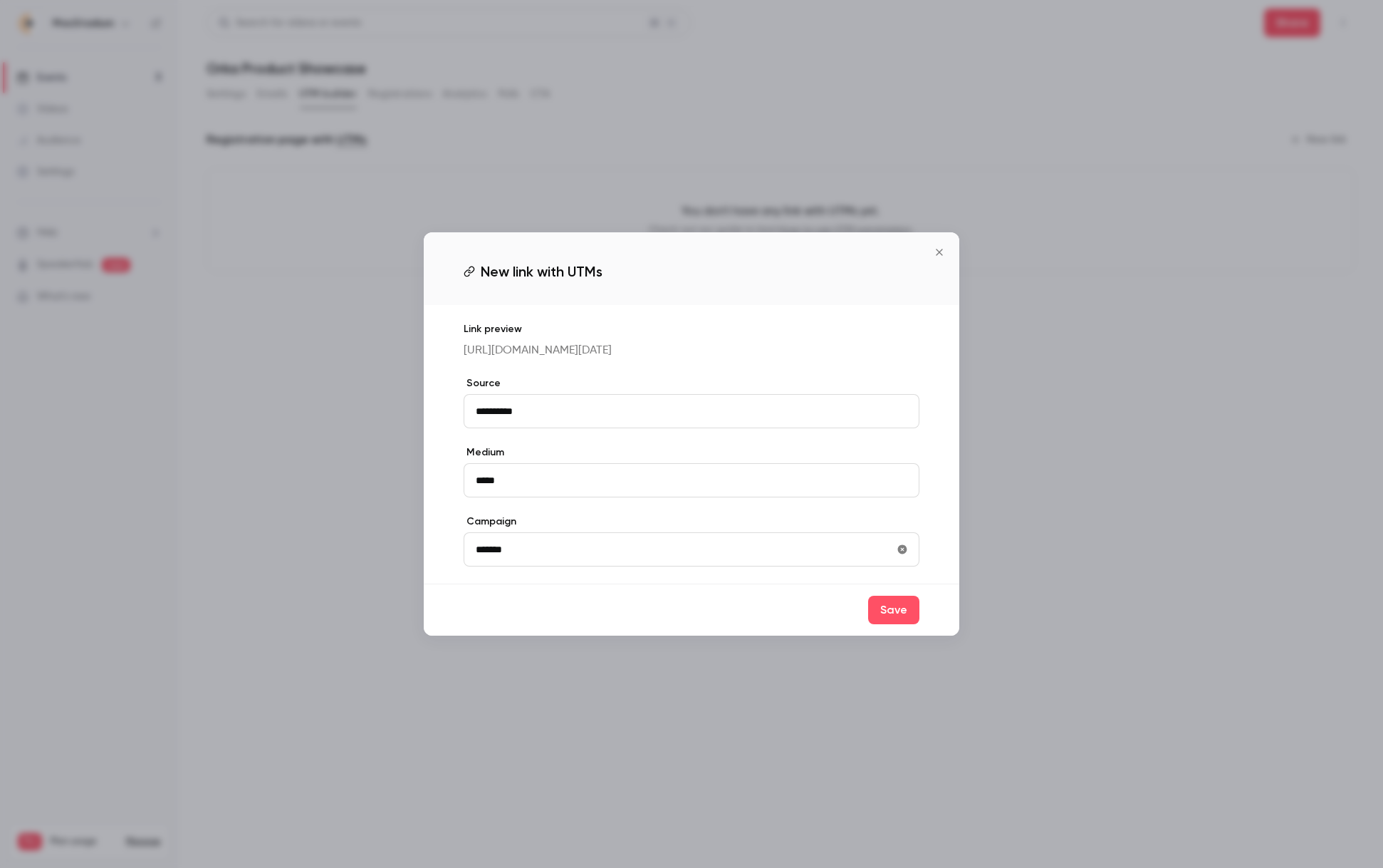
type input "*******"
click at [909, 624] on button "Save" at bounding box center [893, 610] width 52 height 29
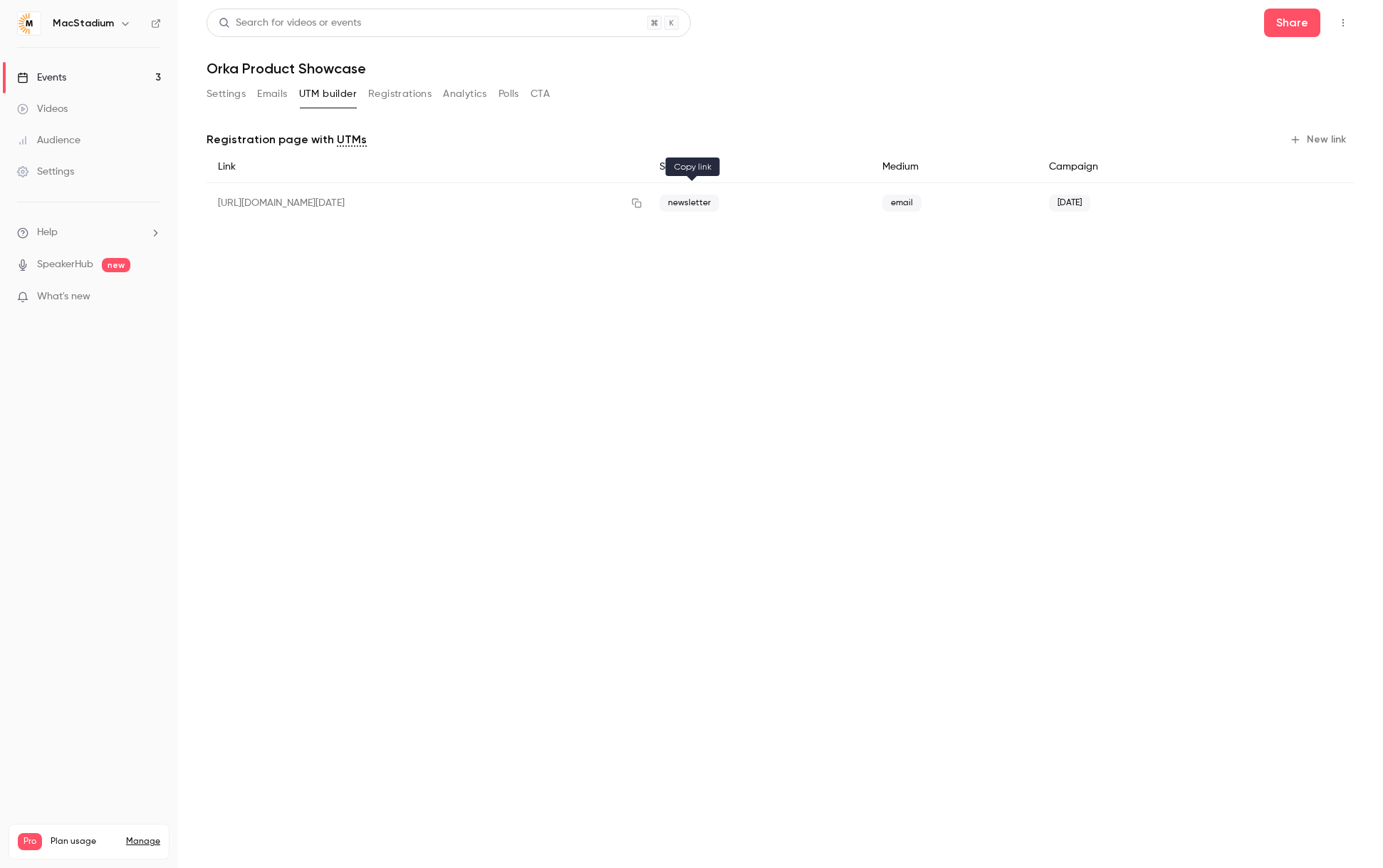
click at [643, 200] on icon "button" at bounding box center [637, 202] width 11 height 10
click at [223, 94] on button "Settings" at bounding box center [226, 94] width 39 height 23
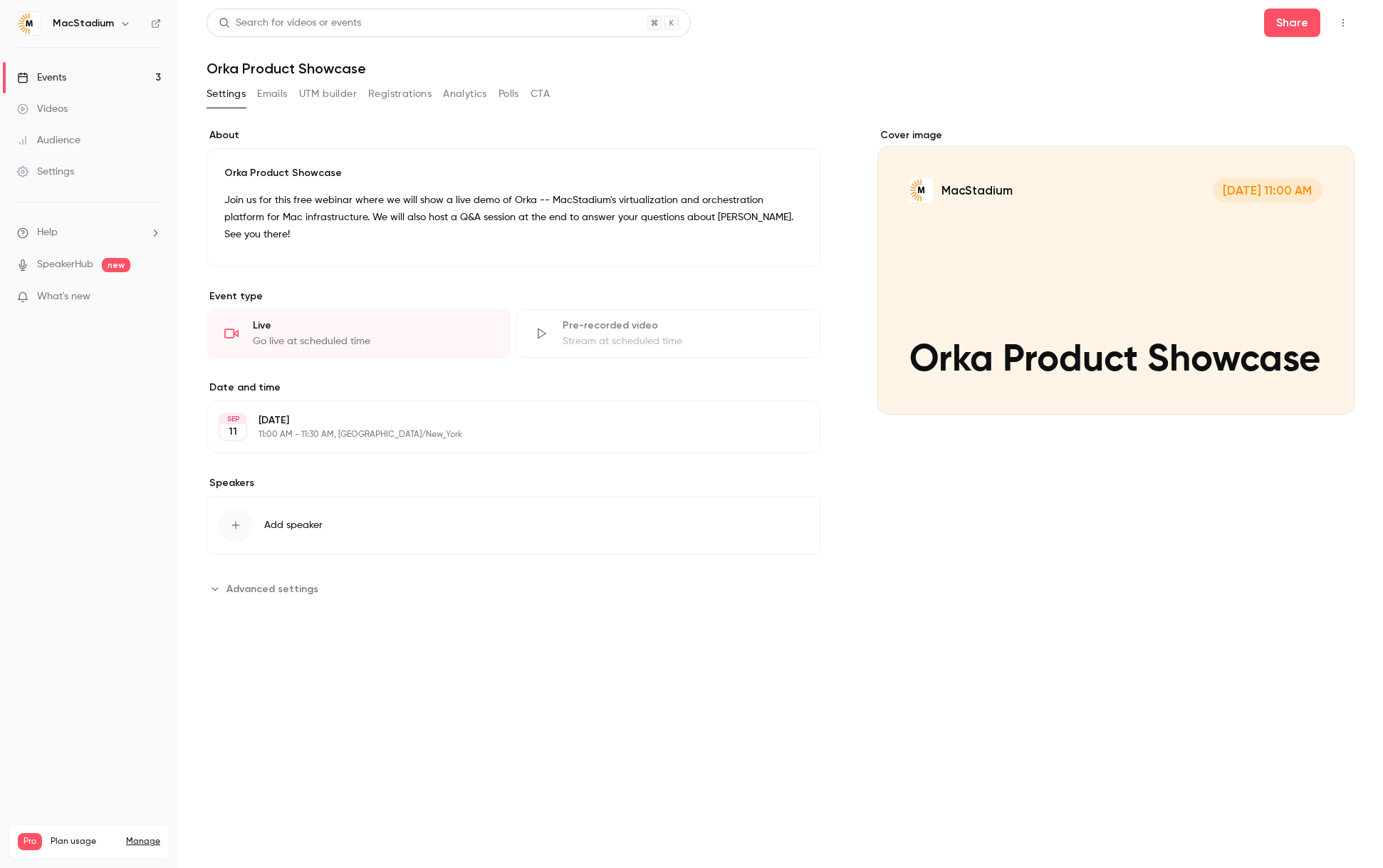
click at [52, 76] on div "Events" at bounding box center [42, 78] width 49 height 14
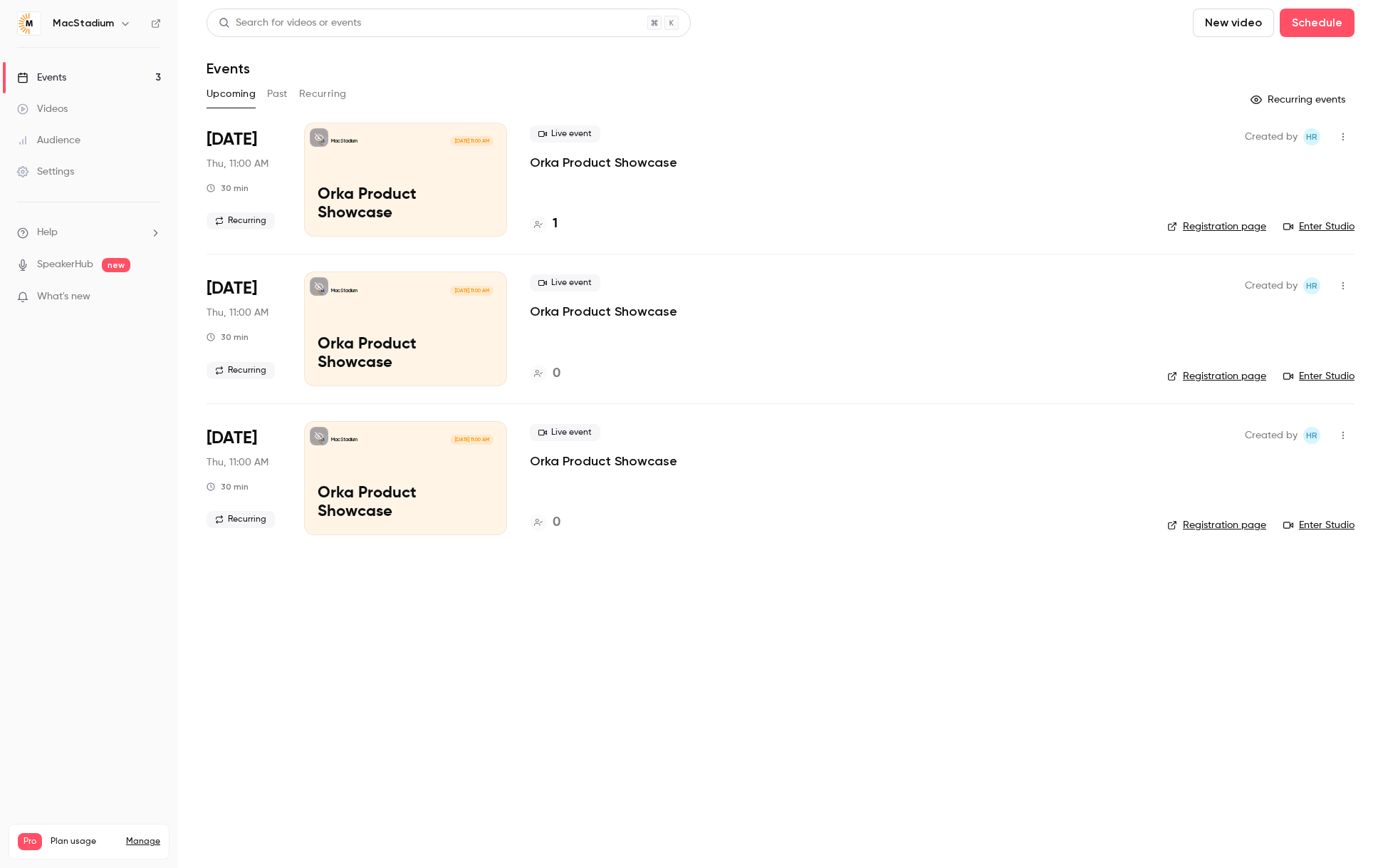
click at [337, 94] on button "Recurring" at bounding box center [323, 94] width 47 height 23
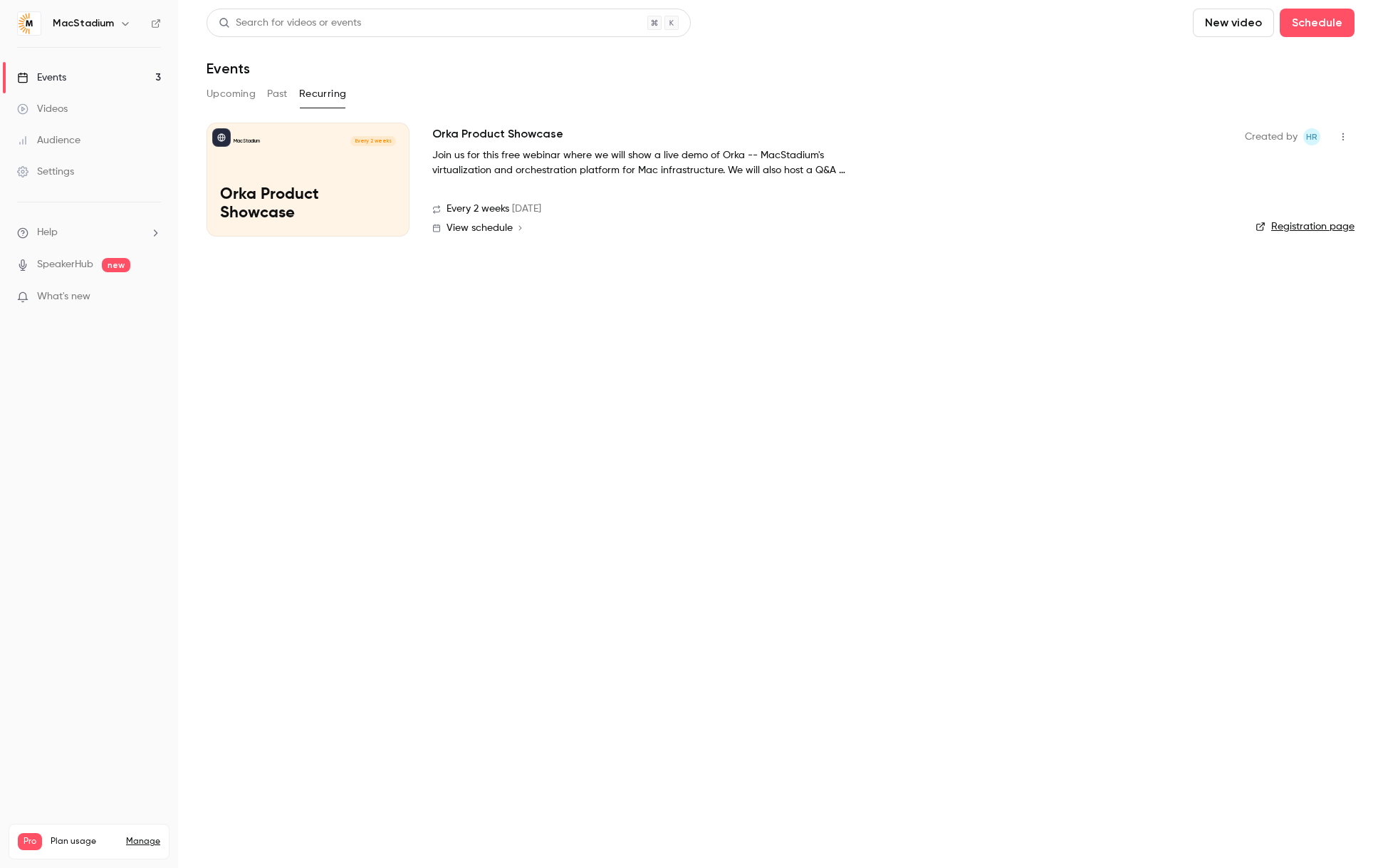
click at [608, 167] on p "Join us for this free webinar where we will show a live demo of Orka -- MacStad…" at bounding box center [646, 163] width 427 height 30
click at [379, 165] on div "MacStadium Every 2 weeks Orka Product Showcase" at bounding box center [308, 180] width 203 height 114
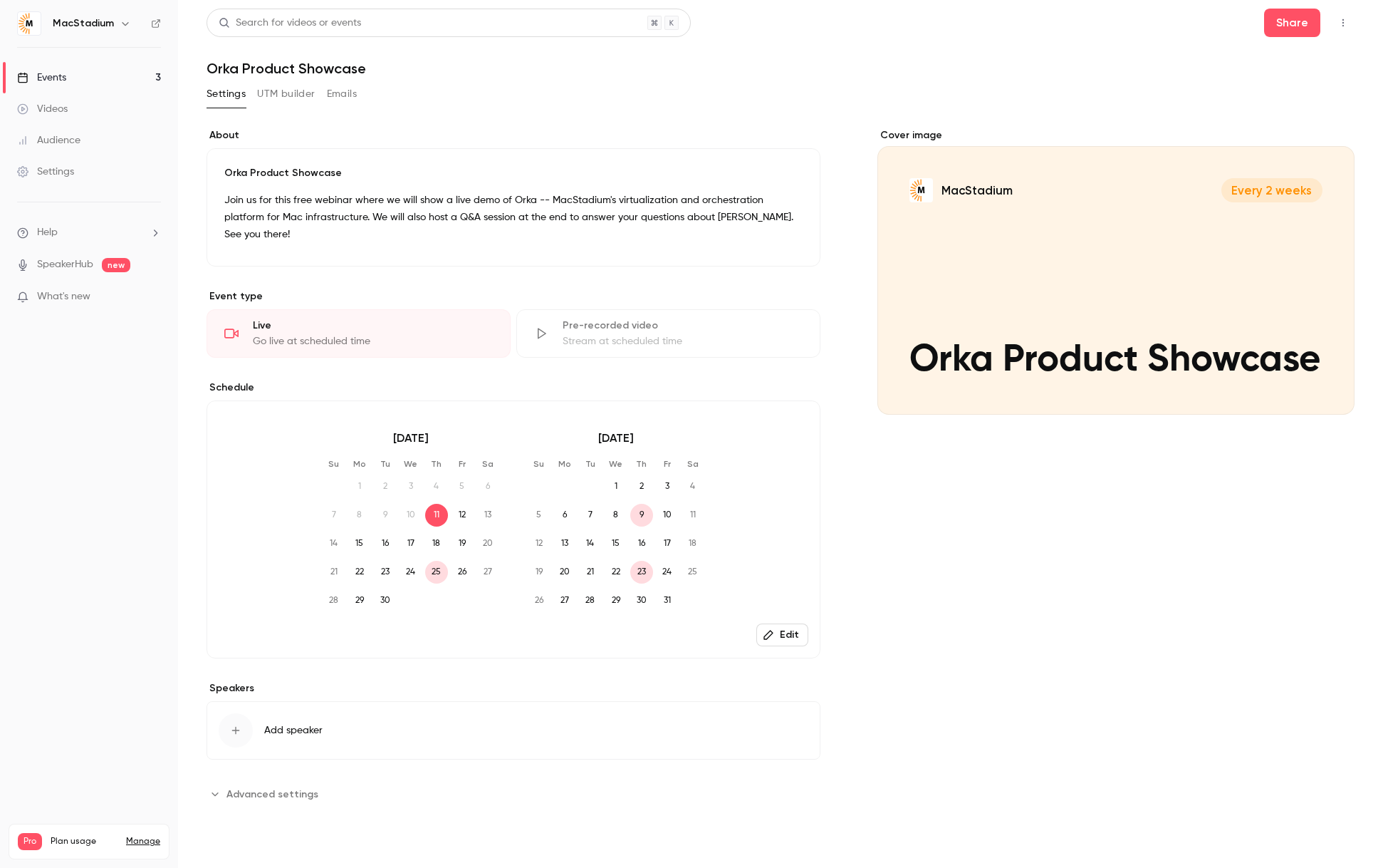
click at [287, 95] on button "UTM builder" at bounding box center [286, 94] width 58 height 23
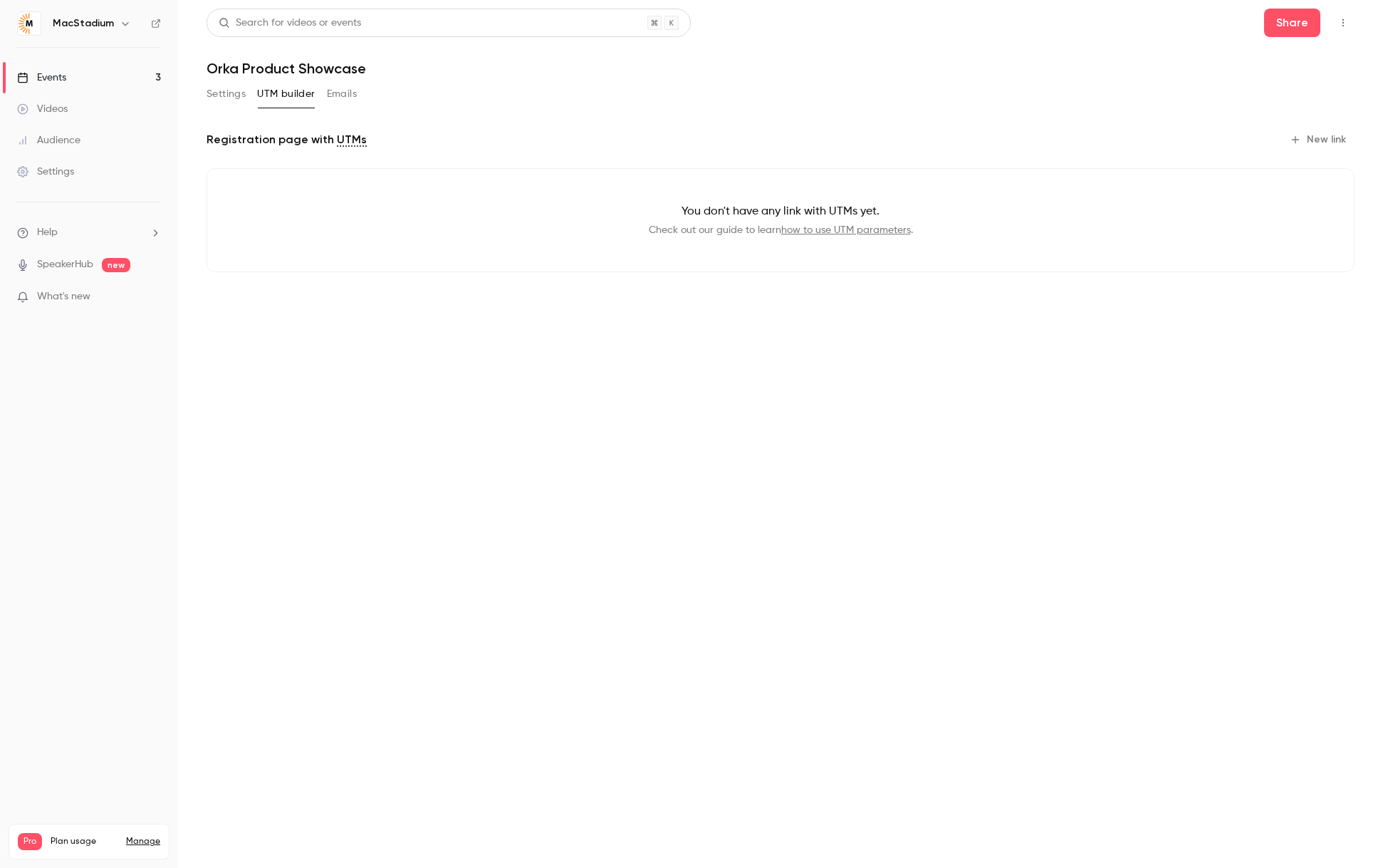
click at [1316, 140] on button "New link" at bounding box center [1319, 139] width 71 height 23
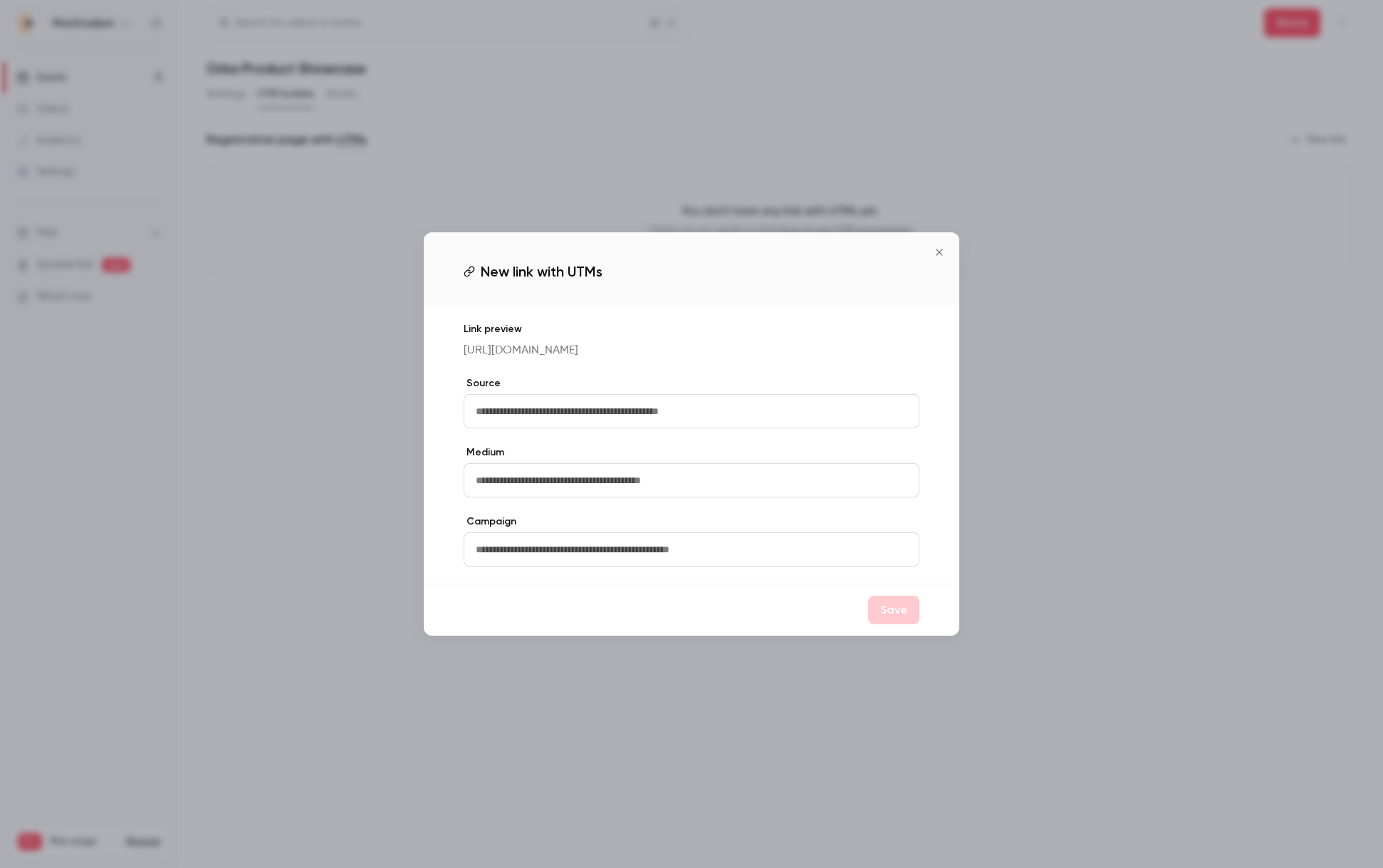
click at [701, 406] on input "text" at bounding box center [691, 411] width 455 height 34
type input "**********"
type input "*****"
click at [531, 560] on input "text" at bounding box center [691, 548] width 455 height 34
type input "*******"
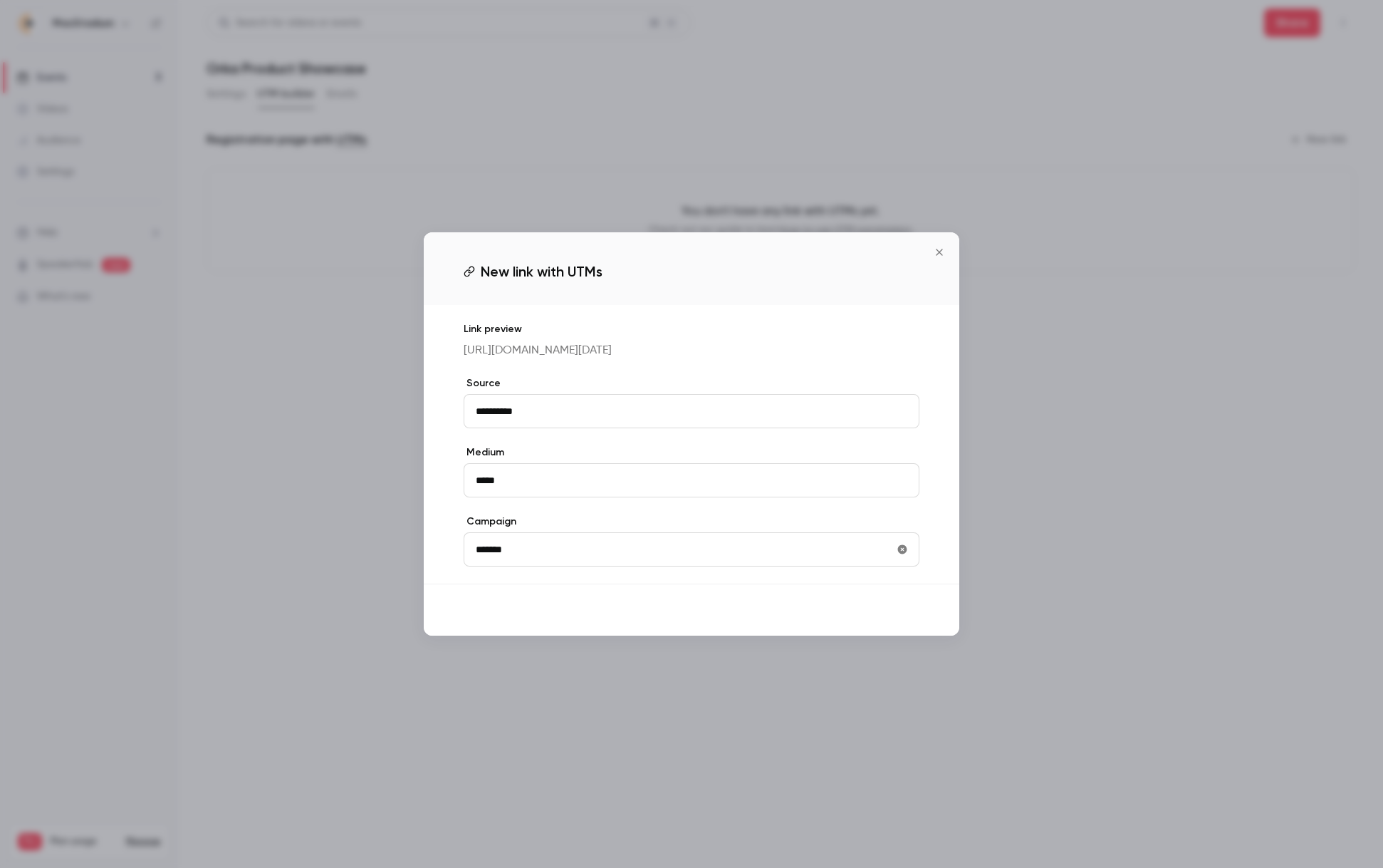
click at [891, 624] on button "Save" at bounding box center [893, 610] width 52 height 29
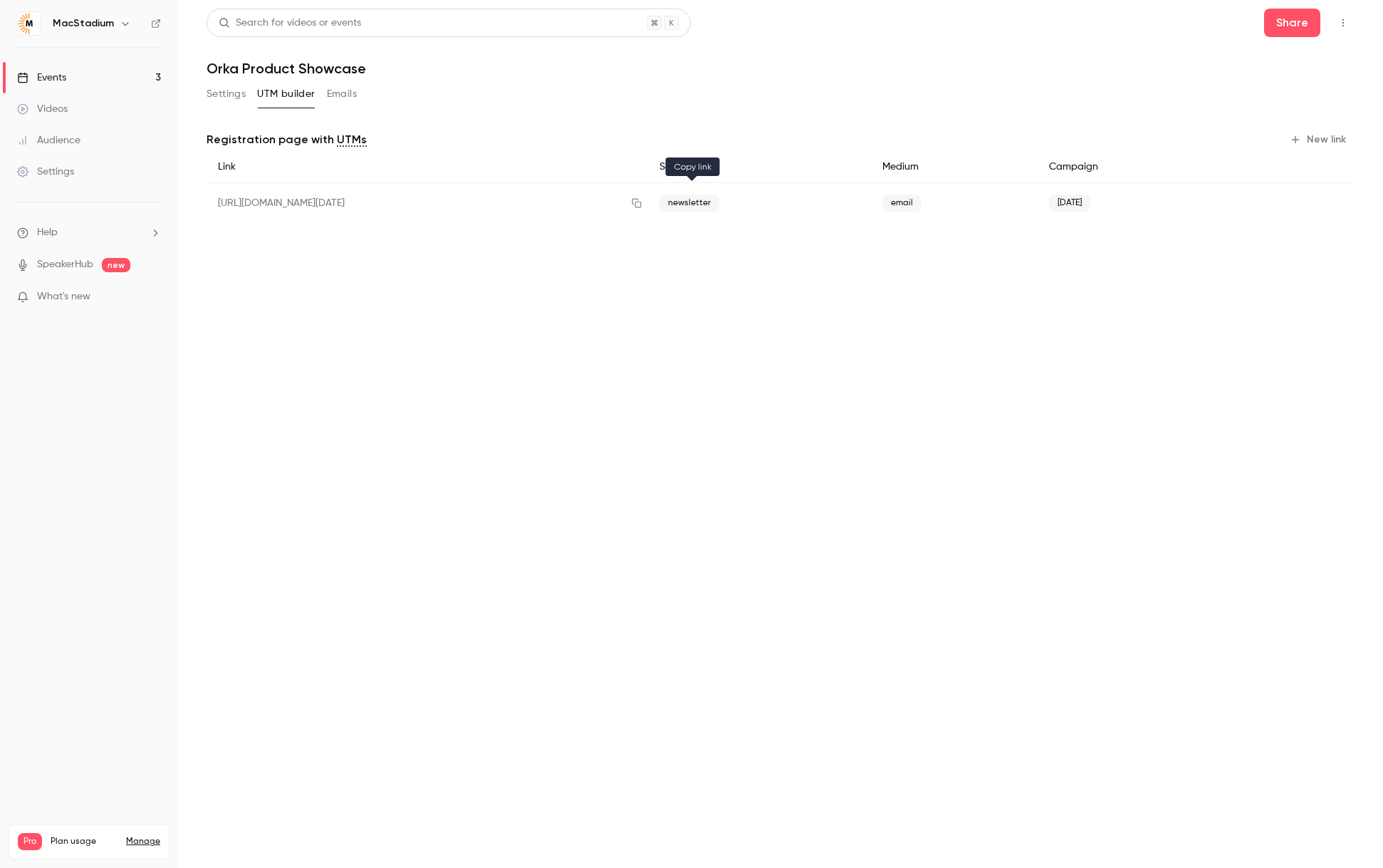
click at [642, 201] on icon "button" at bounding box center [637, 203] width 10 height 10
click at [86, 74] on link "Events 3" at bounding box center [88, 78] width 178 height 32
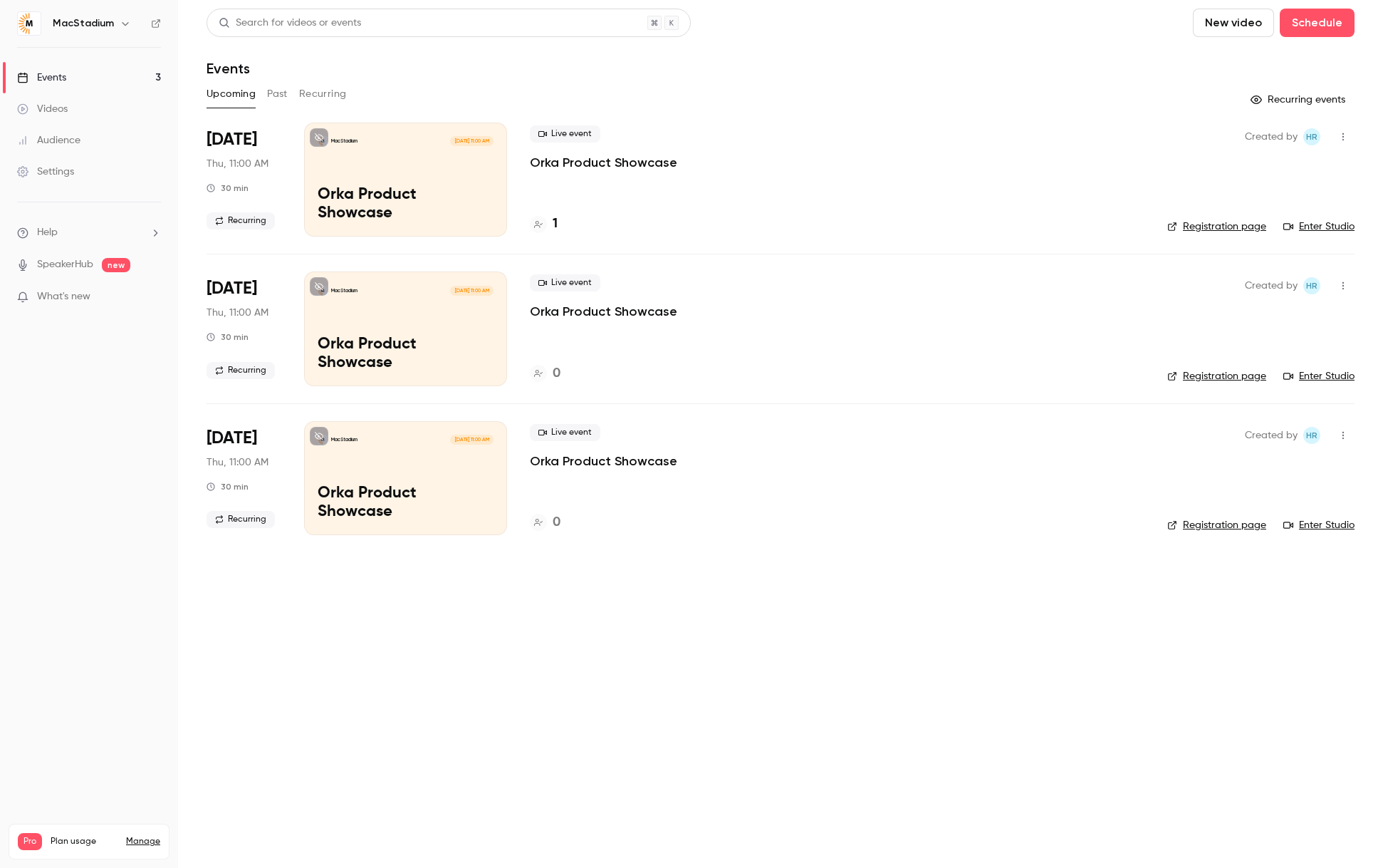
click at [636, 181] on div "Live event Orka Product Showcase 1" at bounding box center [837, 180] width 615 height 114
click at [468, 177] on div "MacStadium [DATE] 11:00 AM Orka Product Showcase" at bounding box center [406, 180] width 203 height 114
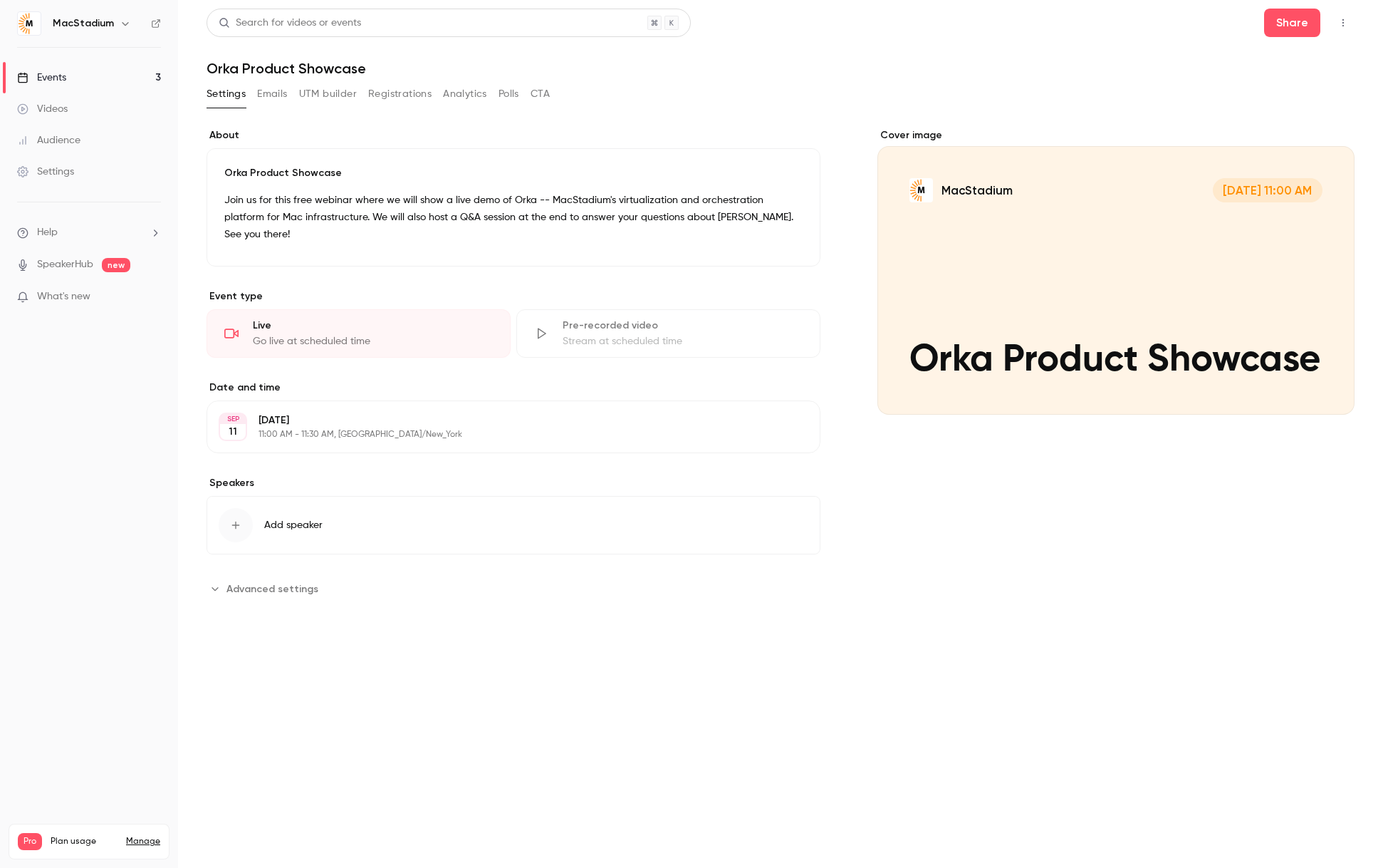
click at [316, 91] on button "UTM builder" at bounding box center [328, 94] width 58 height 23
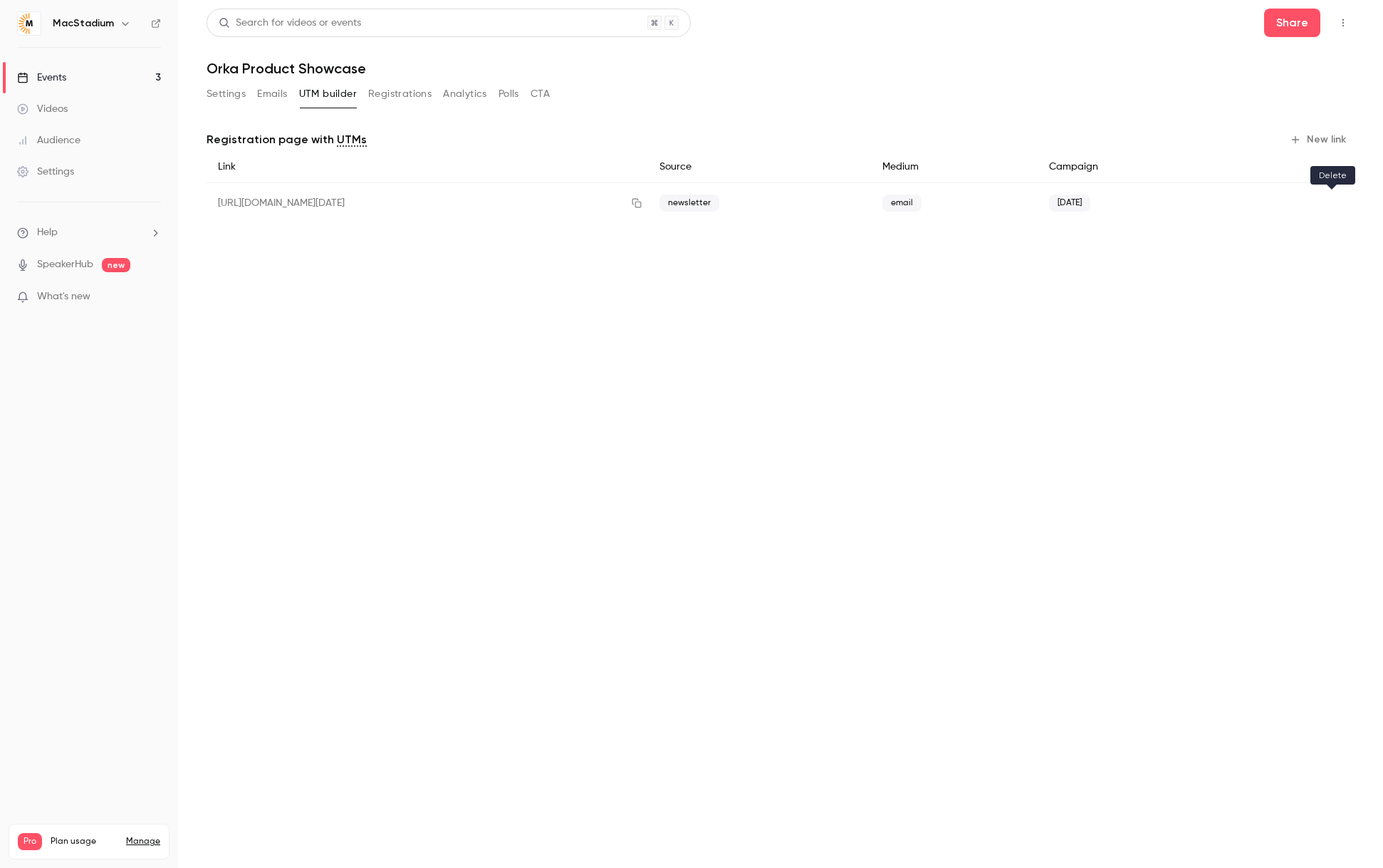
click at [1336, 203] on icon "button" at bounding box center [1331, 202] width 10 height 10
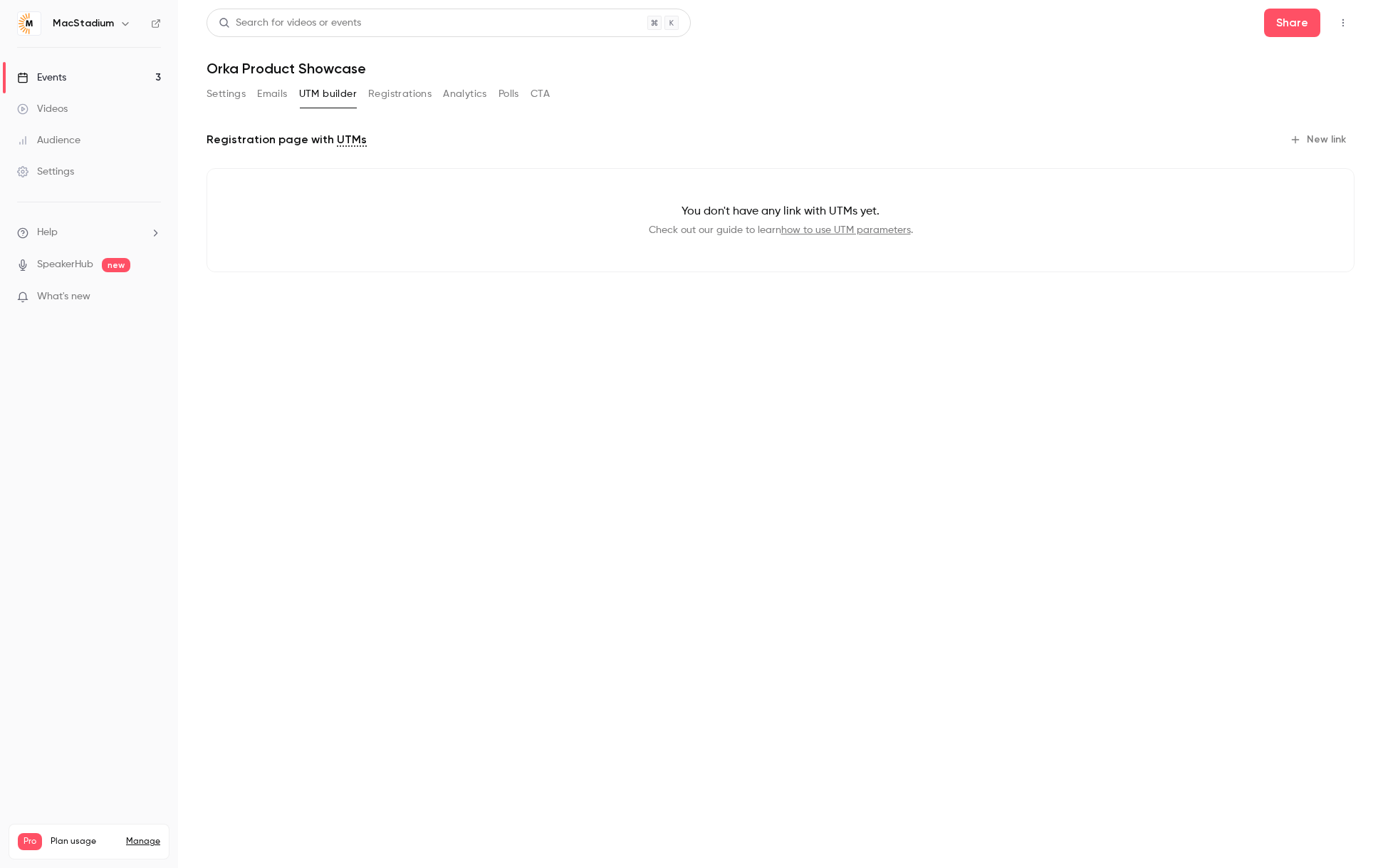
click at [208, 97] on button "Settings" at bounding box center [226, 94] width 39 height 23
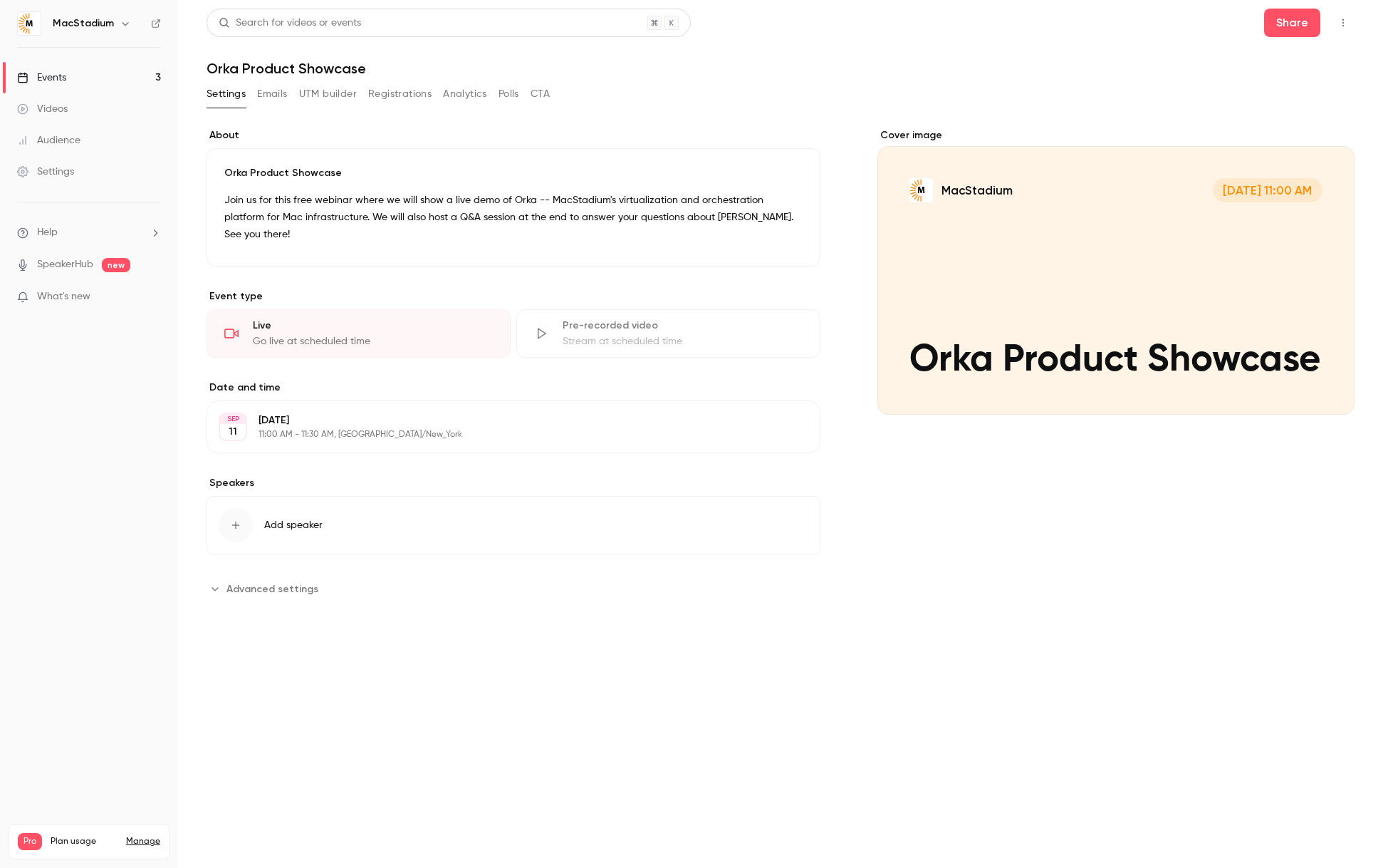
click at [68, 78] on link "Events 3" at bounding box center [88, 78] width 178 height 32
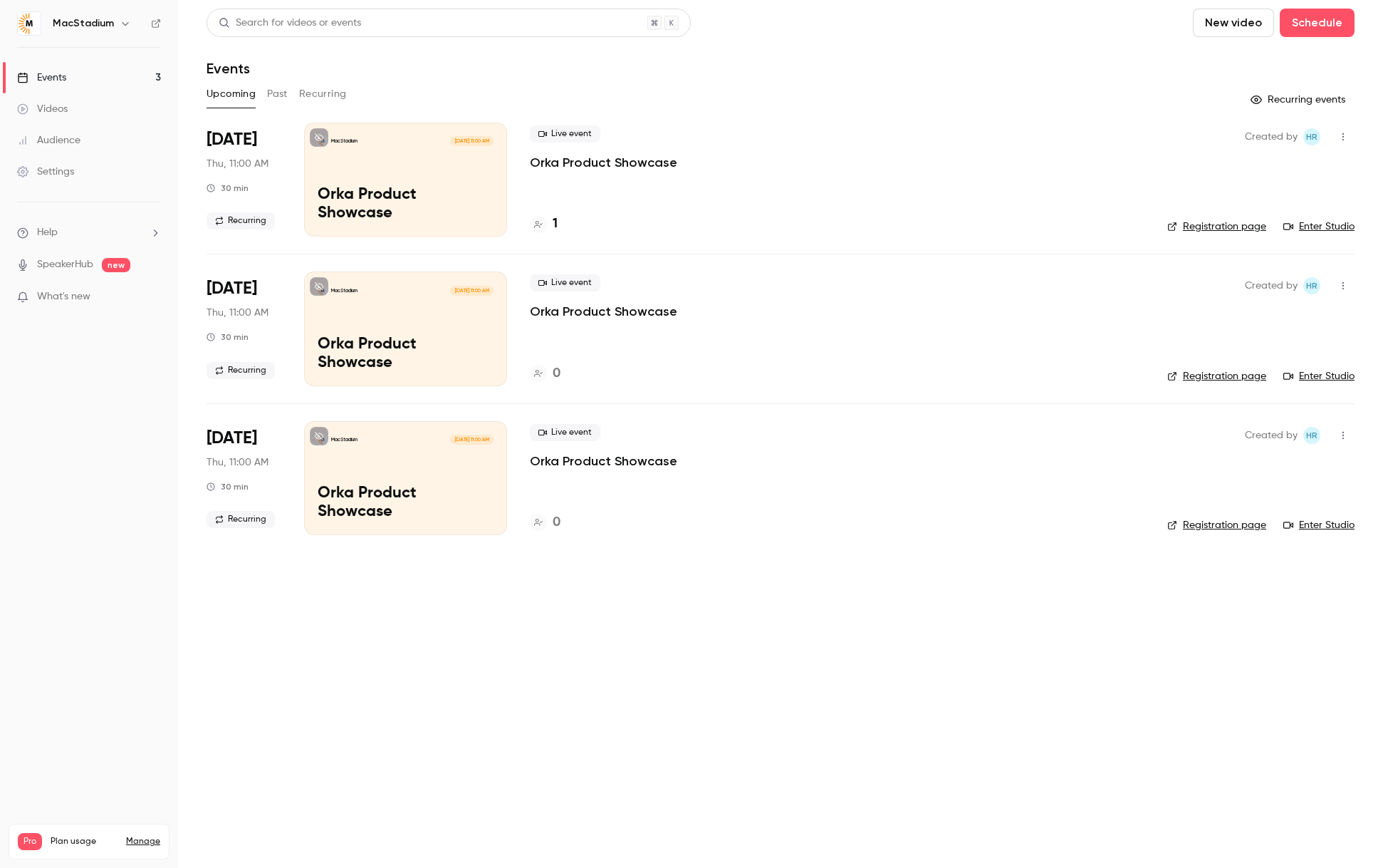
click at [337, 96] on button "Recurring" at bounding box center [323, 94] width 47 height 23
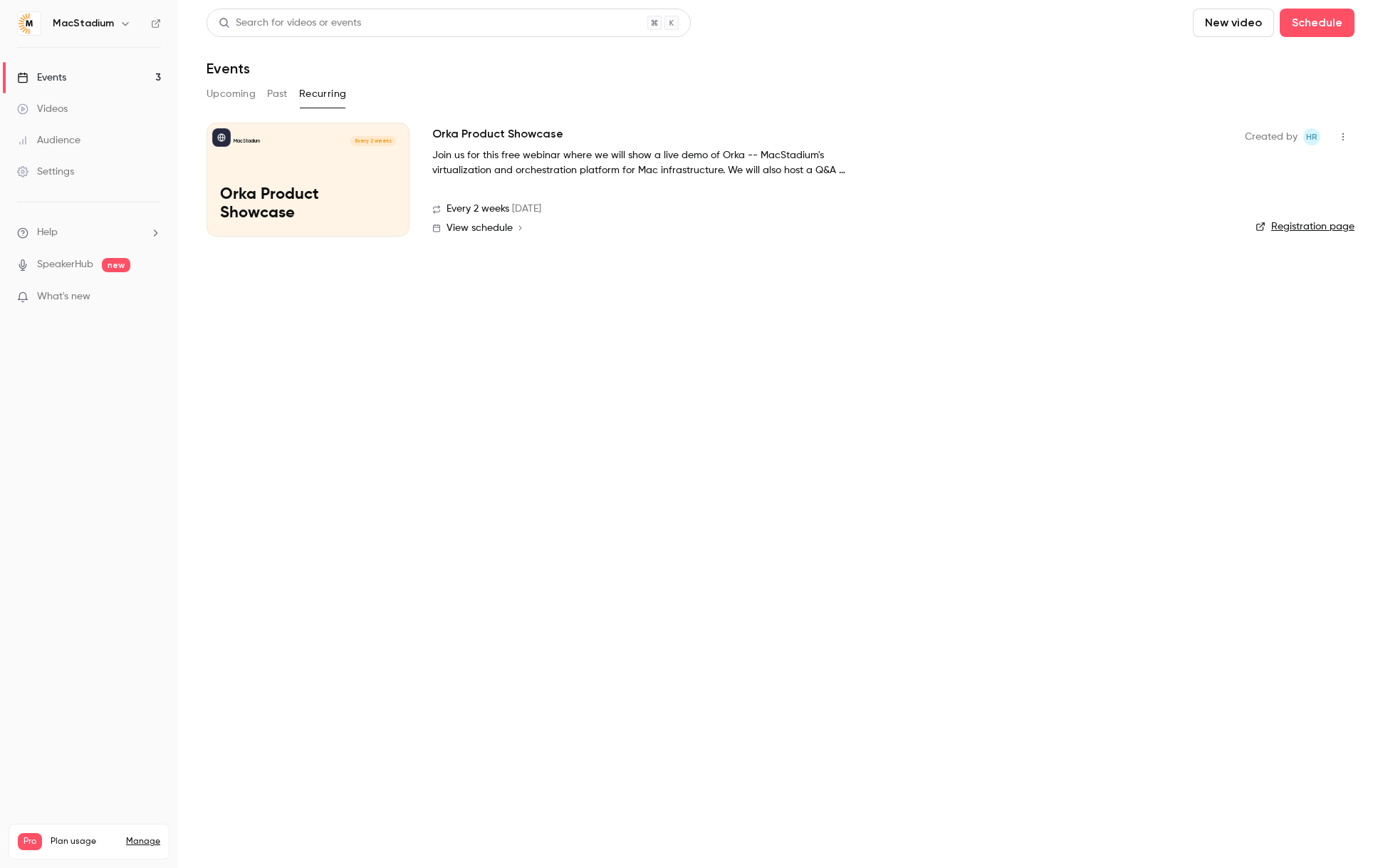
click at [539, 300] on main "Search for videos or events New video Schedule Events Upcoming Past Recurring M…" at bounding box center [780, 434] width 1205 height 868
click at [82, 82] on link "Events 3" at bounding box center [88, 78] width 178 height 32
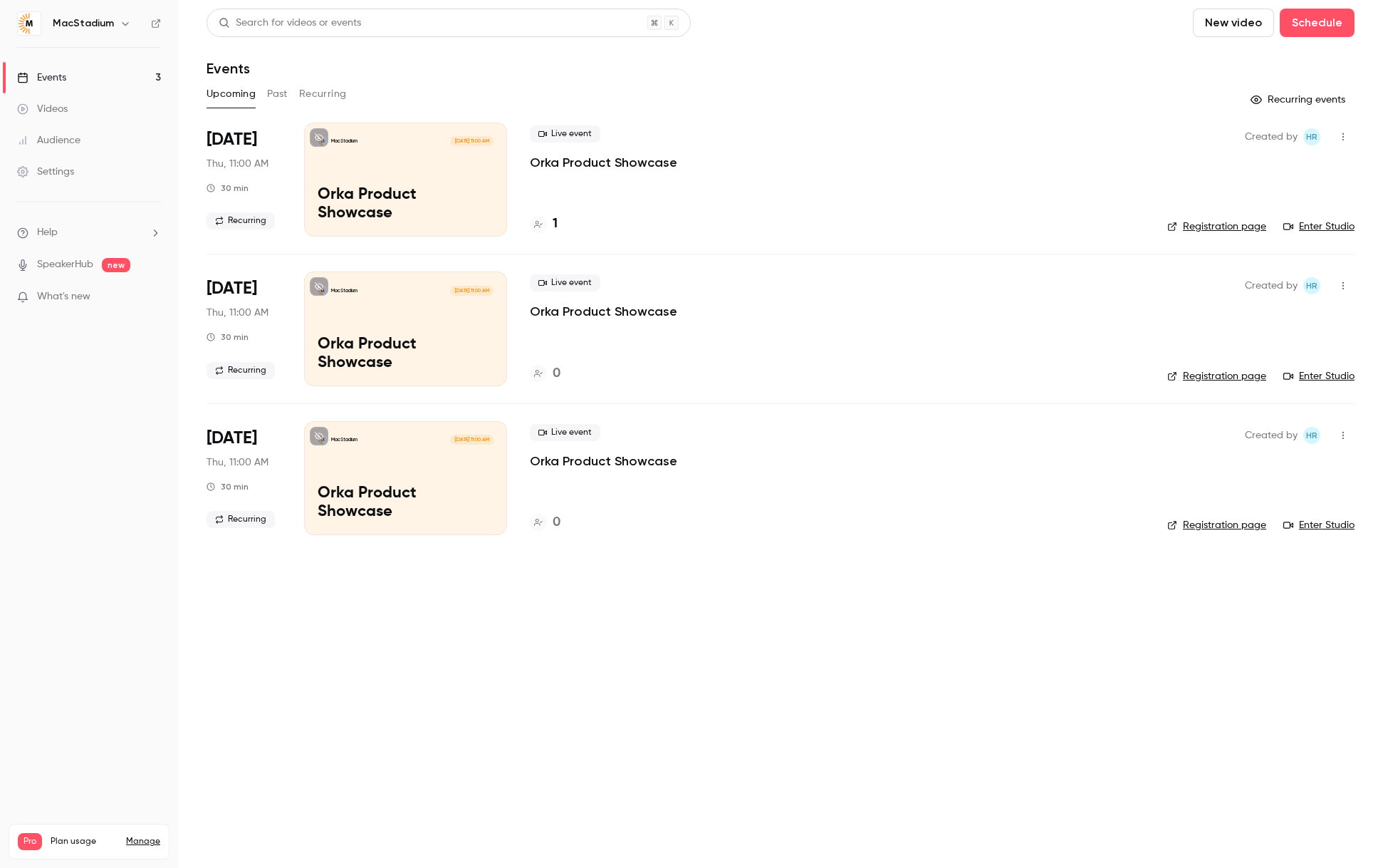
click at [810, 553] on main "Search for videos or events New video Schedule Events Upcoming Past Recurring R…" at bounding box center [780, 434] width 1205 height 868
click at [39, 78] on div "Events" at bounding box center [42, 78] width 49 height 14
click at [375, 175] on div "MacStadium [DATE] 11:00 AM Orka Product Showcase" at bounding box center [406, 180] width 203 height 114
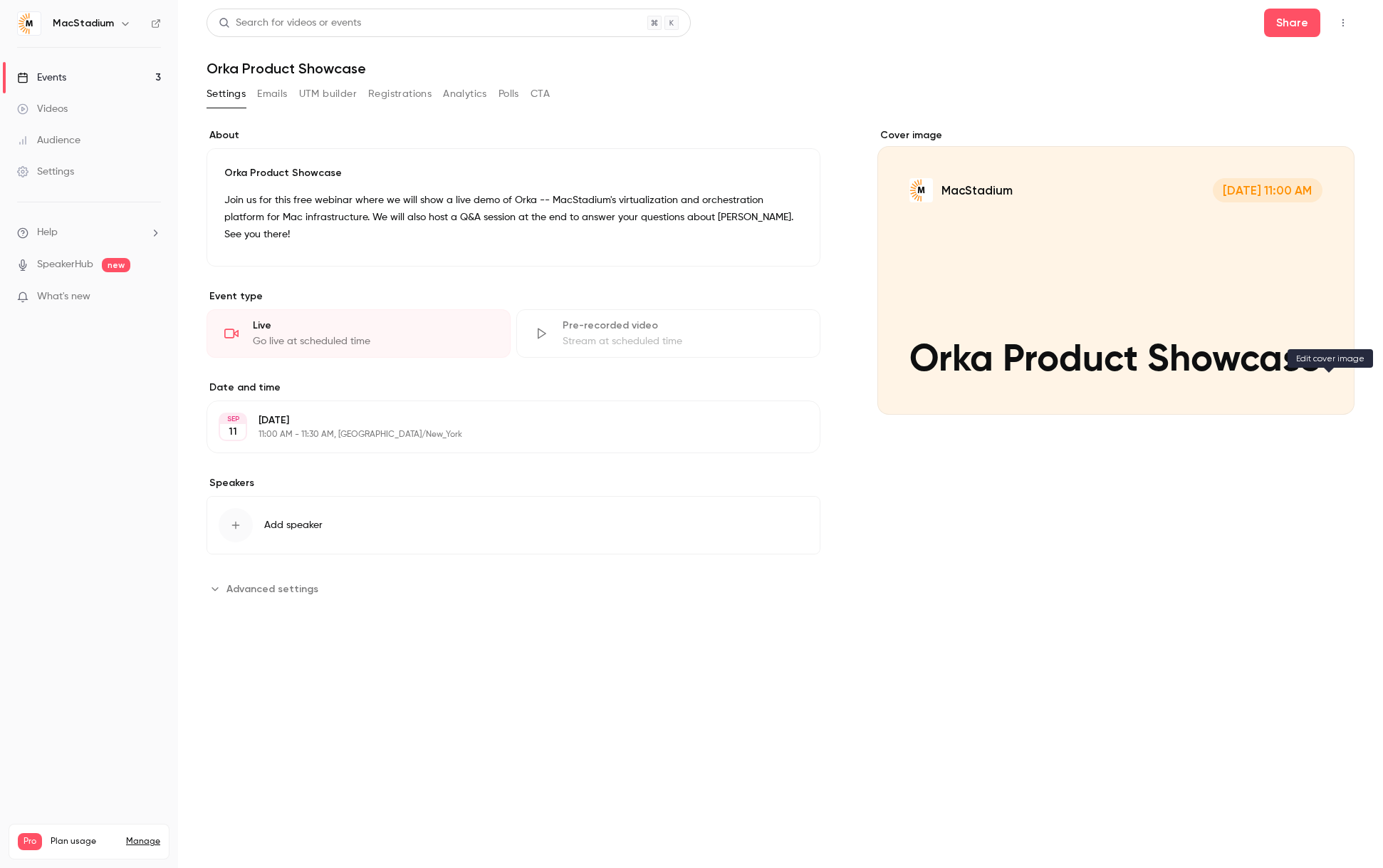
click at [1332, 392] on icon "Cover image" at bounding box center [1330, 389] width 16 height 11
click at [60, 263] on link "SpeakerHub" at bounding box center [65, 265] width 56 height 15
click at [51, 147] on div "Audience" at bounding box center [49, 140] width 63 height 14
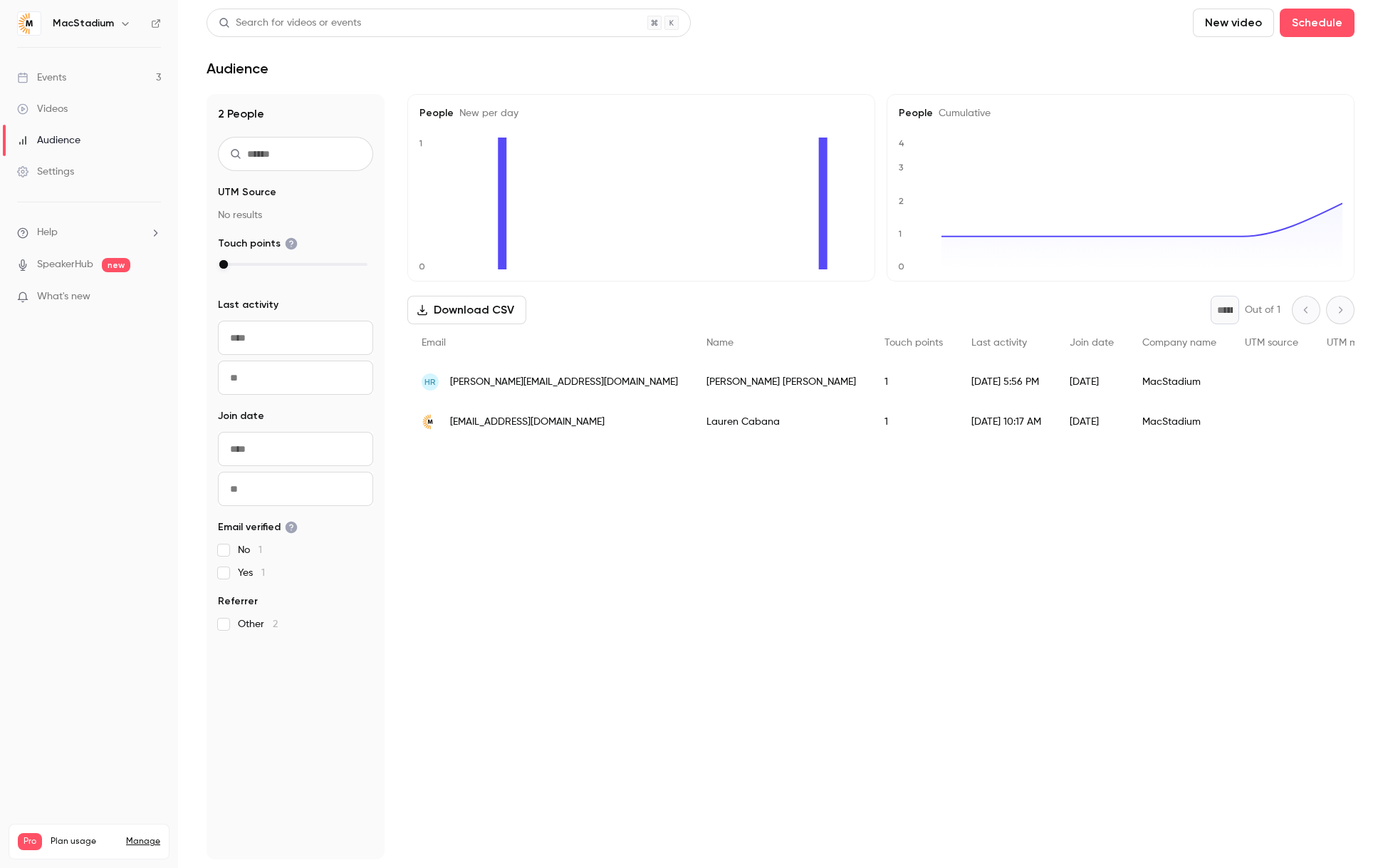
click at [49, 74] on div "Events" at bounding box center [42, 78] width 49 height 14
